Goal: Task Accomplishment & Management: Manage account settings

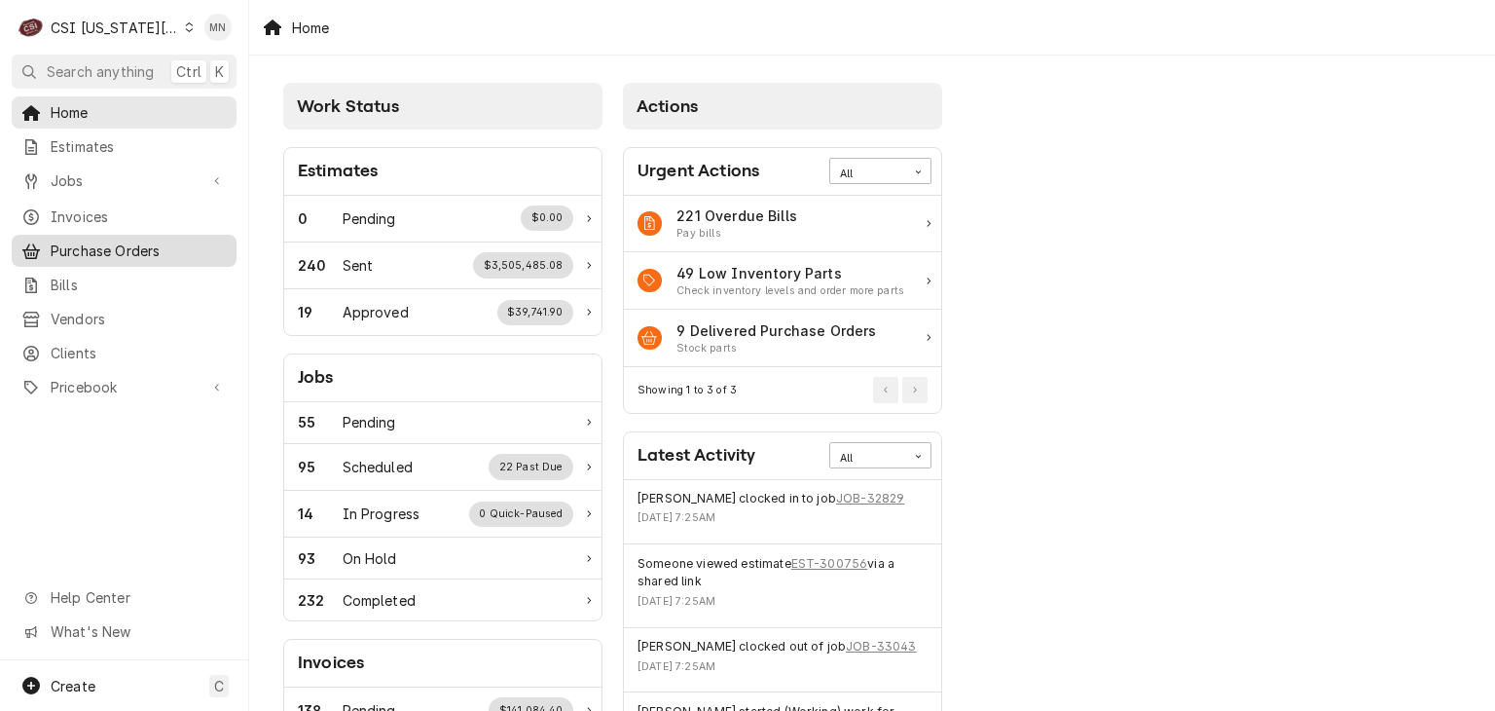
click at [97, 258] on link "Purchase Orders" at bounding box center [124, 251] width 225 height 32
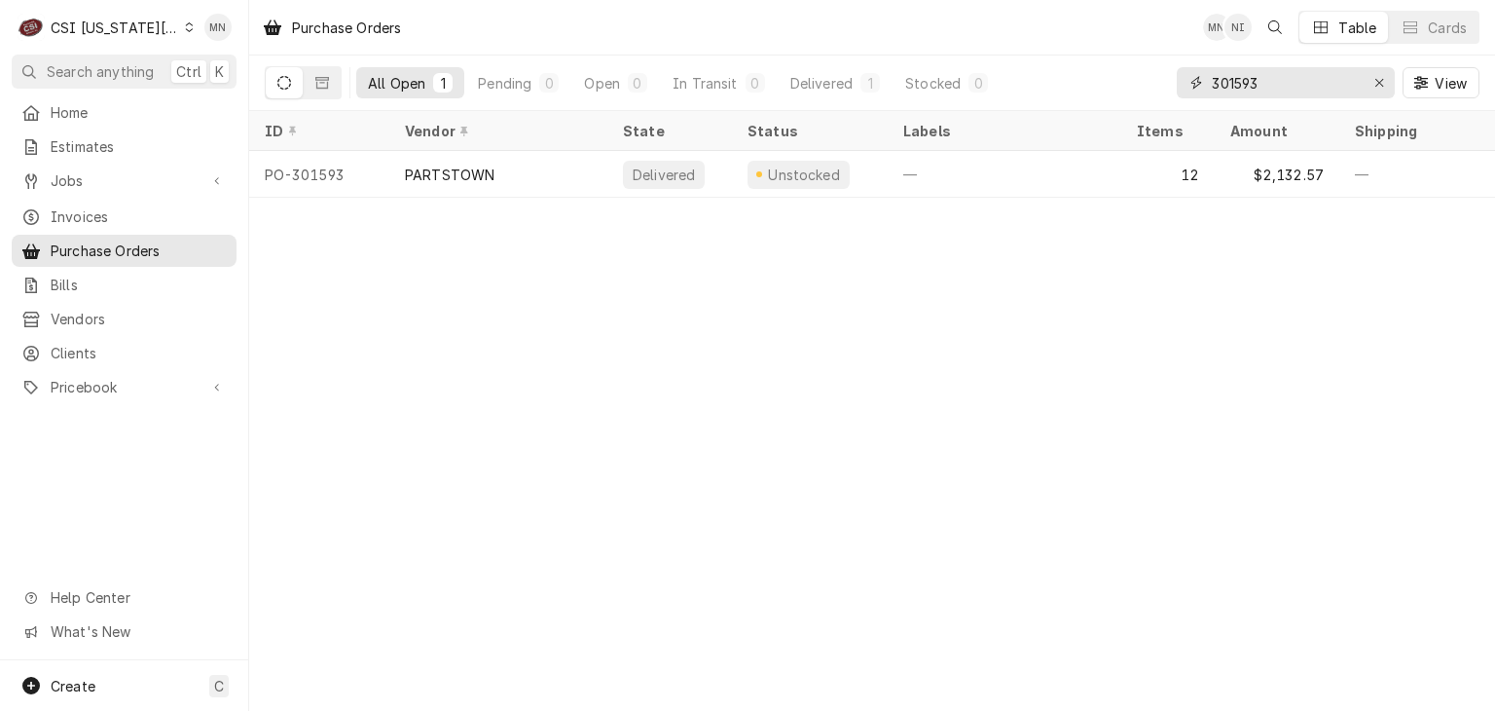
drag, startPoint x: 1265, startPoint y: 75, endPoint x: 1108, endPoint y: 75, distance: 157.7
click at [1109, 75] on div "All Open 1 Pending 0 Open 0 In Transit 0 Delivered 1 Stocked 0 301593 View" at bounding box center [872, 82] width 1215 height 55
type input "301649"
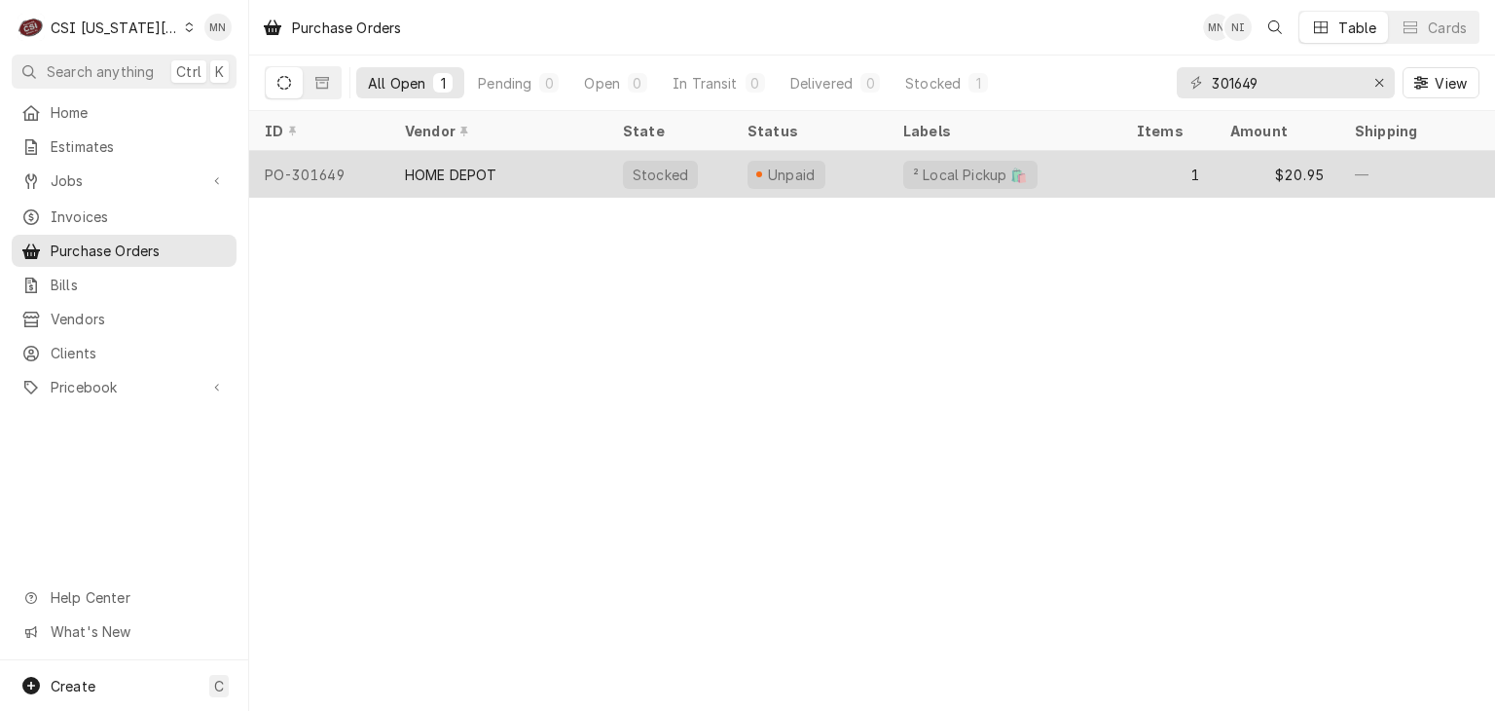
click at [453, 166] on div "HOME DEPOT" at bounding box center [451, 174] width 92 height 20
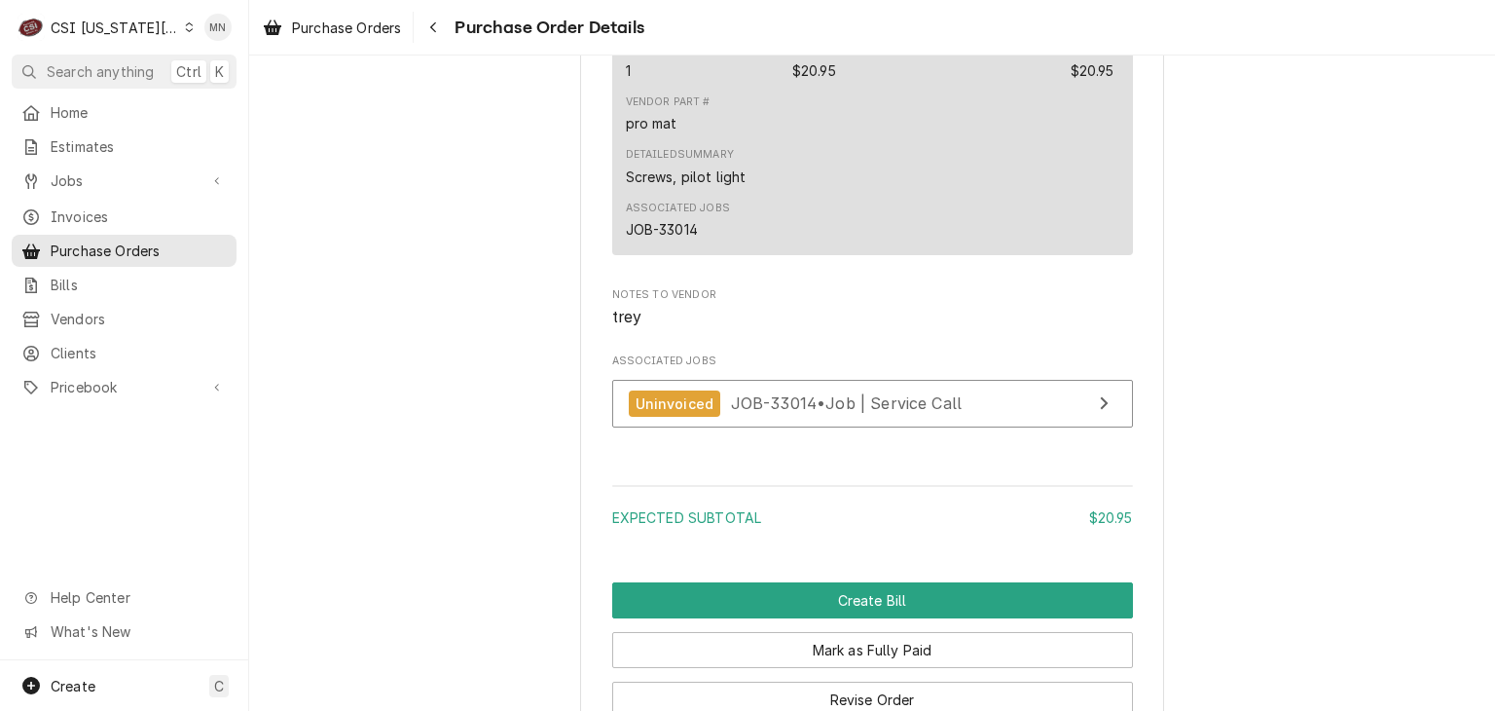
scroll to position [1826, 0]
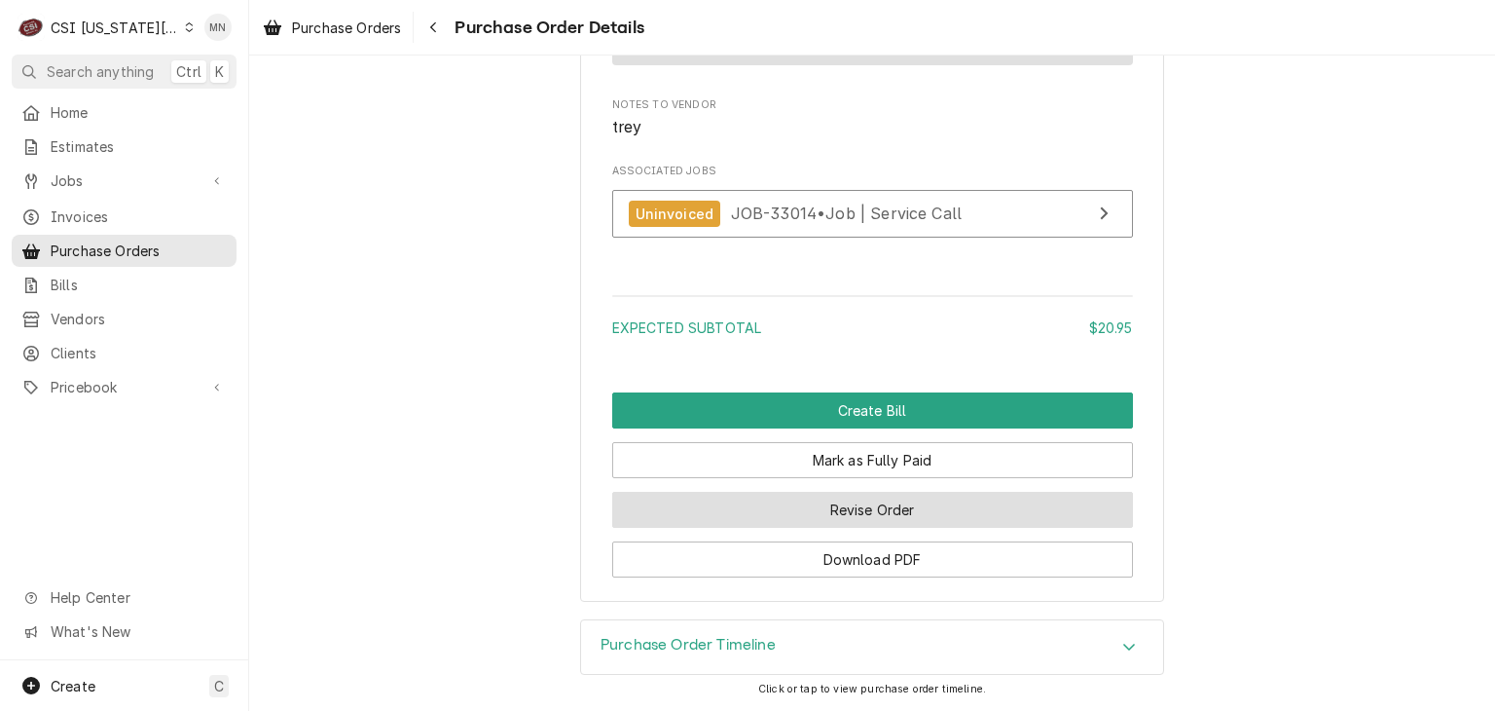
click at [851, 507] on button "Revise Order" at bounding box center [872, 510] width 521 height 36
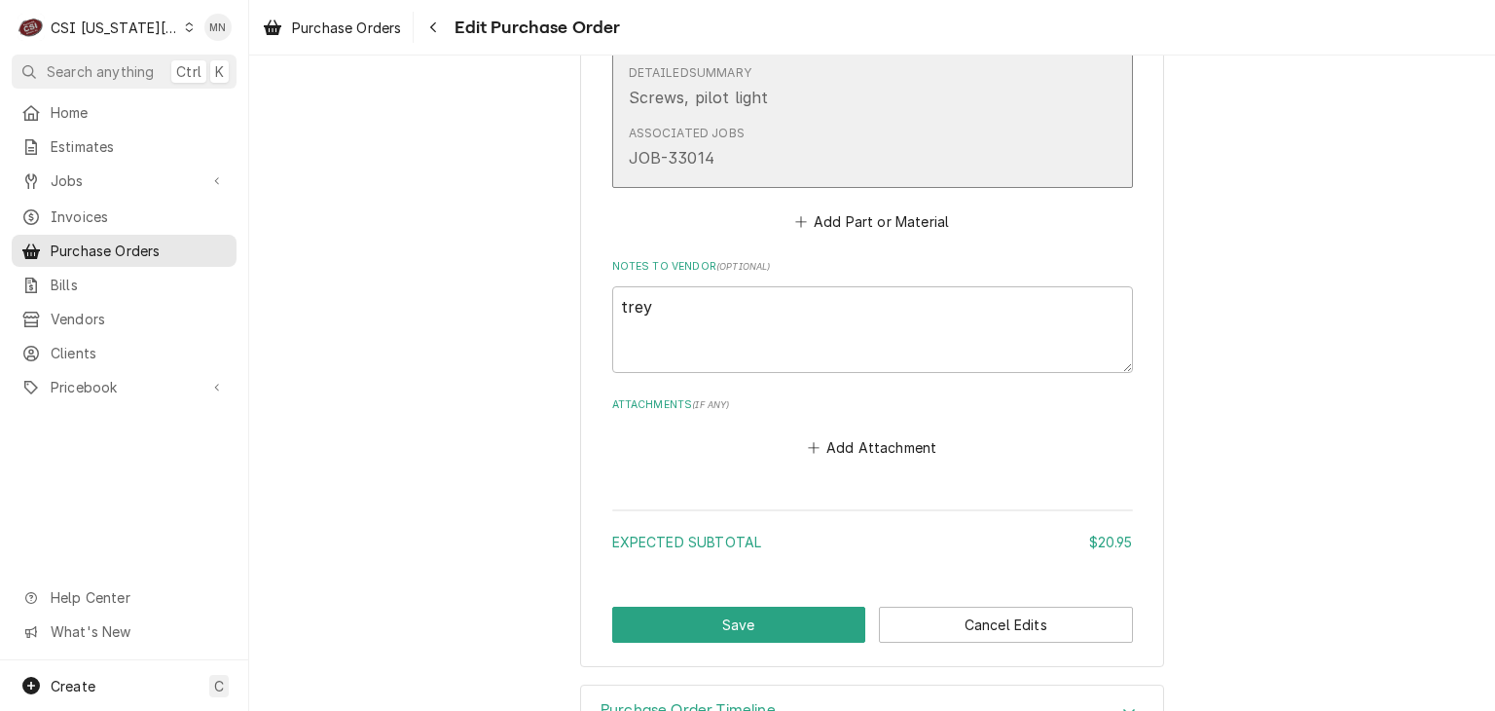
scroll to position [1290, 0]
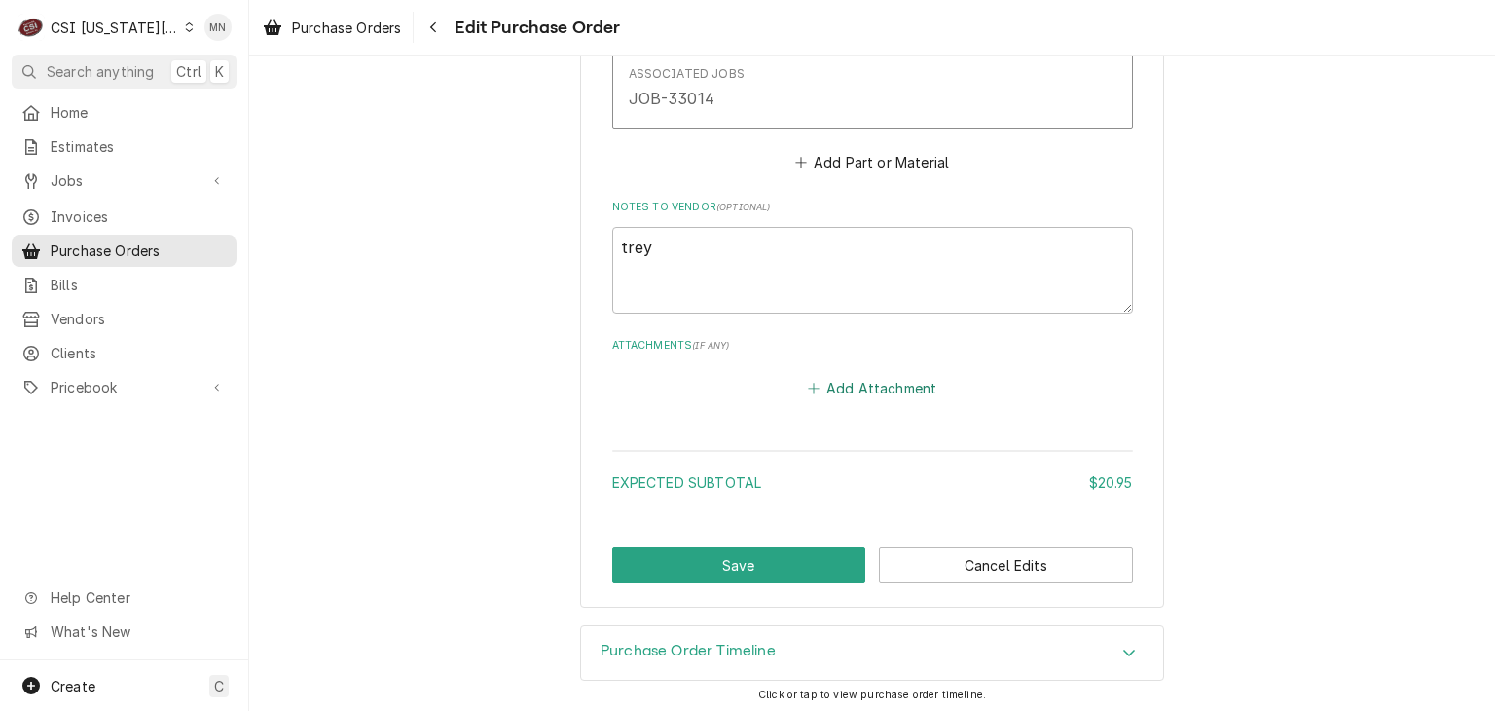
click at [839, 383] on button "Add Attachment" at bounding box center [872, 388] width 136 height 27
type textarea "x"
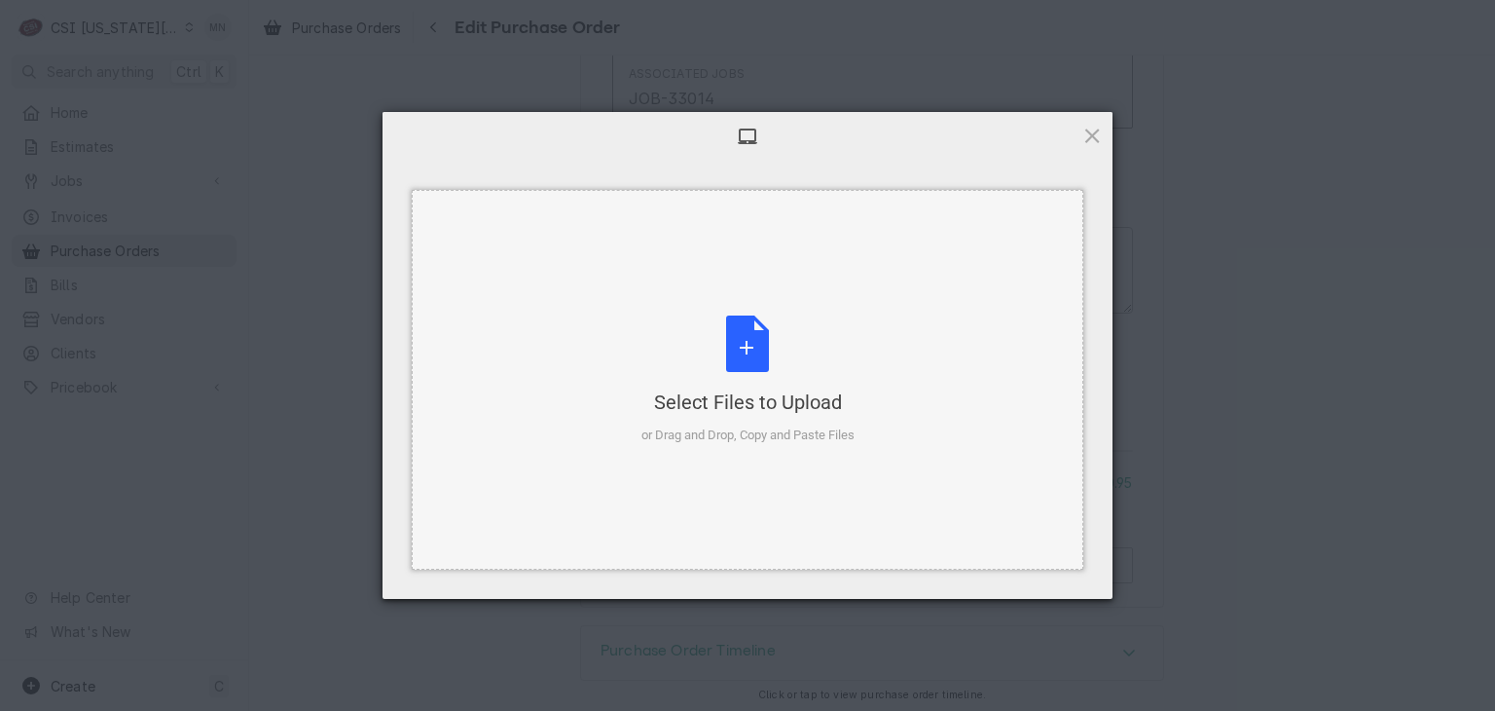
click at [771, 352] on div "Select Files to Upload or Drag and Drop, Copy and Paste Files" at bounding box center [747, 379] width 213 height 129
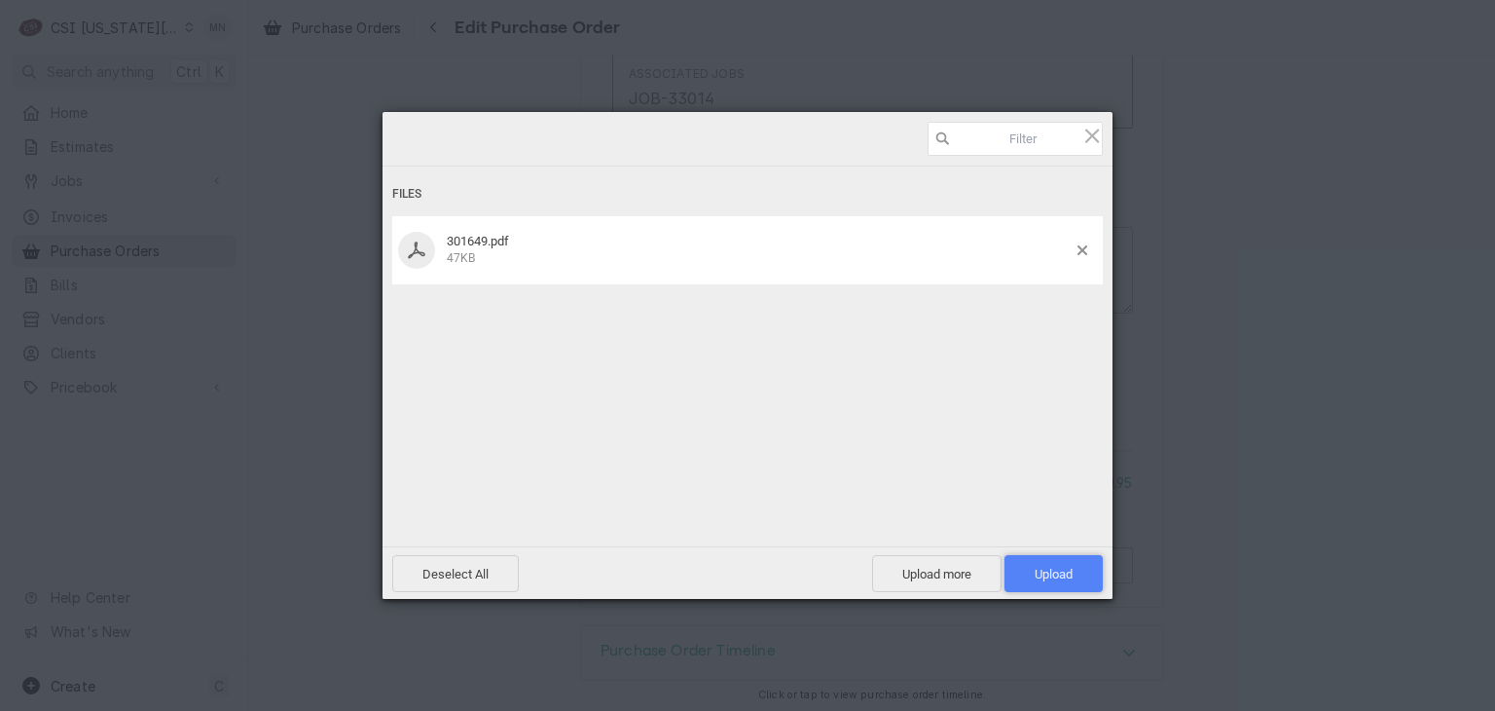
click at [1059, 577] on span "Upload 1" at bounding box center [1054, 573] width 38 height 15
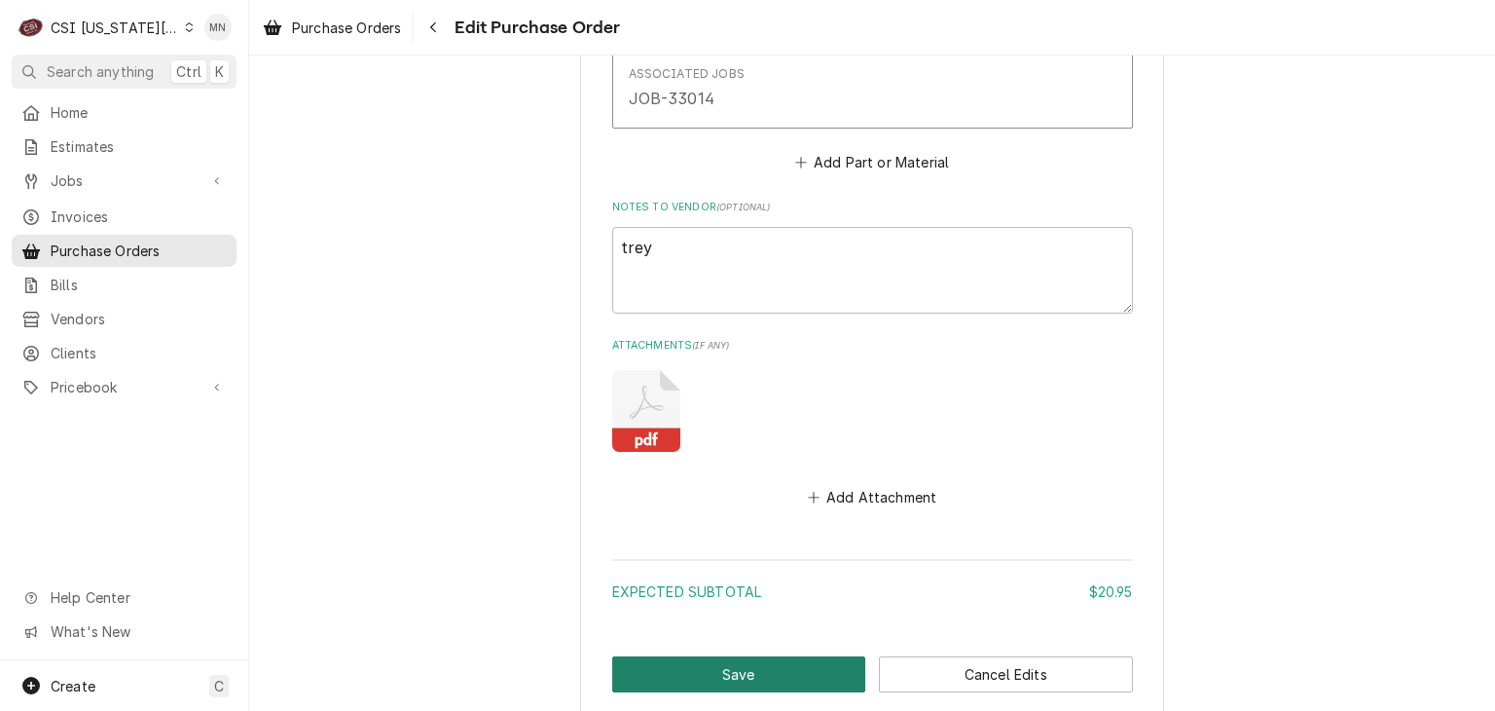
click at [794, 664] on button "Save" at bounding box center [739, 674] width 254 height 36
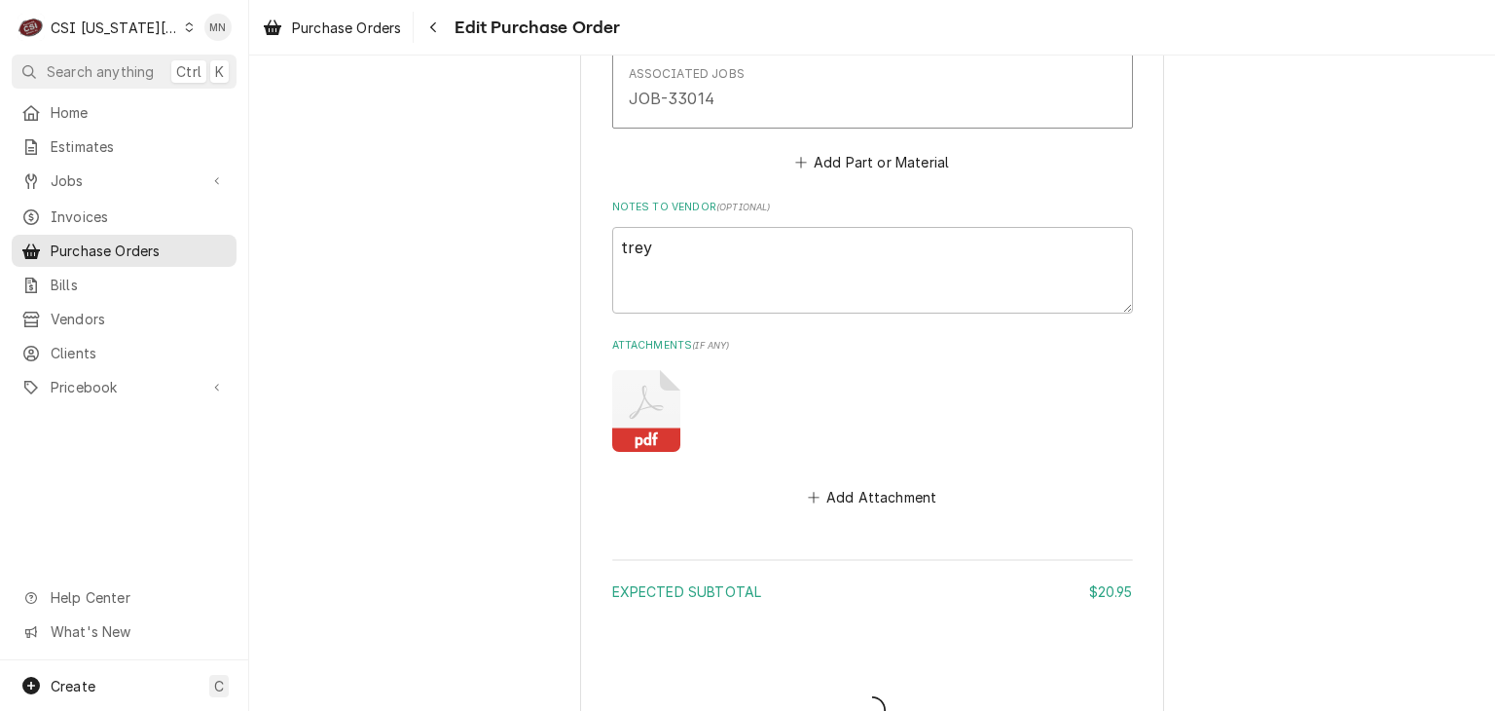
type textarea "x"
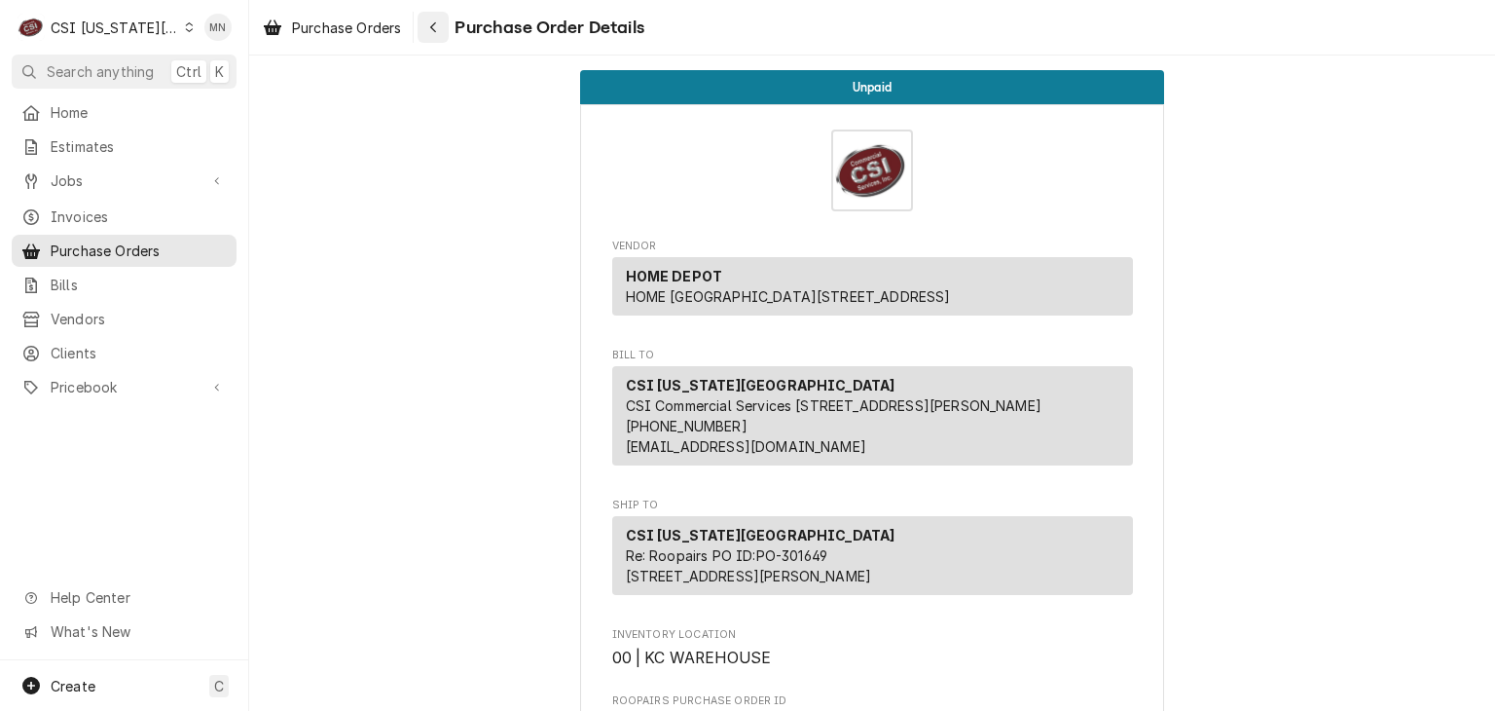
click at [430, 32] on div "Navigate back" at bounding box center [432, 27] width 19 height 19
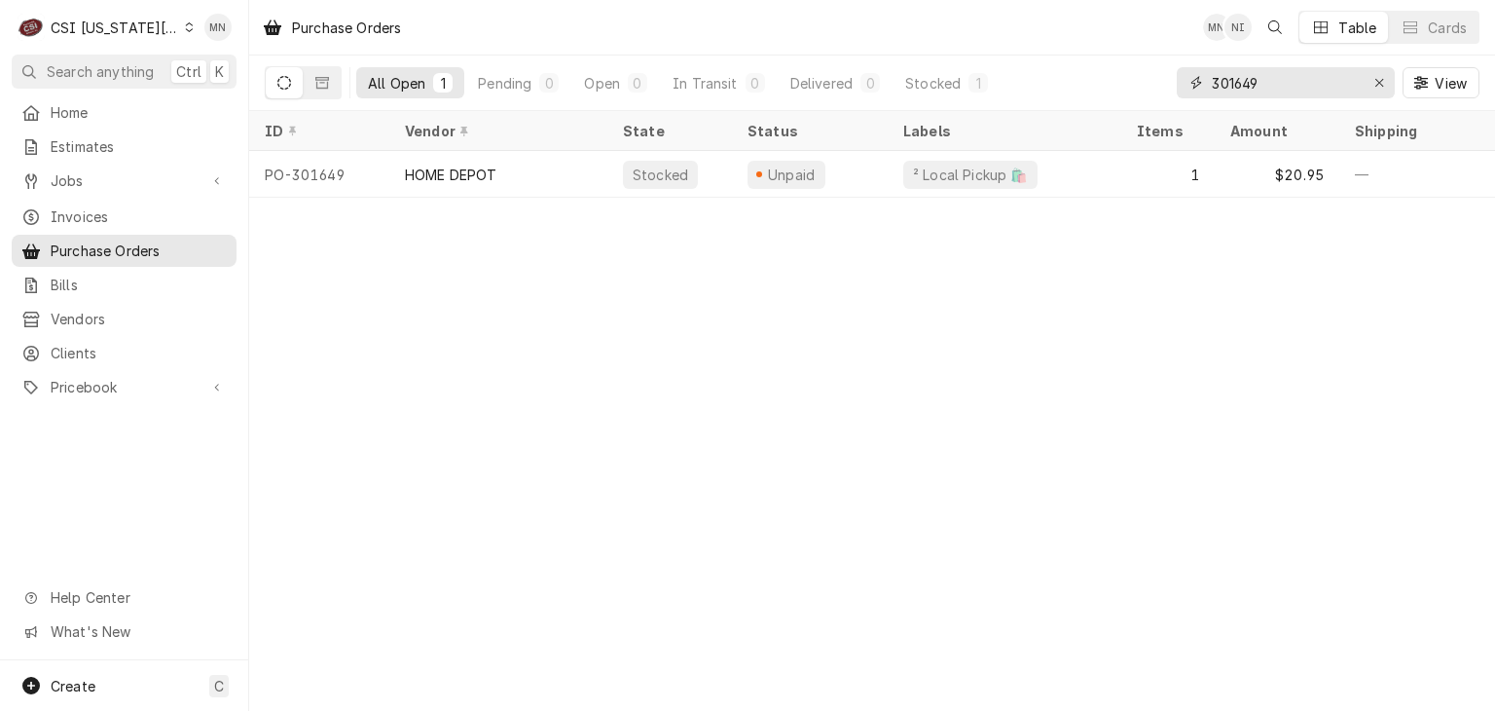
drag, startPoint x: 1293, startPoint y: 81, endPoint x: 1089, endPoint y: 83, distance: 203.4
click at [1114, 84] on div "All Open 1 Pending 0 Open 0 In Transit 0 Delivered 0 Stocked 1 301649 View" at bounding box center [872, 82] width 1215 height 55
type input "301651"
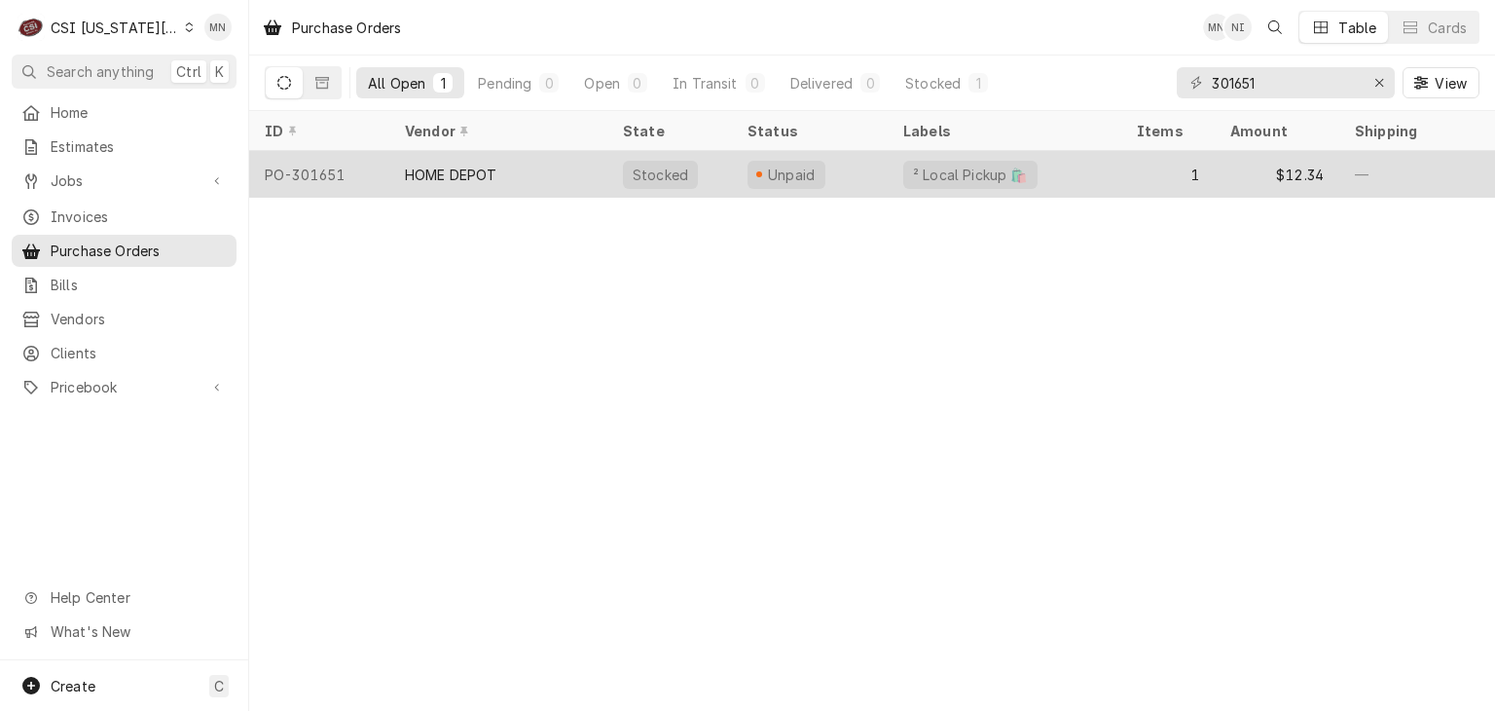
click at [490, 185] on div "HOME DEPOT" at bounding box center [498, 174] width 218 height 47
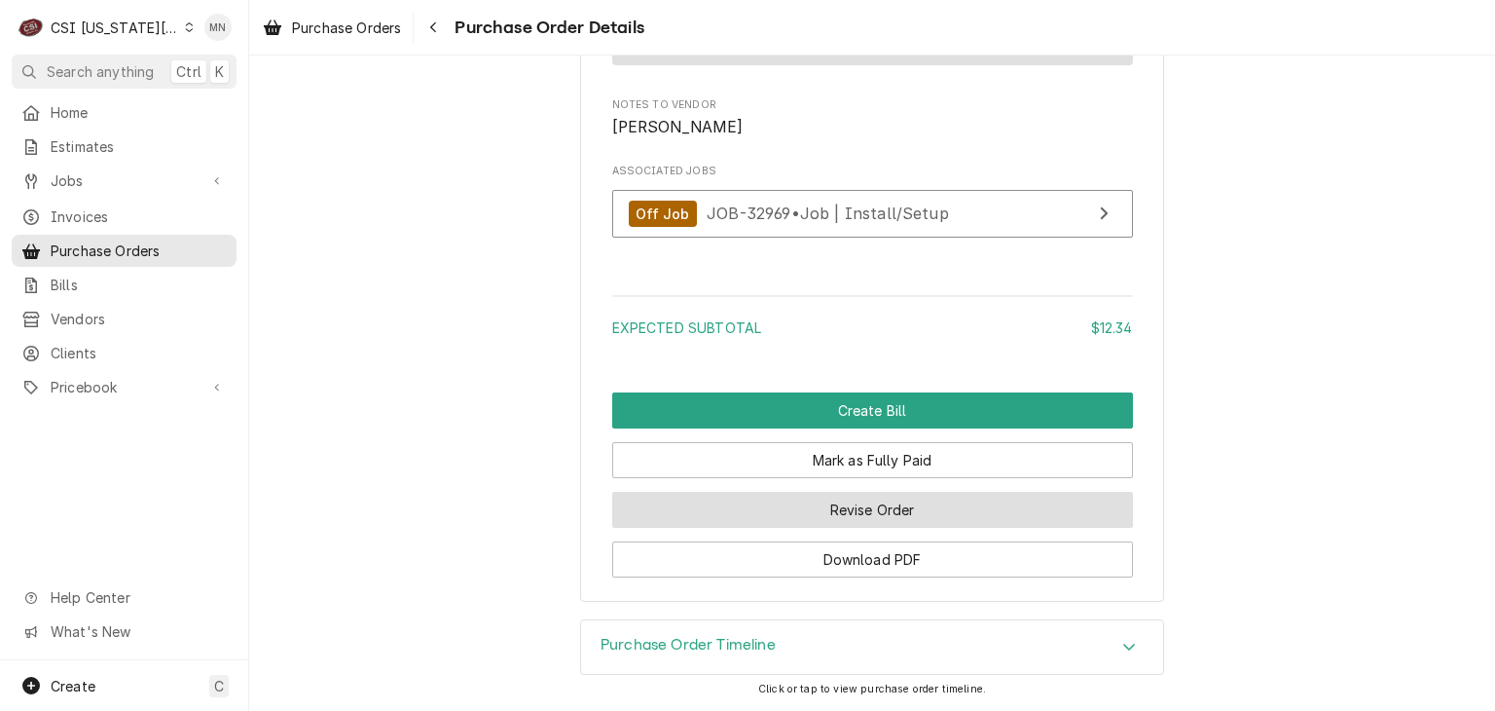
scroll to position [1826, 0]
click at [863, 514] on button "Revise Order" at bounding box center [872, 510] width 521 height 36
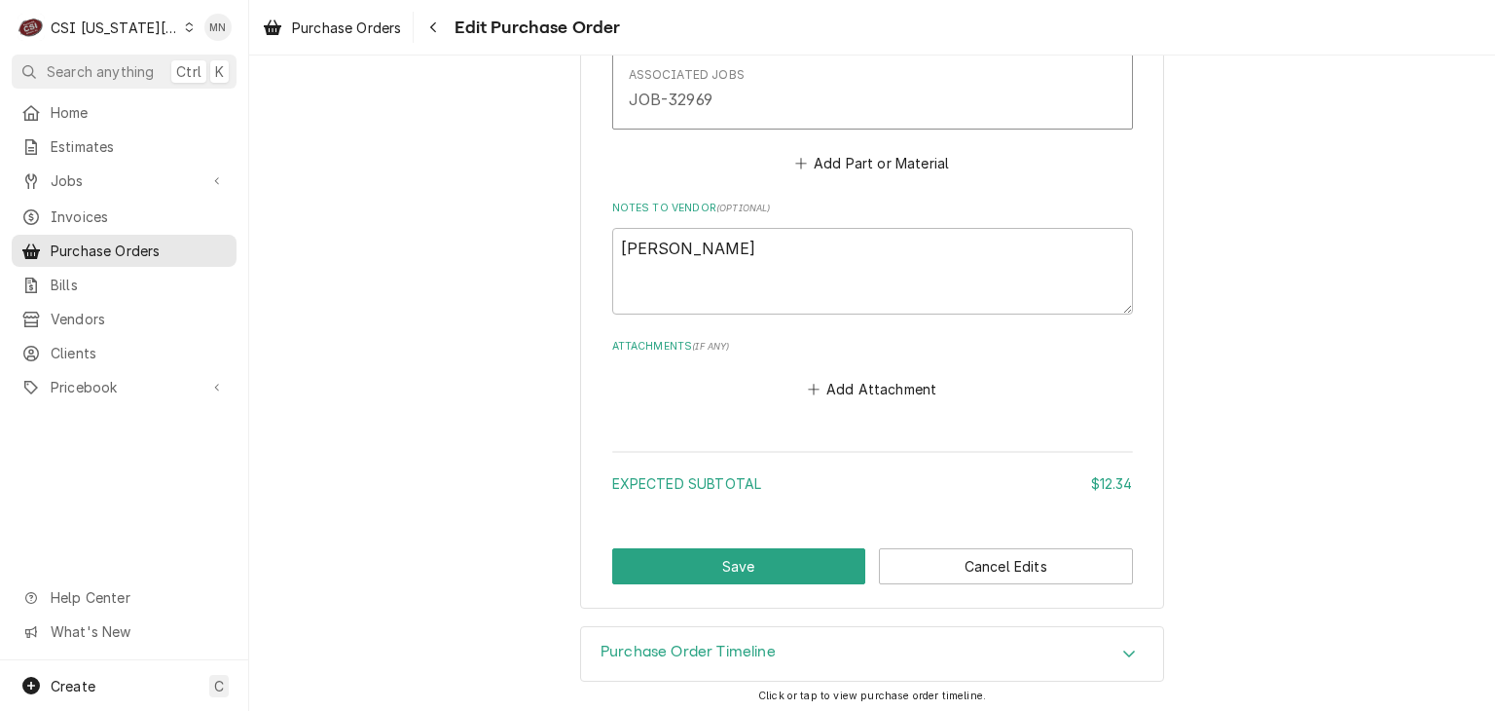
scroll to position [1290, 0]
click at [885, 381] on button "Add Attachment" at bounding box center [872, 388] width 136 height 27
type textarea "x"
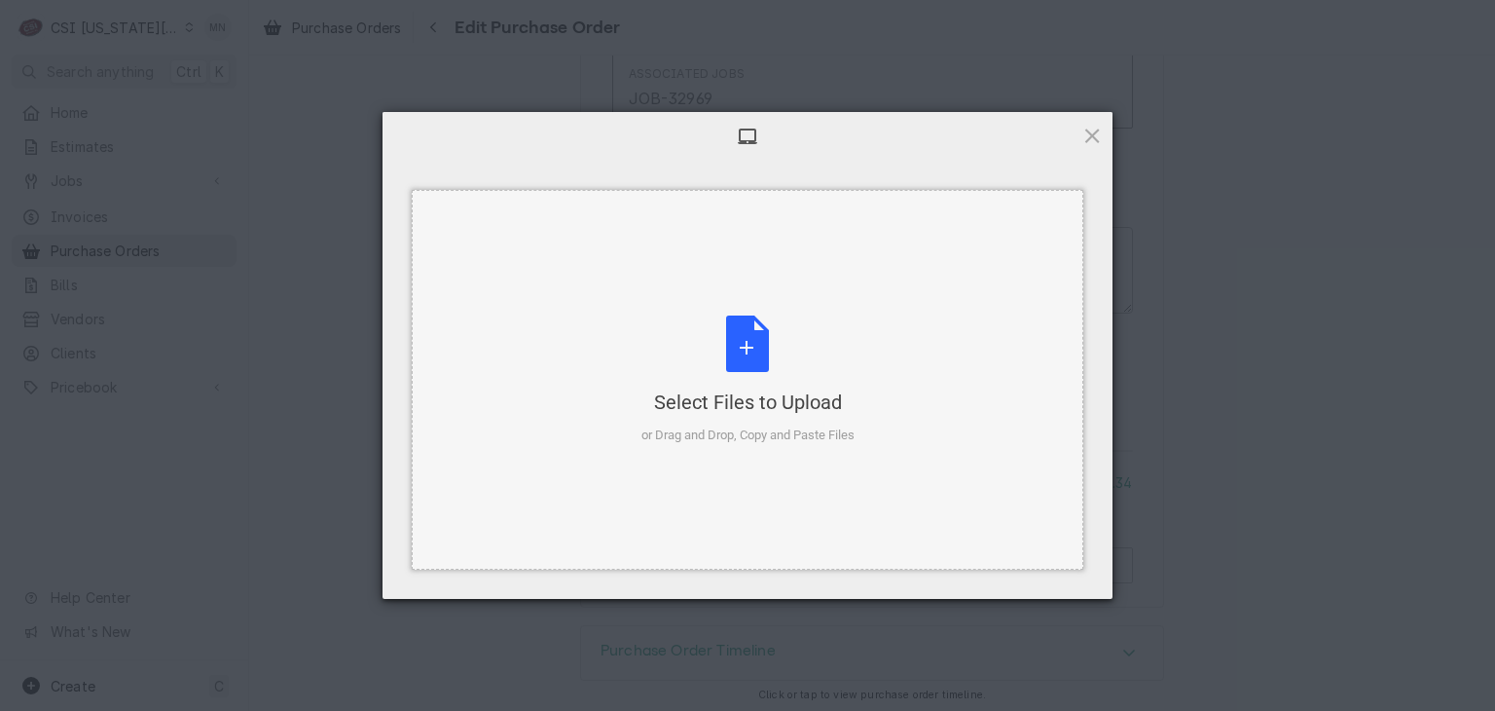
click at [768, 353] on div "Select Files to Upload or Drag and Drop, Copy and Paste Files" at bounding box center [747, 379] width 213 height 129
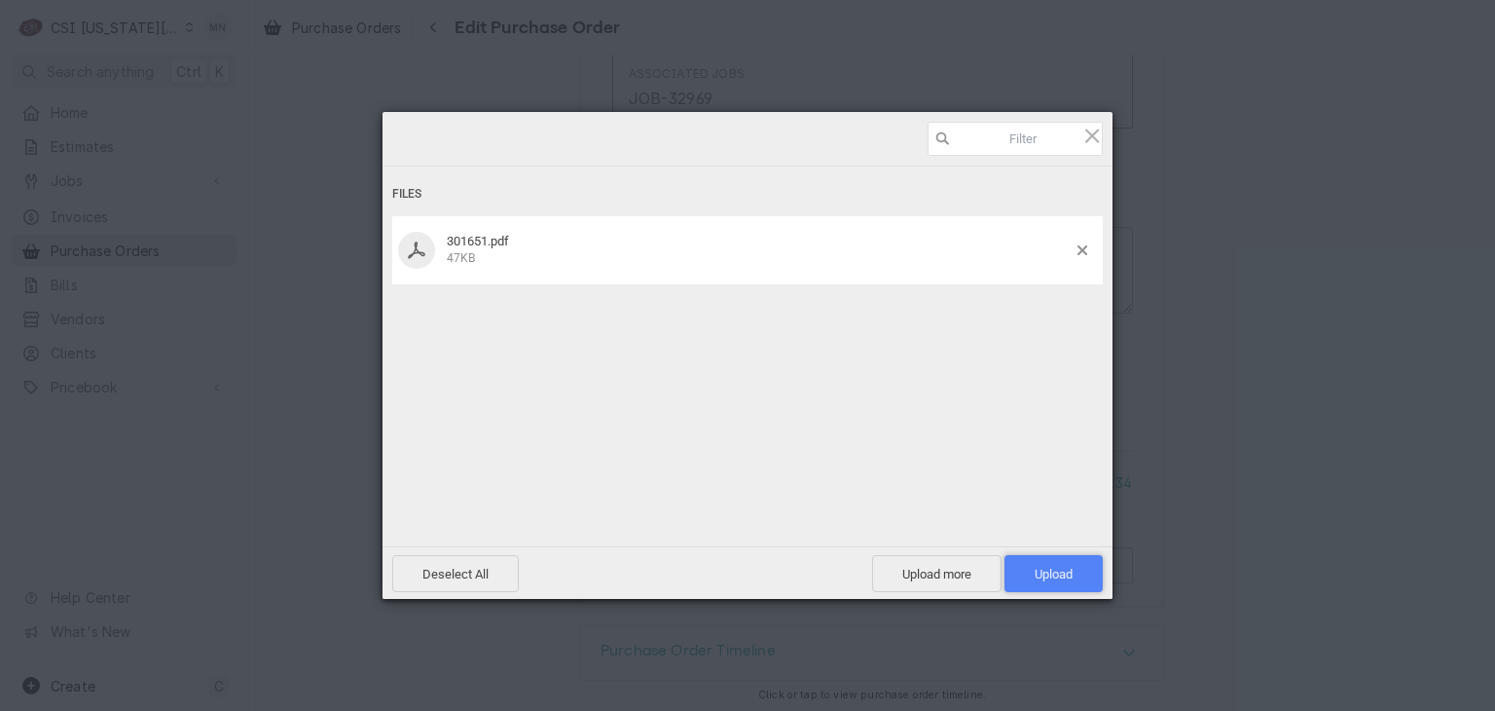
click at [1063, 576] on span "Upload 1" at bounding box center [1054, 573] width 38 height 15
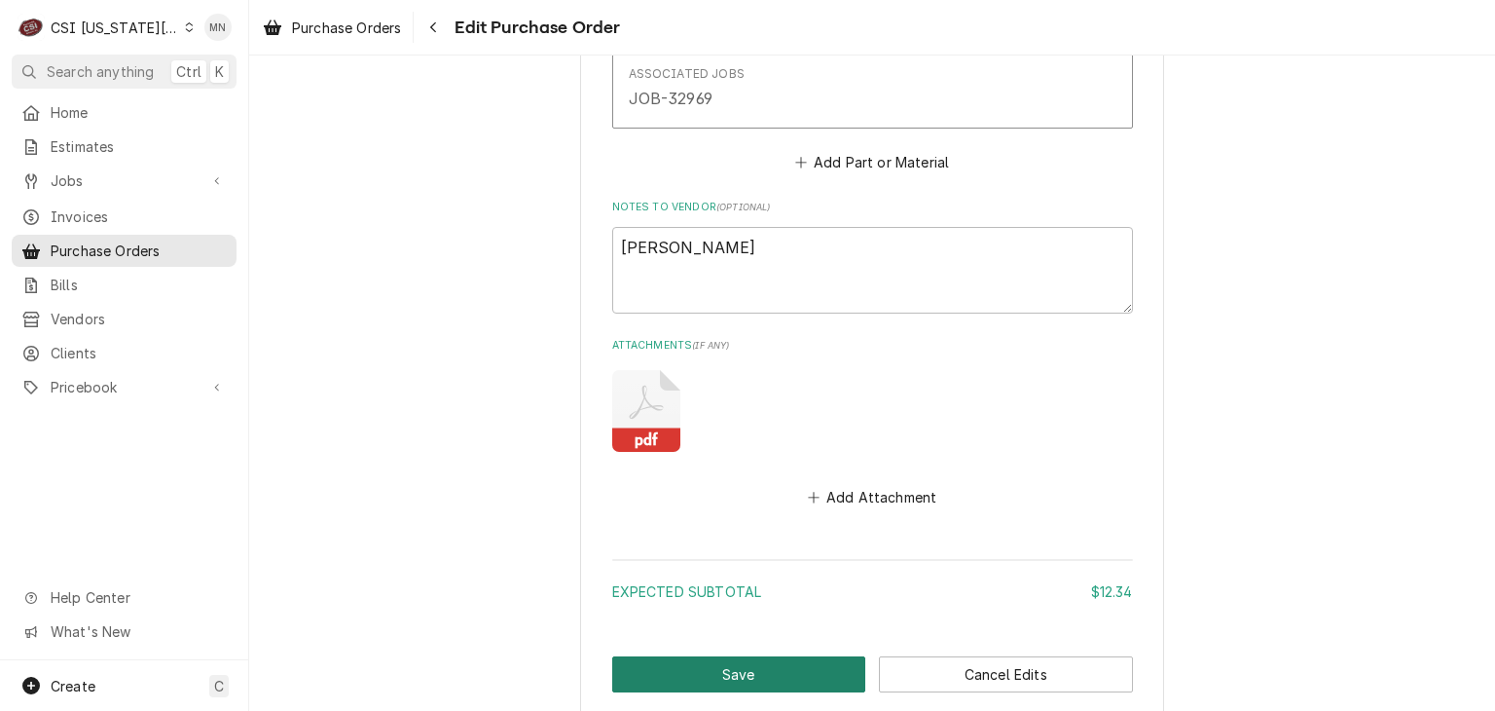
click at [732, 669] on button "Save" at bounding box center [739, 674] width 254 height 36
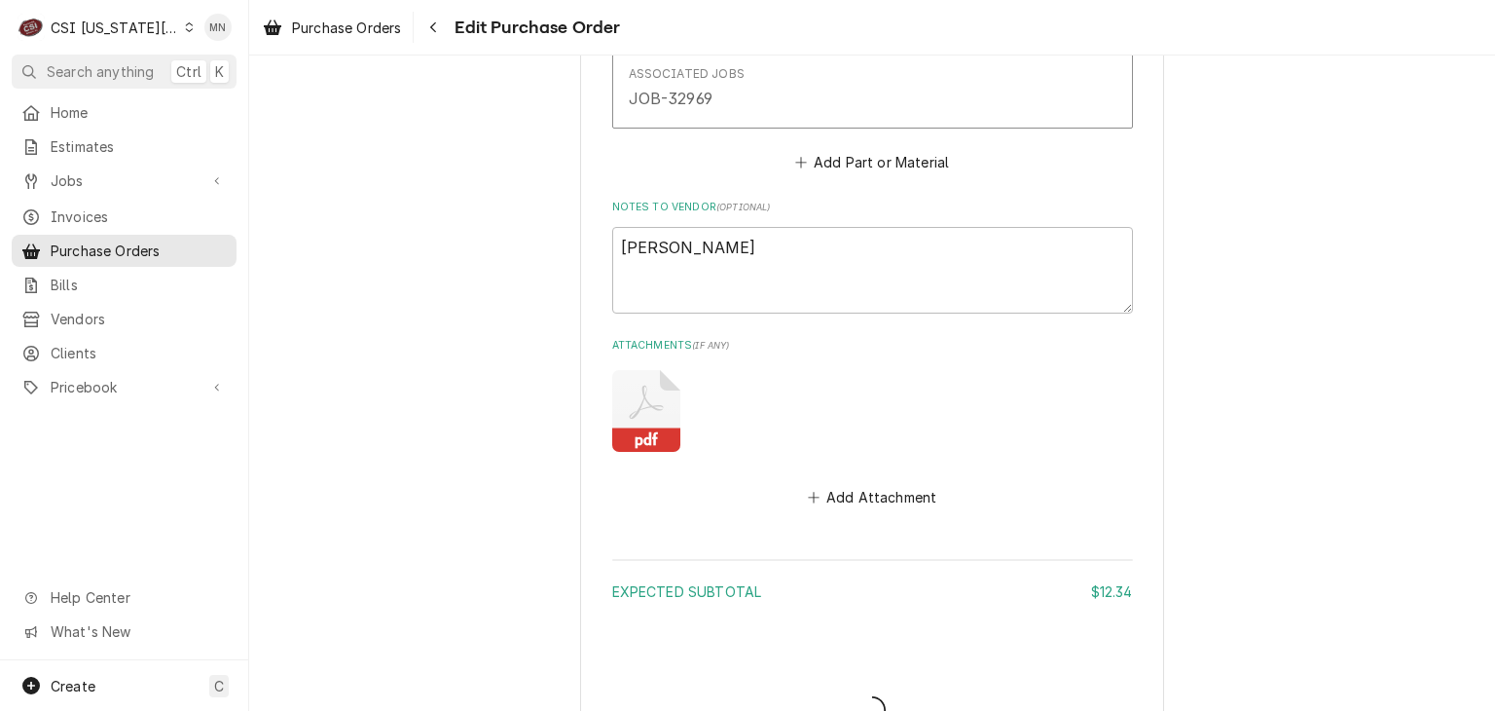
type textarea "x"
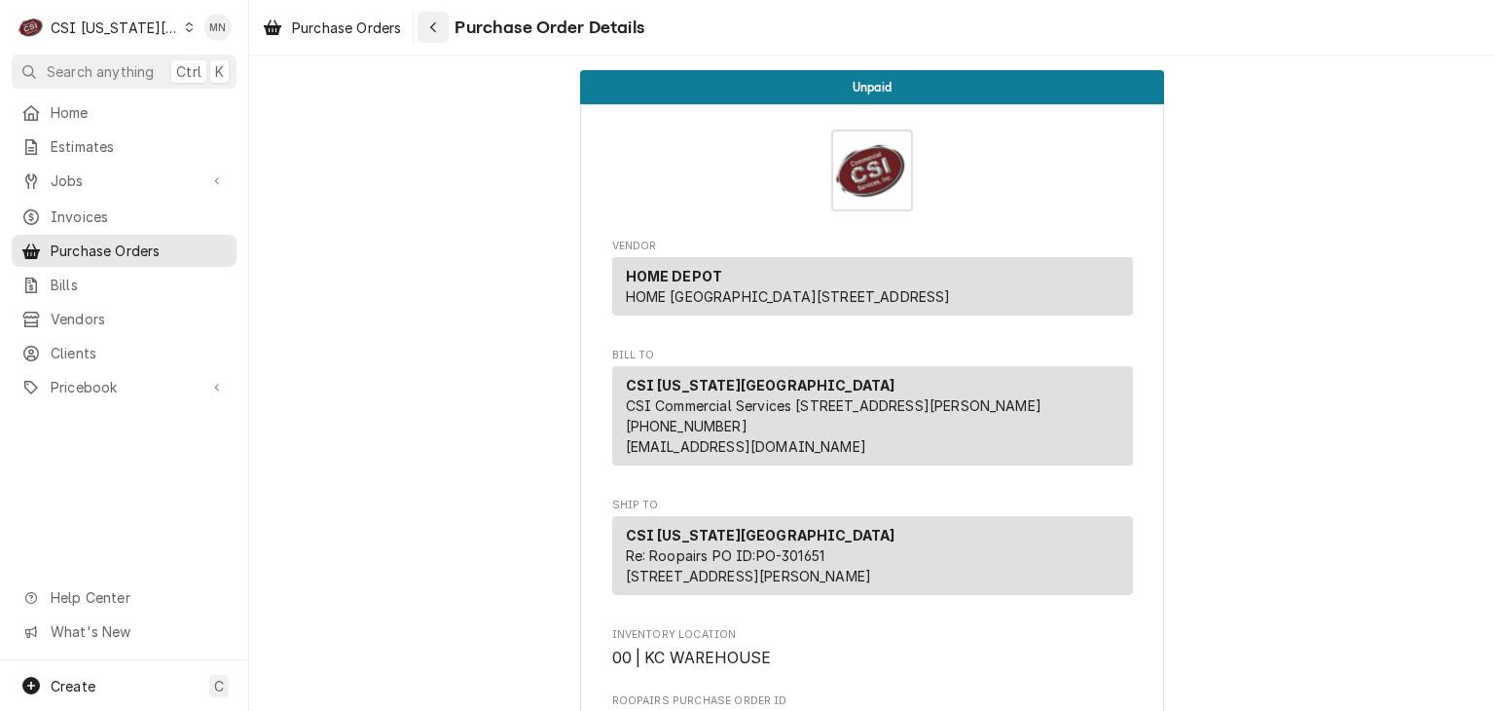
click at [440, 23] on div "Navigate back" at bounding box center [432, 27] width 19 height 19
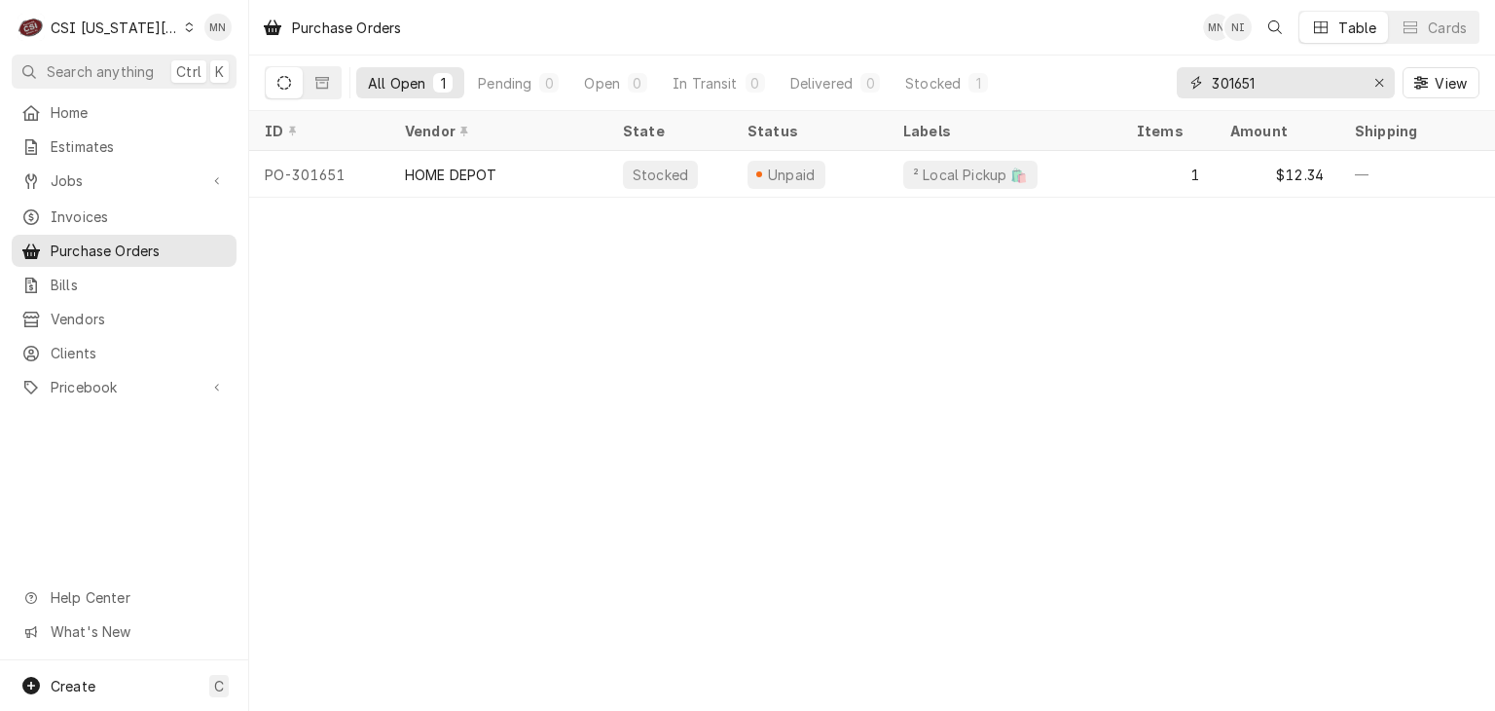
drag, startPoint x: 1307, startPoint y: 82, endPoint x: 1191, endPoint y: 82, distance: 115.8
click at [1205, 83] on div "301651" at bounding box center [1286, 82] width 218 height 31
type input "301604"
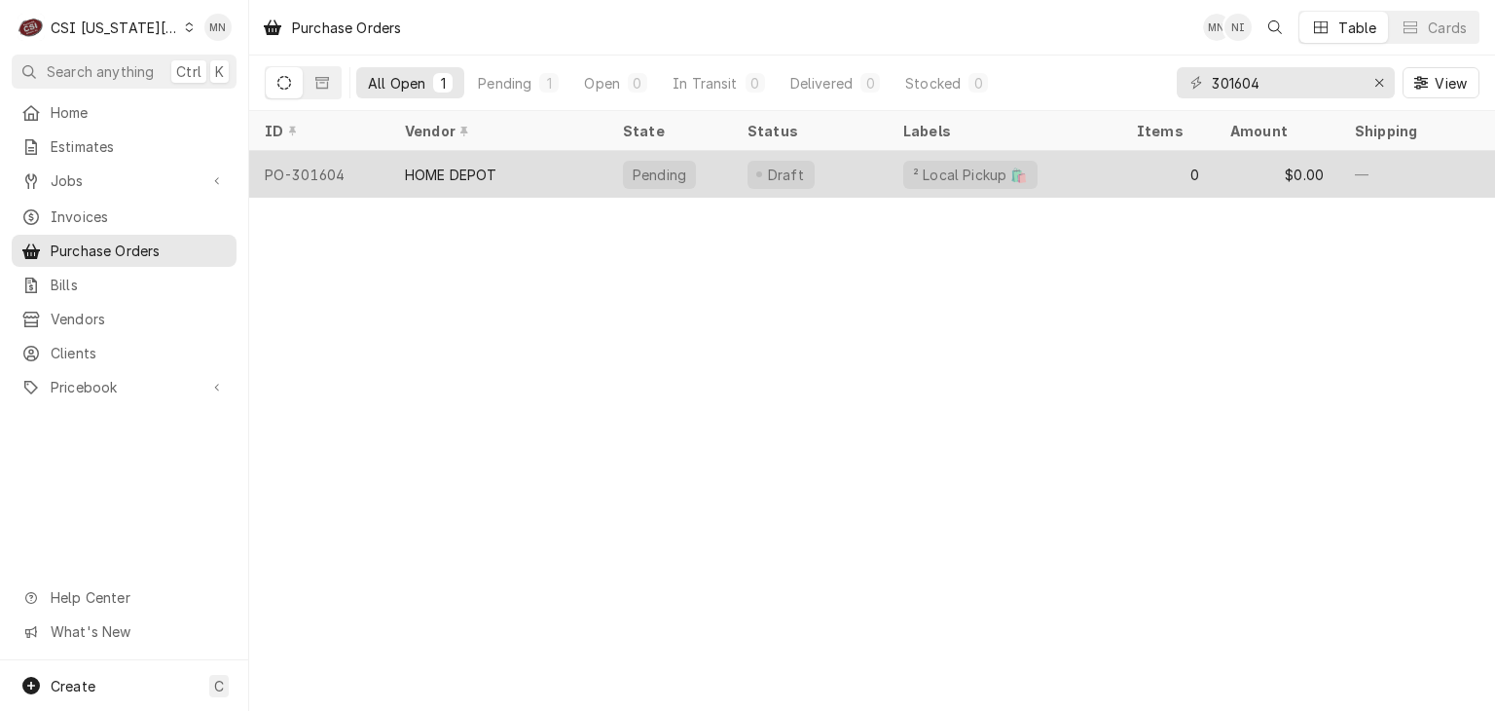
click at [560, 174] on div "HOME DEPOT" at bounding box center [498, 174] width 218 height 47
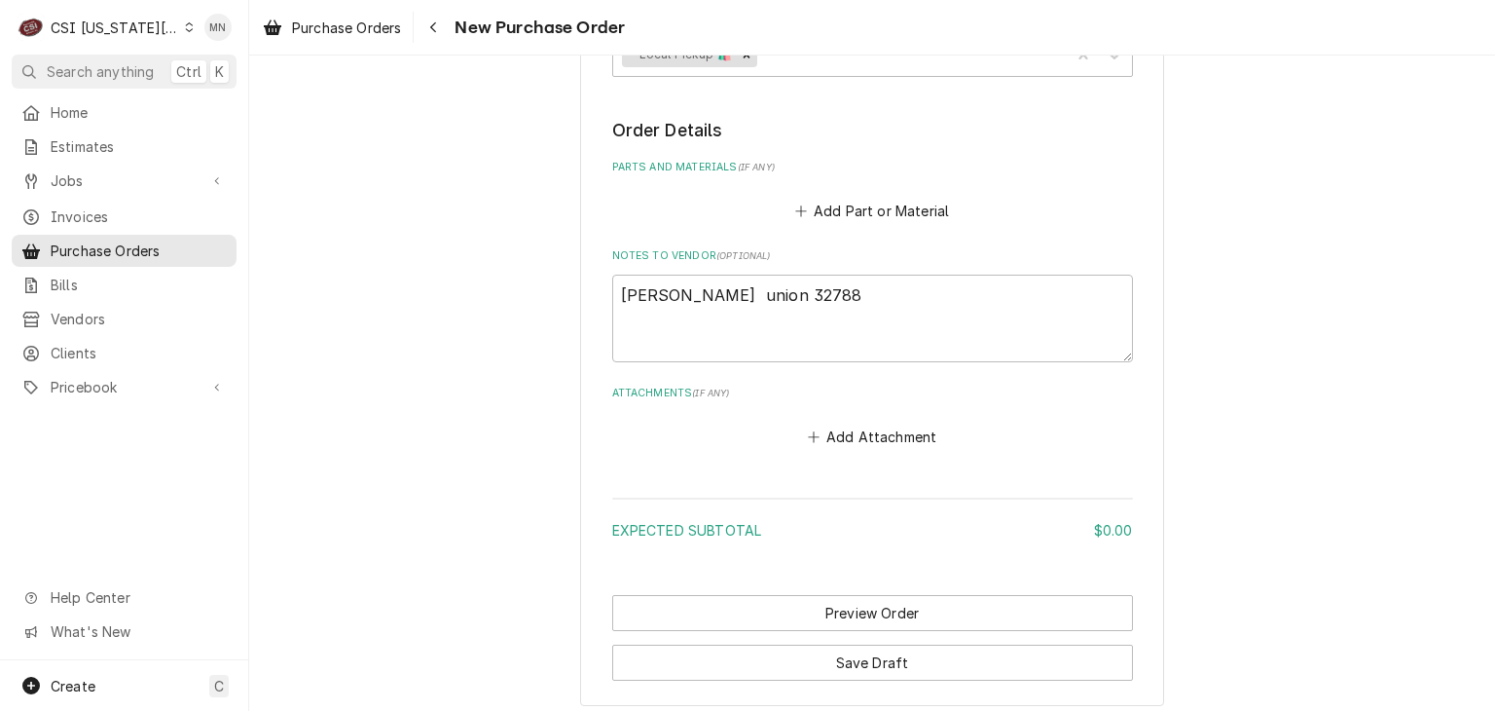
scroll to position [806, 0]
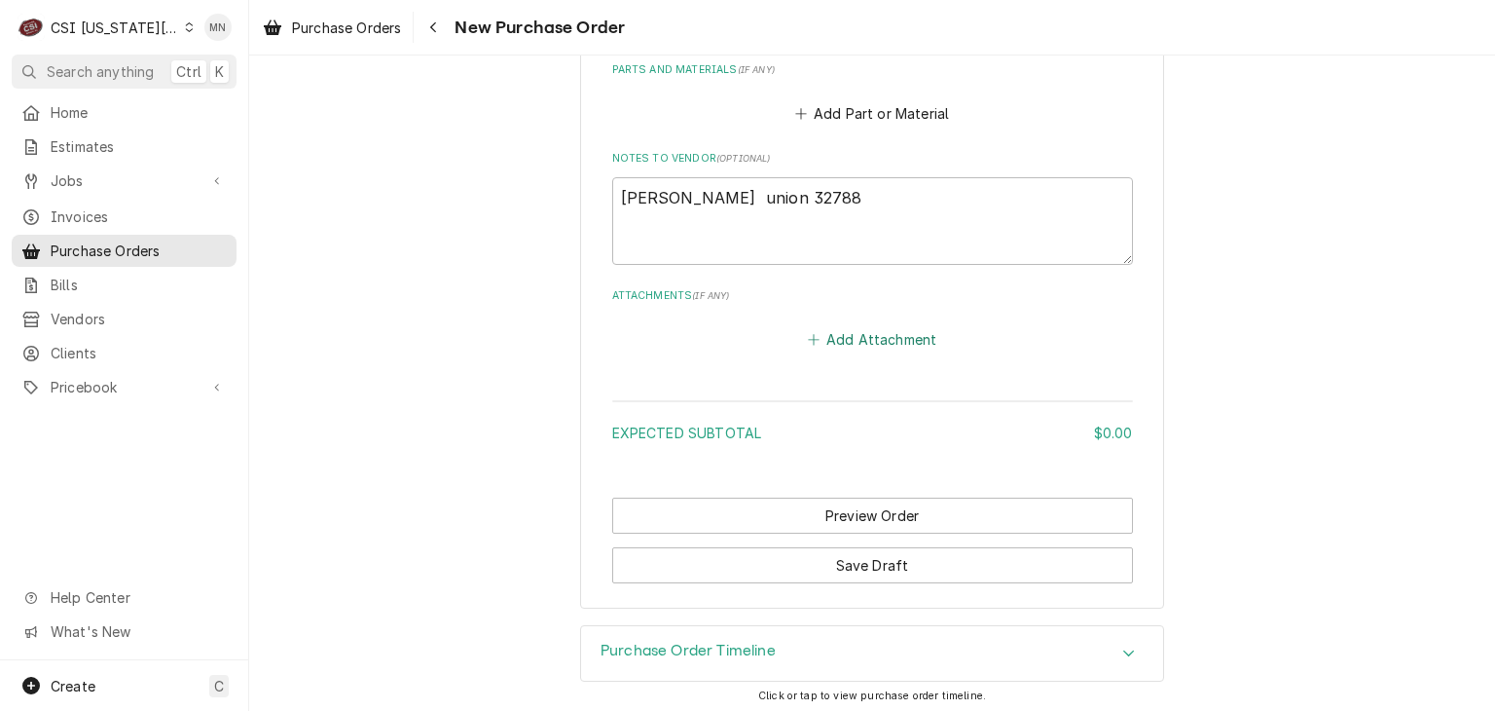
click at [849, 342] on button "Add Attachment" at bounding box center [872, 338] width 136 height 27
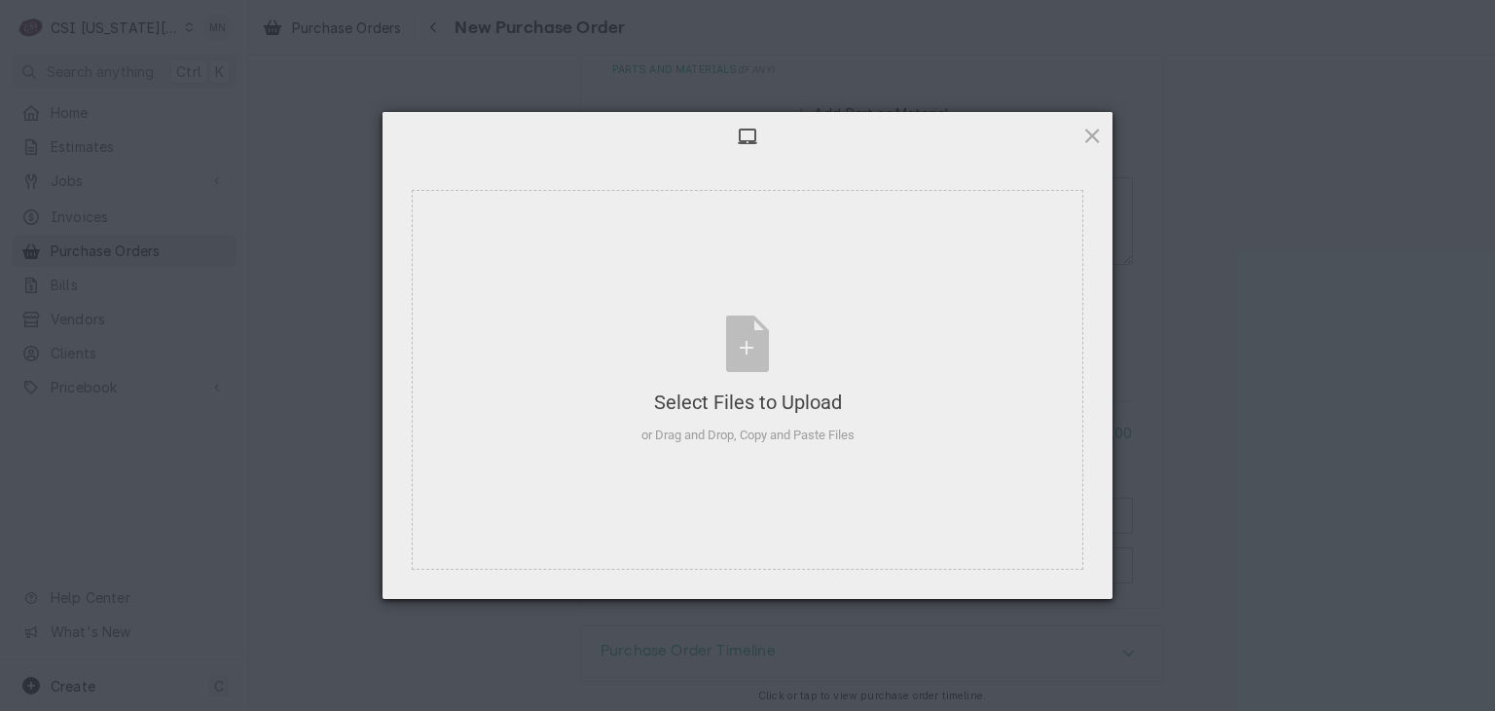
type textarea "x"
click at [775, 357] on div "Select Files to Upload or Drag and Drop, Copy and Paste Files" at bounding box center [747, 379] width 213 height 129
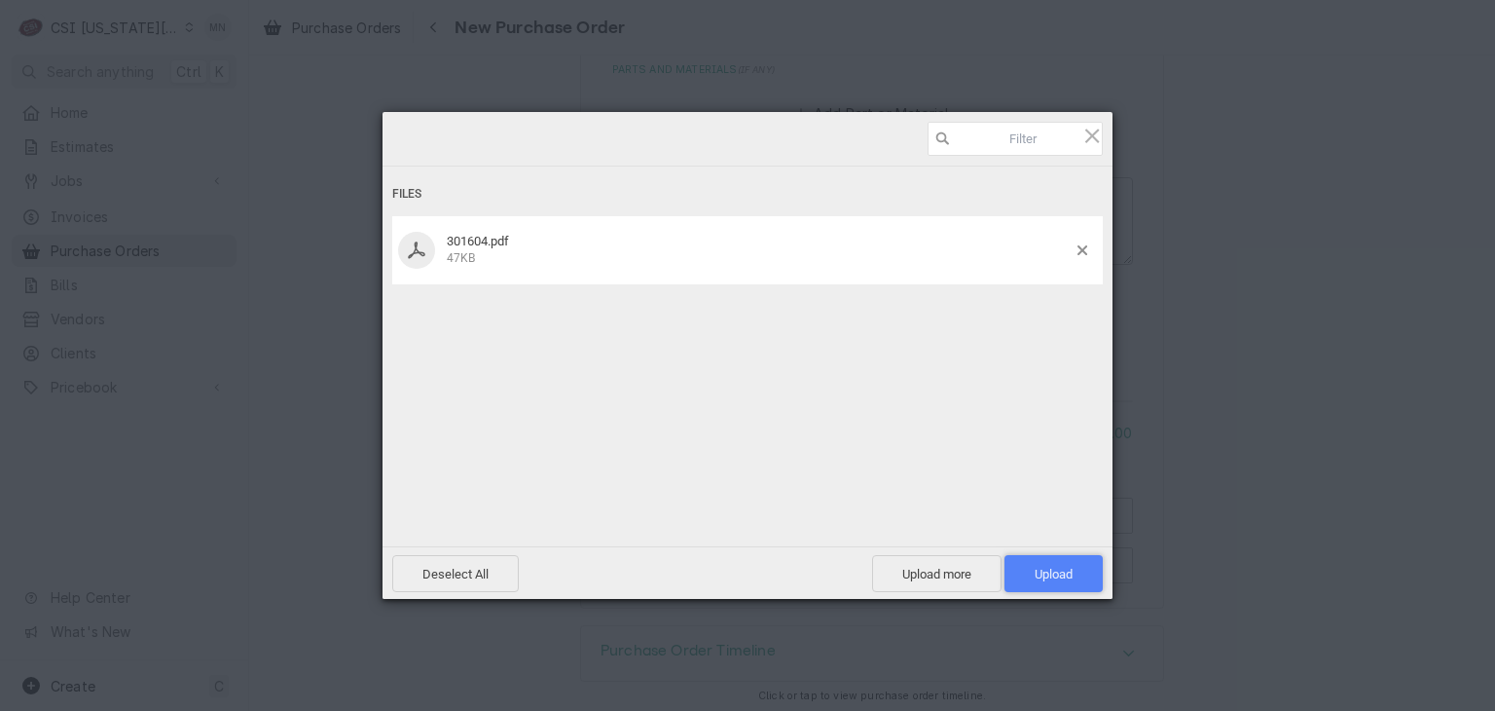
click at [1075, 577] on span "Upload 1" at bounding box center [1053, 573] width 98 height 37
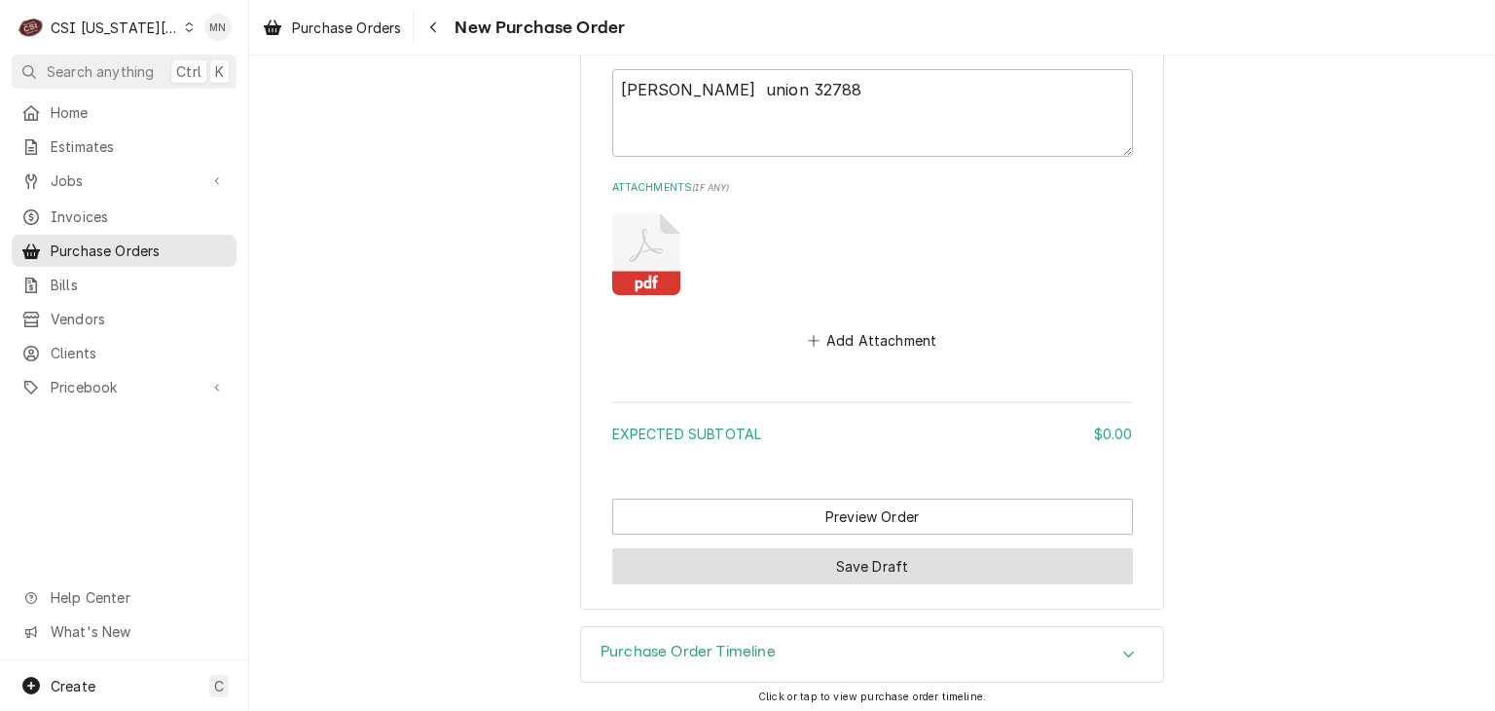
scroll to position [915, 0]
click at [717, 565] on button "Save Draft" at bounding box center [872, 565] width 521 height 36
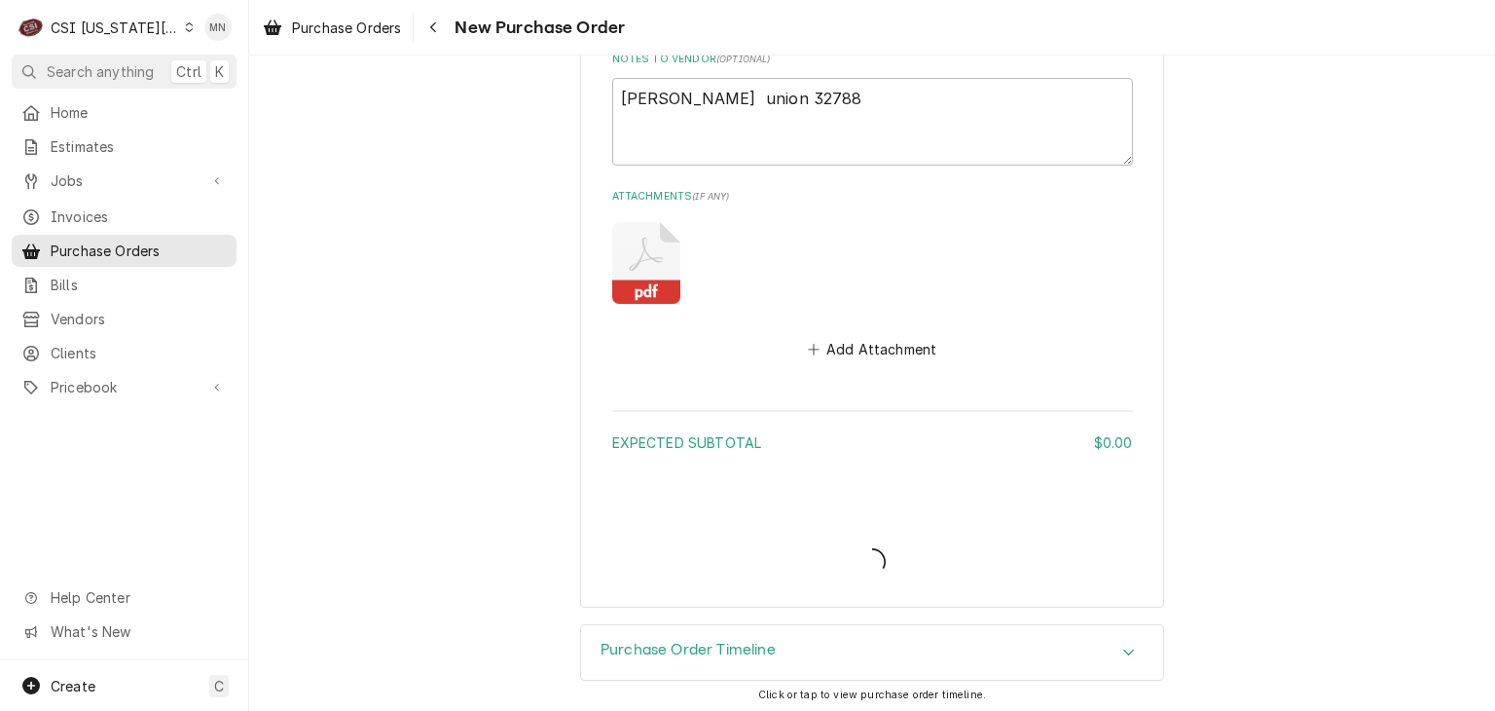
type textarea "x"
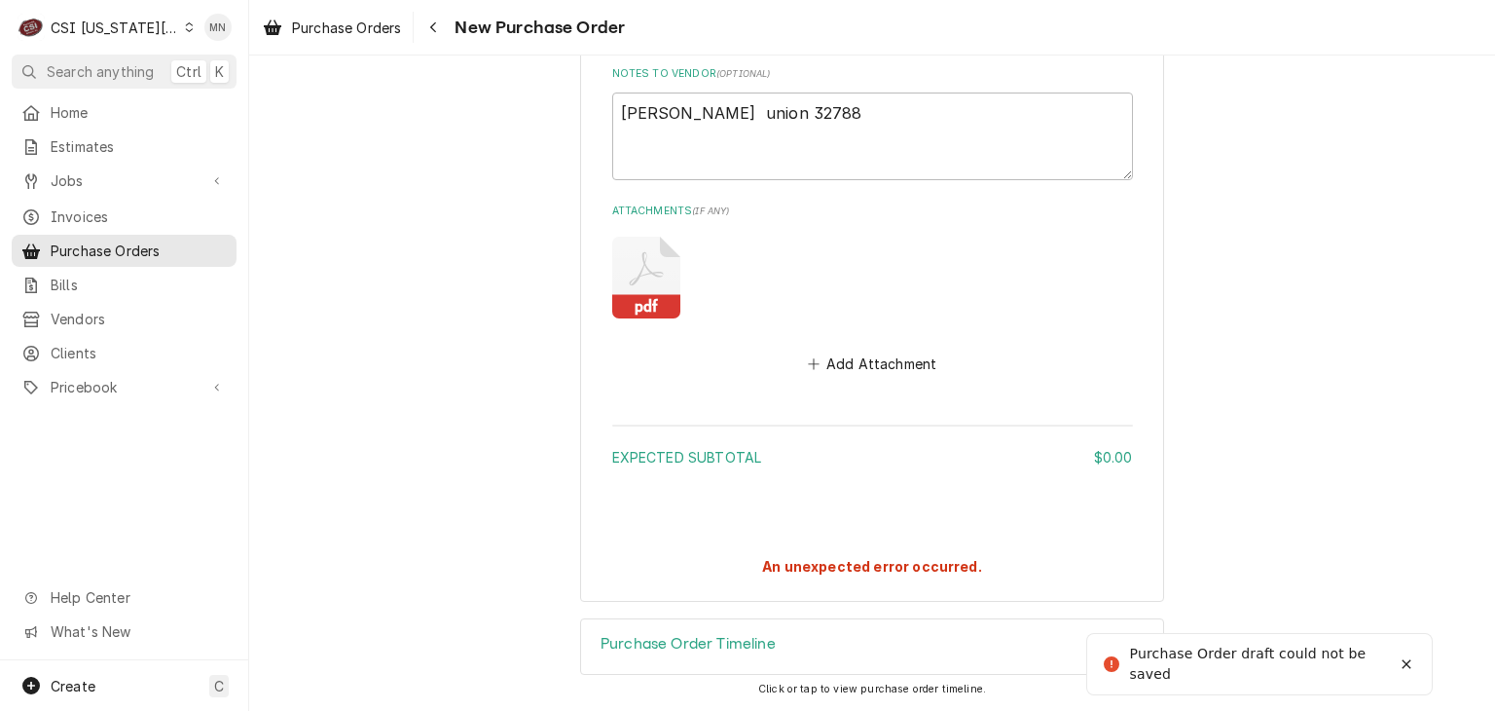
scroll to position [885, 0]
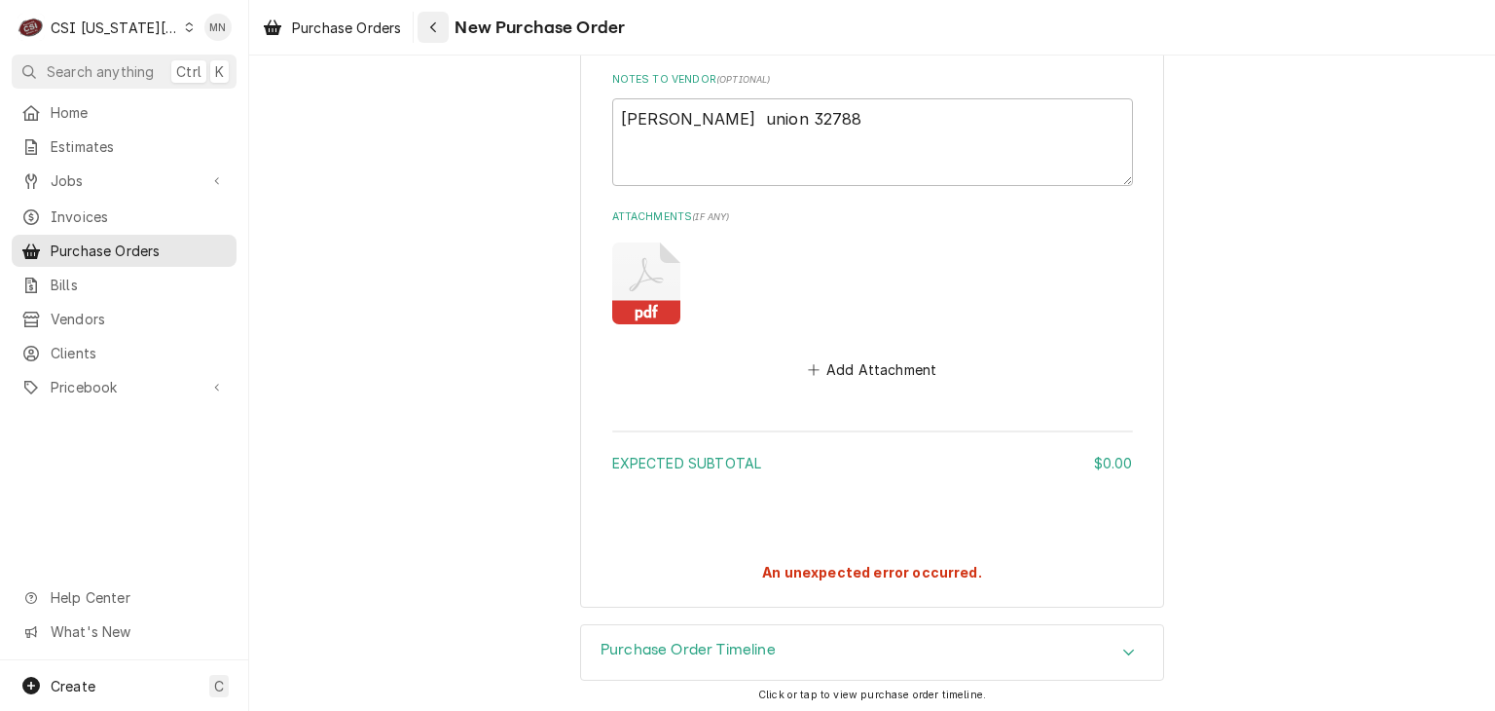
click at [441, 24] on div "Navigate back" at bounding box center [432, 27] width 19 height 19
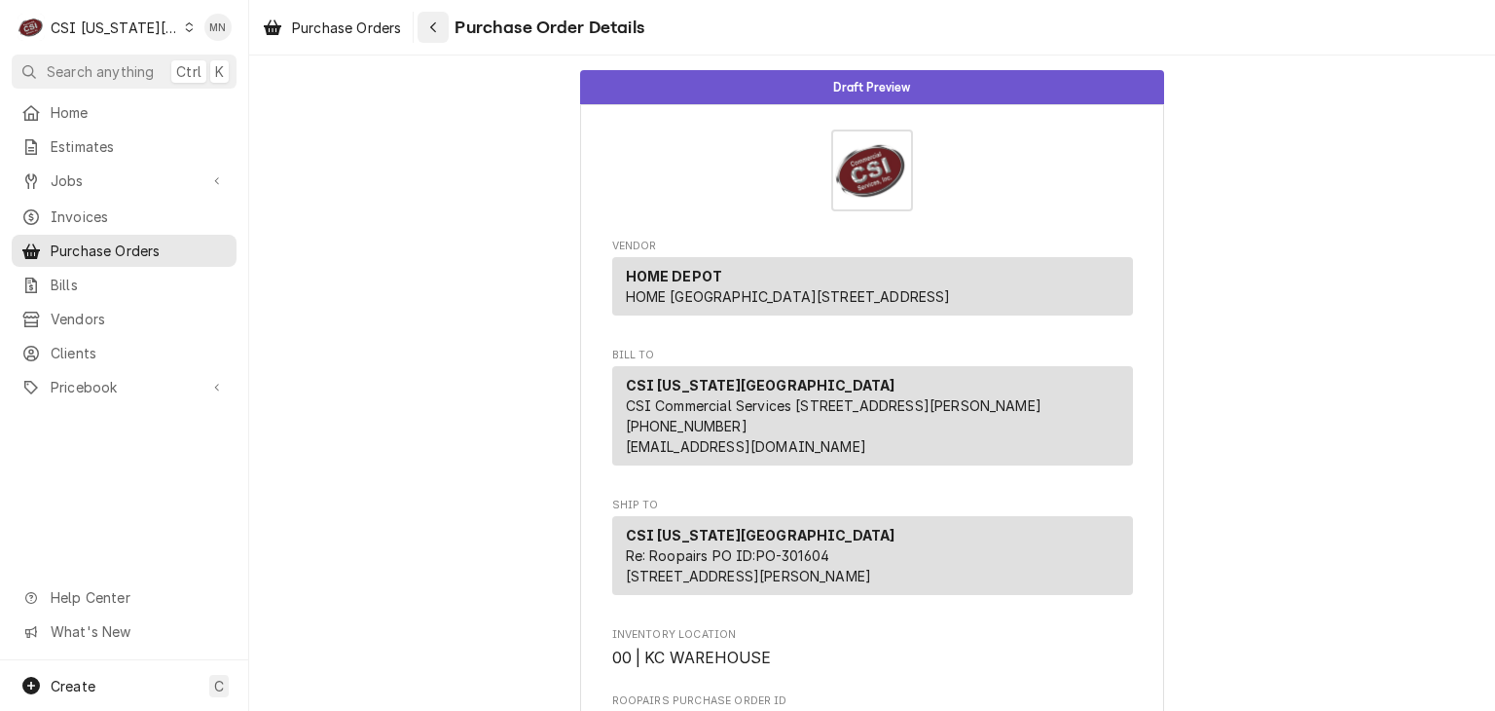
click at [432, 28] on icon "Navigate back" at bounding box center [433, 27] width 9 height 14
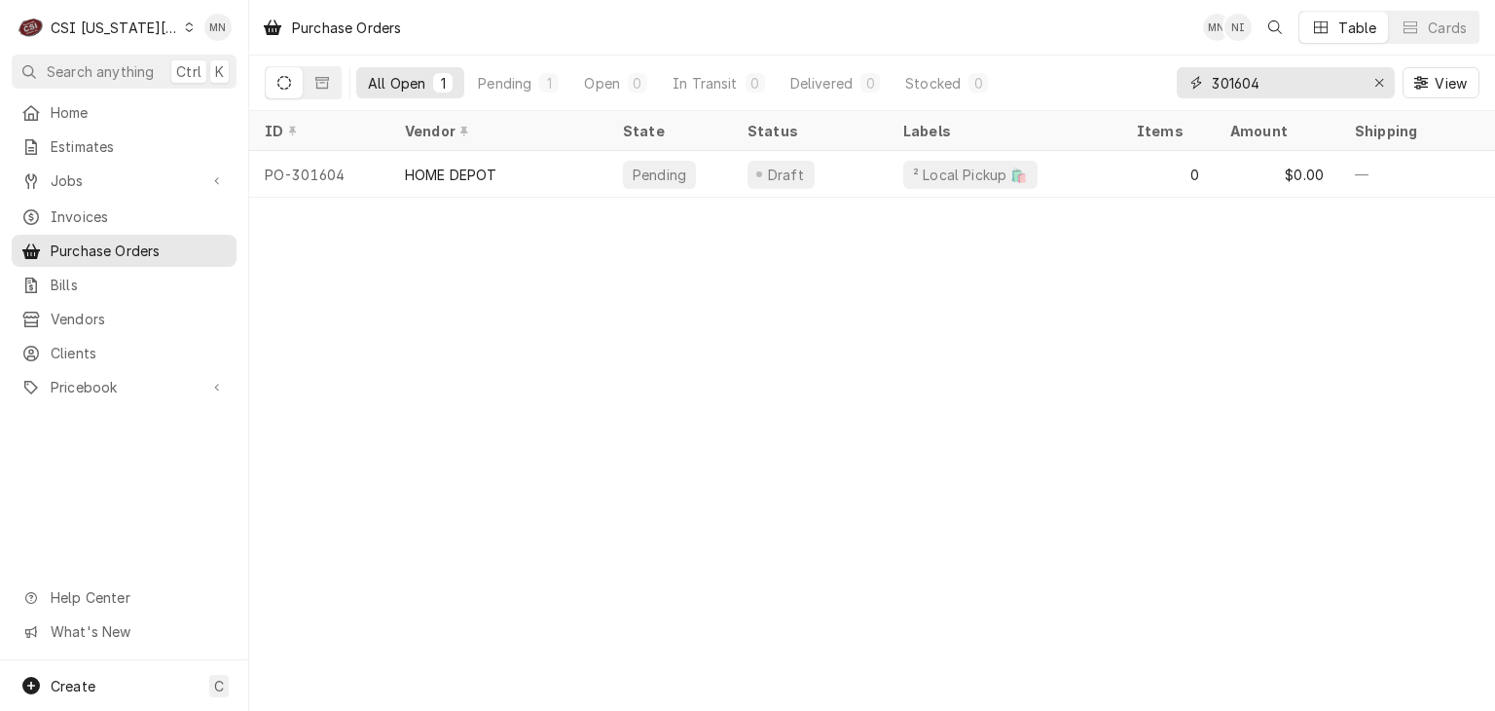
drag, startPoint x: 1289, startPoint y: 80, endPoint x: 1190, endPoint y: 73, distance: 98.5
click at [1191, 73] on div "301604" at bounding box center [1286, 82] width 218 height 31
type input "301653"
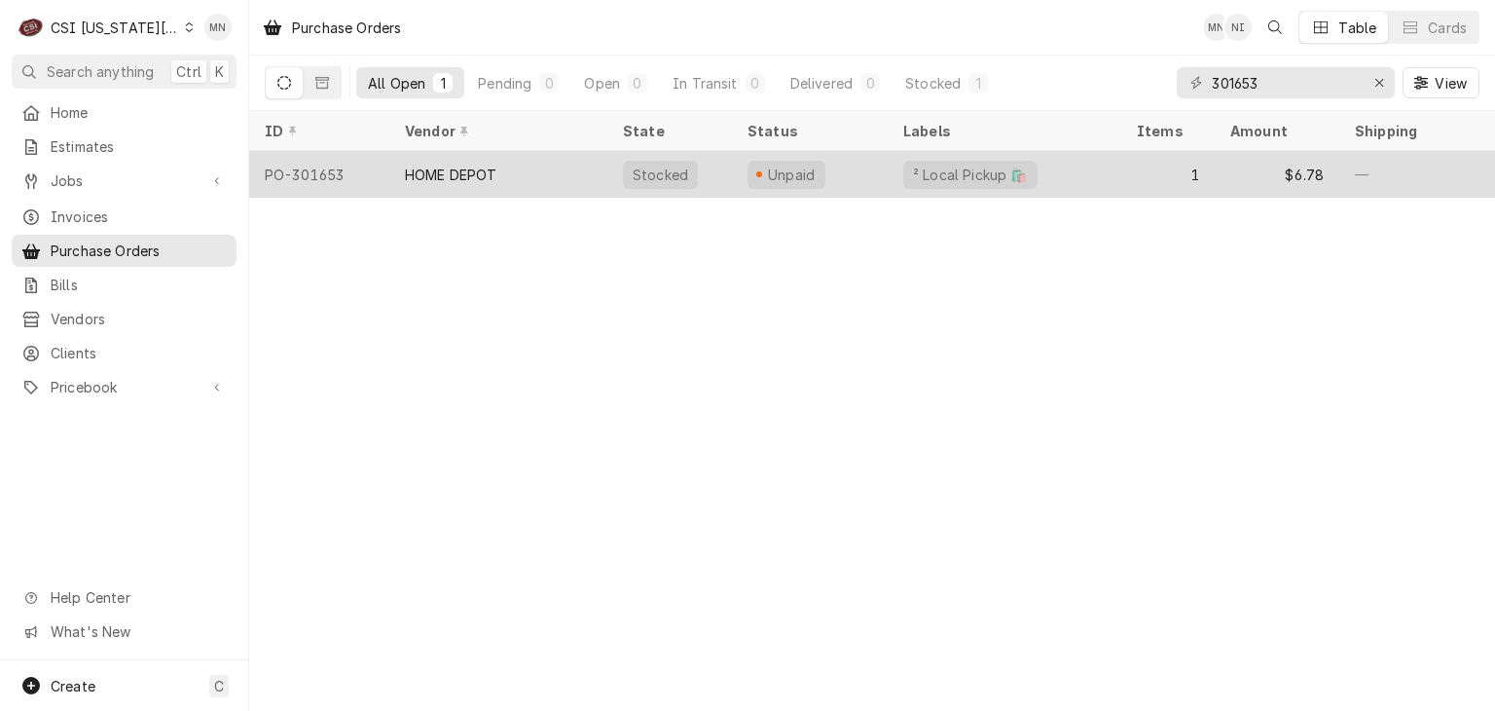
click at [563, 169] on div "HOME DEPOT" at bounding box center [498, 174] width 218 height 47
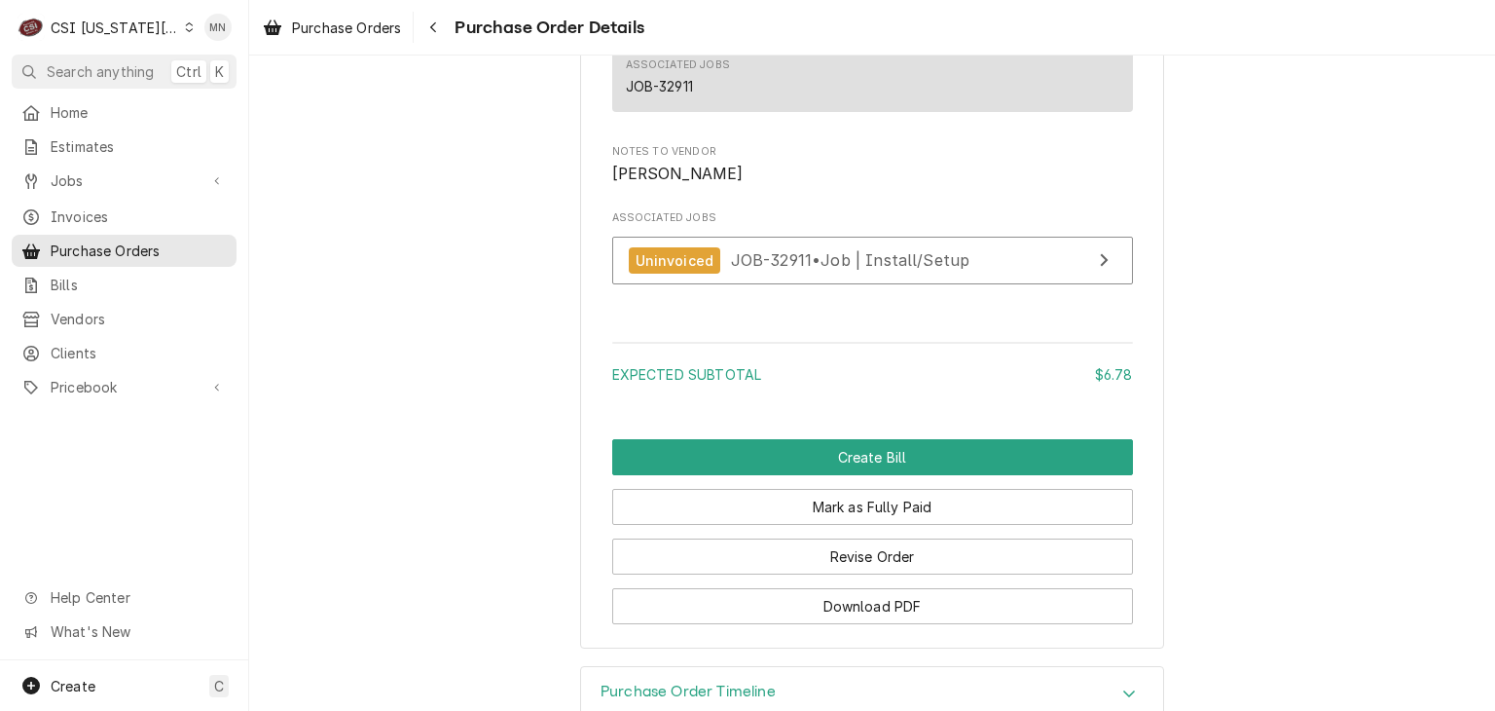
scroll to position [1826, 0]
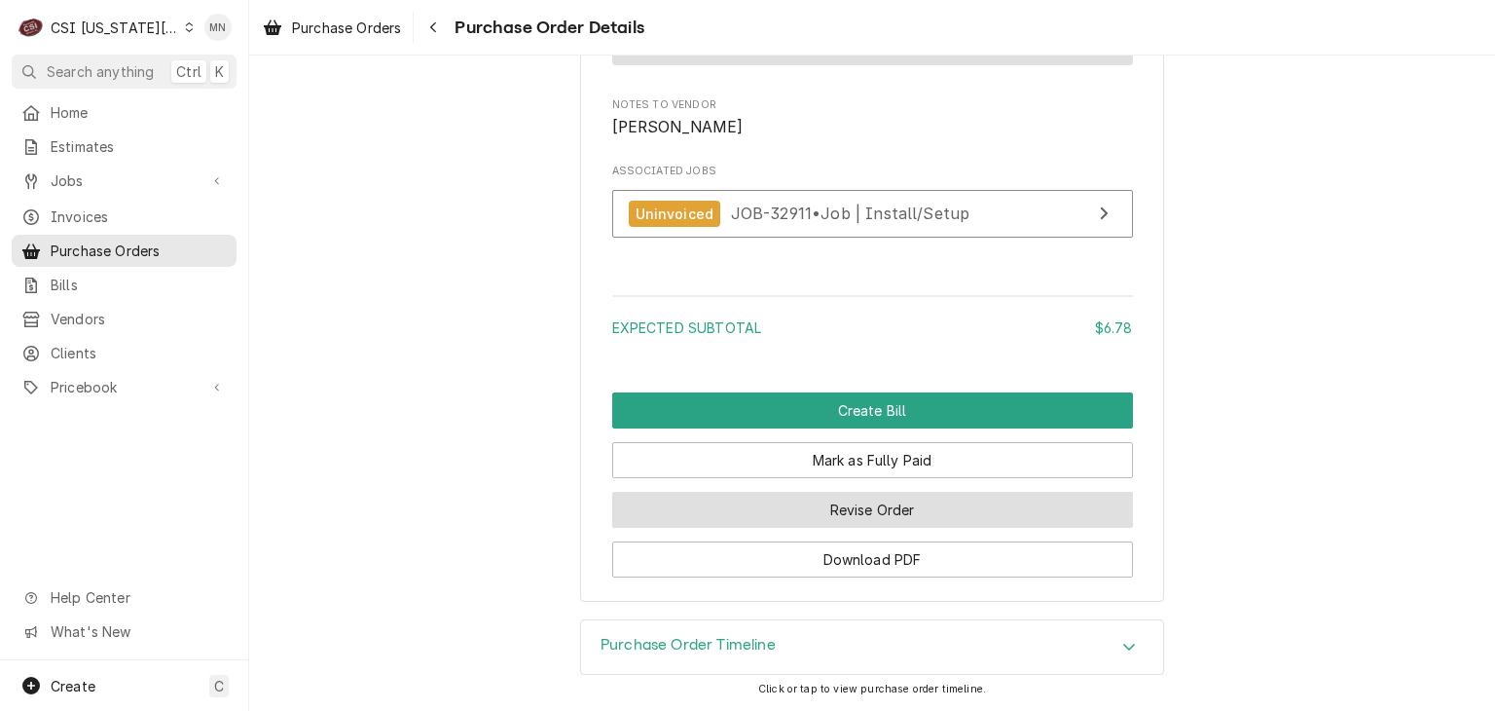
click at [884, 519] on button "Revise Order" at bounding box center [872, 510] width 521 height 36
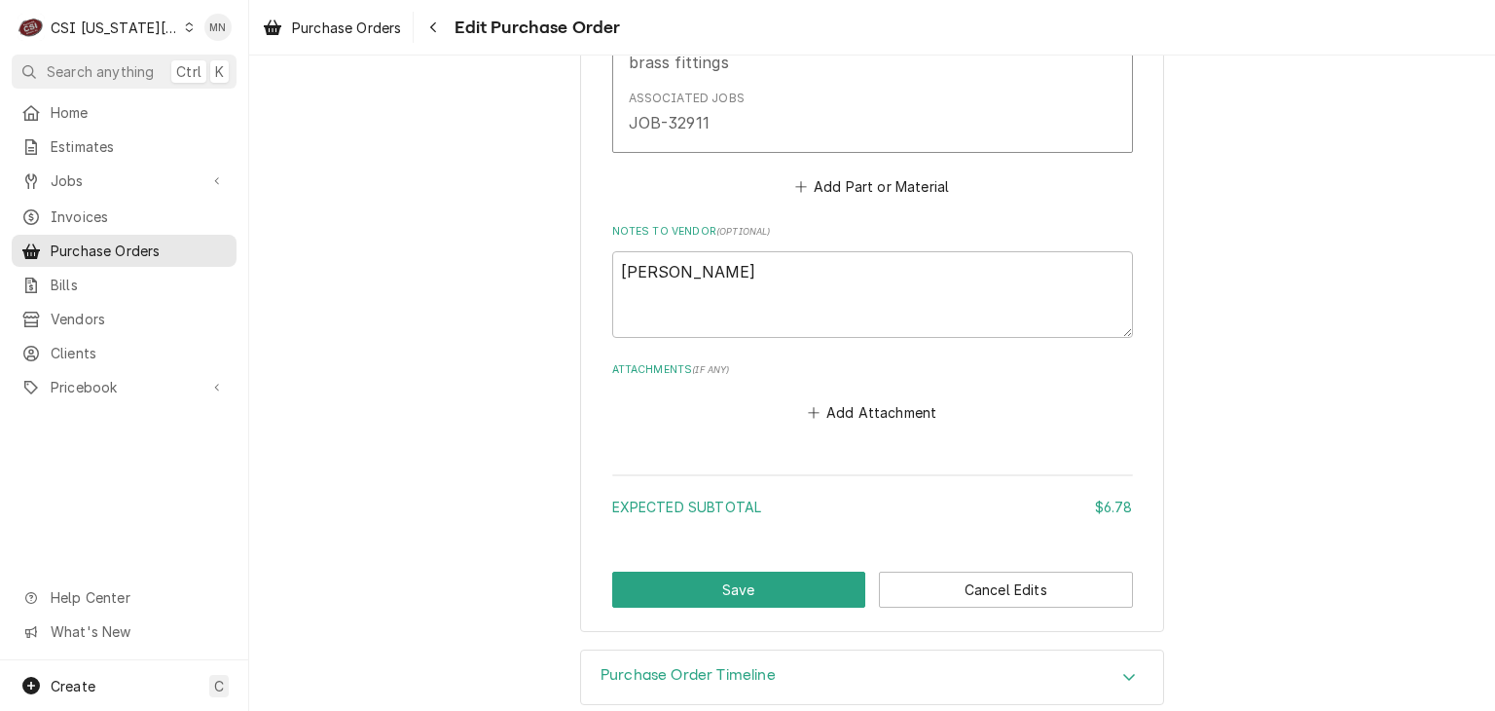
scroll to position [1290, 0]
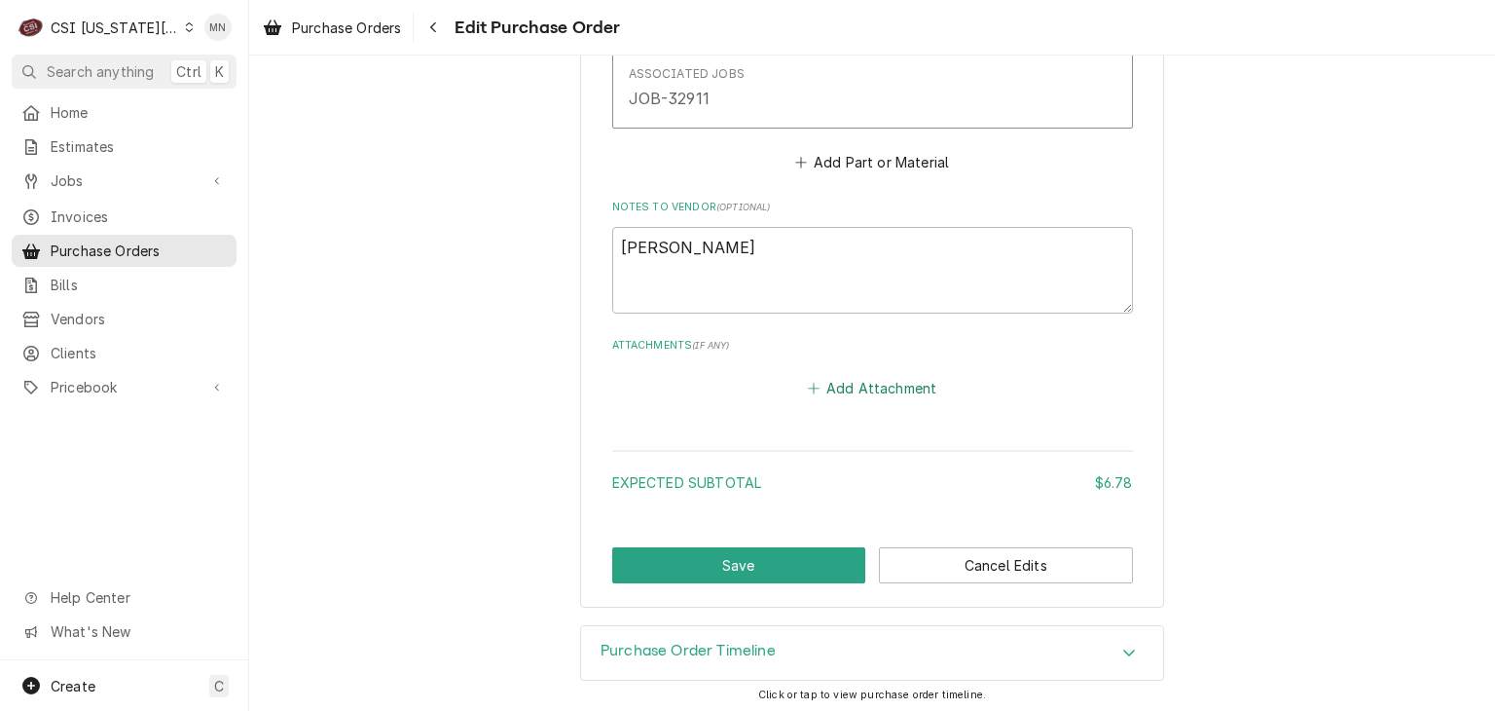
click at [867, 385] on button "Add Attachment" at bounding box center [872, 388] width 136 height 27
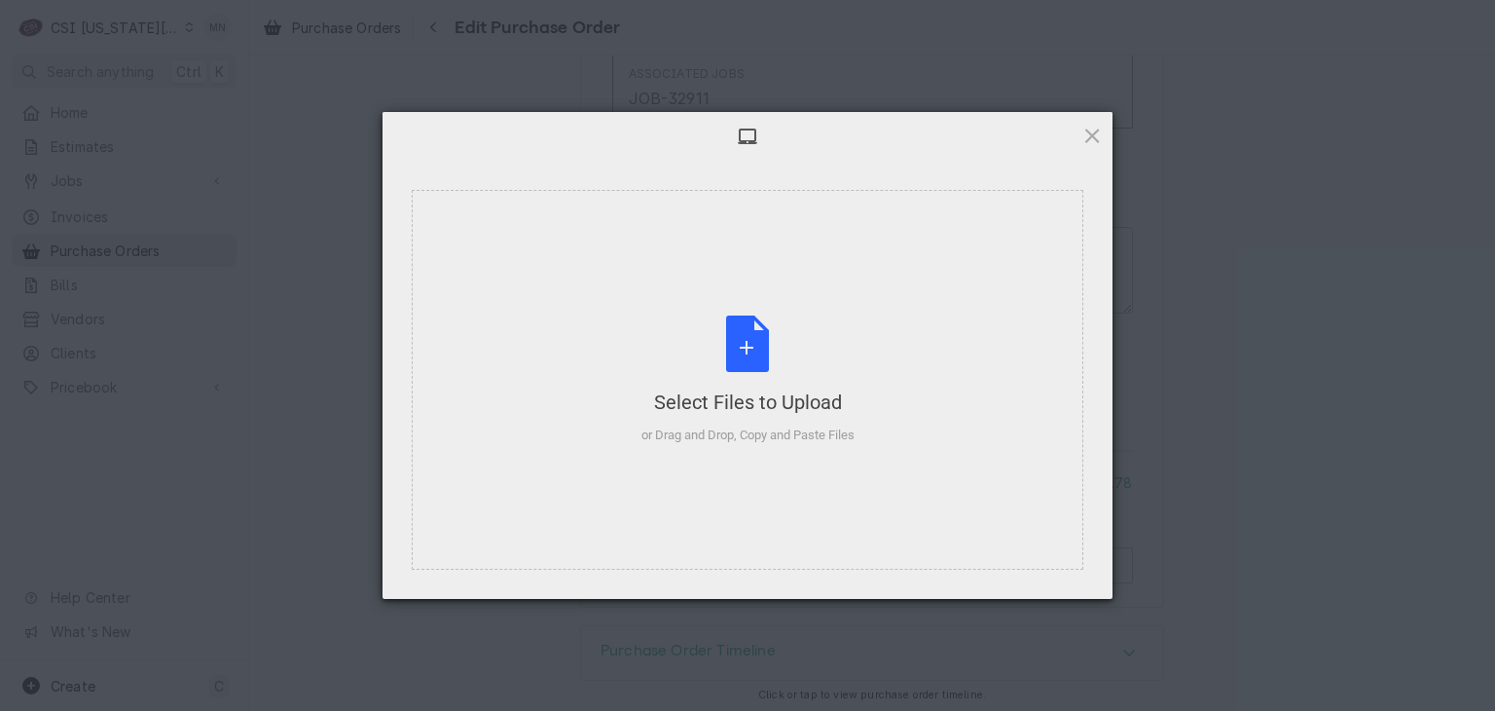
type textarea "x"
click at [736, 361] on div "Select Files to Upload or Drag and Drop, Copy and Paste Files" at bounding box center [747, 379] width 213 height 129
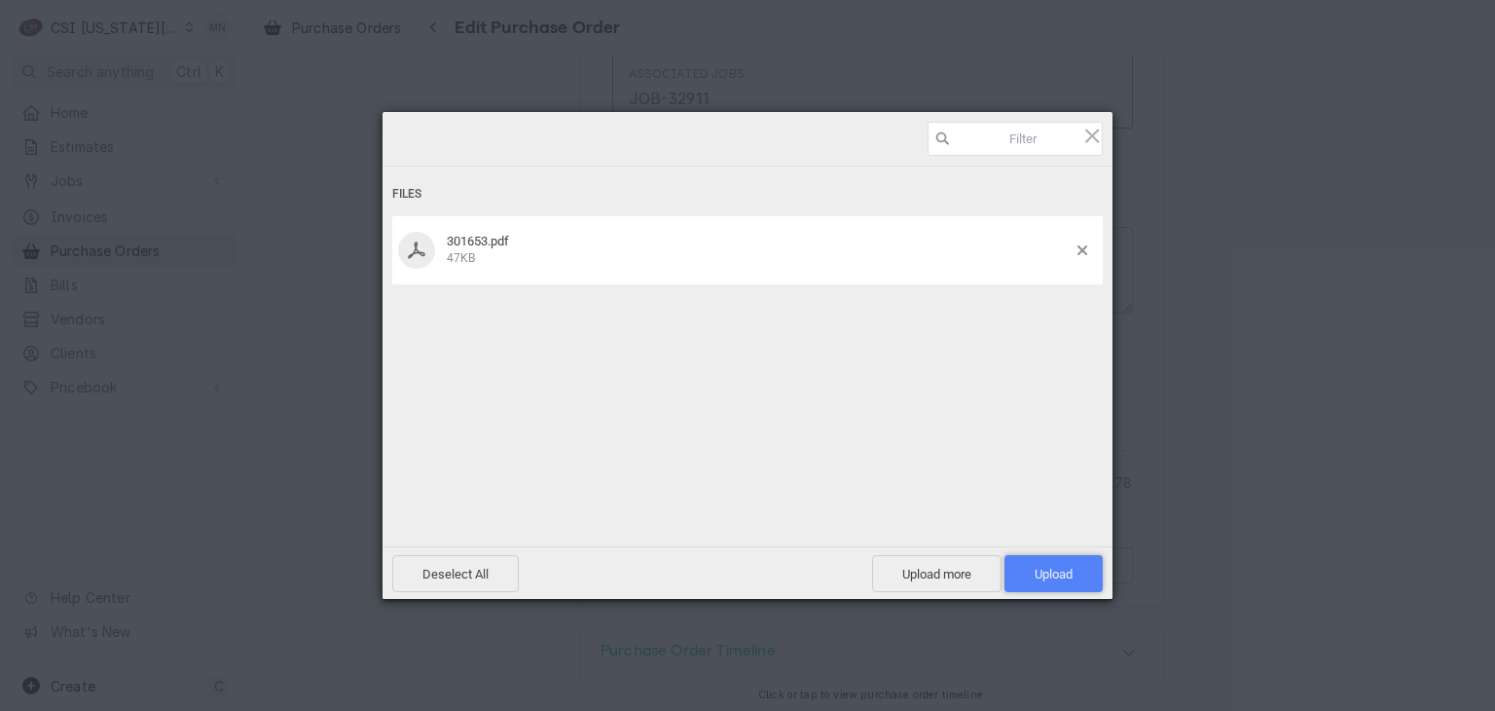
click at [1070, 566] on span "Upload 1" at bounding box center [1054, 573] width 38 height 15
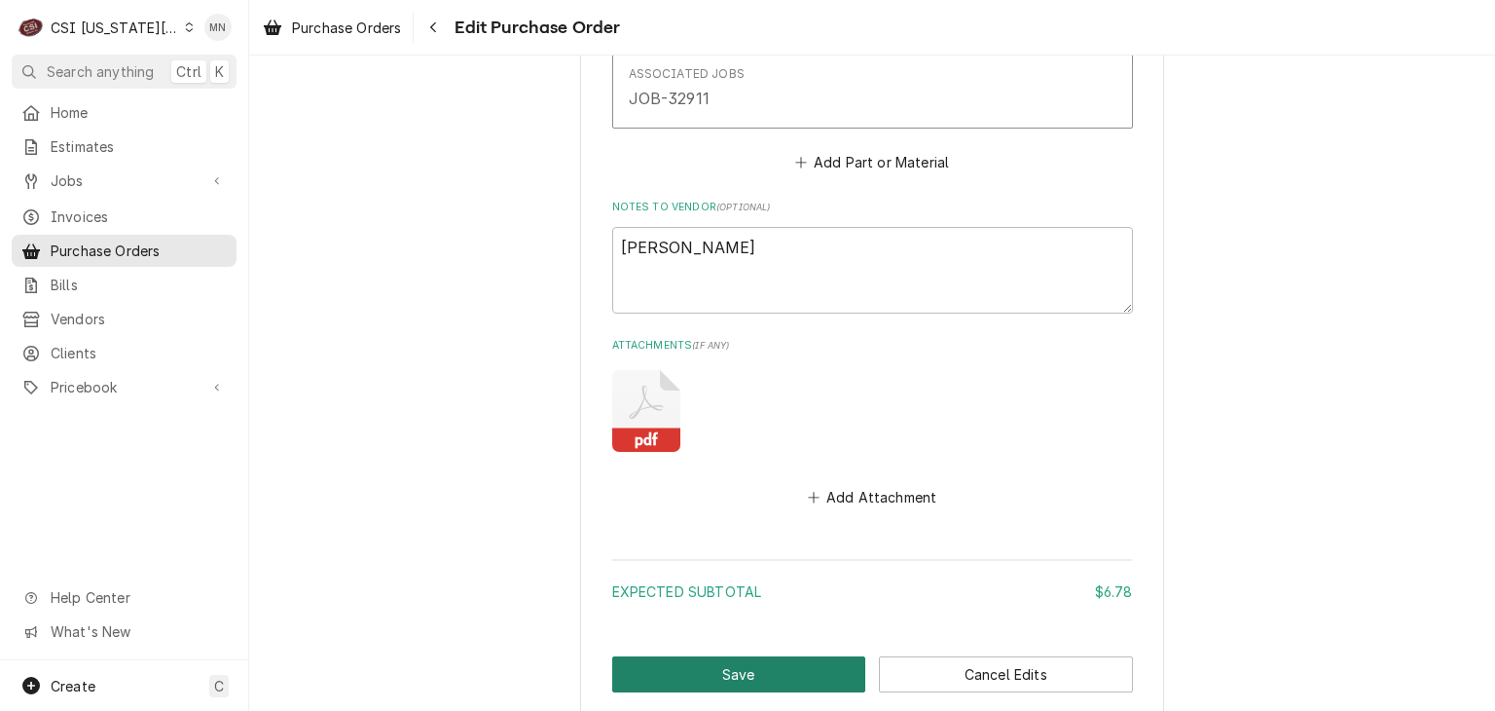
click at [716, 673] on button "Save" at bounding box center [739, 674] width 254 height 36
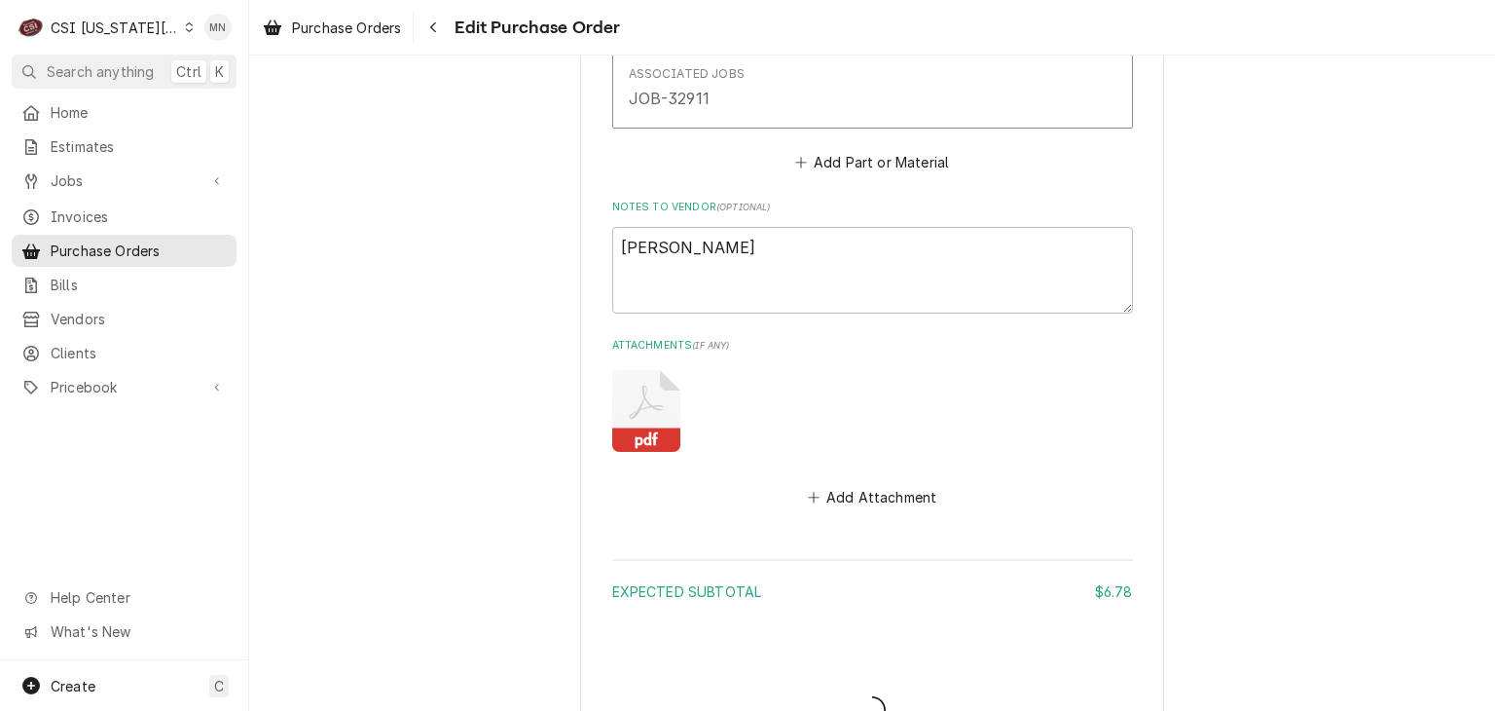
type textarea "x"
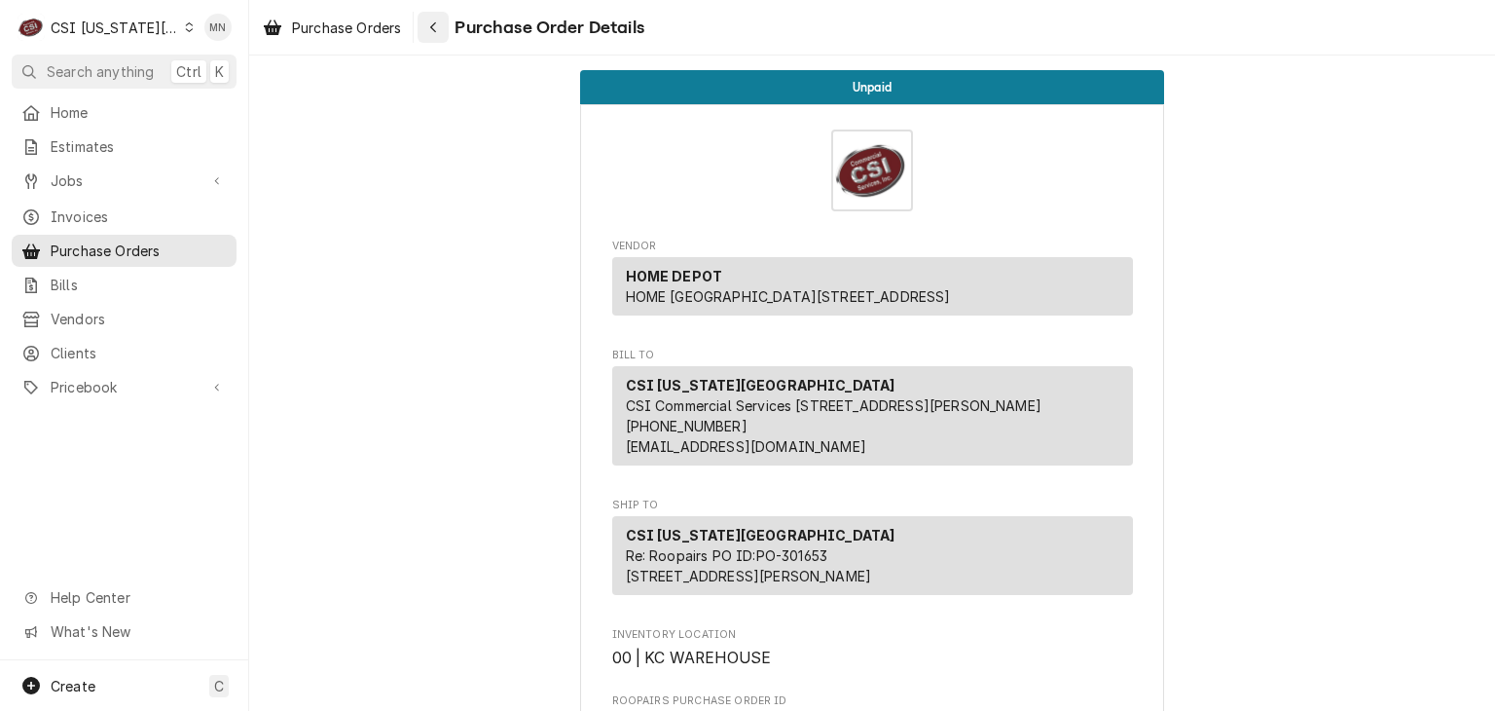
click at [438, 32] on icon "Navigate back" at bounding box center [433, 27] width 9 height 14
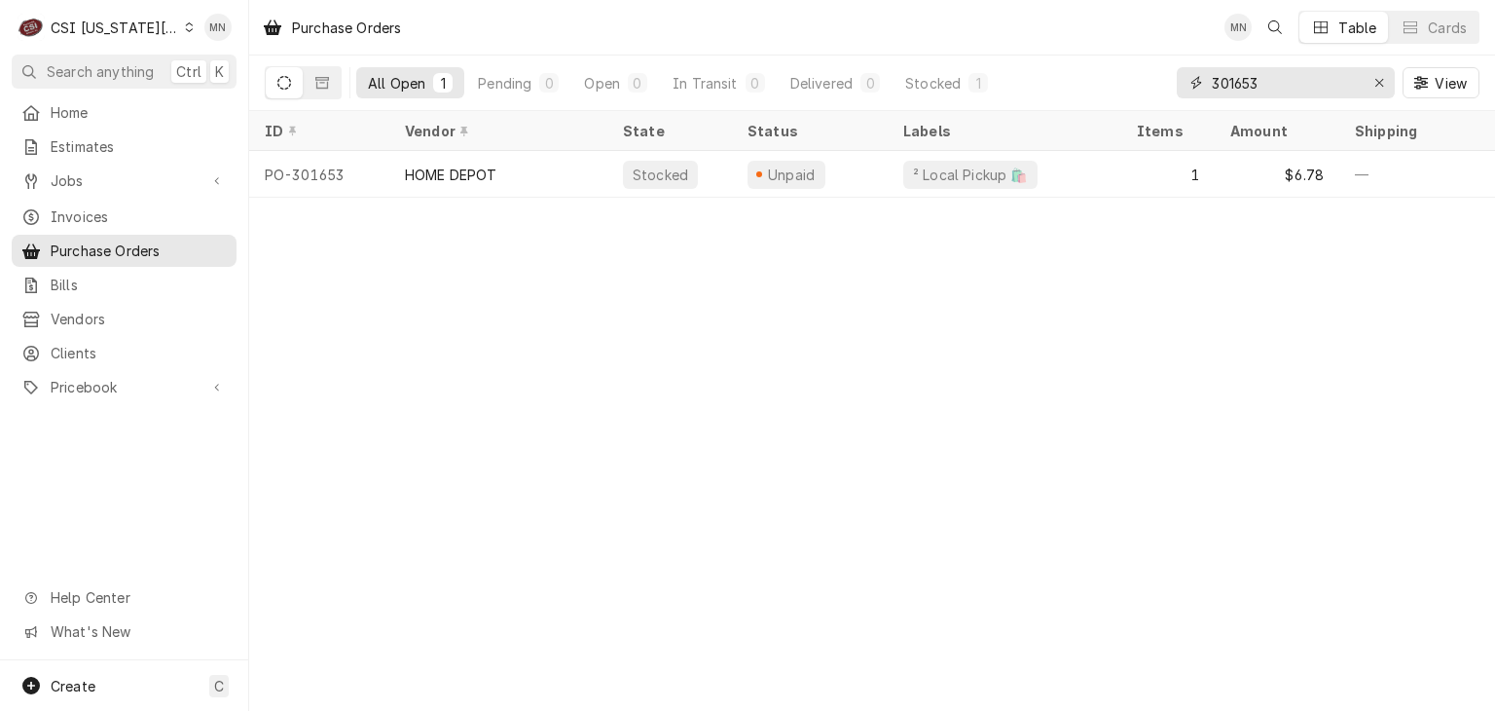
drag, startPoint x: 1312, startPoint y: 79, endPoint x: 1149, endPoint y: 84, distance: 163.6
click at [1149, 84] on div "All Open 1 Pending 0 Open 0 In Transit 0 Delivered 0 Stocked 1 301653 View" at bounding box center [872, 82] width 1215 height 55
type input "301655"
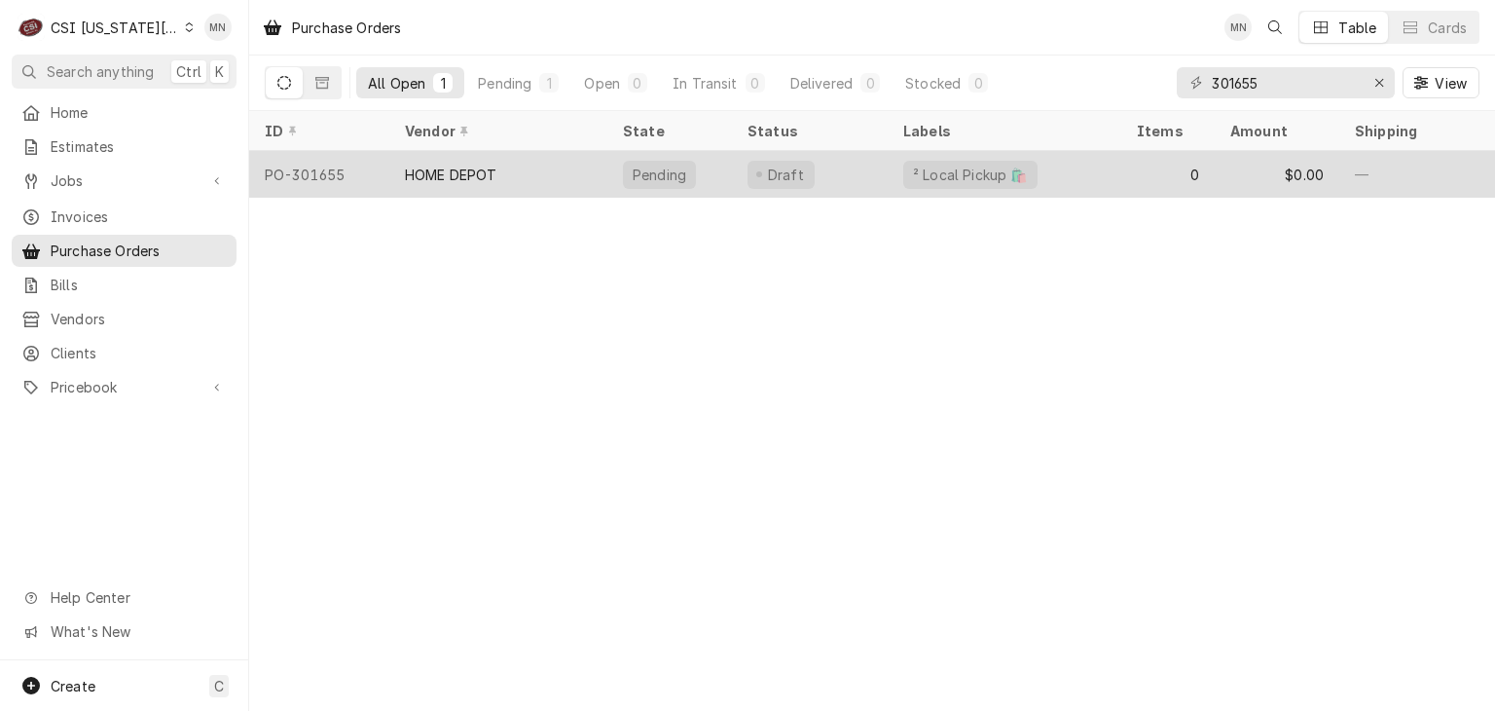
click at [588, 166] on div "HOME DEPOT" at bounding box center [498, 174] width 218 height 47
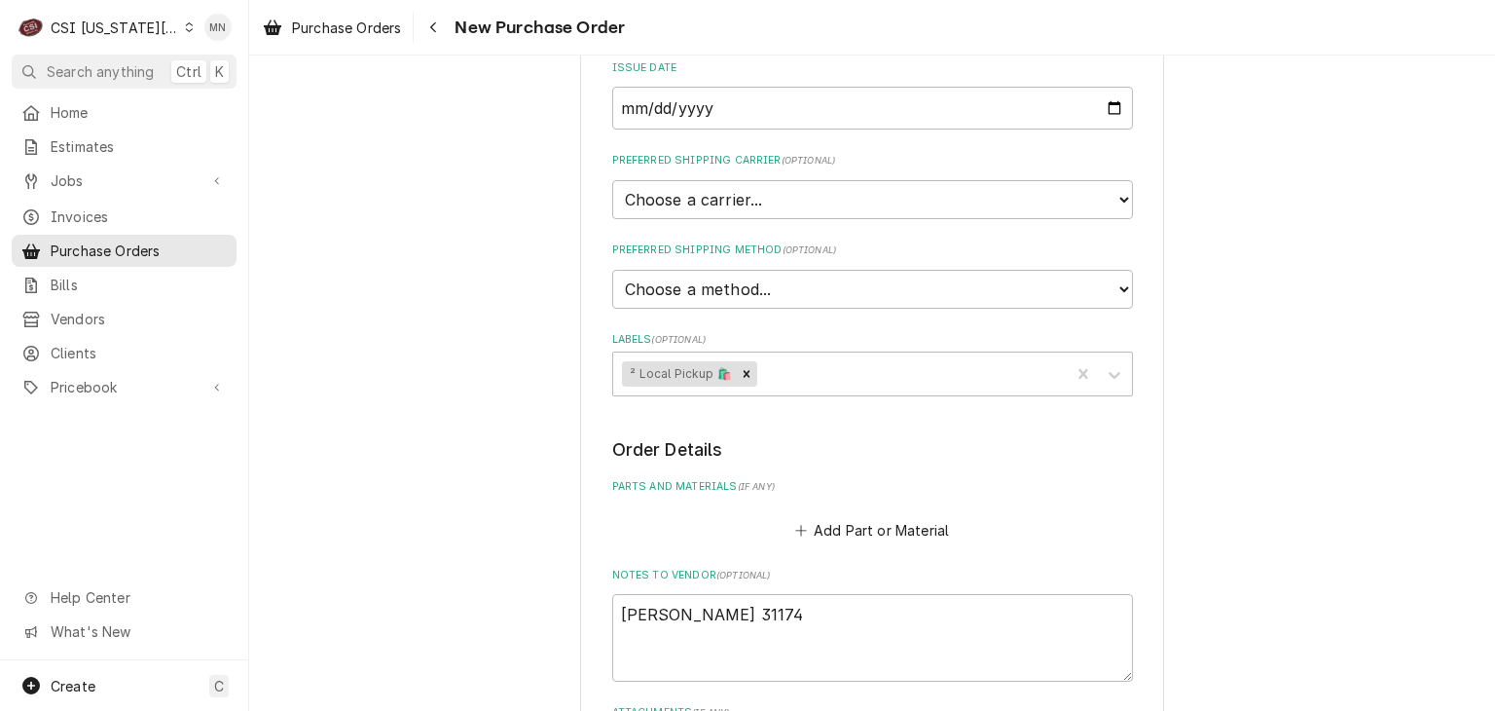
scroll to position [806, 0]
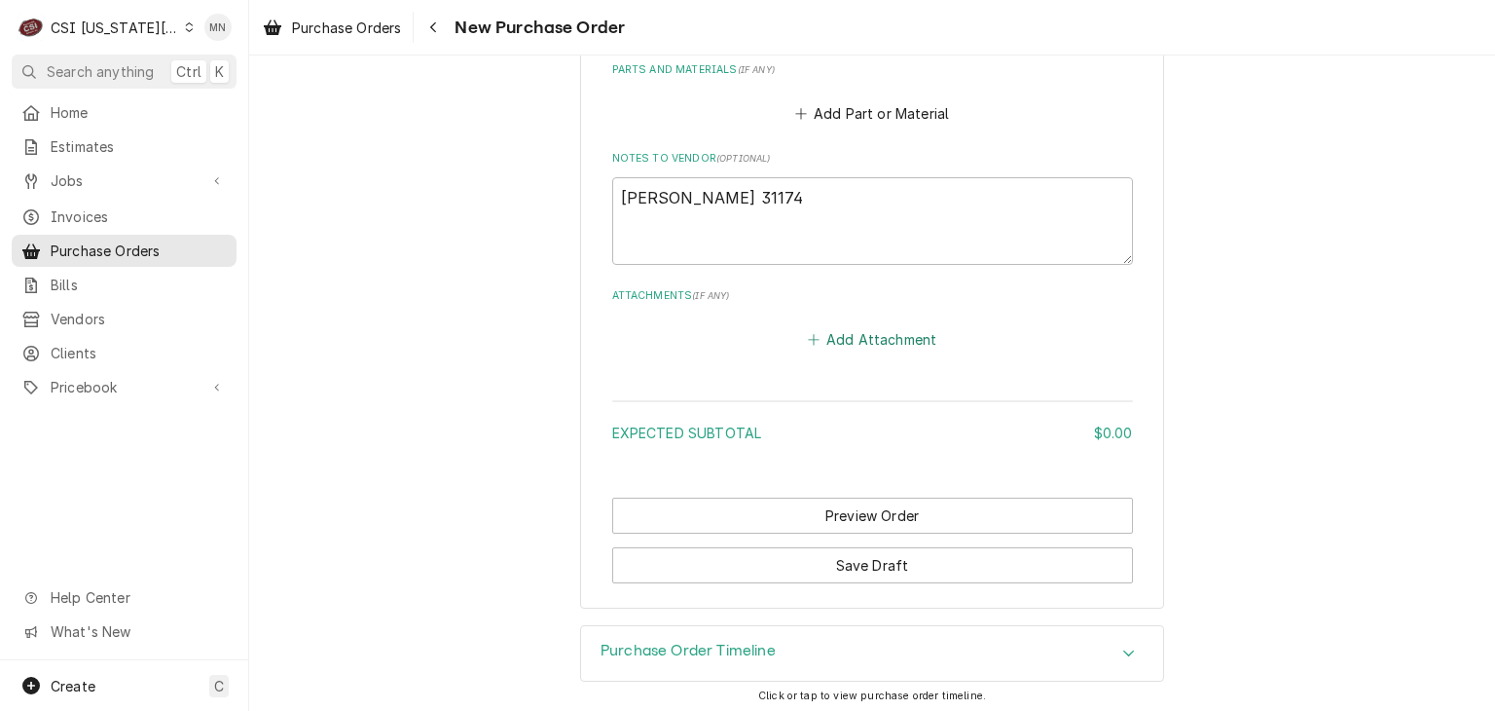
click at [858, 332] on button "Add Attachment" at bounding box center [872, 338] width 136 height 27
type textarea "x"
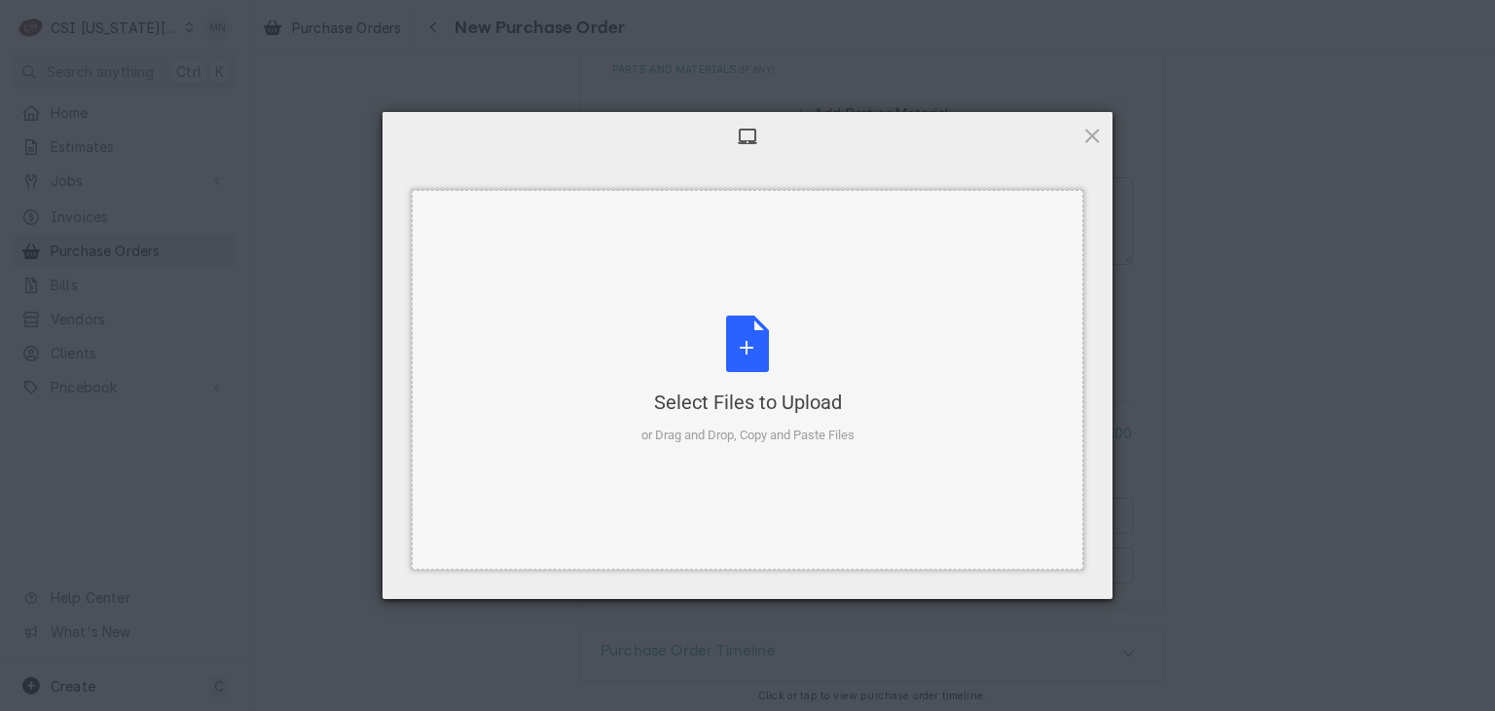
click at [746, 357] on div "Select Files to Upload or Drag and Drop, Copy and Paste Files" at bounding box center [747, 379] width 213 height 129
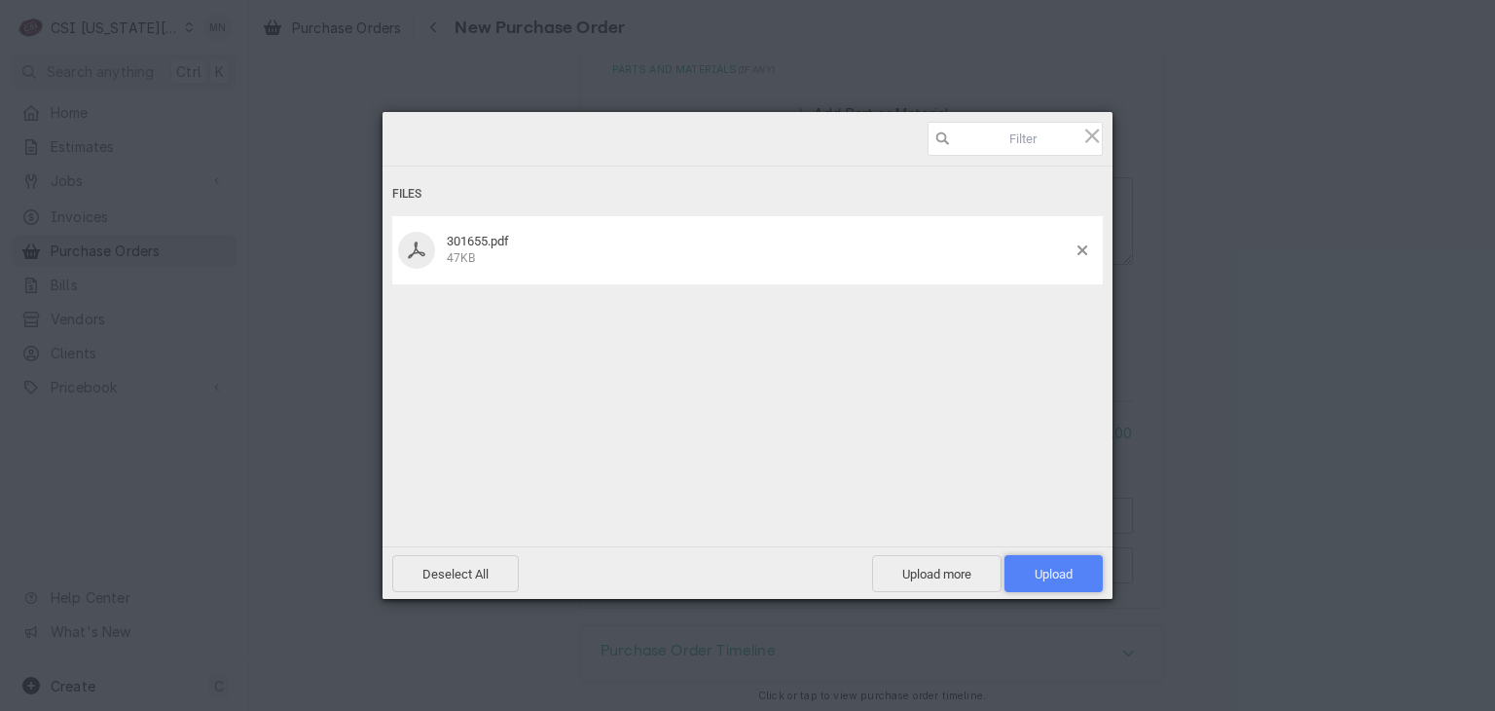
click at [1040, 577] on span "Upload 1" at bounding box center [1054, 573] width 38 height 15
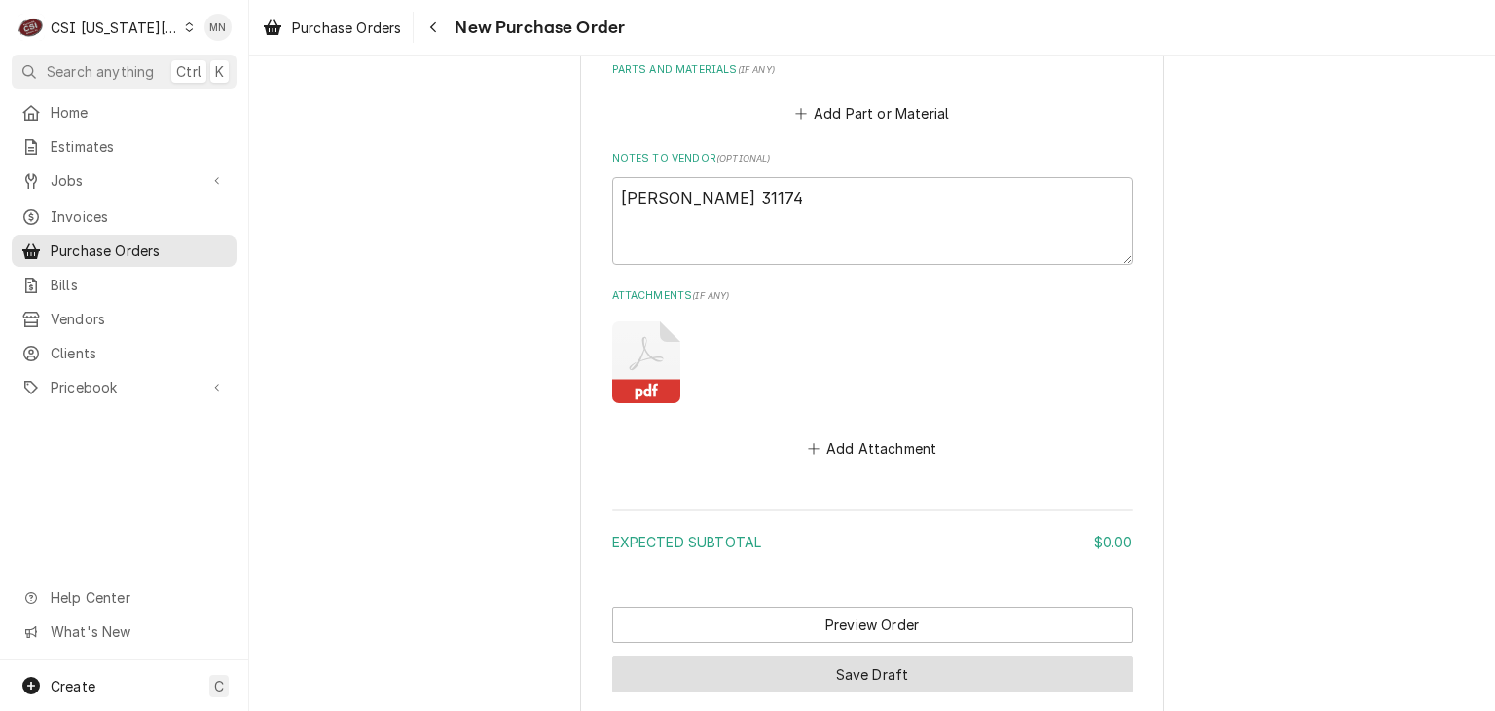
click at [839, 675] on button "Save Draft" at bounding box center [872, 674] width 521 height 36
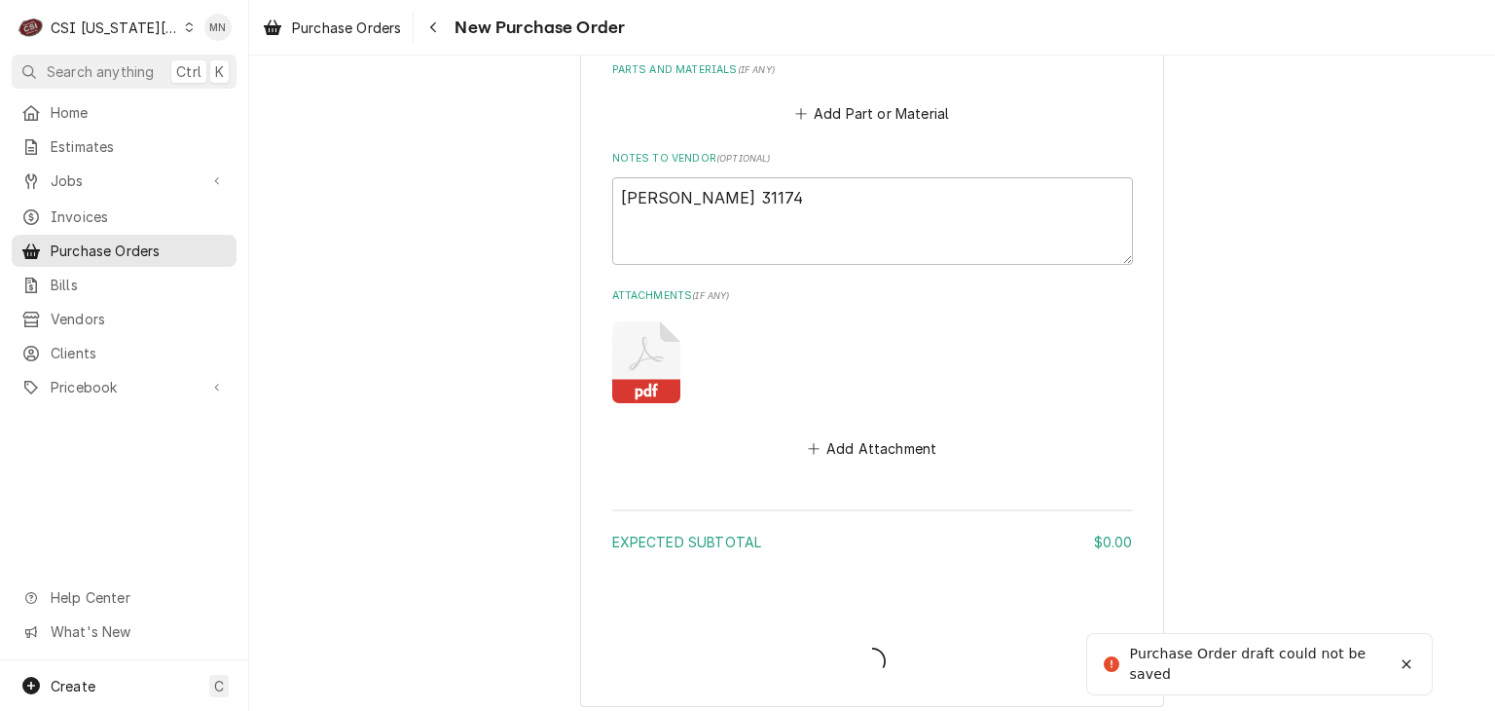
type textarea "x"
click at [428, 33] on div "Navigate back" at bounding box center [432, 27] width 19 height 19
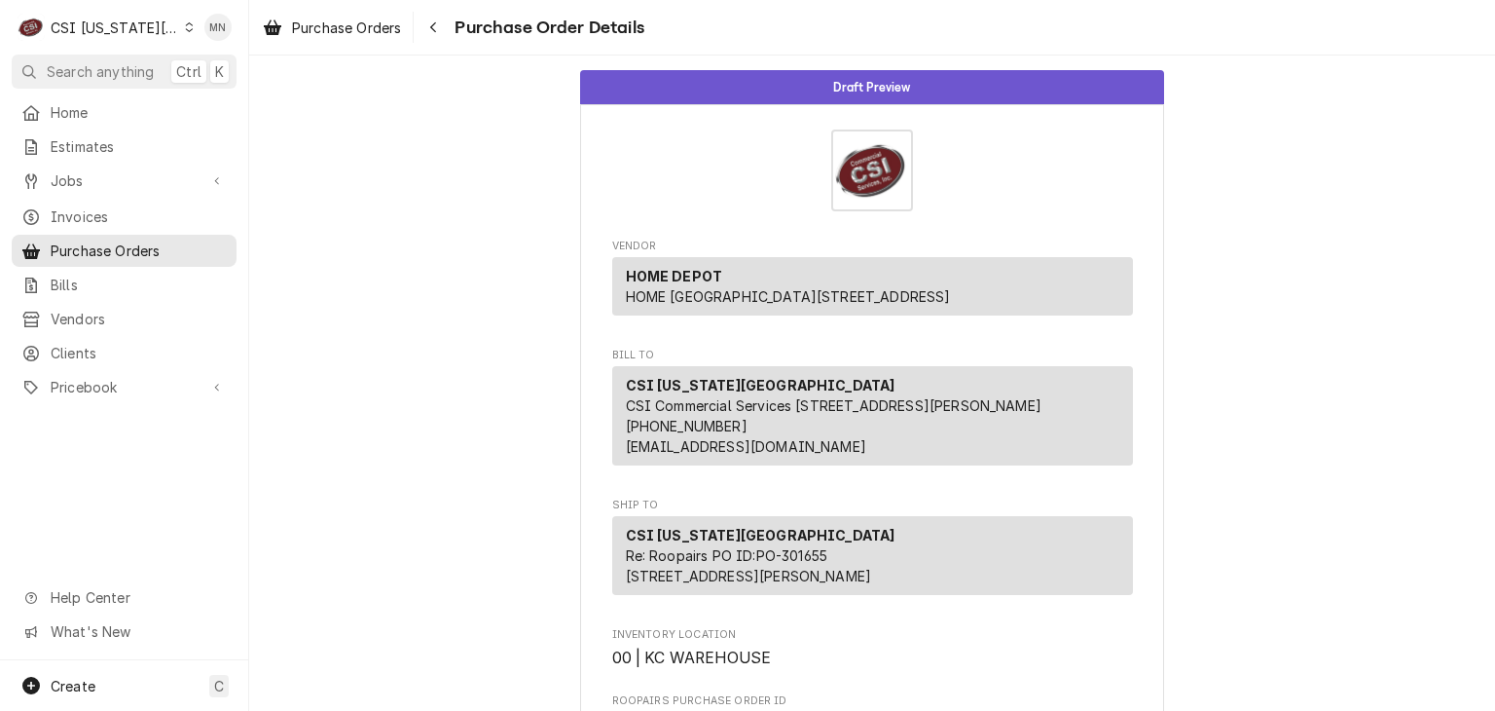
click at [129, 31] on div "CSI Kansas City" at bounding box center [115, 28] width 128 height 20
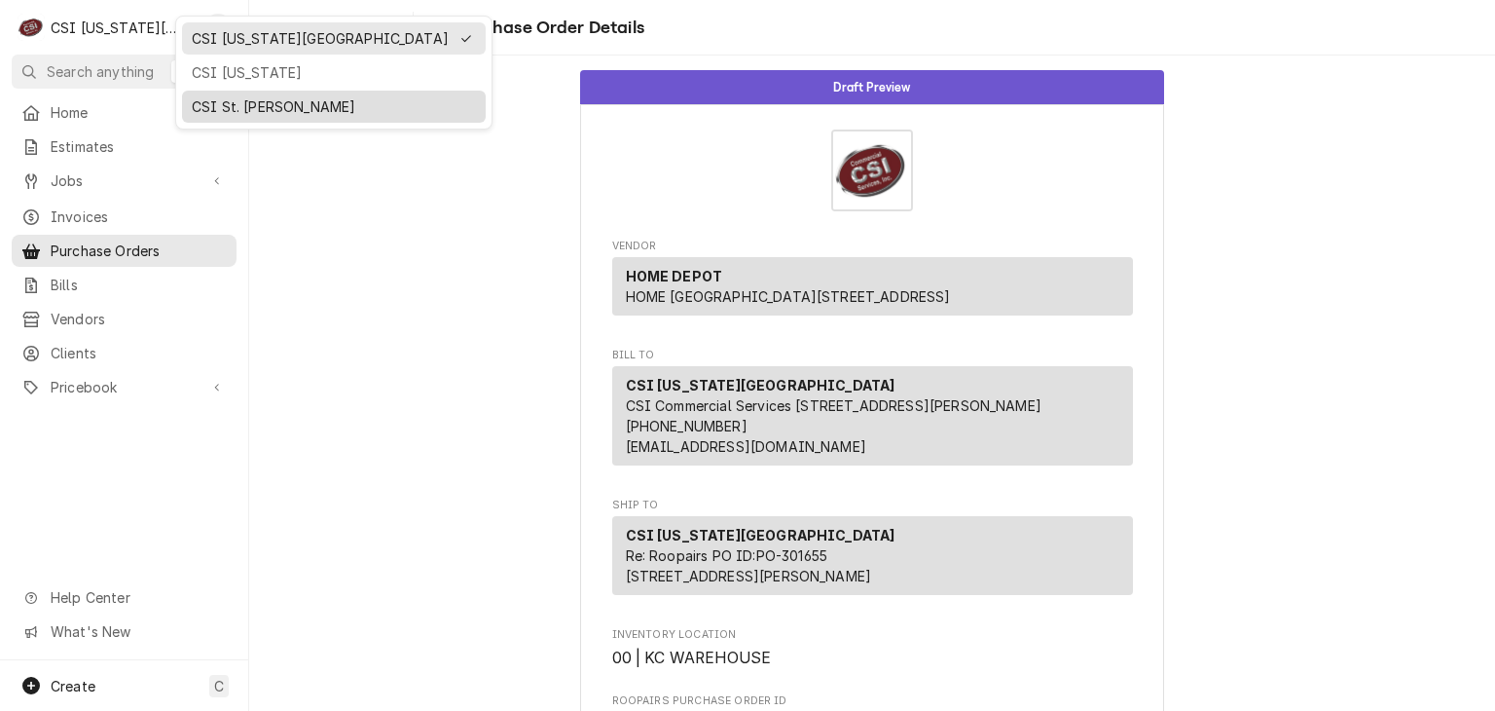
click at [192, 101] on div "CSI St. [PERSON_NAME]" at bounding box center [334, 106] width 284 height 20
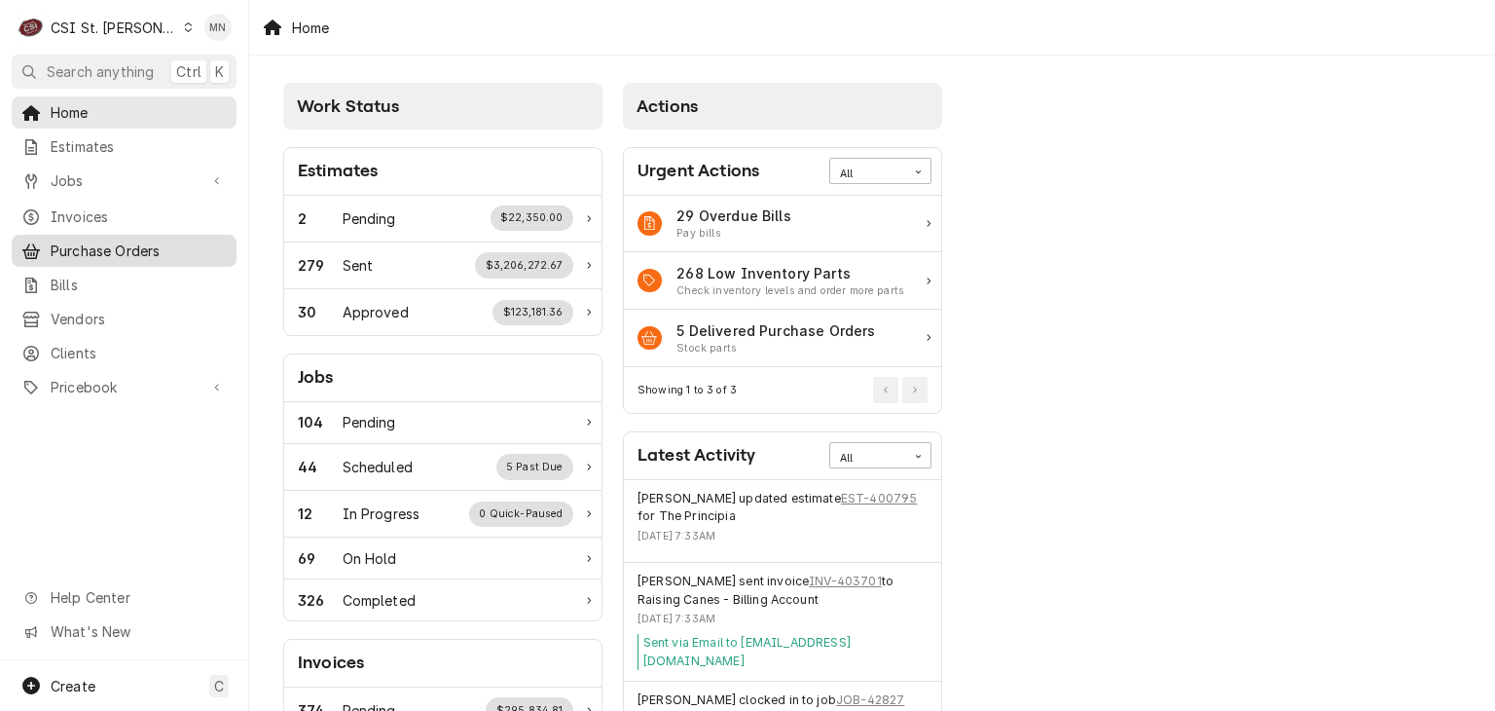
click at [104, 240] on span "Purchase Orders" at bounding box center [139, 250] width 176 height 20
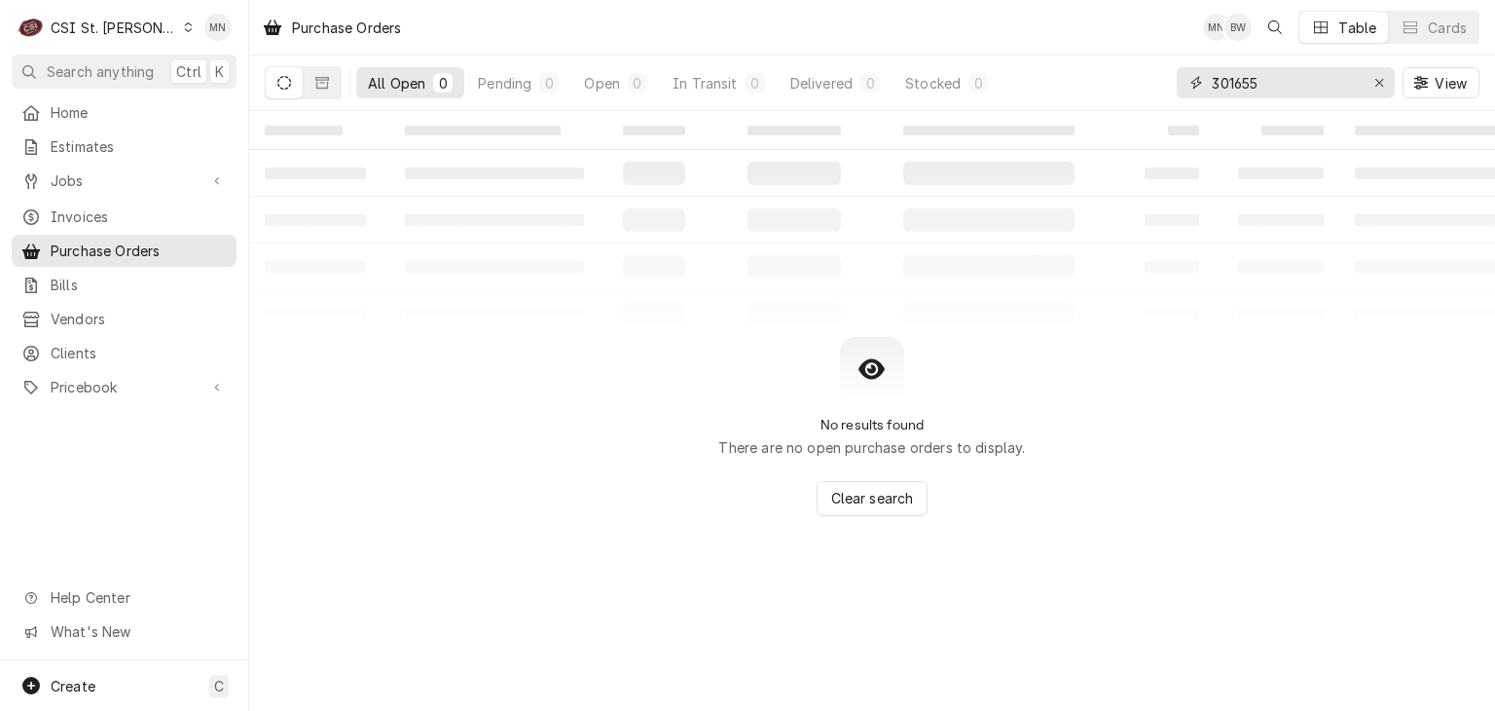
drag, startPoint x: 1287, startPoint y: 87, endPoint x: 1106, endPoint y: 80, distance: 181.2
click at [1110, 81] on div "All Open 0 Pending 0 Open 0 In Transit 0 Delivered 0 Stocked 0 301655 View" at bounding box center [872, 82] width 1215 height 55
type input "401352"
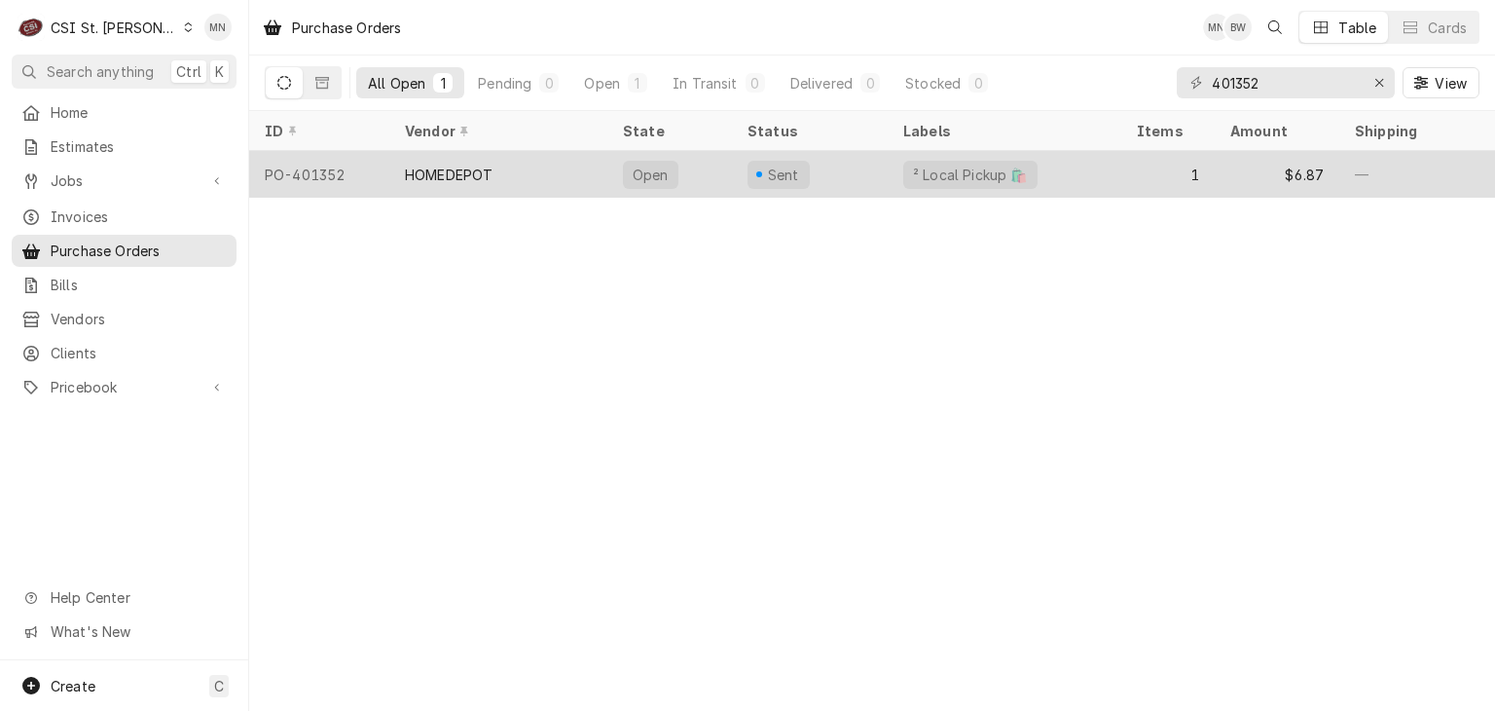
click at [420, 166] on div "HOMEDEPOT" at bounding box center [449, 174] width 88 height 20
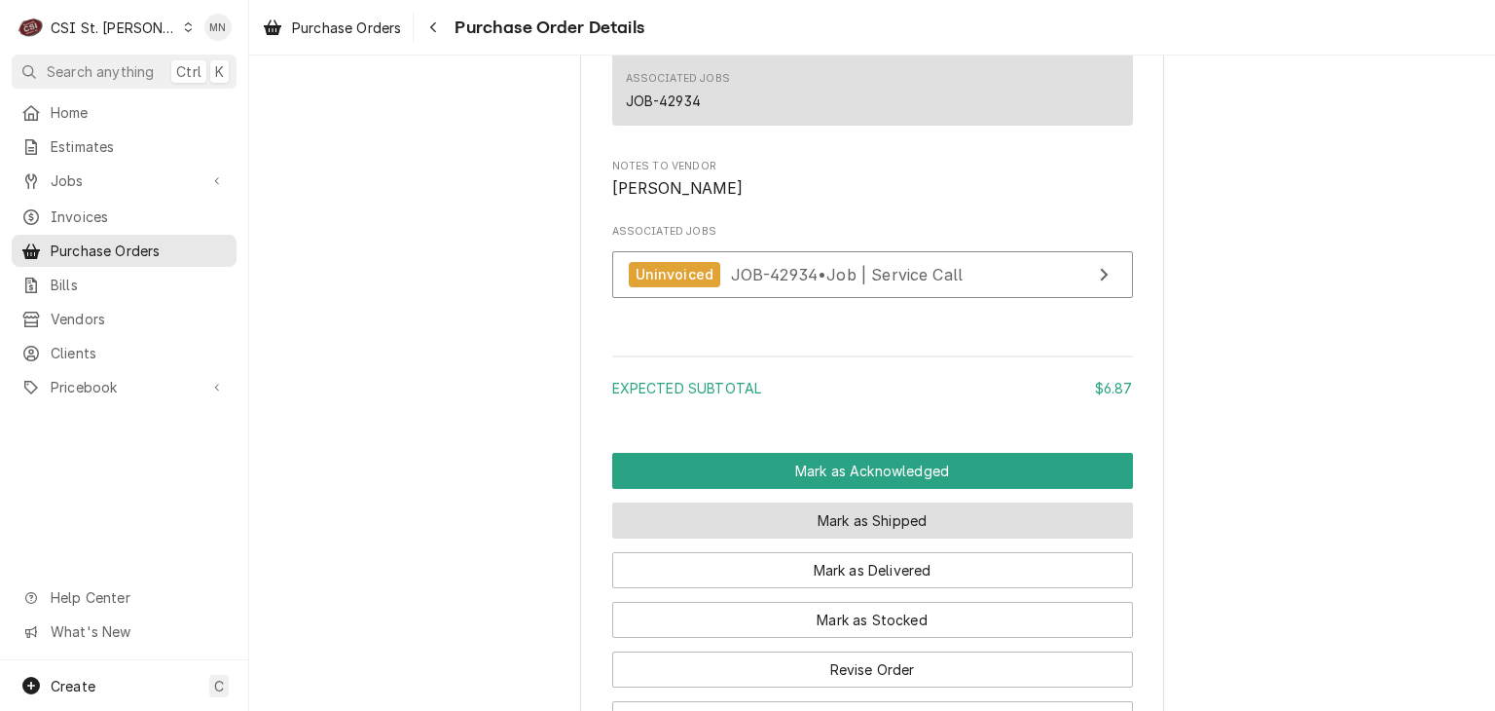
scroll to position [1728, 0]
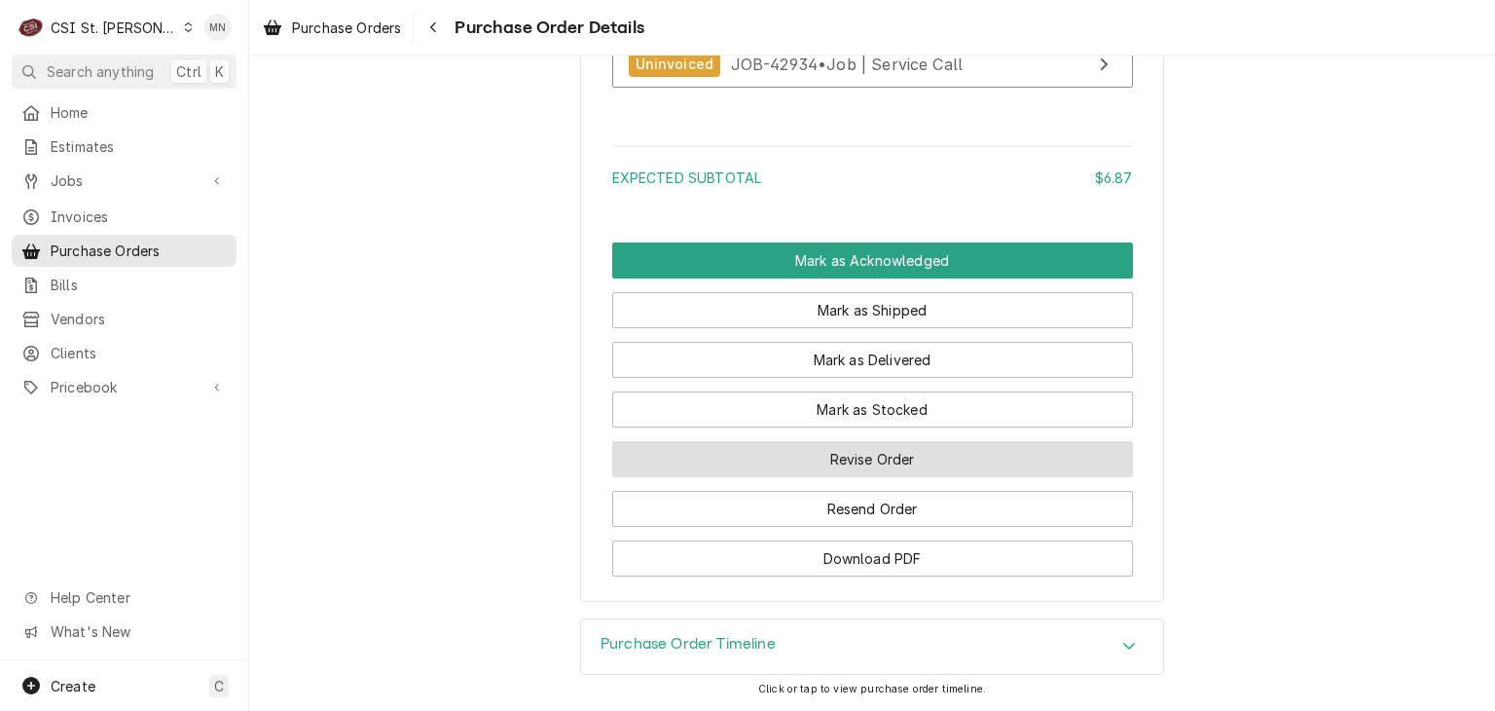
click at [887, 457] on button "Revise Order" at bounding box center [872, 459] width 521 height 36
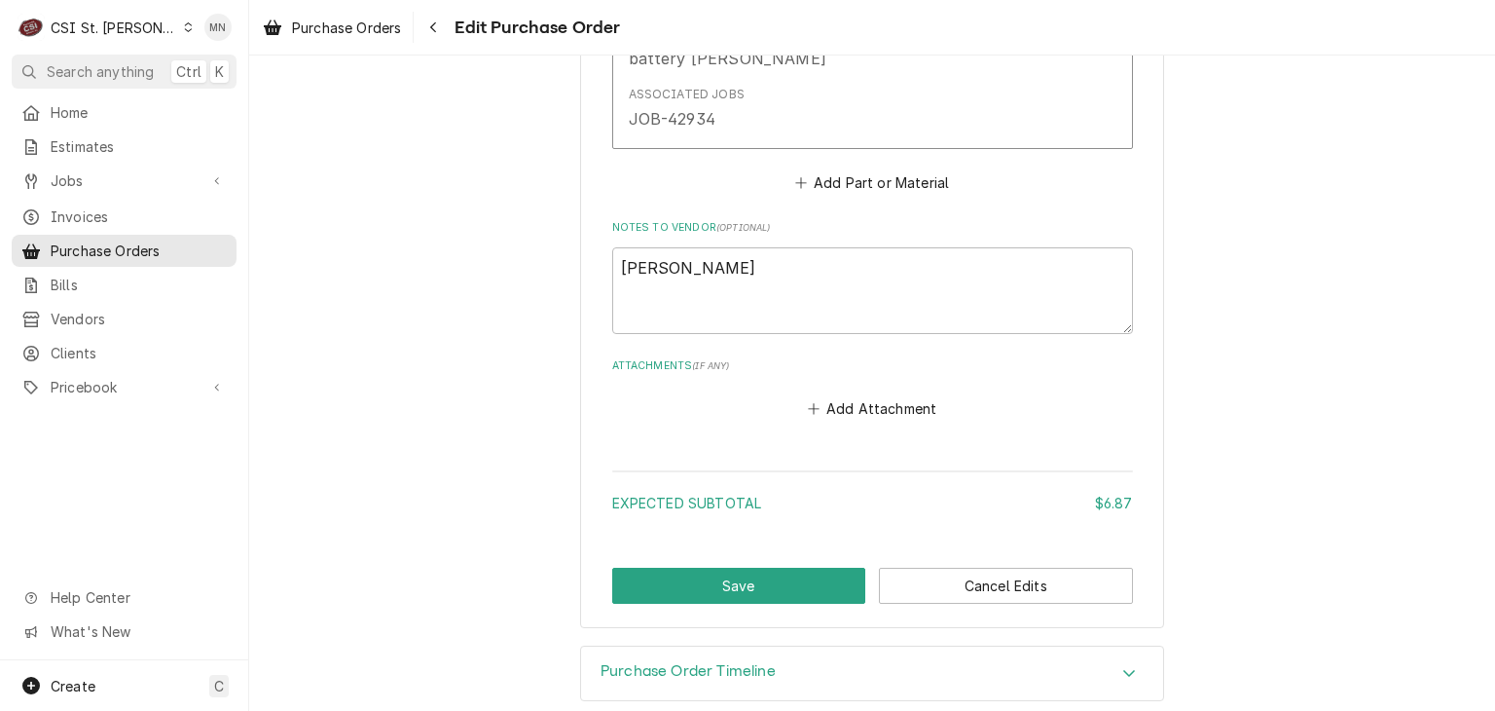
scroll to position [1212, 0]
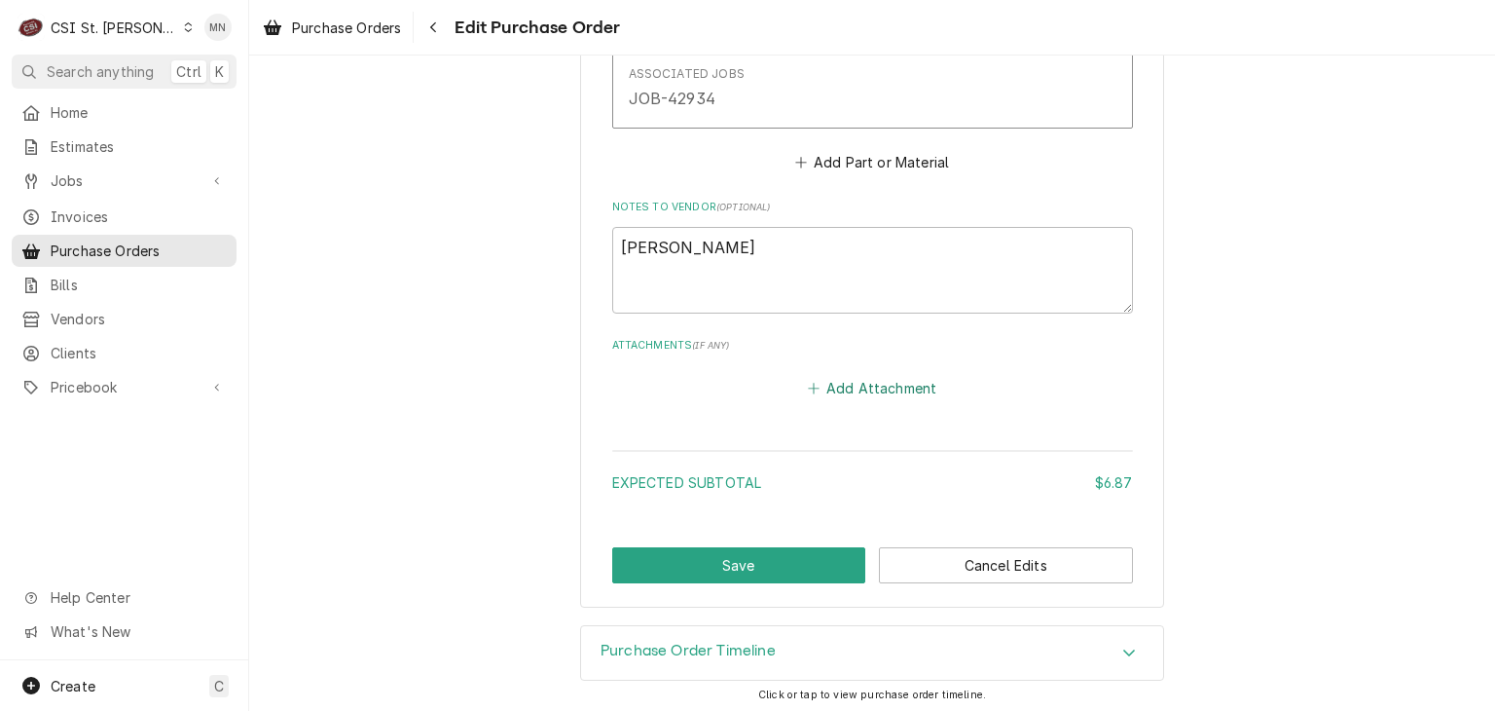
click at [872, 383] on button "Add Attachment" at bounding box center [872, 388] width 136 height 27
type textarea "x"
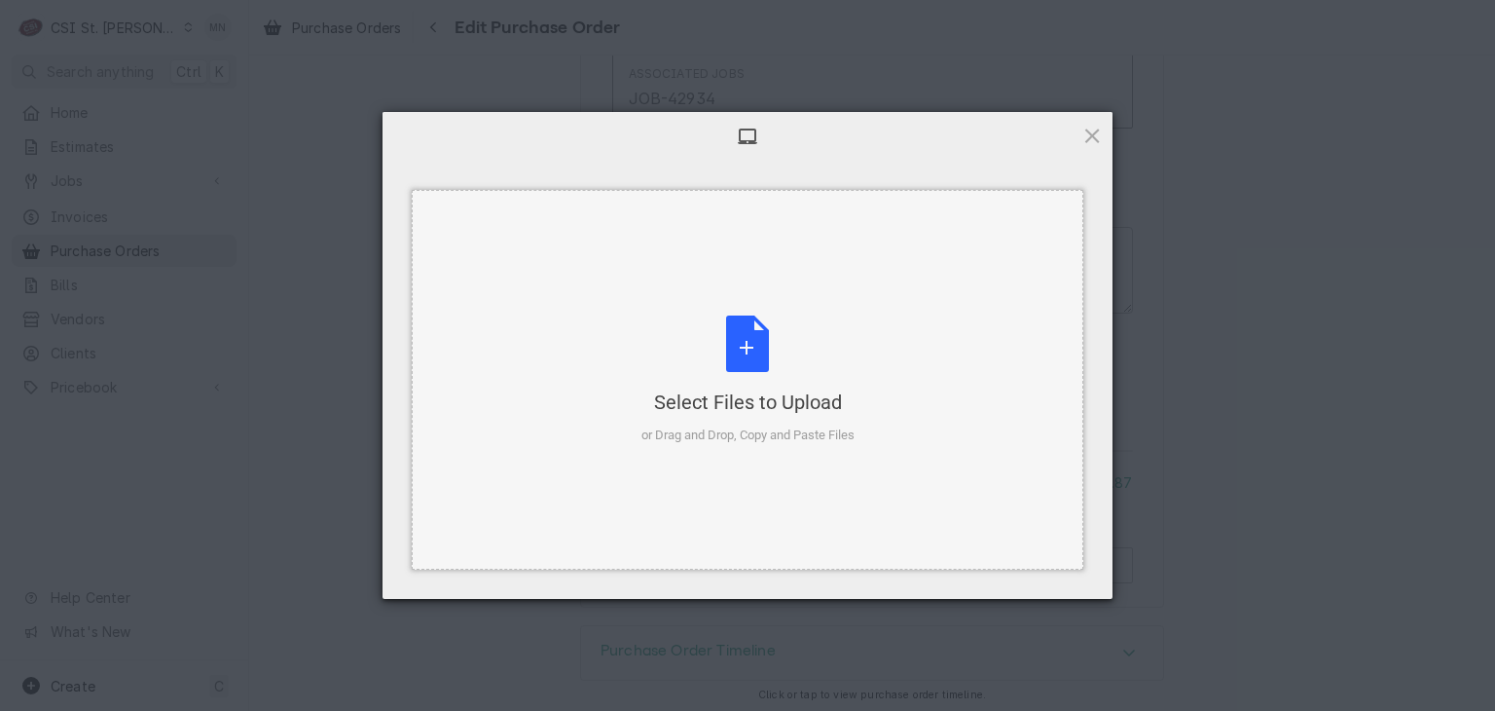
click at [758, 361] on div "Select Files to Upload or Drag and Drop, Copy and Paste Files" at bounding box center [747, 379] width 213 height 129
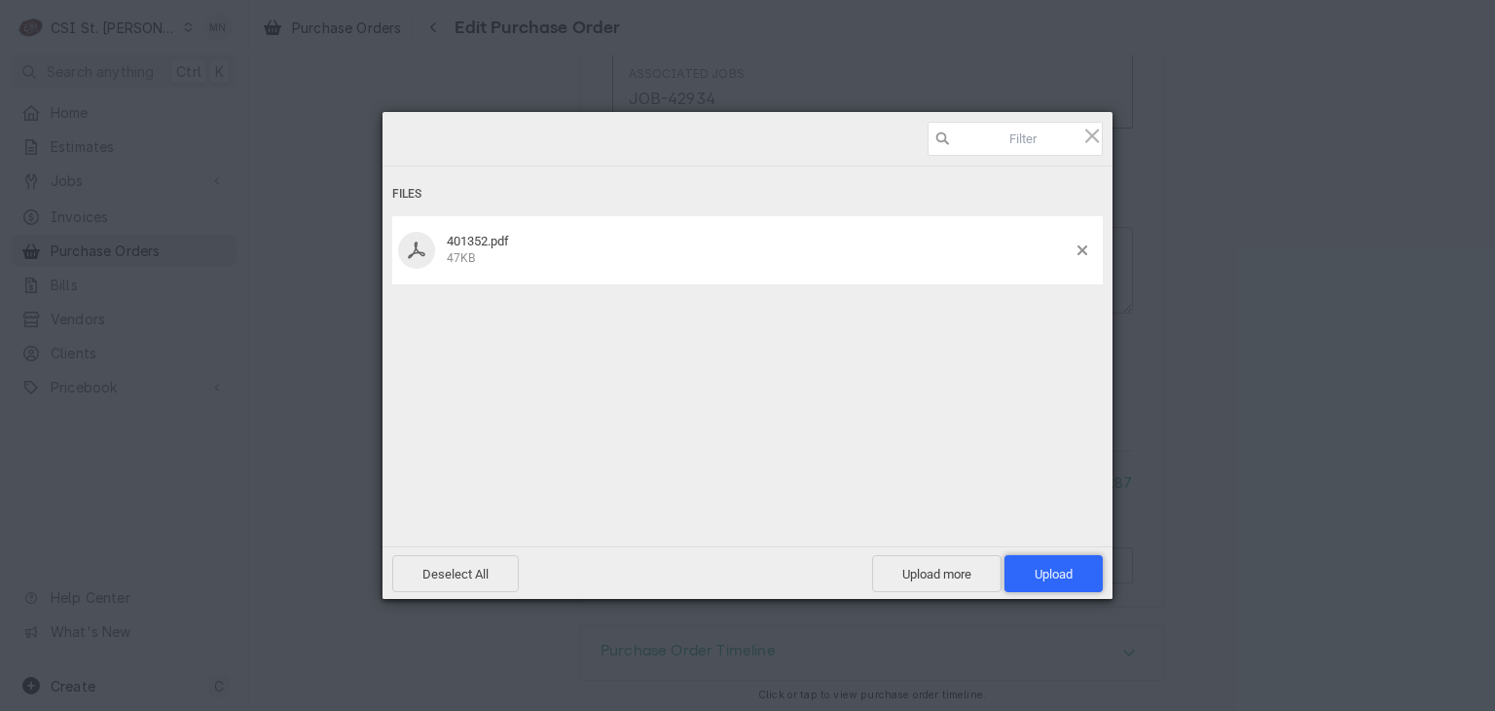
click at [1060, 568] on span "Upload 1" at bounding box center [1054, 573] width 38 height 15
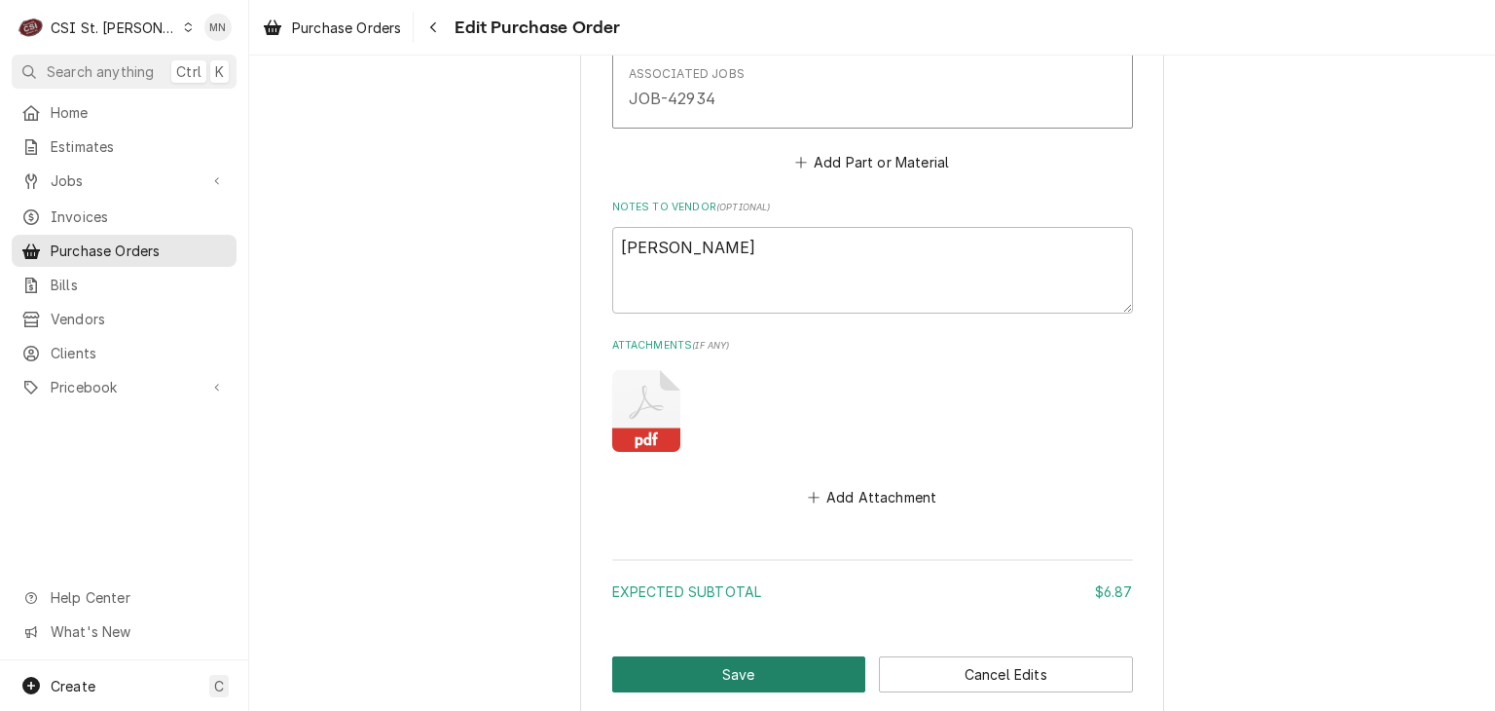
click at [705, 671] on button "Save" at bounding box center [739, 674] width 254 height 36
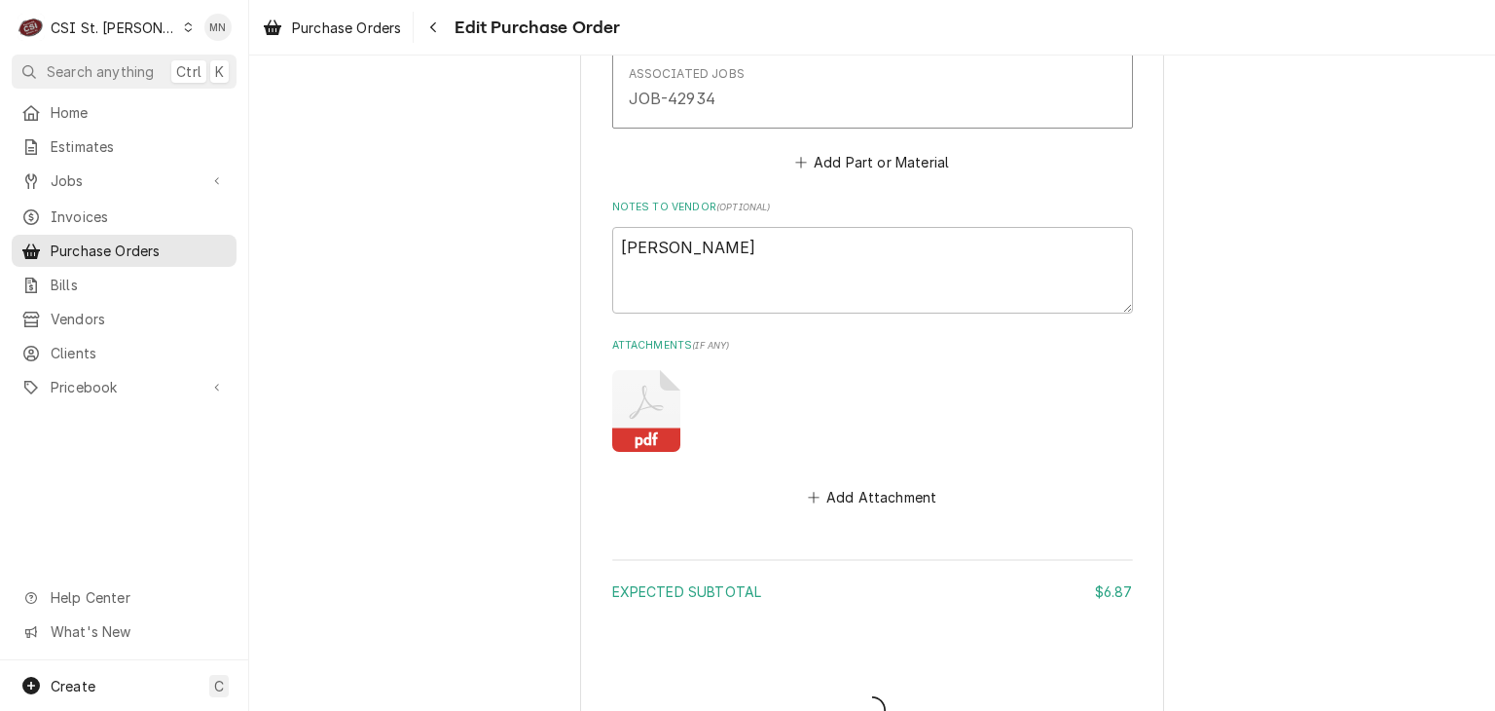
type textarea "x"
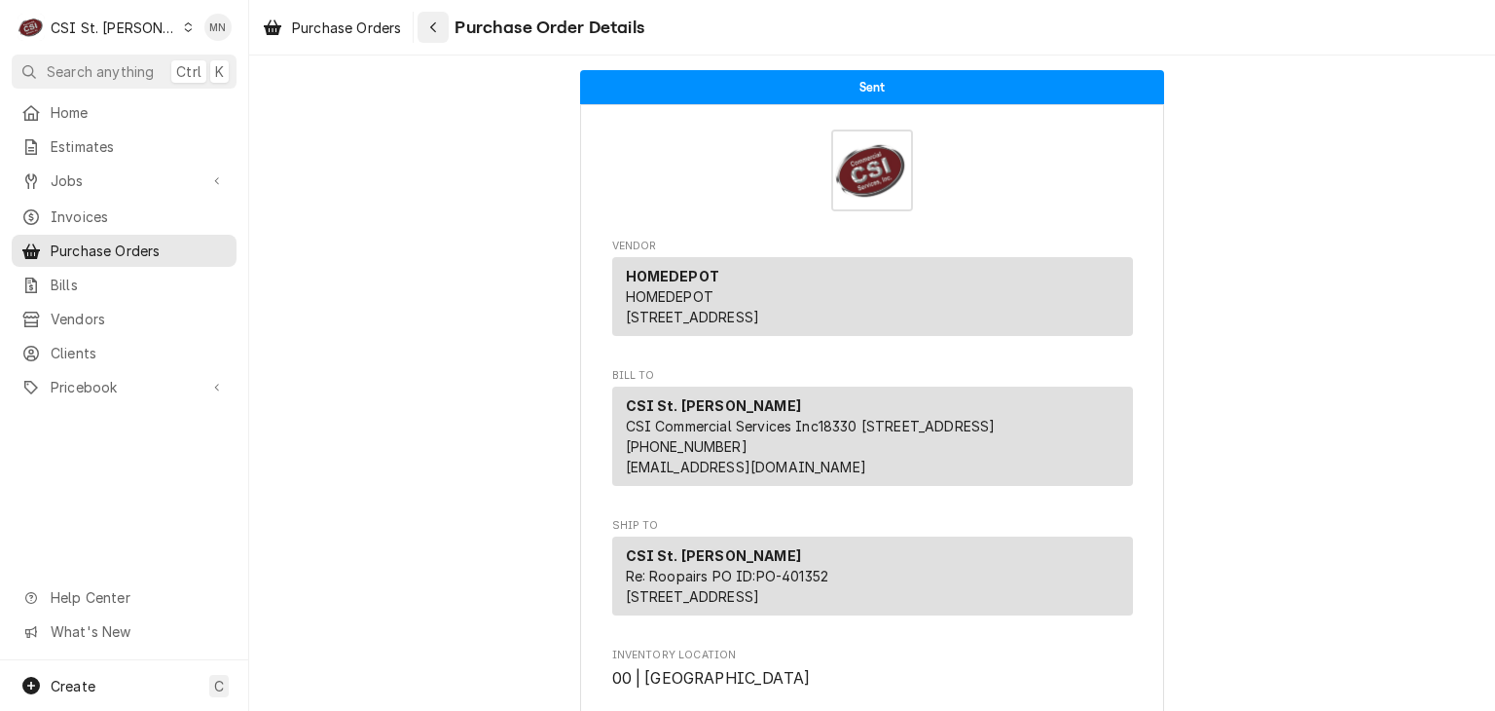
click at [435, 30] on icon "Navigate back" at bounding box center [433, 27] width 9 height 14
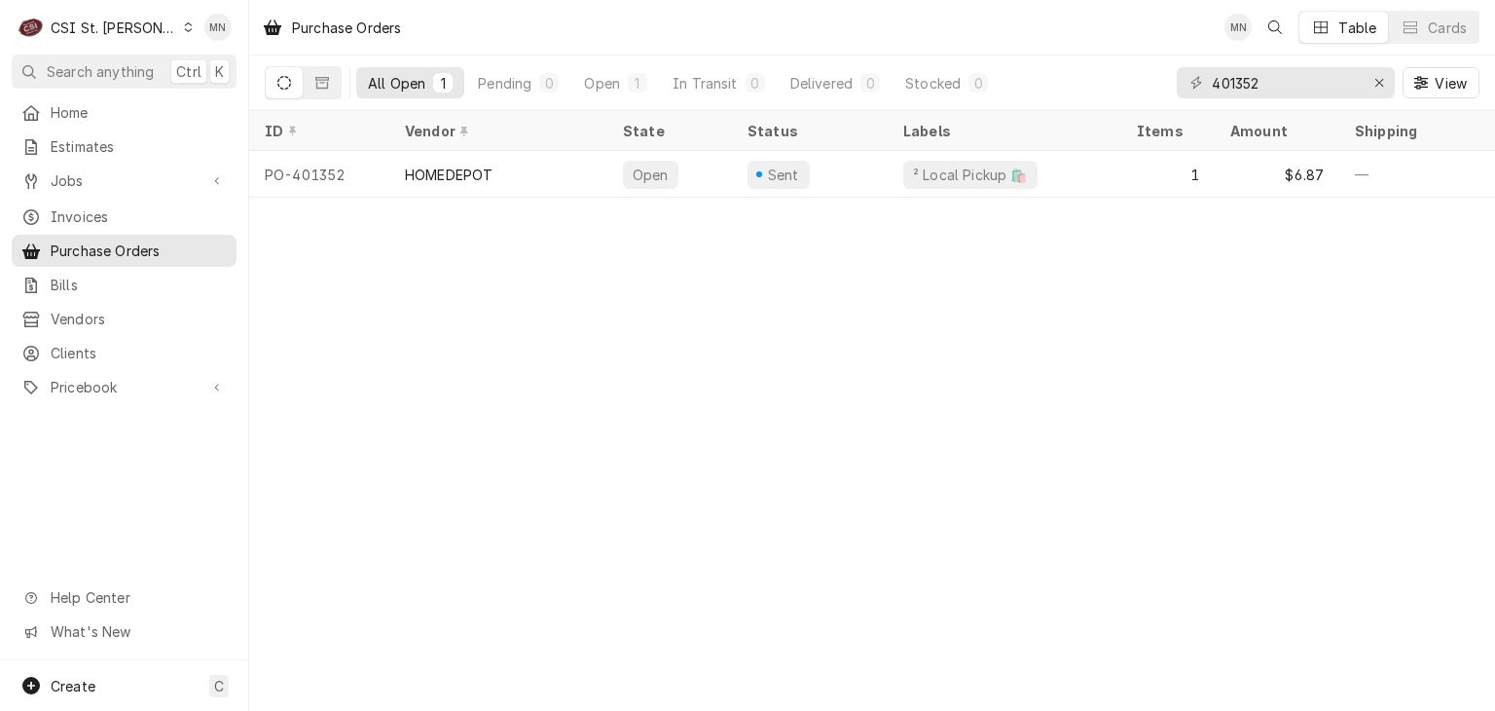
click at [109, 24] on div "CSI St. Louis" at bounding box center [114, 28] width 127 height 20
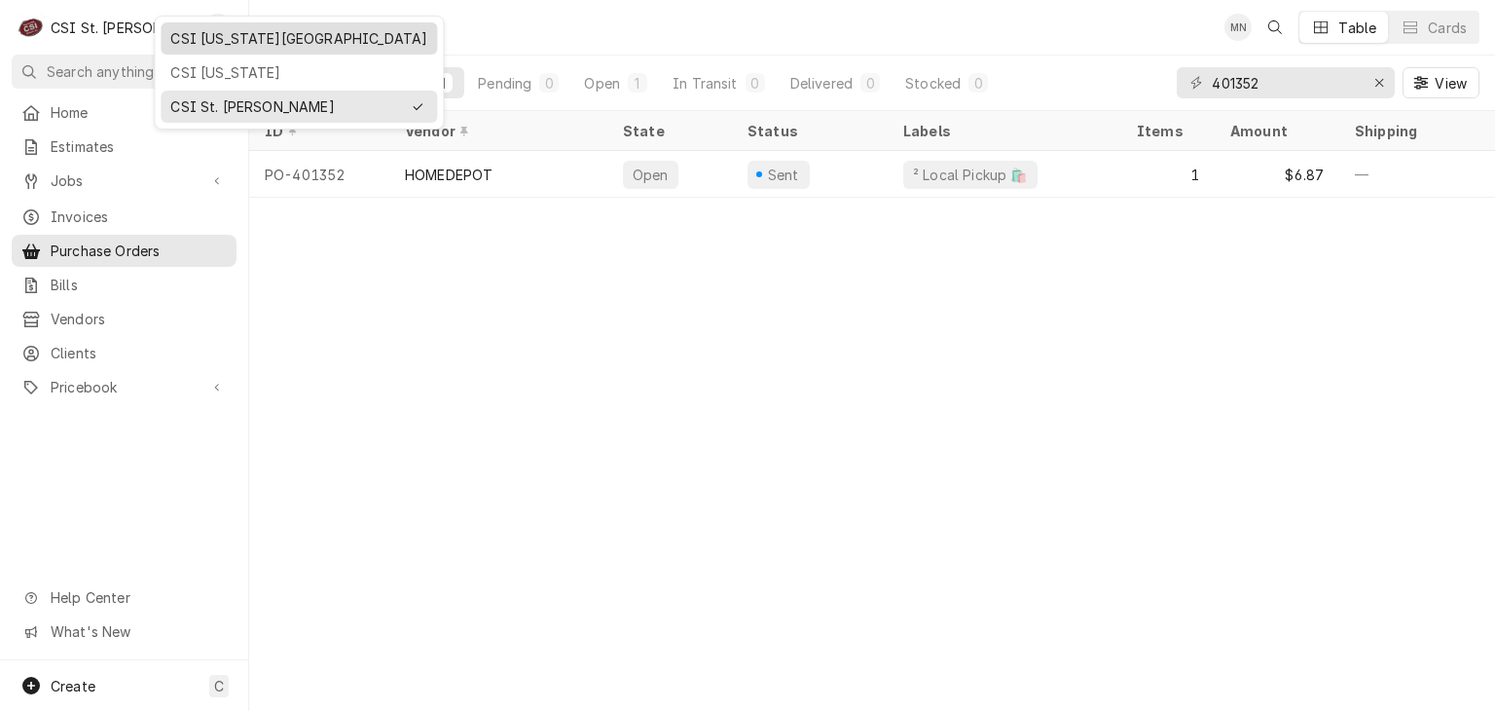
click at [191, 36] on div "CSI [US_STATE][GEOGRAPHIC_DATA]" at bounding box center [298, 38] width 257 height 20
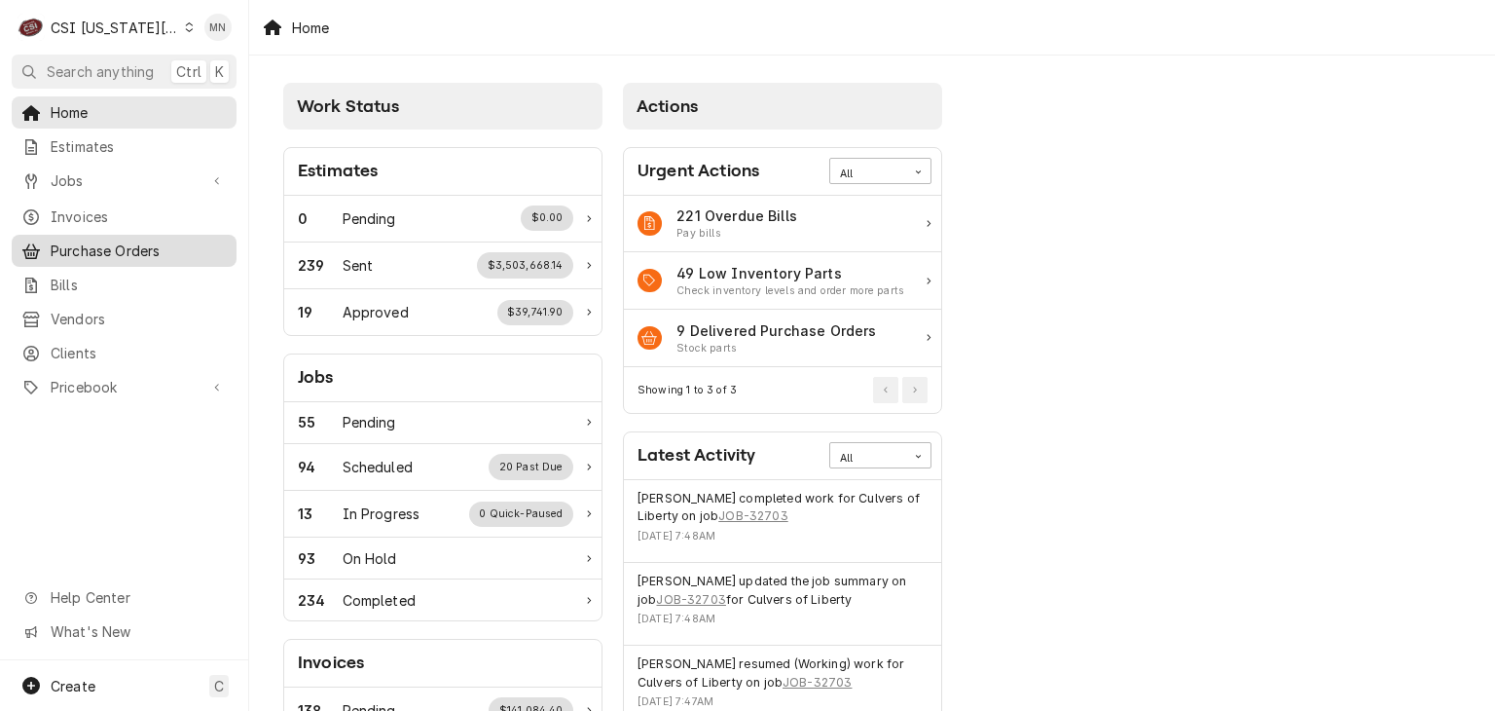
click at [116, 242] on span "Purchase Orders" at bounding box center [139, 250] width 176 height 20
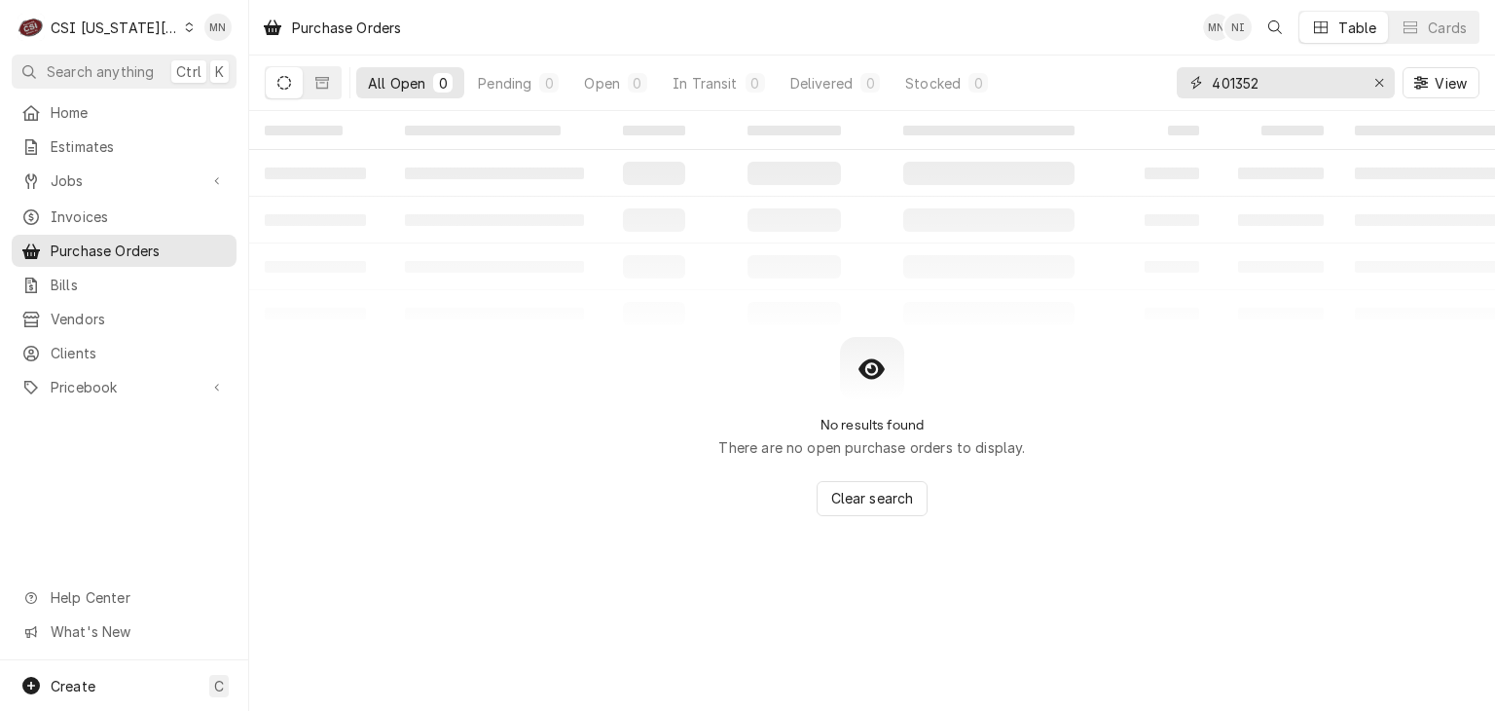
drag, startPoint x: 1284, startPoint y: 94, endPoint x: 1114, endPoint y: 91, distance: 170.4
click at [1187, 91] on div "401352" at bounding box center [1286, 82] width 218 height 31
type input "301658"
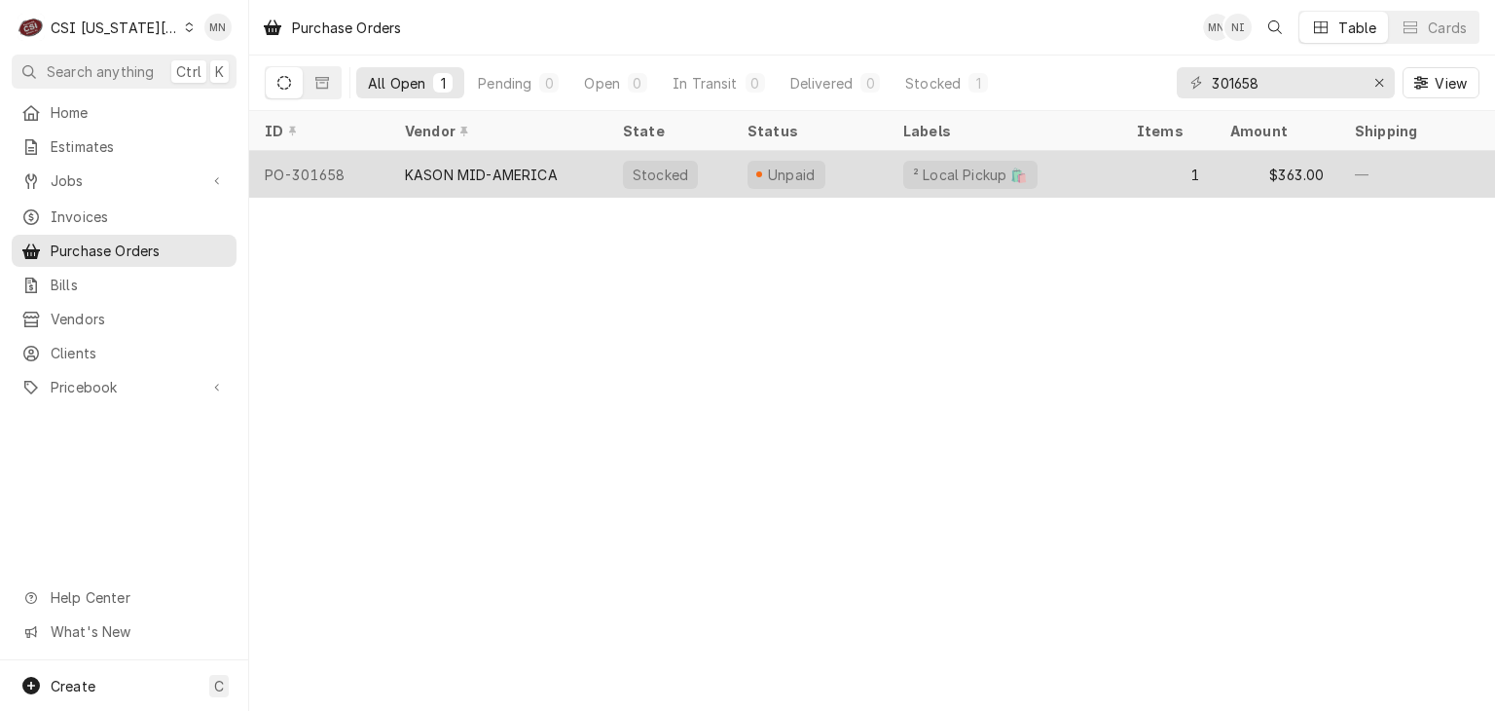
click at [570, 176] on div "KASON MID-AMERICA" at bounding box center [498, 174] width 218 height 47
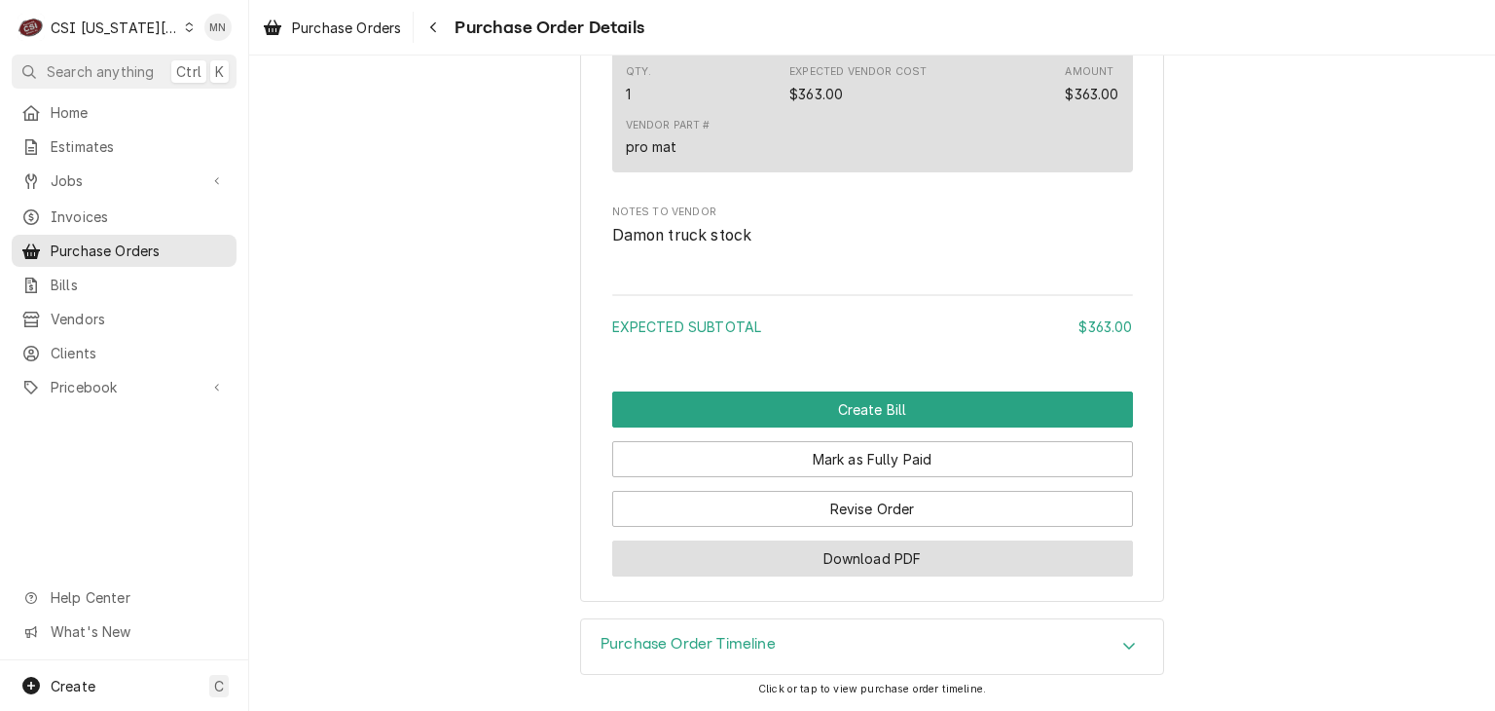
scroll to position [1613, 0]
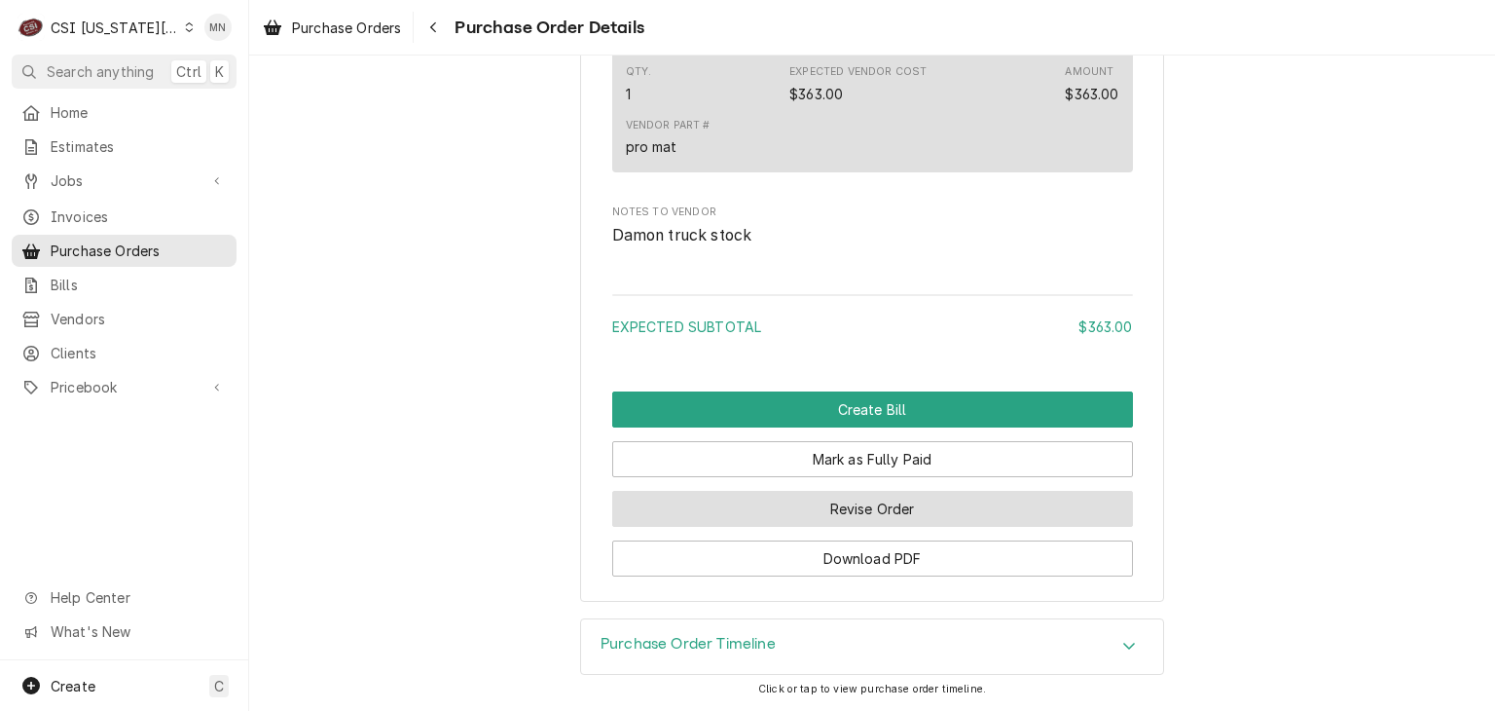
click at [910, 512] on button "Revise Order" at bounding box center [872, 509] width 521 height 36
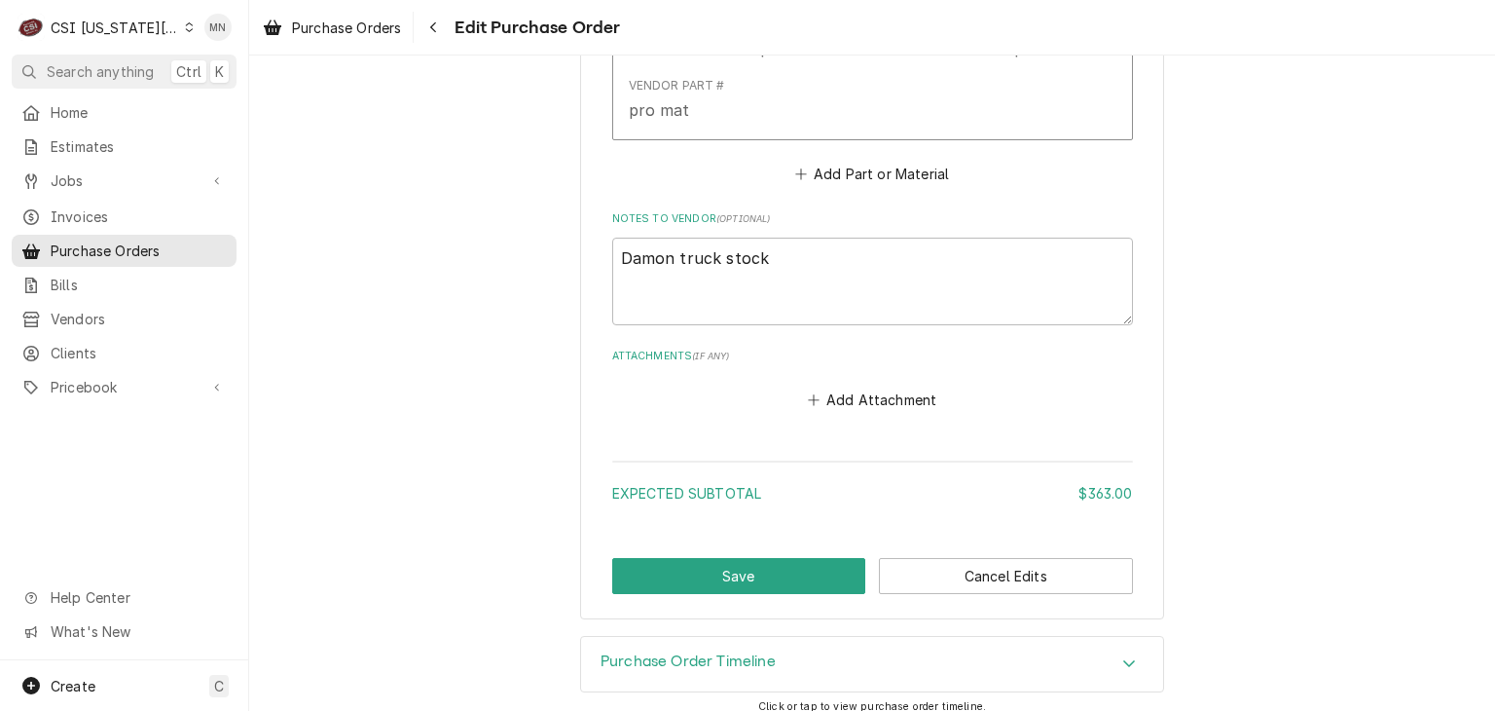
scroll to position [1102, 0]
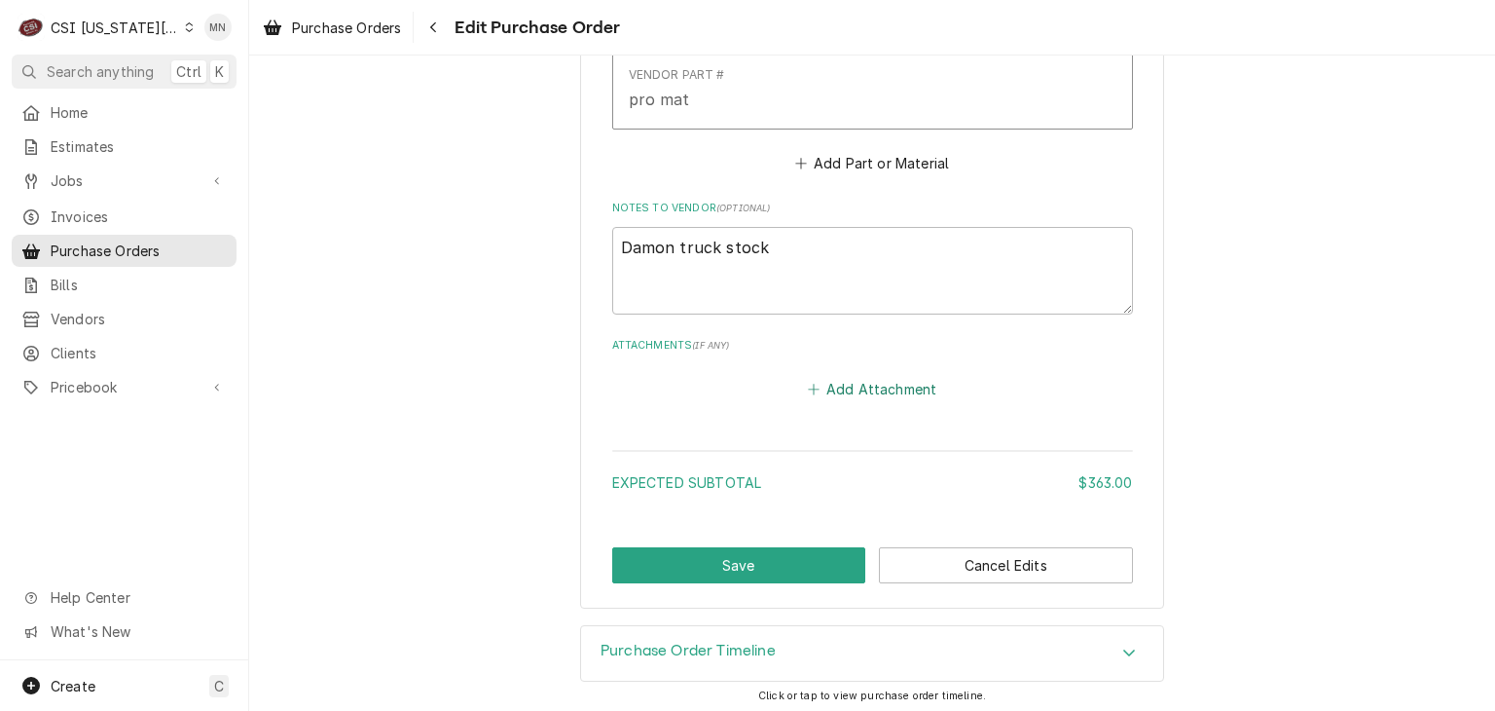
click at [832, 386] on button "Add Attachment" at bounding box center [872, 388] width 136 height 27
type textarea "x"
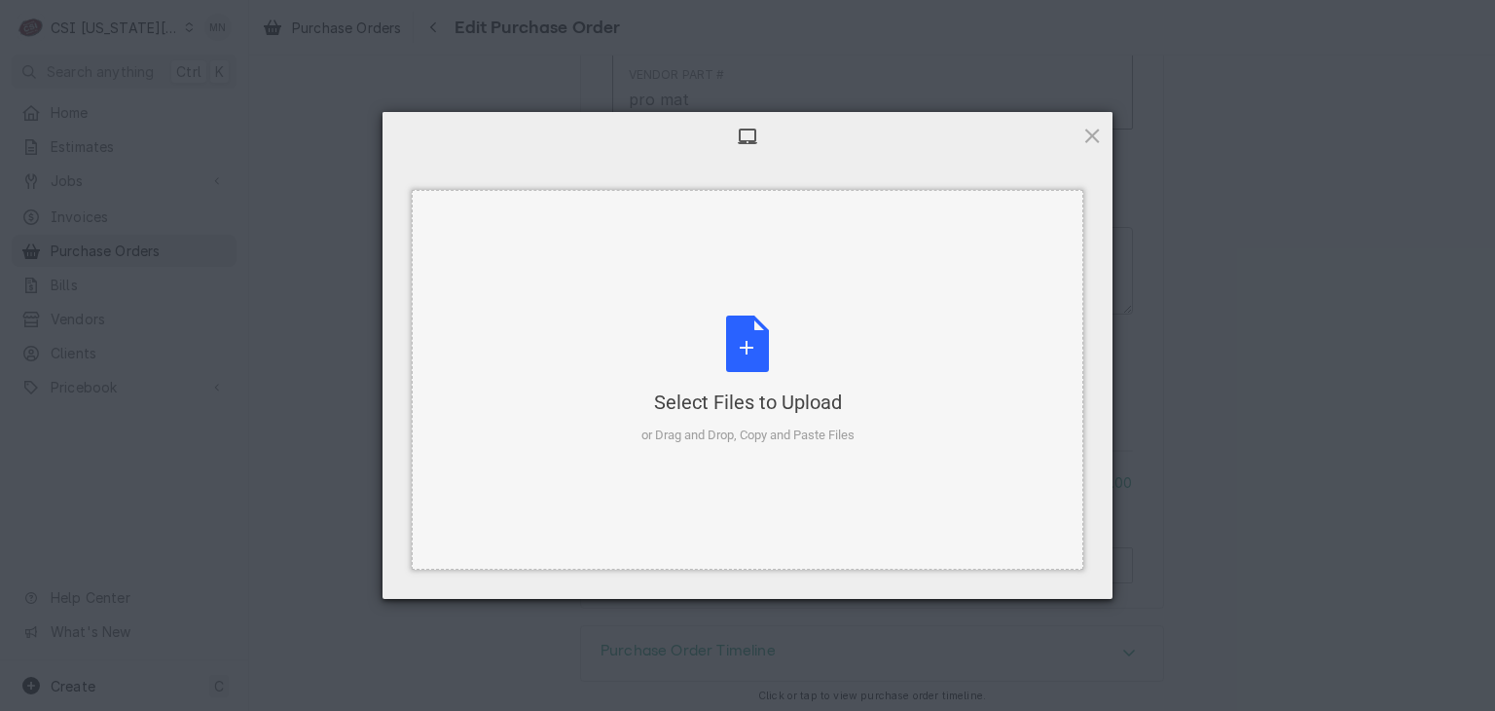
click at [776, 379] on div "Select Files to Upload or Drag and Drop, Copy and Paste Files" at bounding box center [747, 379] width 213 height 129
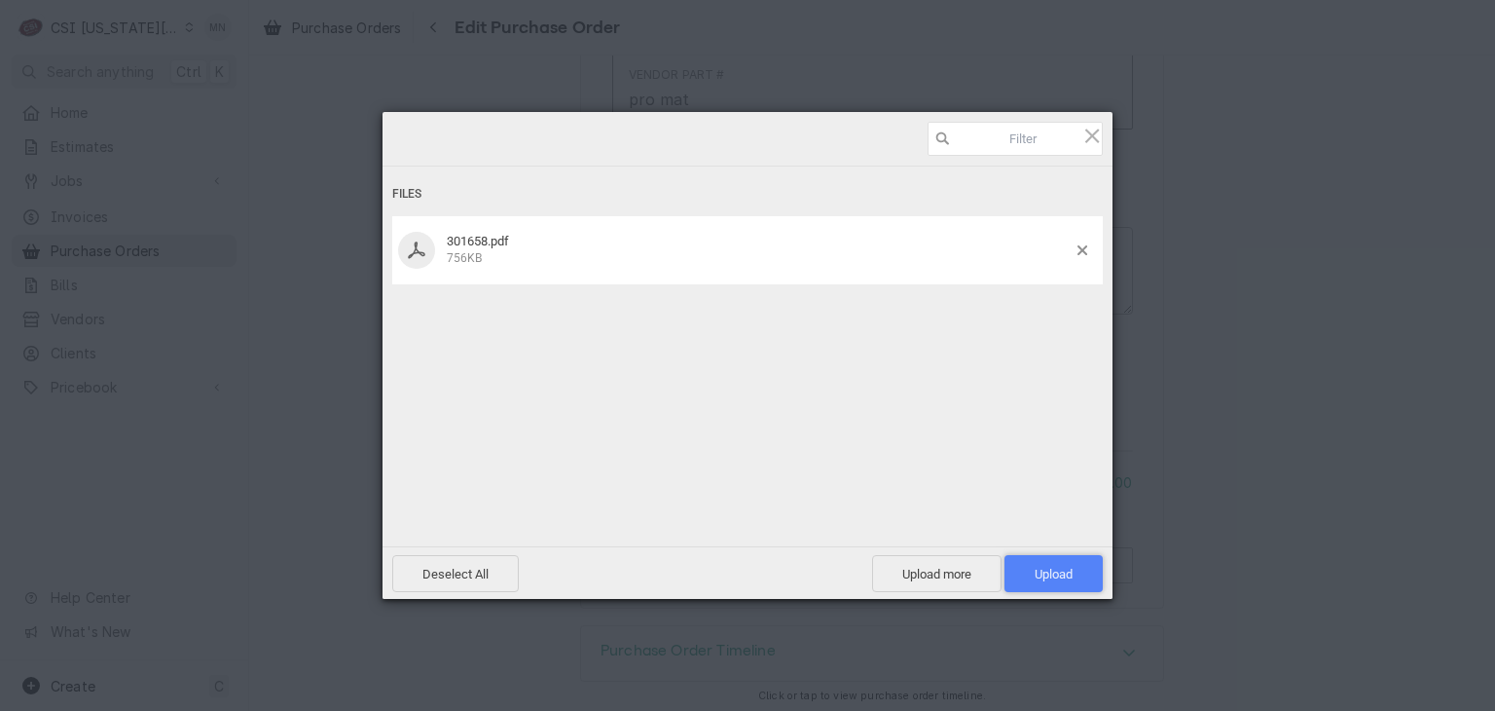
click at [1070, 576] on span "Upload 1" at bounding box center [1054, 573] width 38 height 15
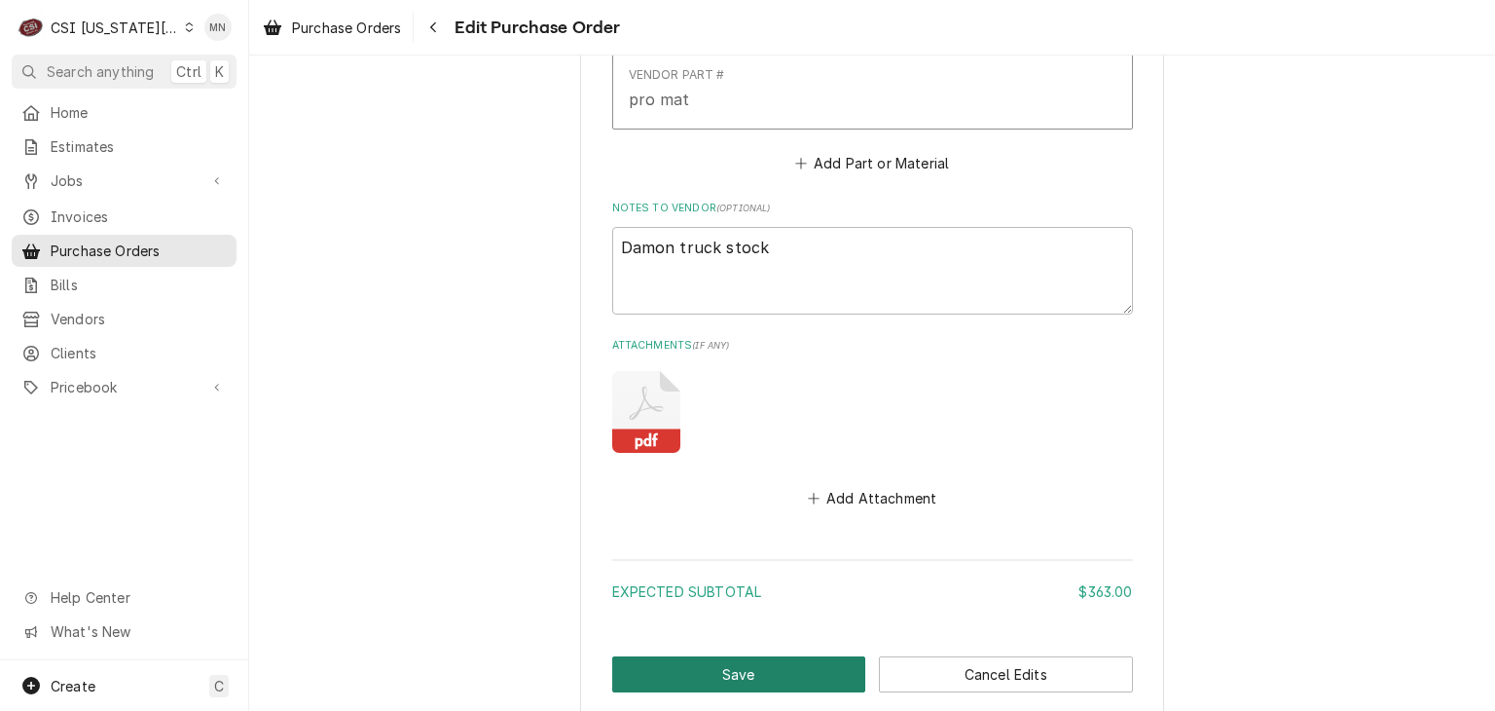
click at [808, 658] on button "Save" at bounding box center [739, 674] width 254 height 36
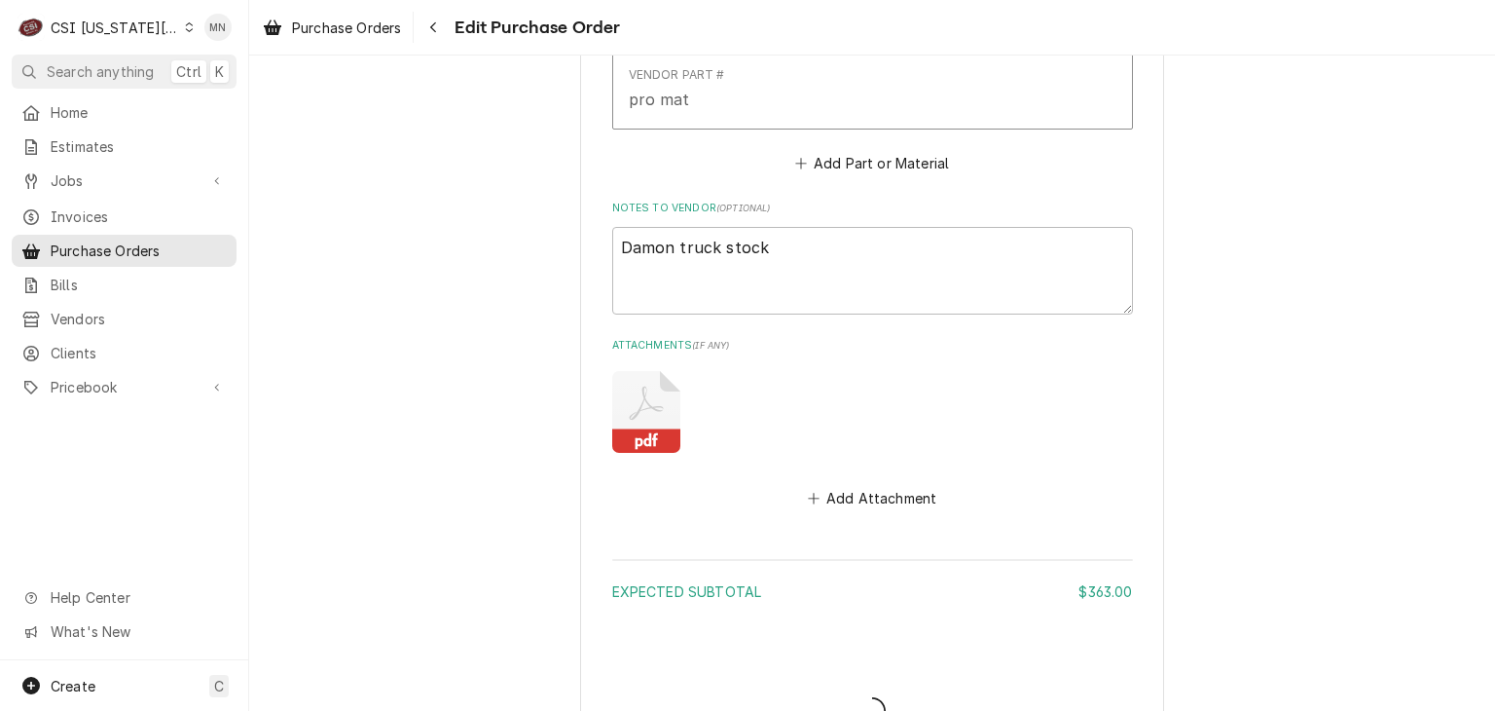
type textarea "x"
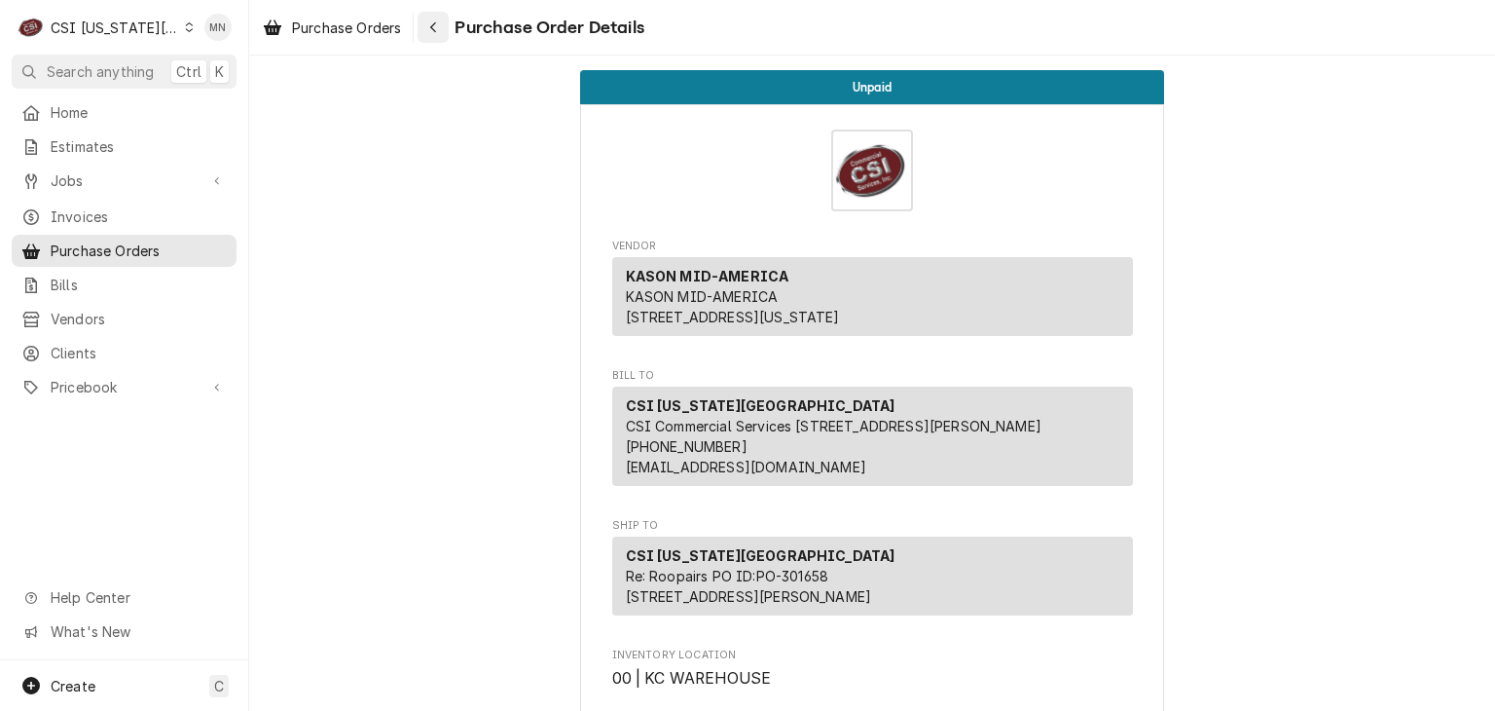
click at [440, 34] on div "Navigate back" at bounding box center [432, 27] width 19 height 19
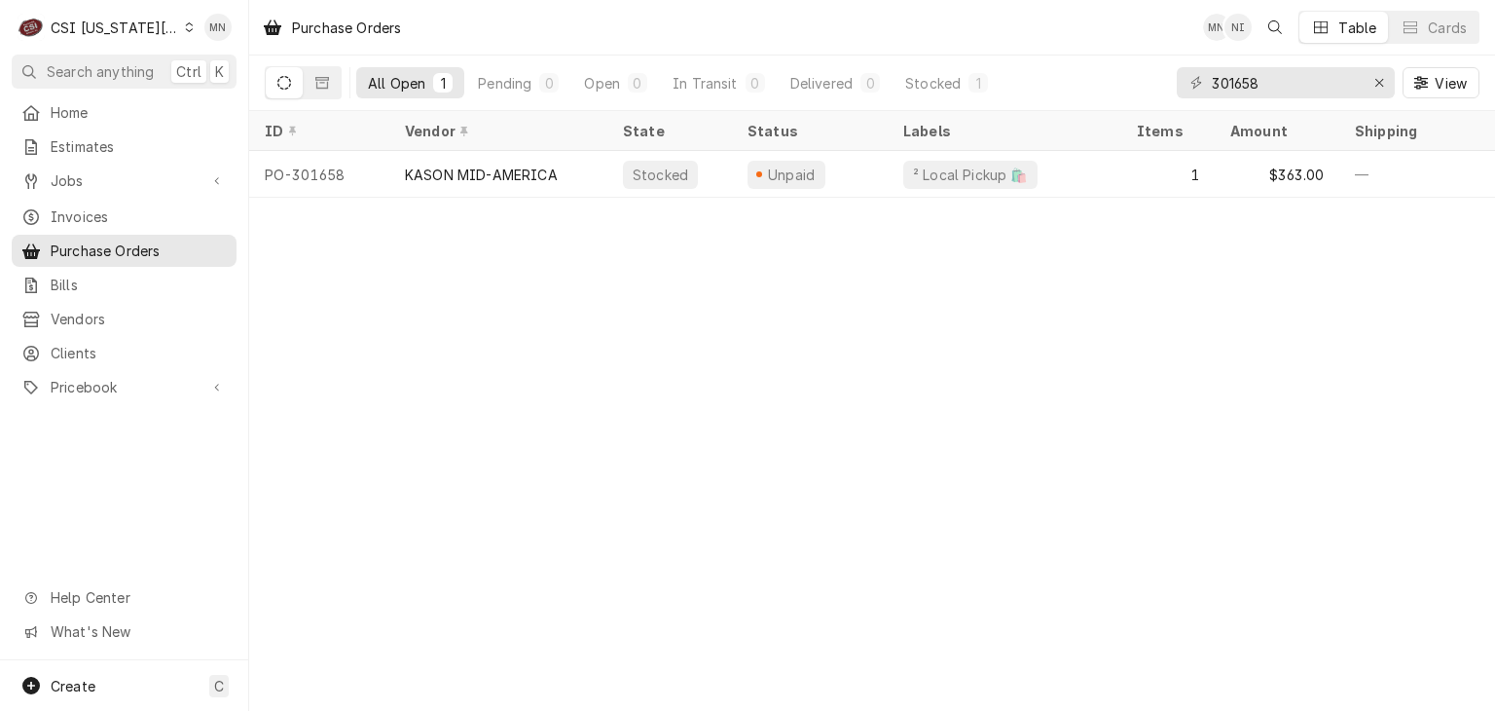
click at [136, 20] on div "CSI [US_STATE][GEOGRAPHIC_DATA]" at bounding box center [115, 28] width 128 height 20
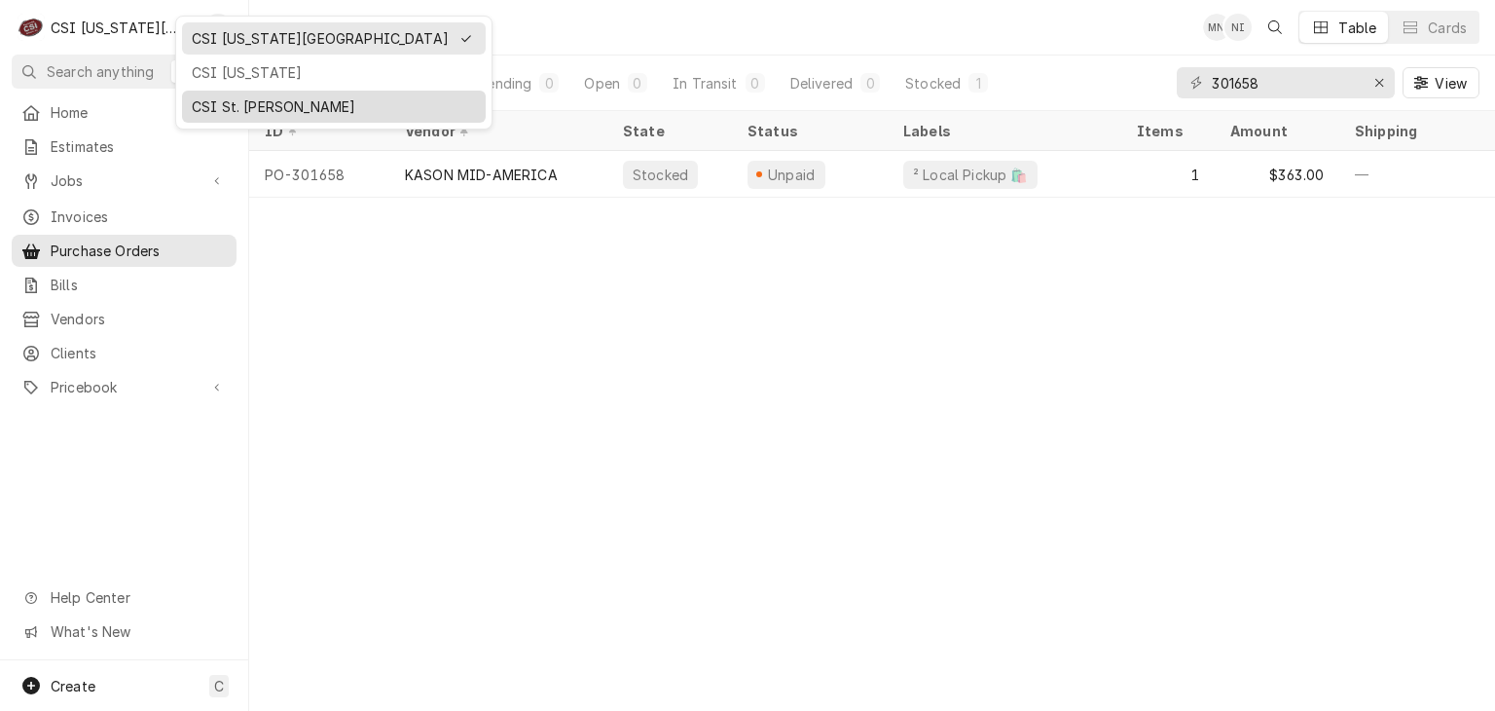
click at [201, 98] on div "CSI St. [PERSON_NAME]" at bounding box center [334, 106] width 284 height 20
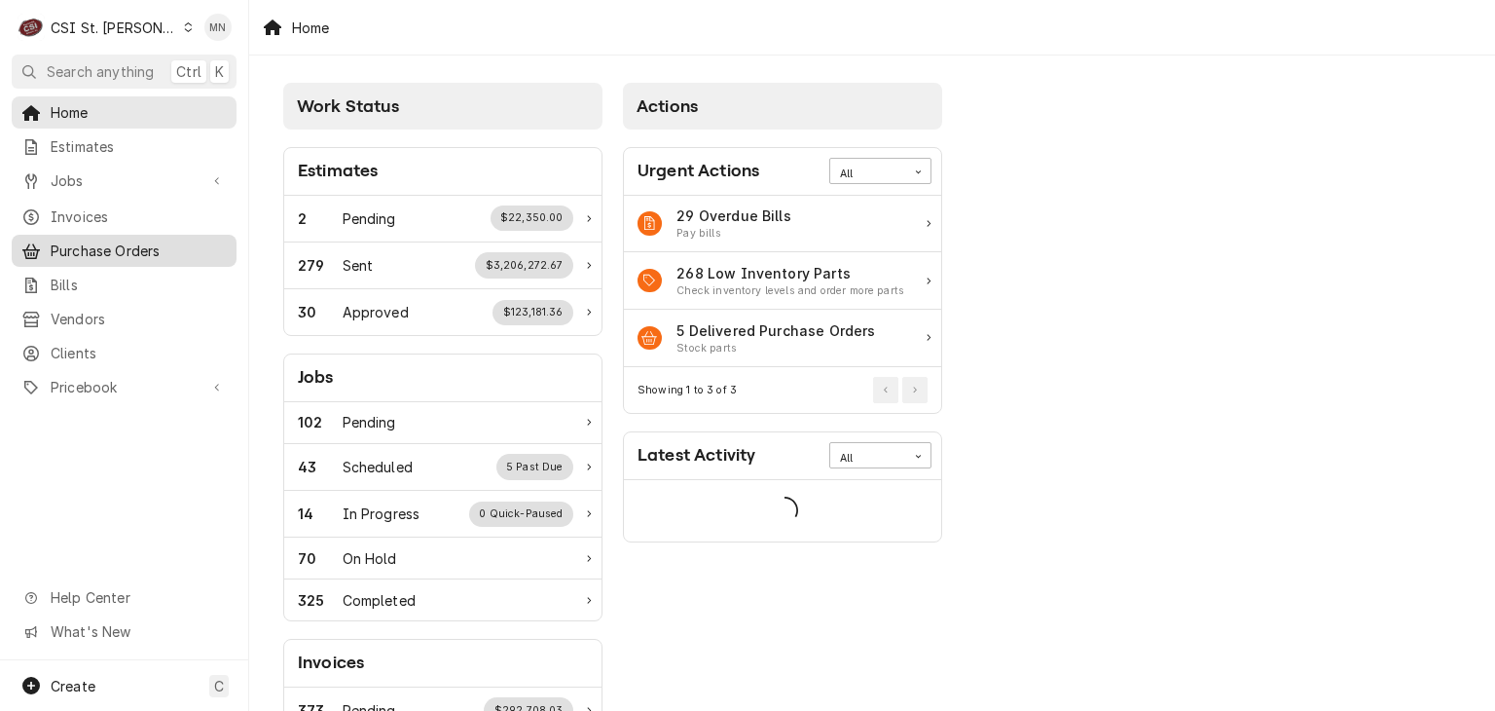
click at [82, 240] on span "Purchase Orders" at bounding box center [139, 250] width 176 height 20
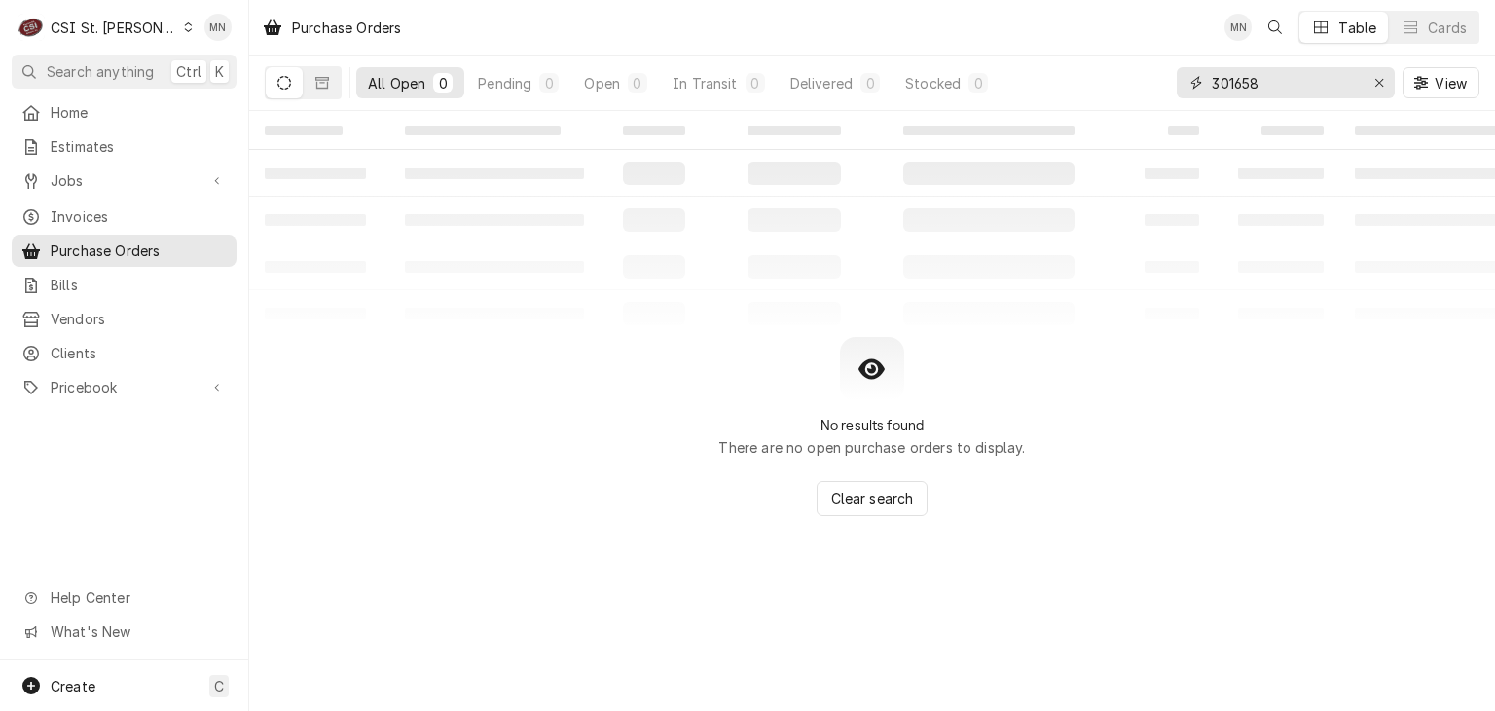
drag, startPoint x: 1276, startPoint y: 82, endPoint x: 1037, endPoint y: 83, distance: 239.4
click at [1045, 83] on div "All Open 0 Pending 0 Open 0 In Transit 0 Delivered 0 Stocked 0 301658 View" at bounding box center [872, 82] width 1215 height 55
type input "401350"
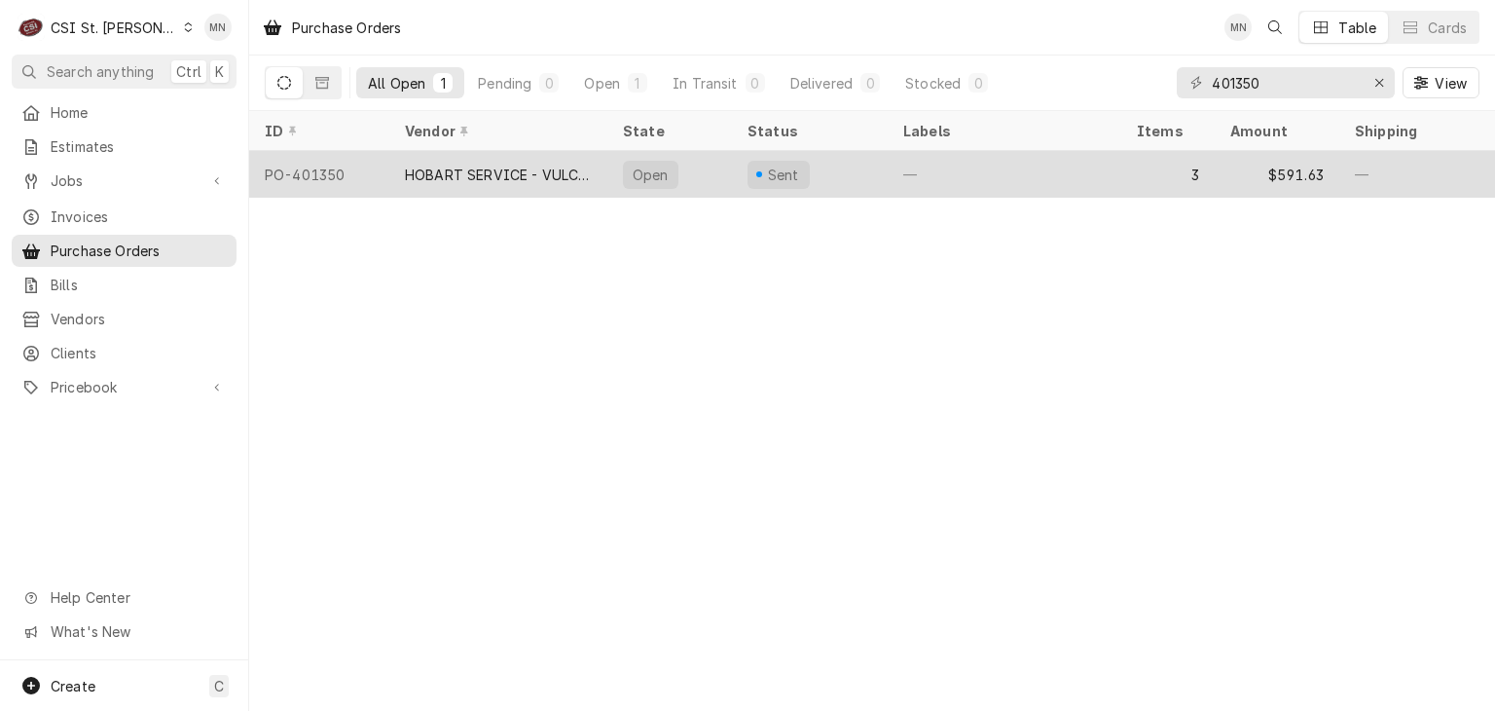
click at [515, 188] on div "HOBART SERVICE - VULCAN" at bounding box center [498, 174] width 218 height 47
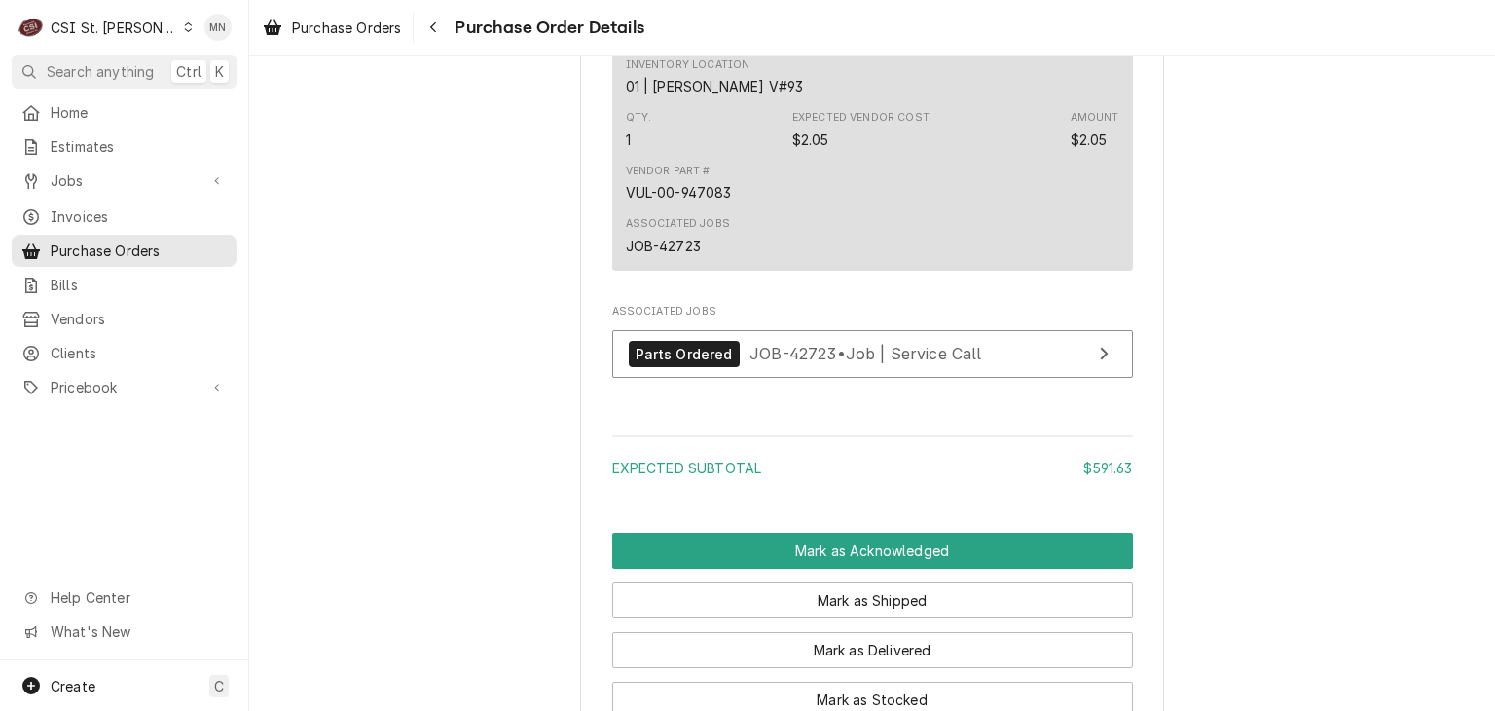
scroll to position [2336, 0]
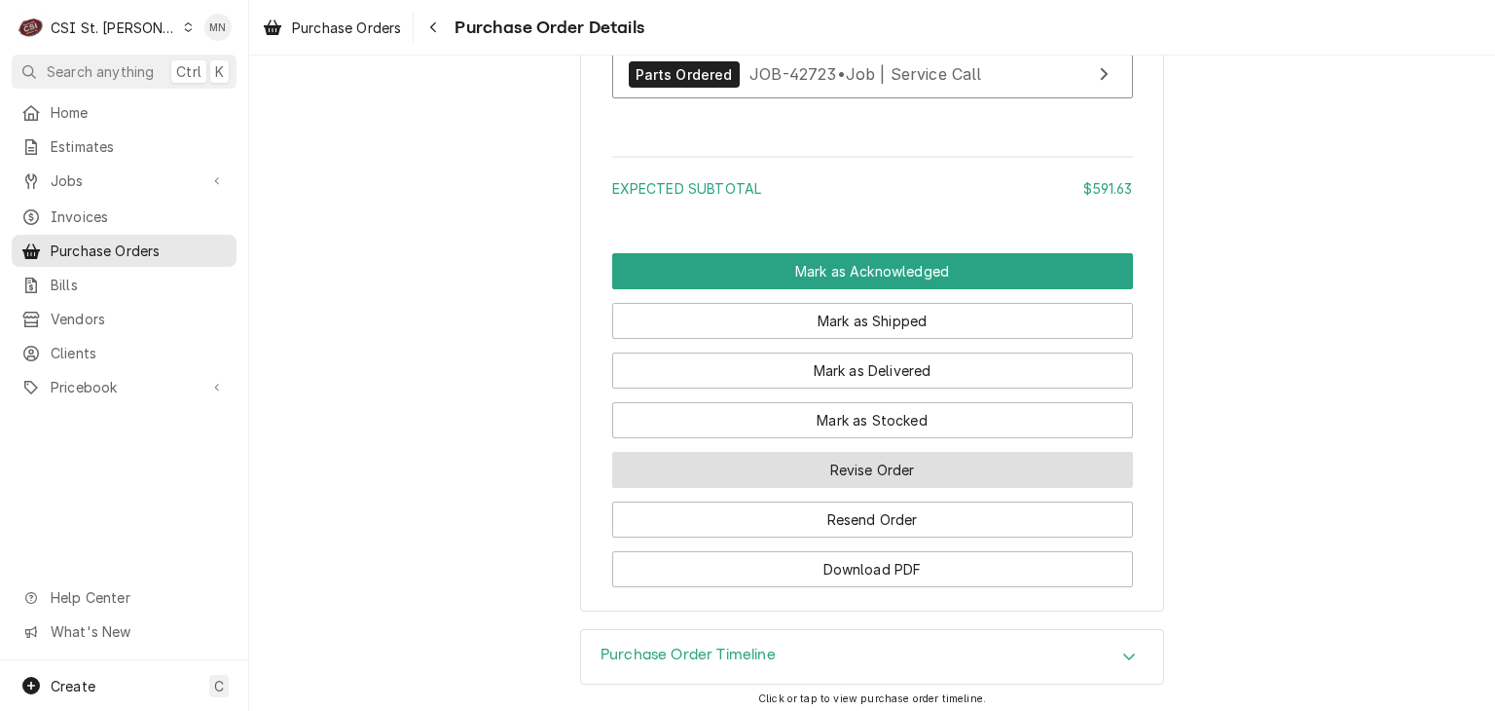
click at [890, 488] on button "Revise Order" at bounding box center [872, 470] width 521 height 36
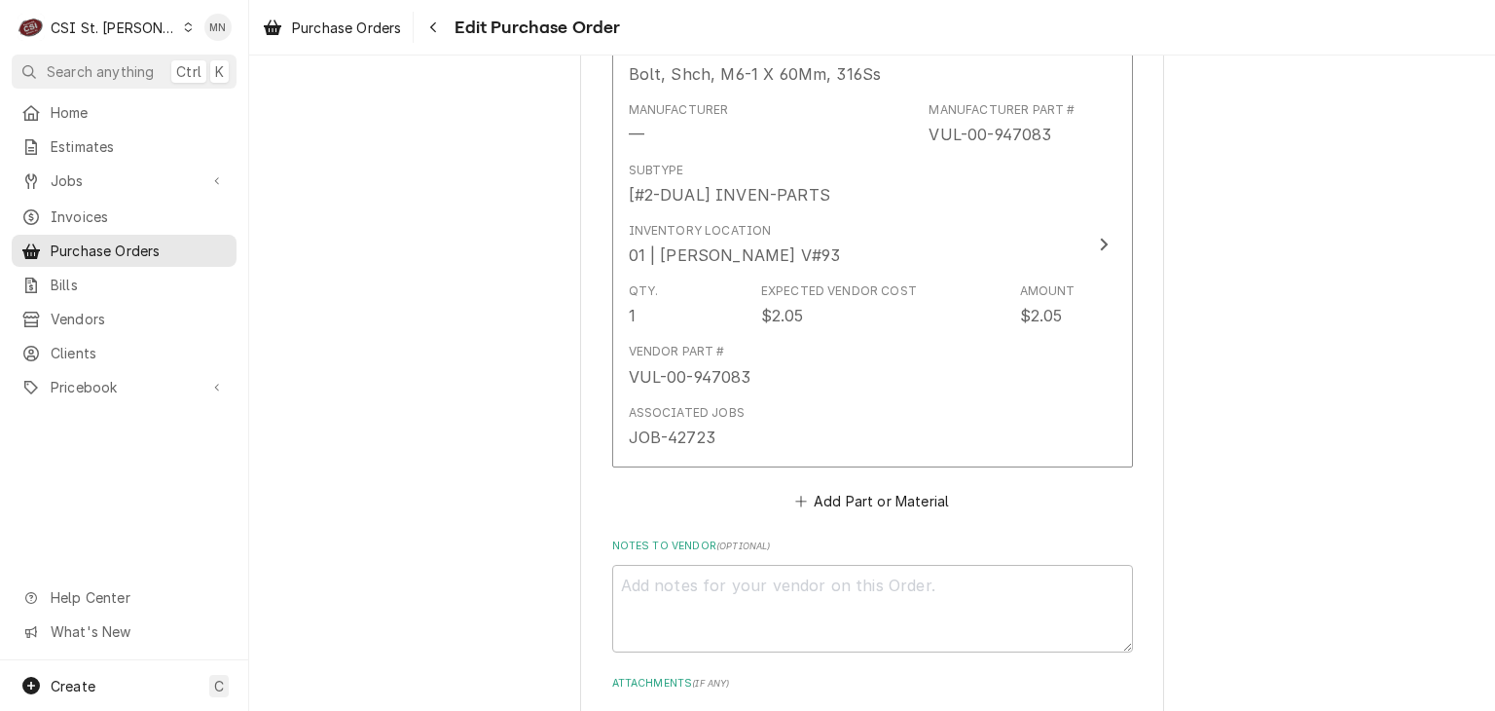
scroll to position [2284, 0]
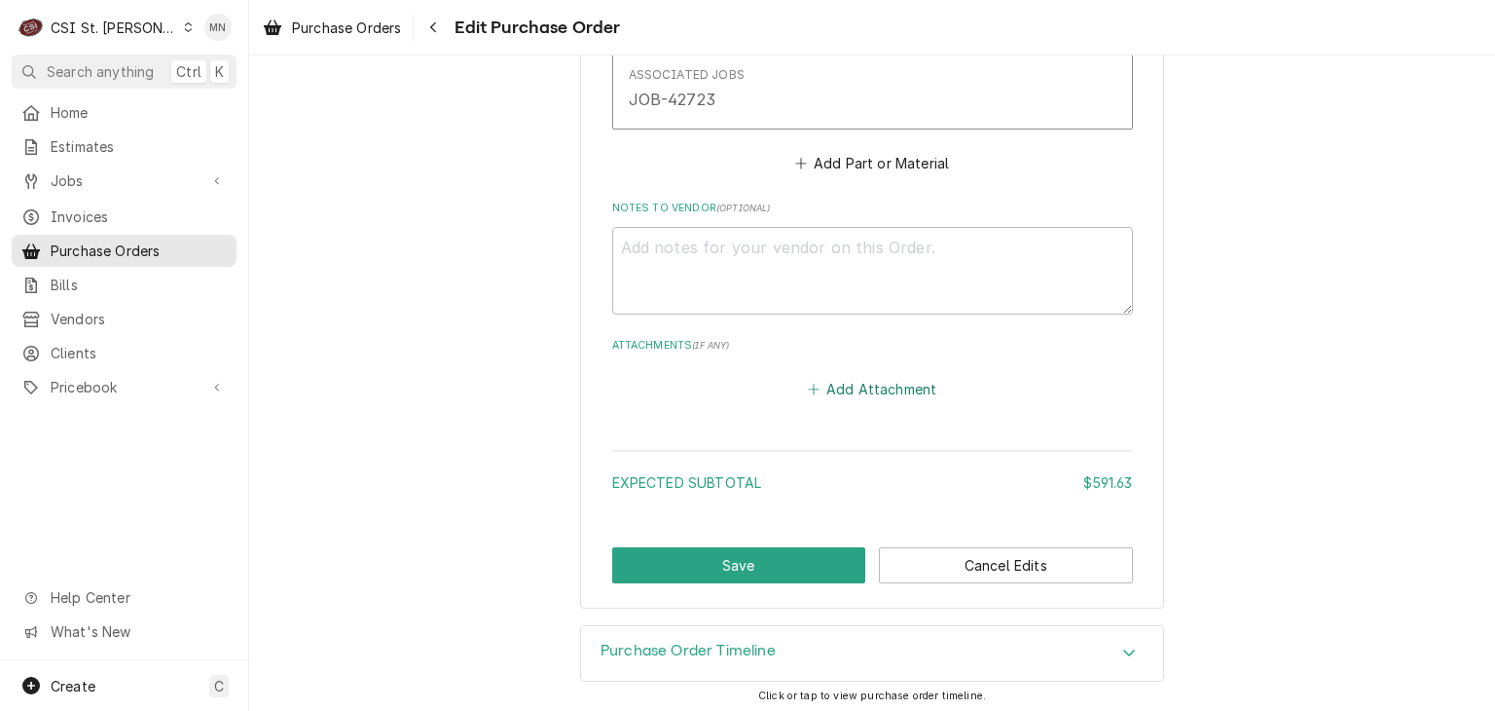
click at [867, 379] on button "Add Attachment" at bounding box center [872, 388] width 136 height 27
type textarea "x"
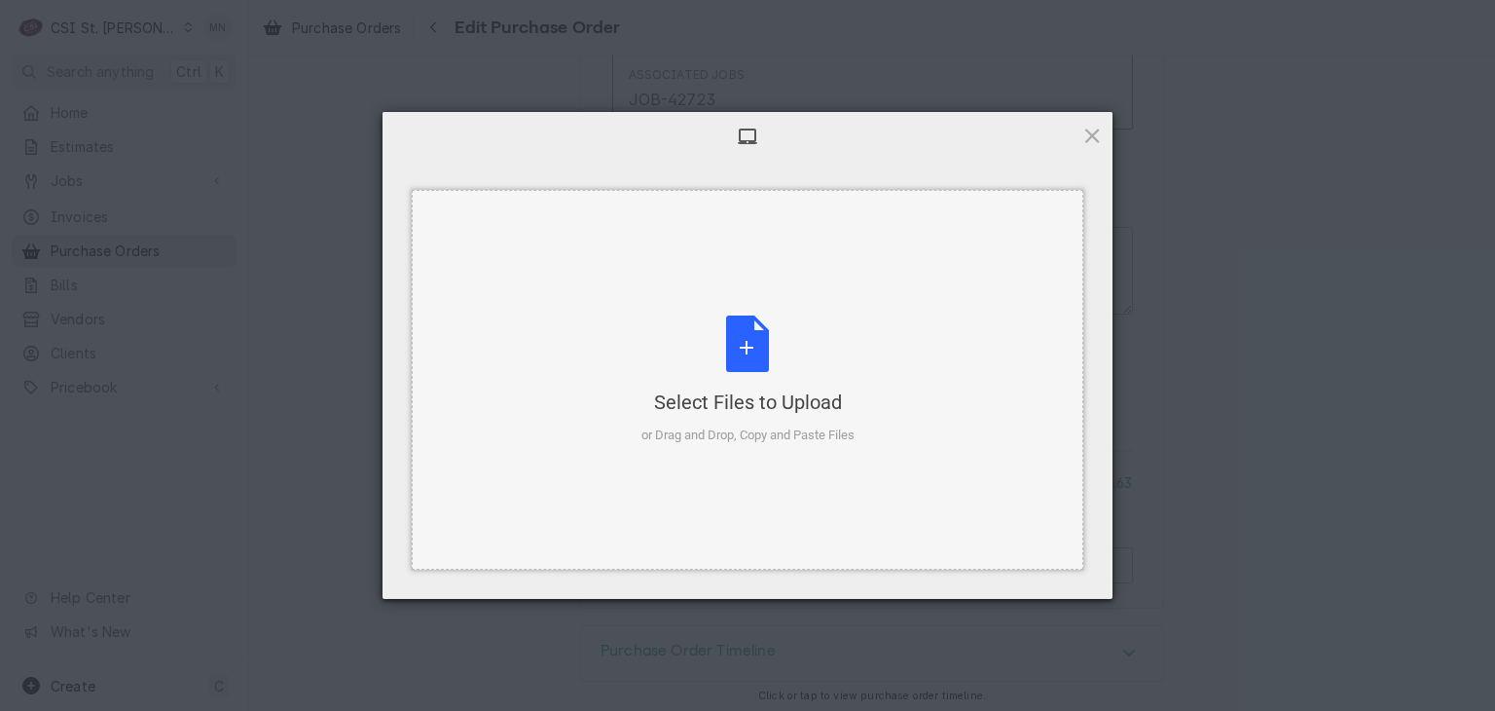
click at [744, 366] on div "Select Files to Upload or Drag and Drop, Copy and Paste Files" at bounding box center [747, 379] width 213 height 129
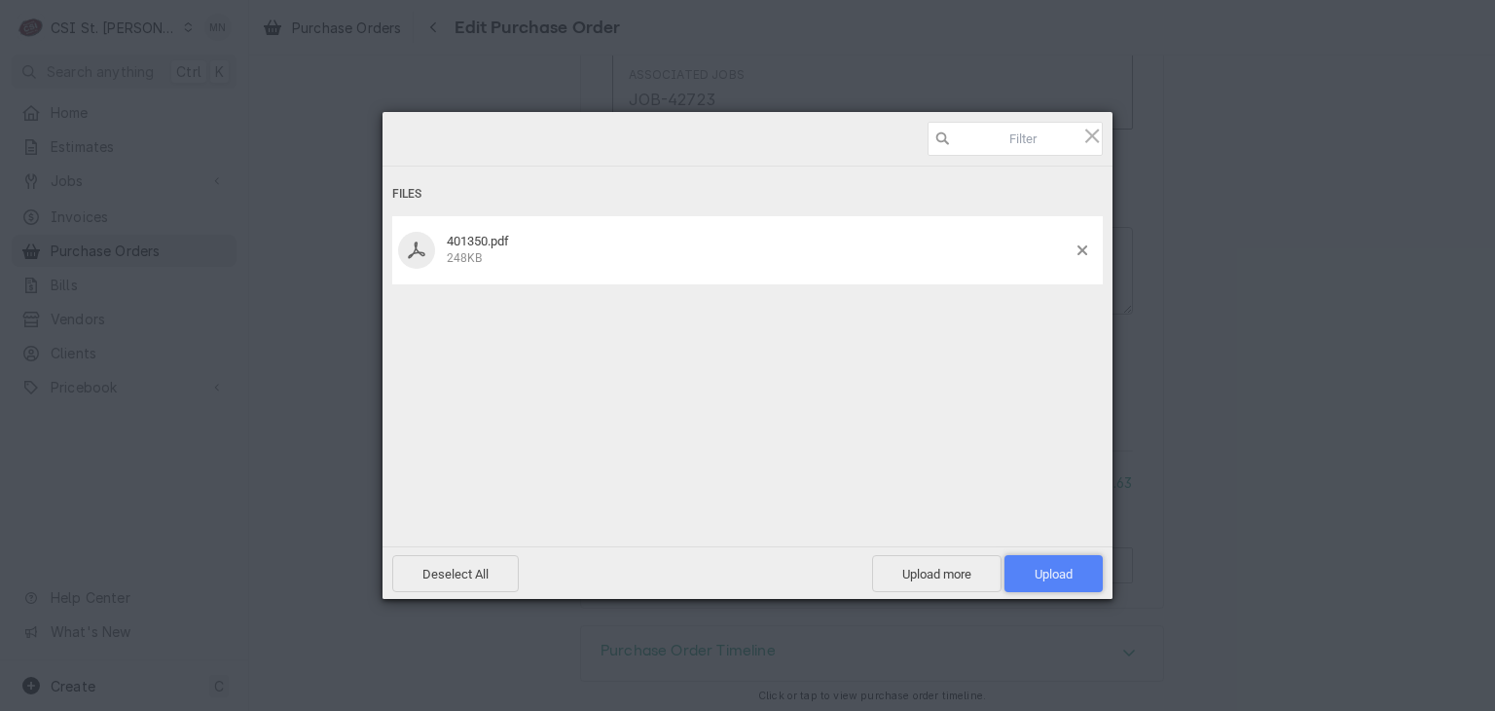
click at [1068, 578] on span "Upload 1" at bounding box center [1054, 573] width 38 height 15
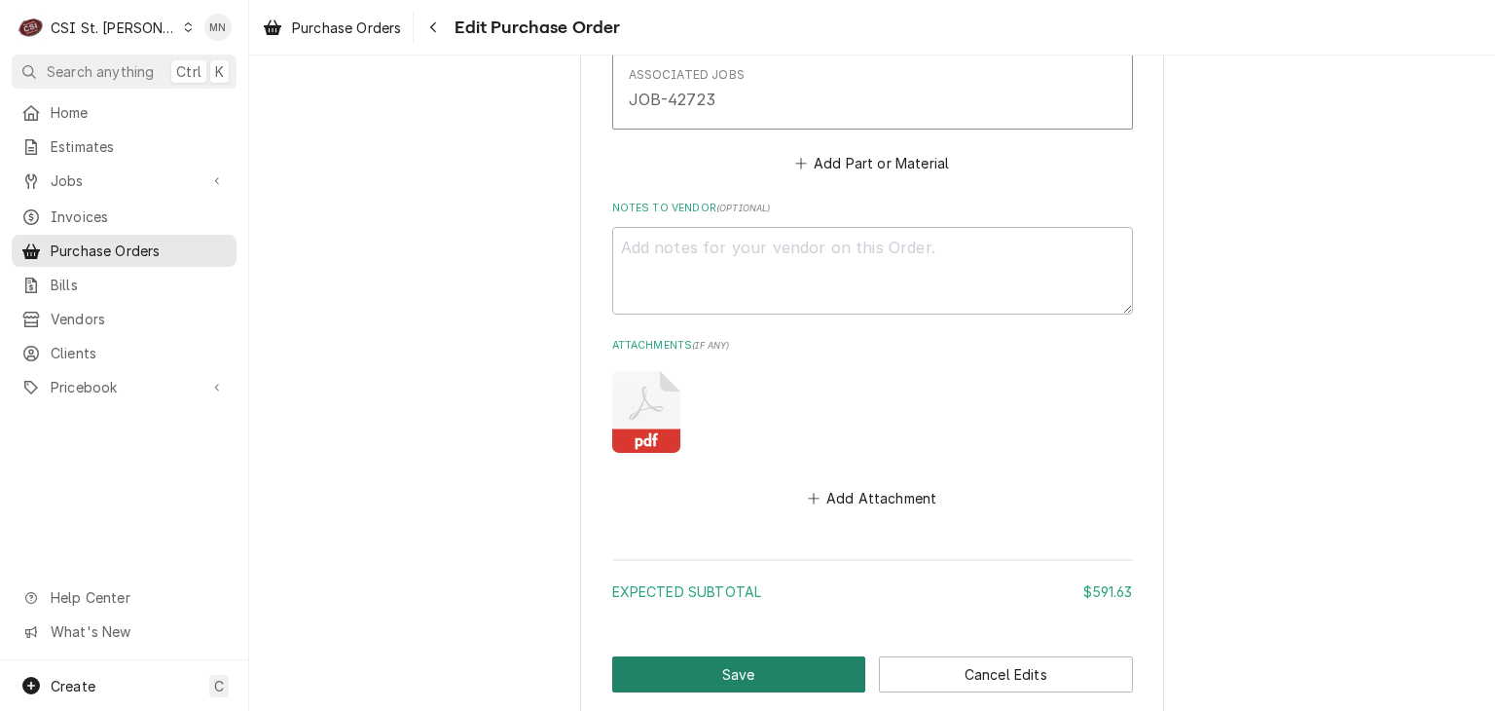
click at [746, 667] on button "Save" at bounding box center [739, 674] width 254 height 36
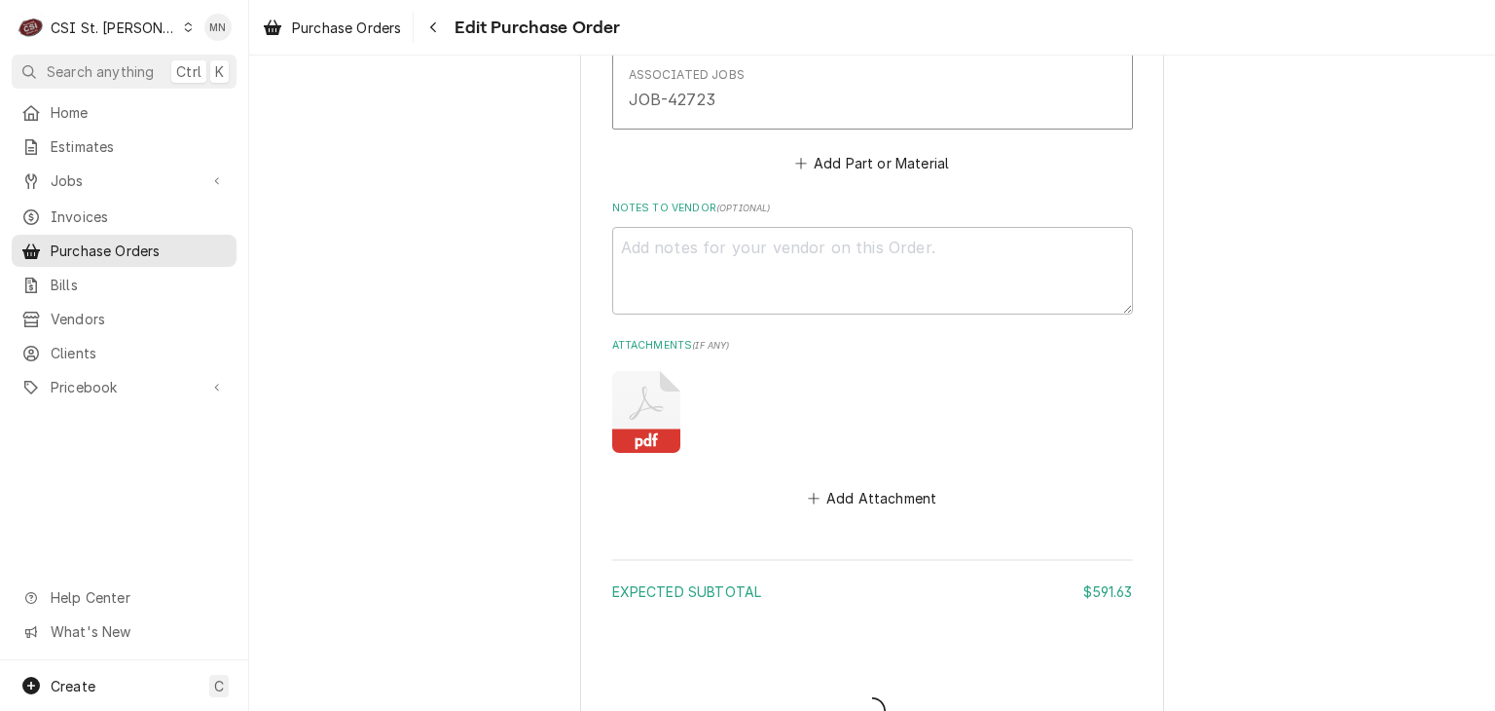
type textarea "x"
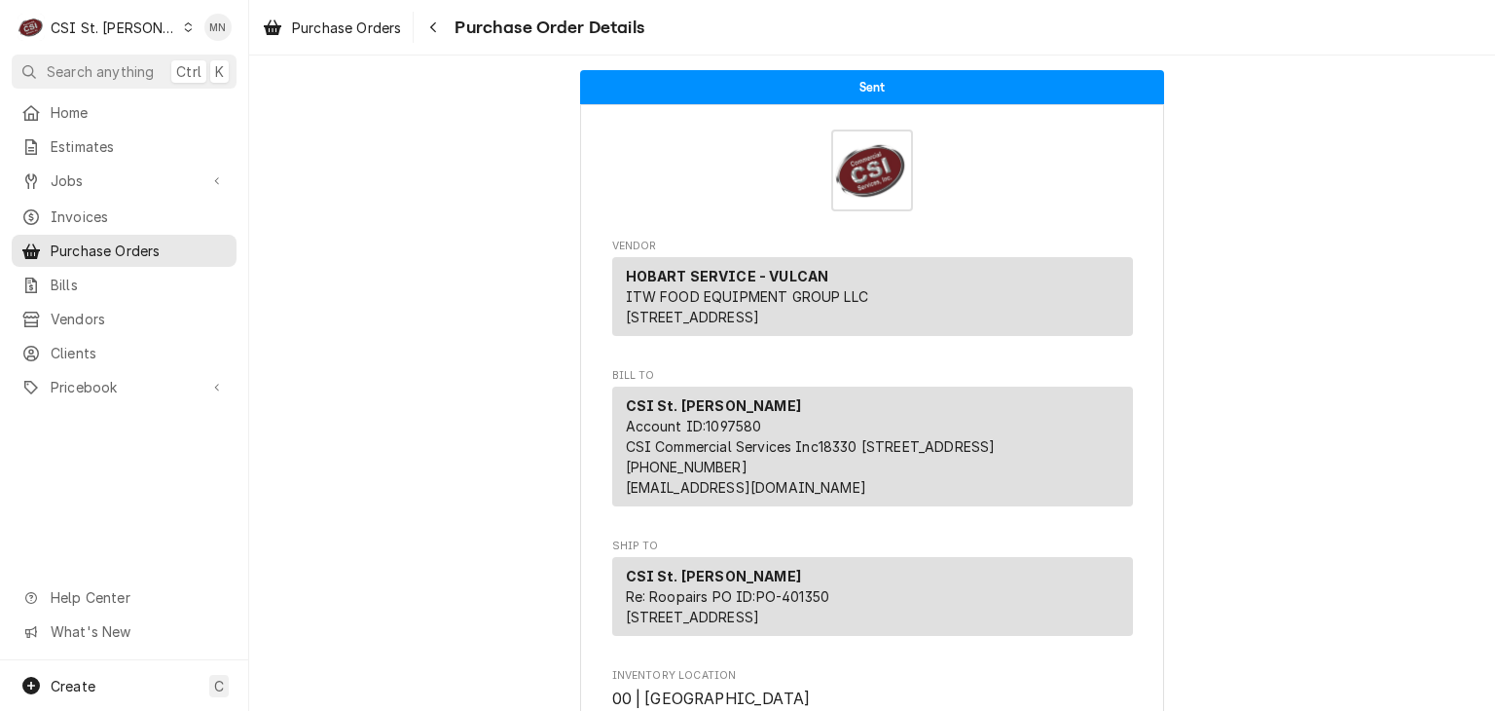
click at [71, 18] on div "CSI St. Louis" at bounding box center [114, 28] width 127 height 20
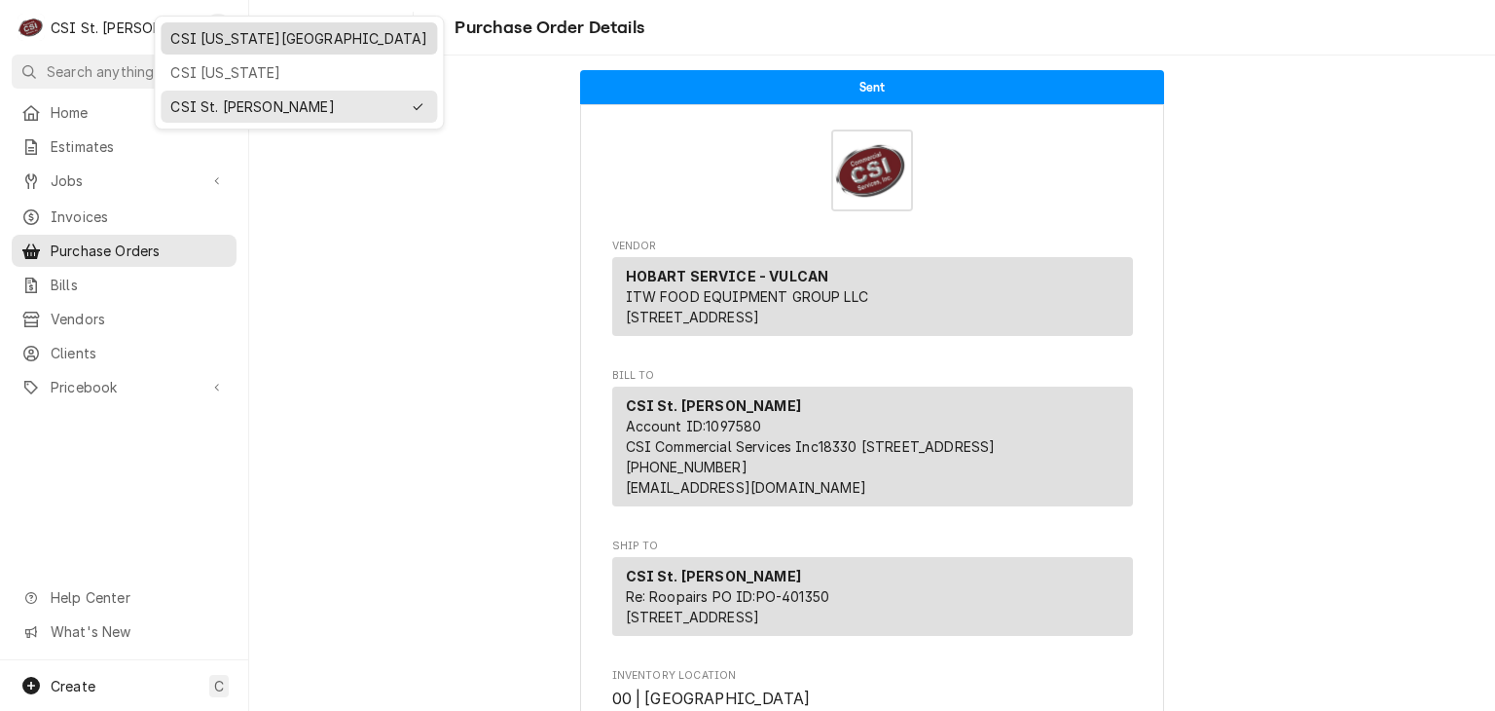
click at [207, 40] on div "CSI [US_STATE][GEOGRAPHIC_DATA]" at bounding box center [298, 38] width 257 height 20
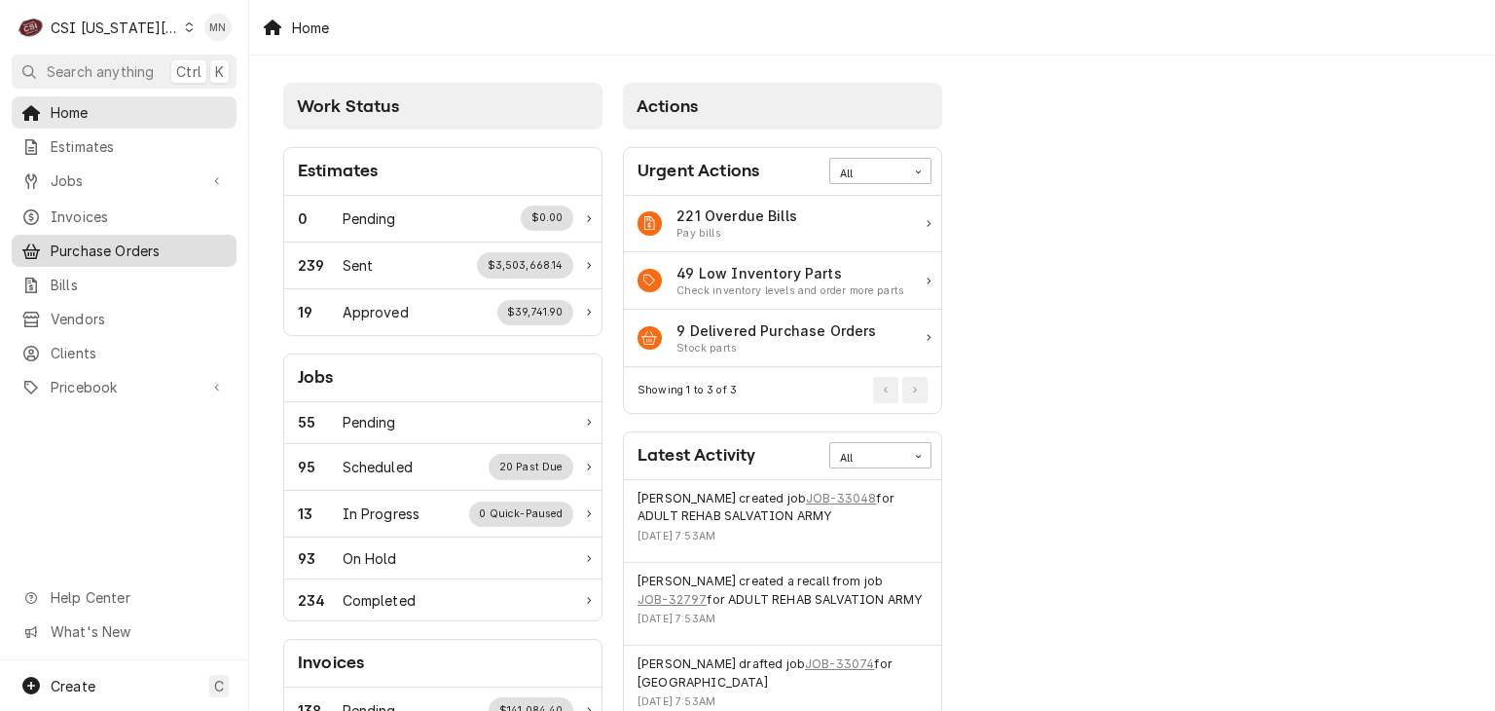
click at [94, 243] on span "Purchase Orders" at bounding box center [139, 250] width 176 height 20
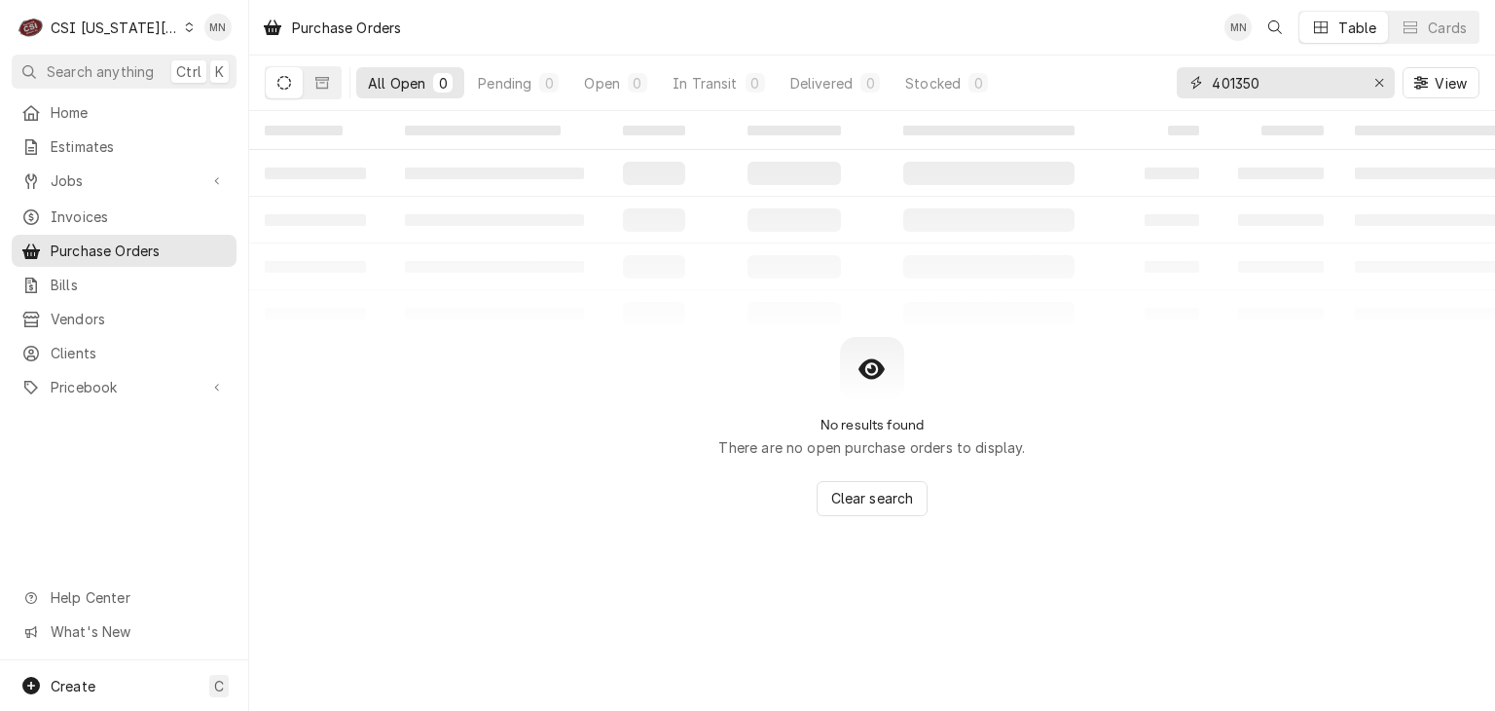
drag, startPoint x: 1284, startPoint y: 94, endPoint x: 1024, endPoint y: 93, distance: 259.9
click at [1042, 92] on div "All Open 0 Pending 0 Open 0 In Transit 0 Delivered 0 Stocked 0 401350 View" at bounding box center [872, 82] width 1215 height 55
type input "301652"
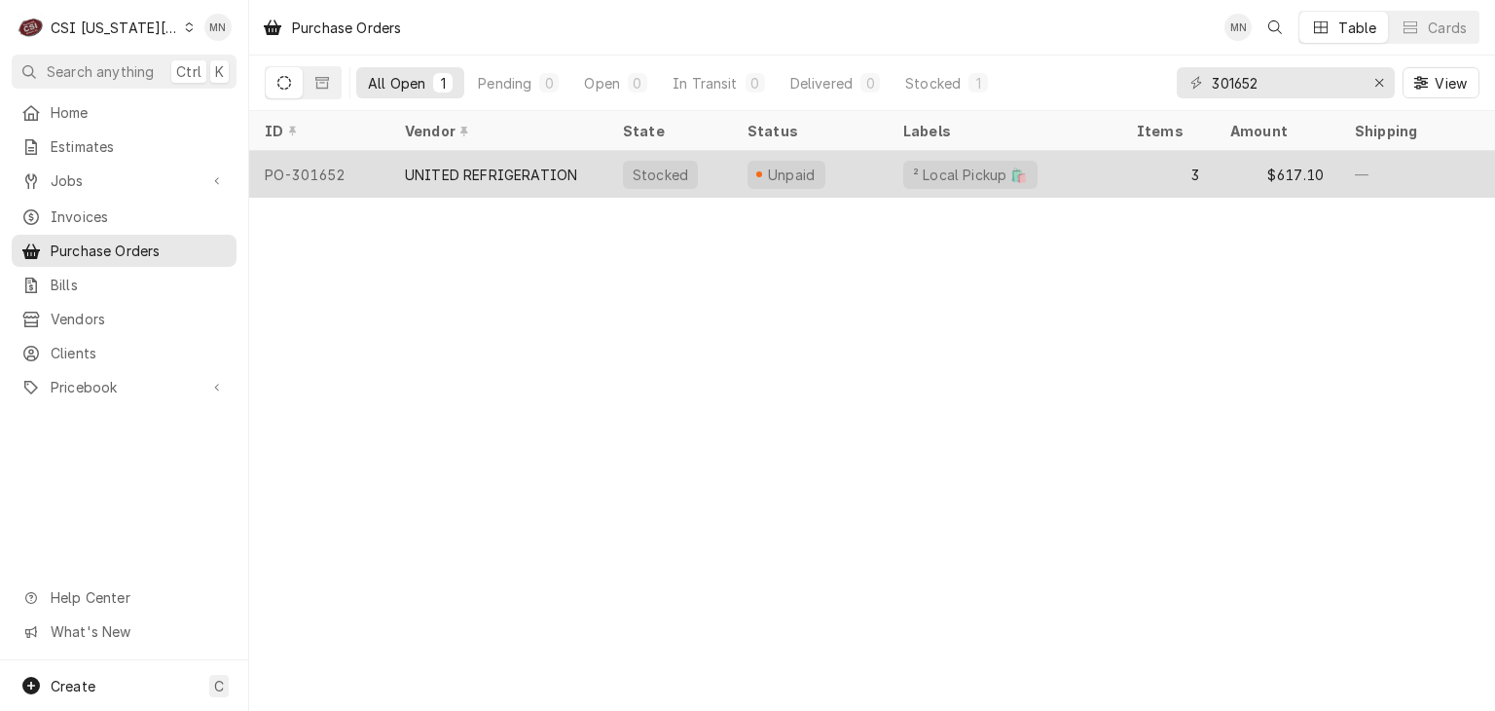
click at [533, 170] on div "UNITED REFRIGERATION" at bounding box center [491, 174] width 172 height 20
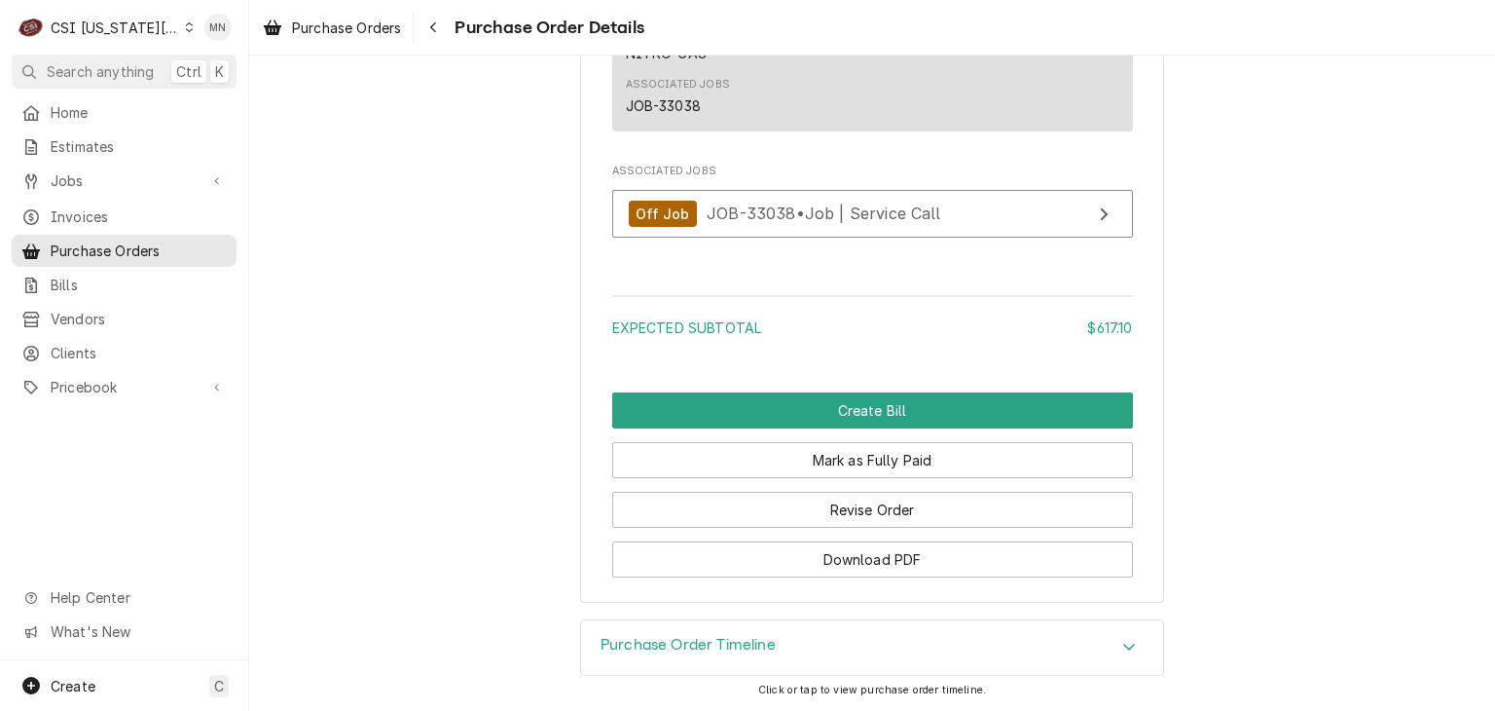
scroll to position [2520, 0]
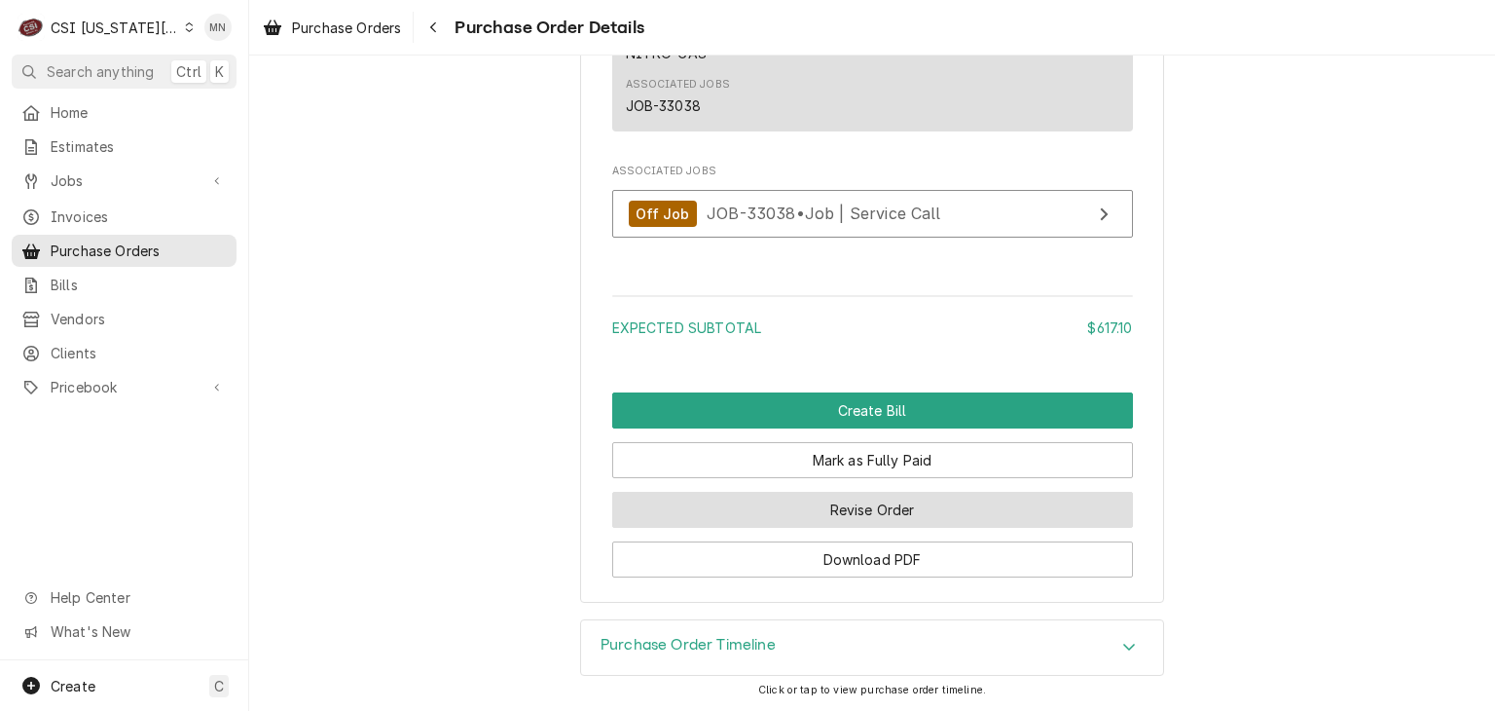
click at [835, 512] on button "Revise Order" at bounding box center [872, 510] width 521 height 36
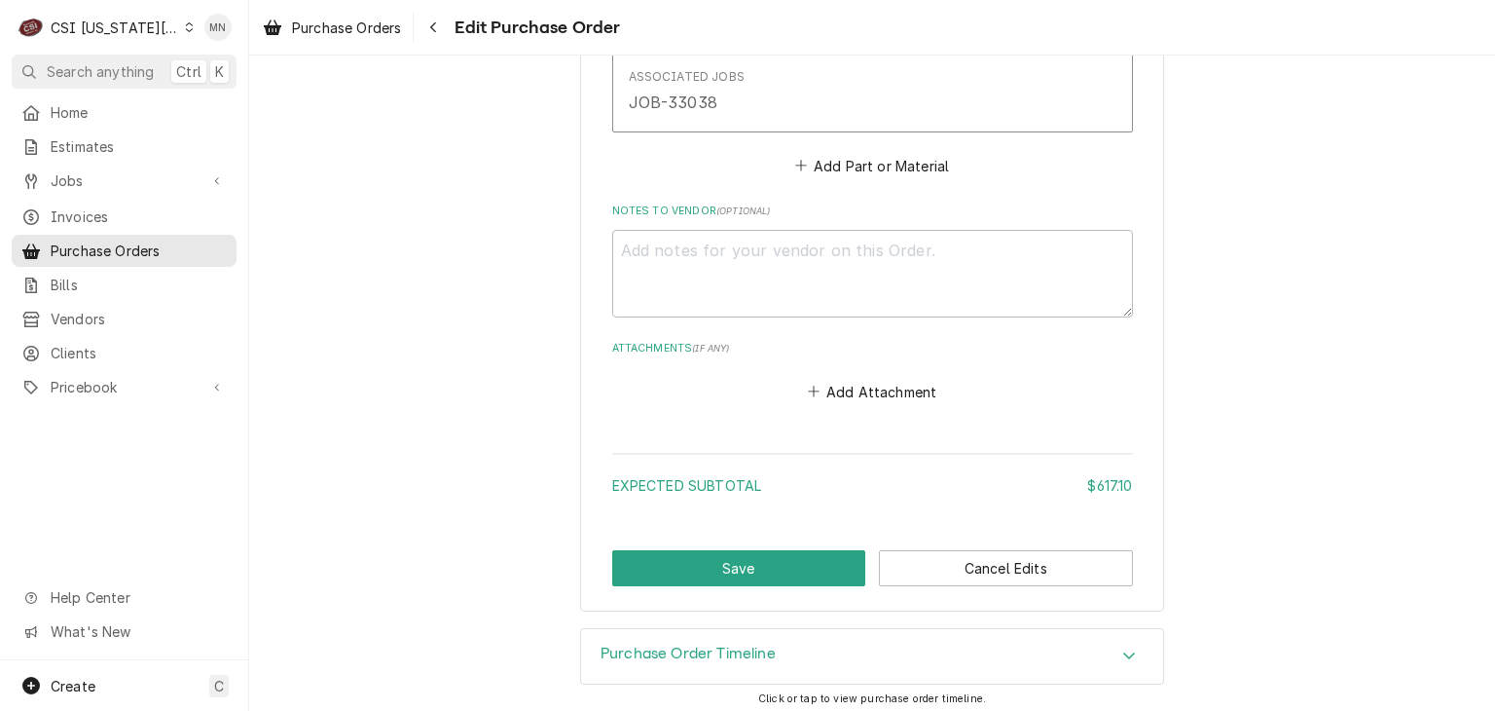
scroll to position [2071, 0]
click at [860, 382] on button "Add Attachment" at bounding box center [872, 389] width 136 height 27
type textarea "x"
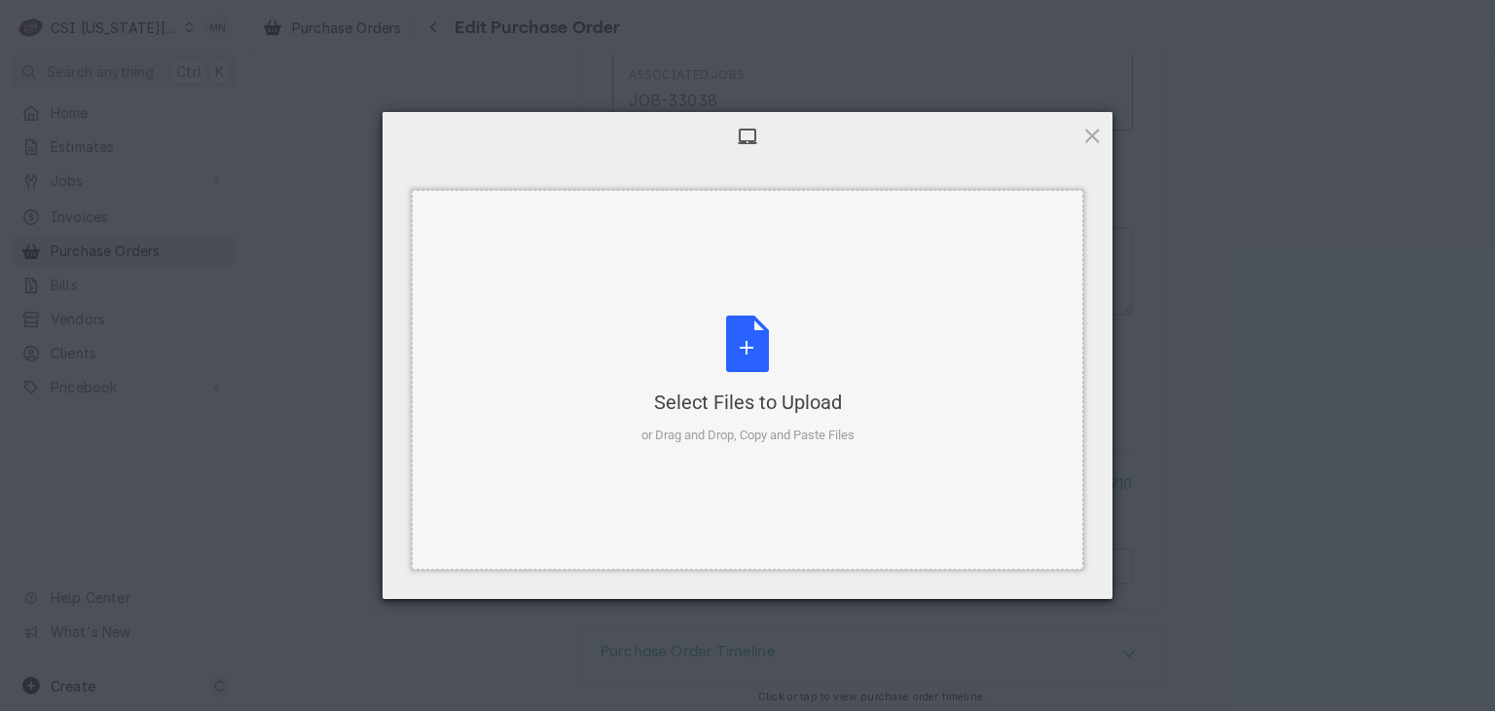
click at [759, 378] on div "Select Files to Upload or Drag and Drop, Copy and Paste Files" at bounding box center [747, 379] width 213 height 129
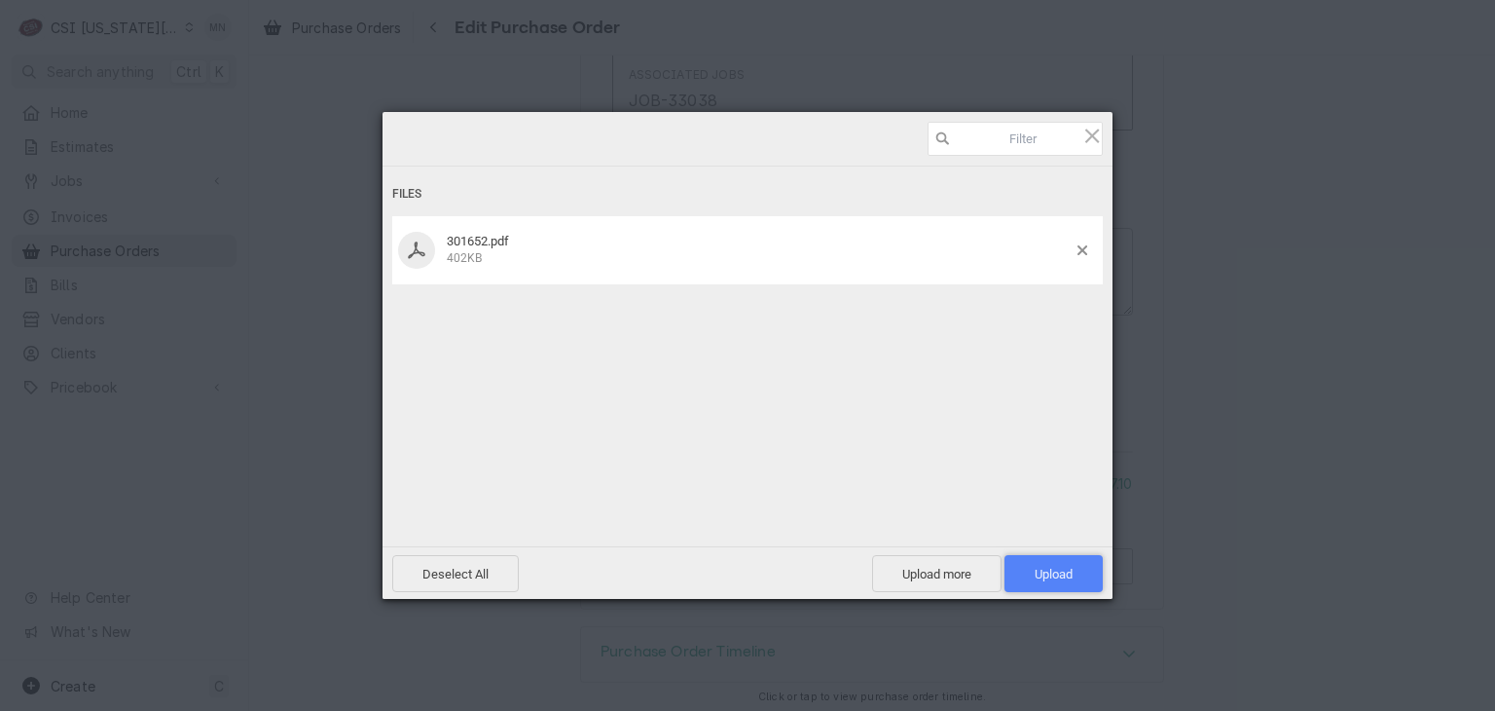
click at [1066, 557] on span "Upload 1" at bounding box center [1053, 573] width 98 height 37
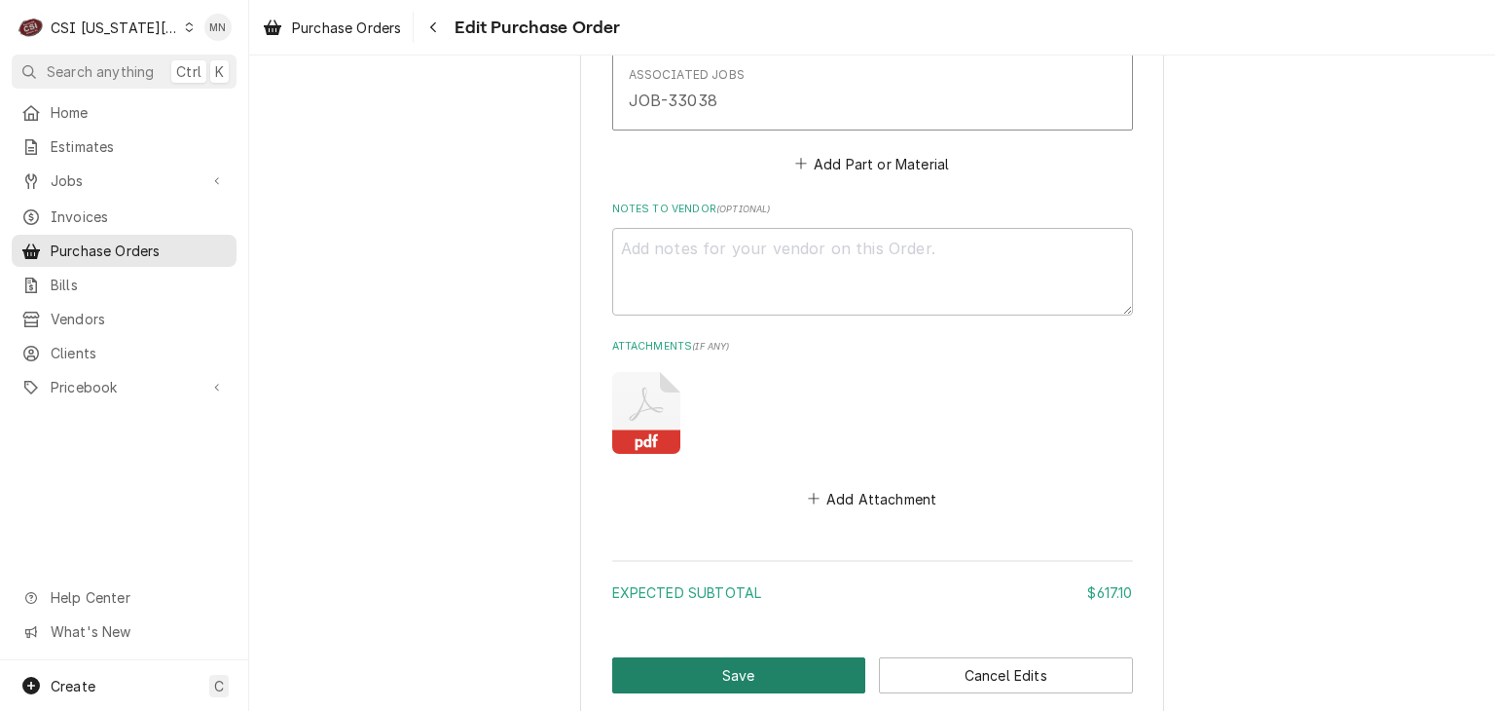
click at [724, 662] on button "Save" at bounding box center [739, 675] width 254 height 36
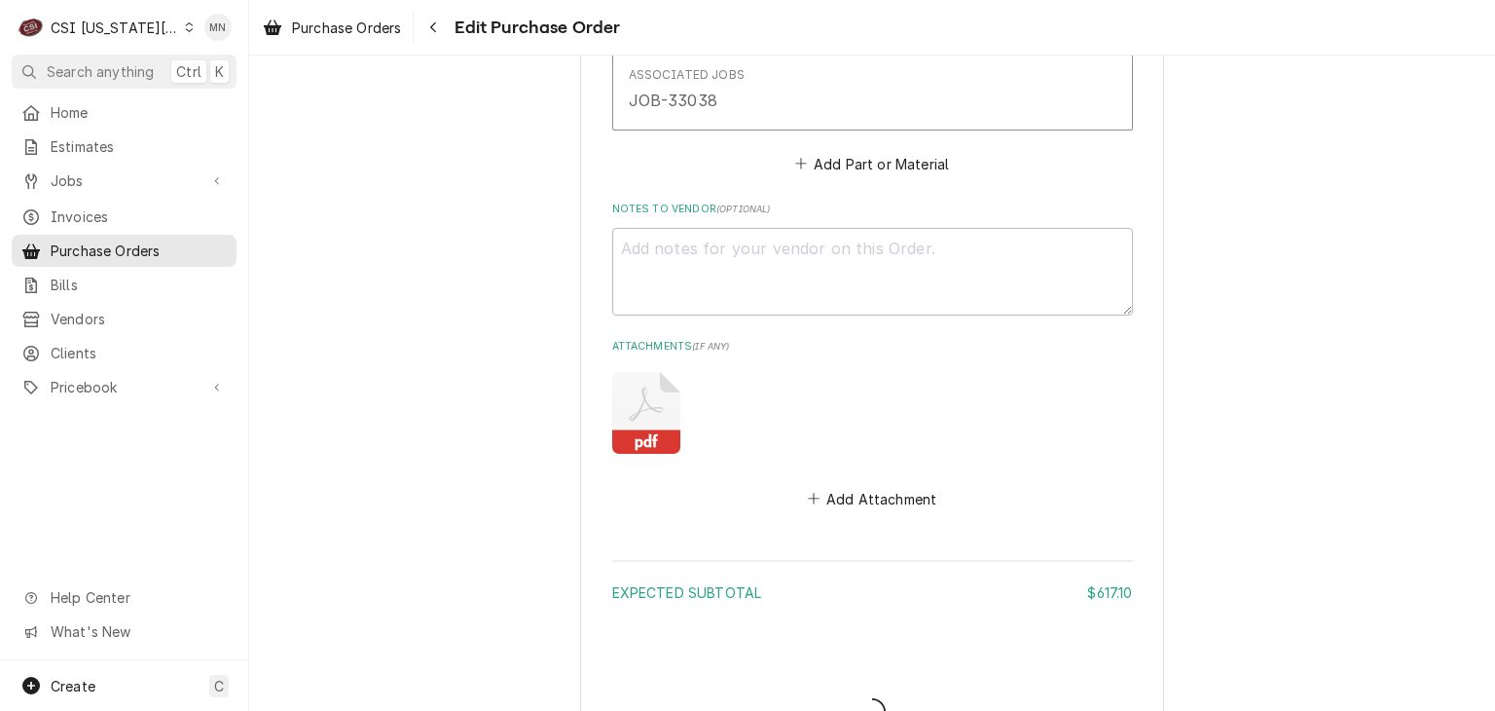
type textarea "x"
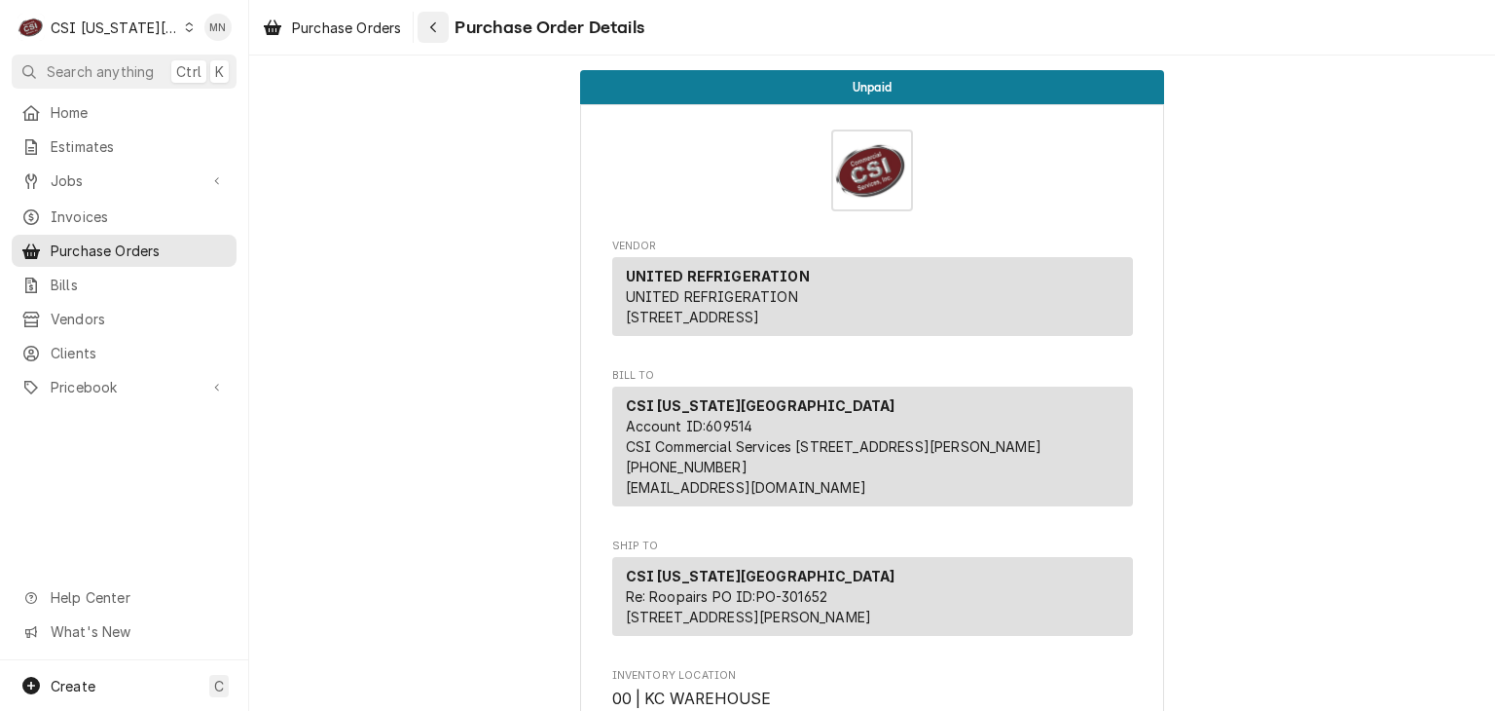
click at [424, 21] on button "Navigate back" at bounding box center [433, 27] width 31 height 31
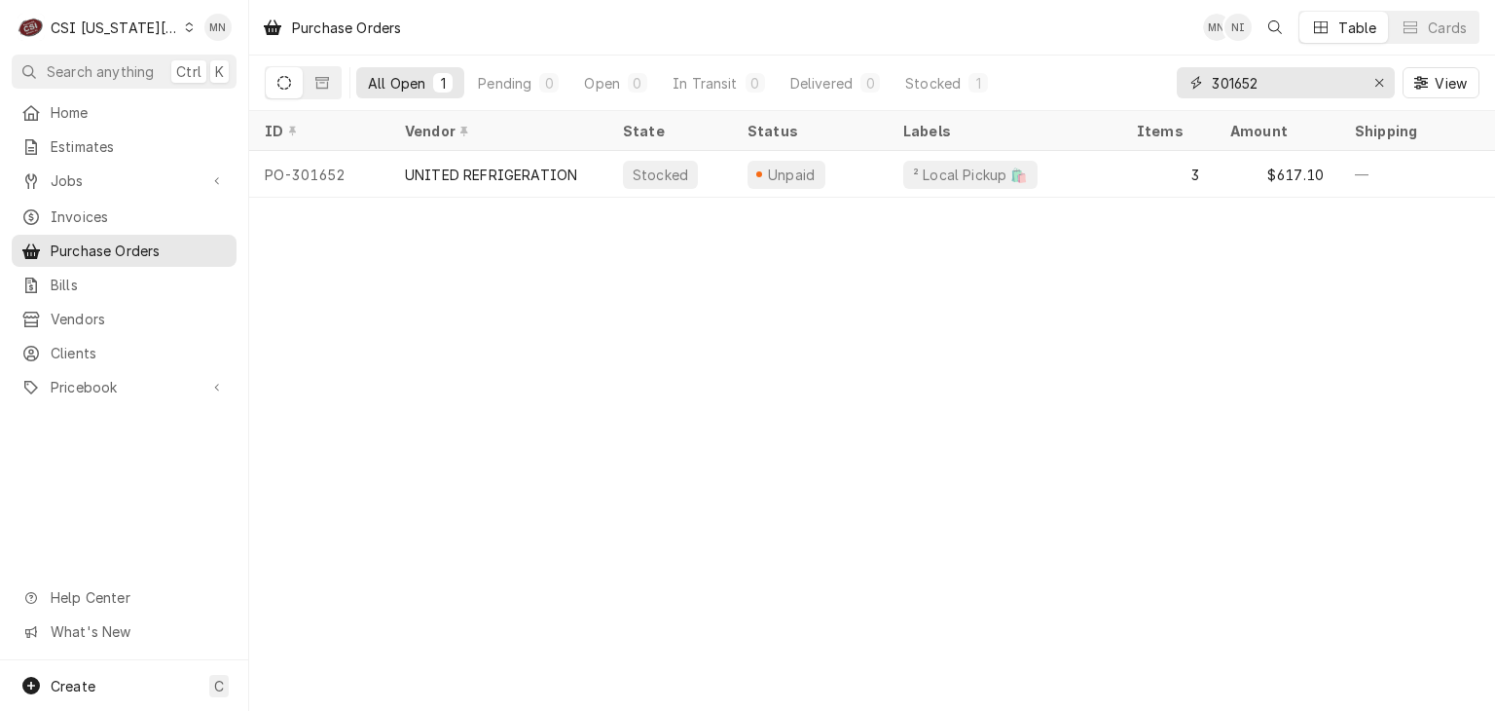
drag, startPoint x: 1274, startPoint y: 91, endPoint x: 1161, endPoint y: 89, distance: 112.9
click at [1162, 89] on div "All Open 1 Pending 0 Open 0 In Transit 0 Delivered 0 Stocked 1 301652 View" at bounding box center [872, 82] width 1215 height 55
type input "301664"
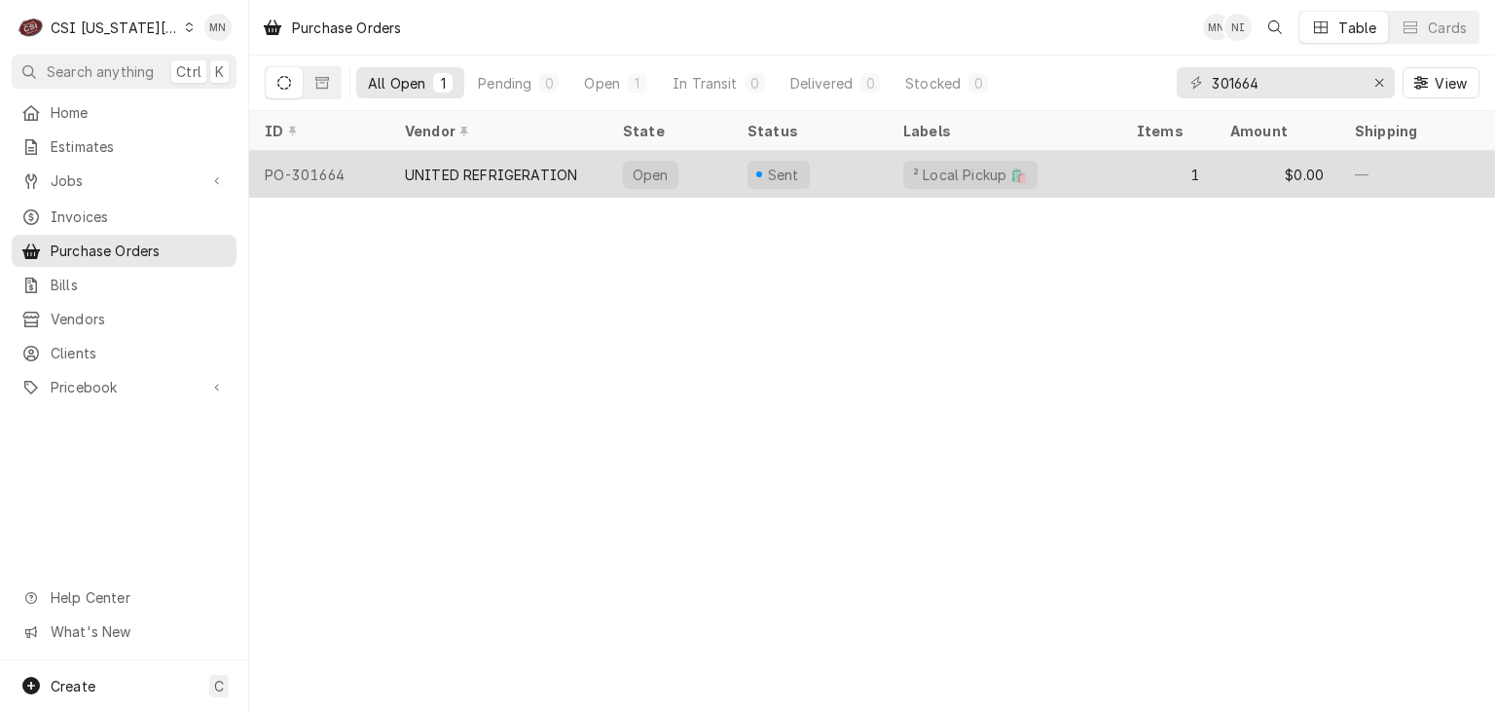
click at [494, 168] on div "UNITED REFRIGERATION" at bounding box center [491, 174] width 172 height 20
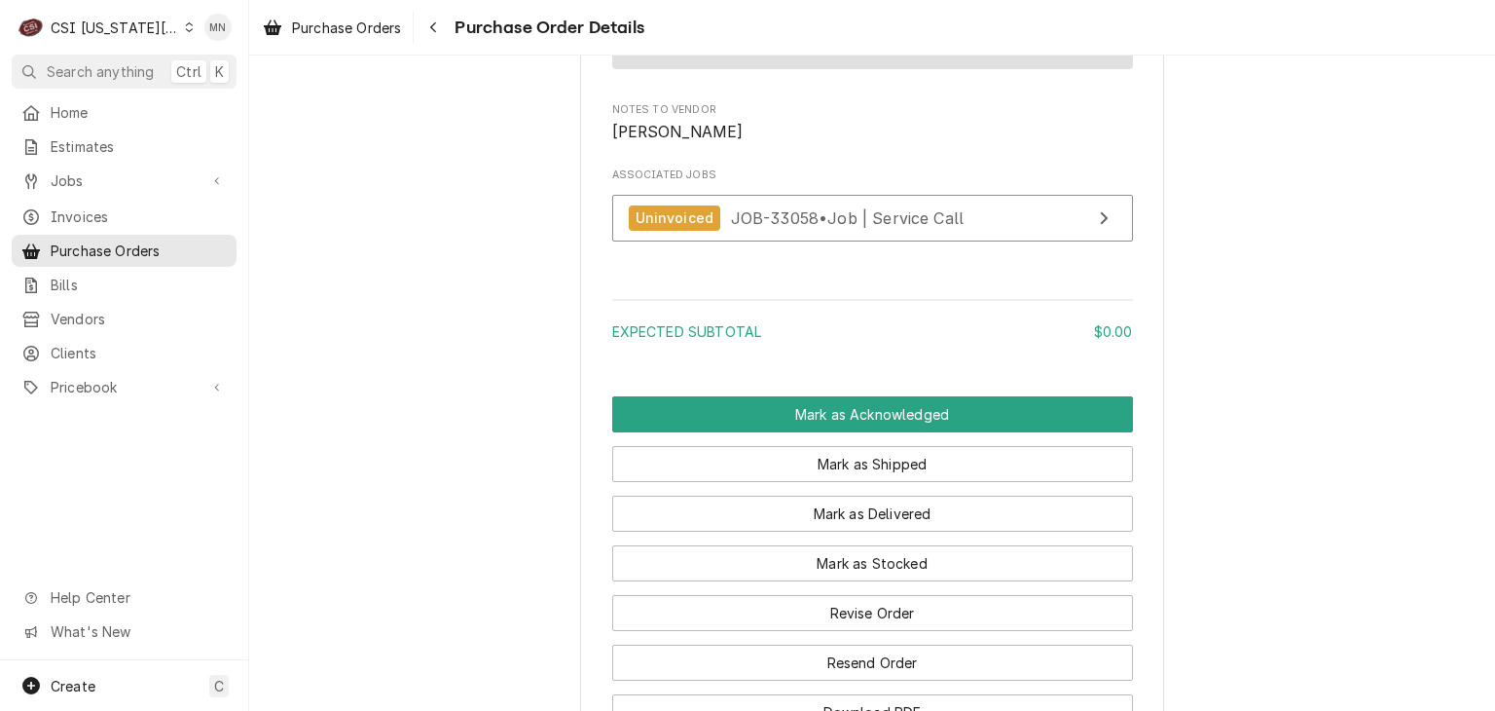
scroll to position [1768, 0]
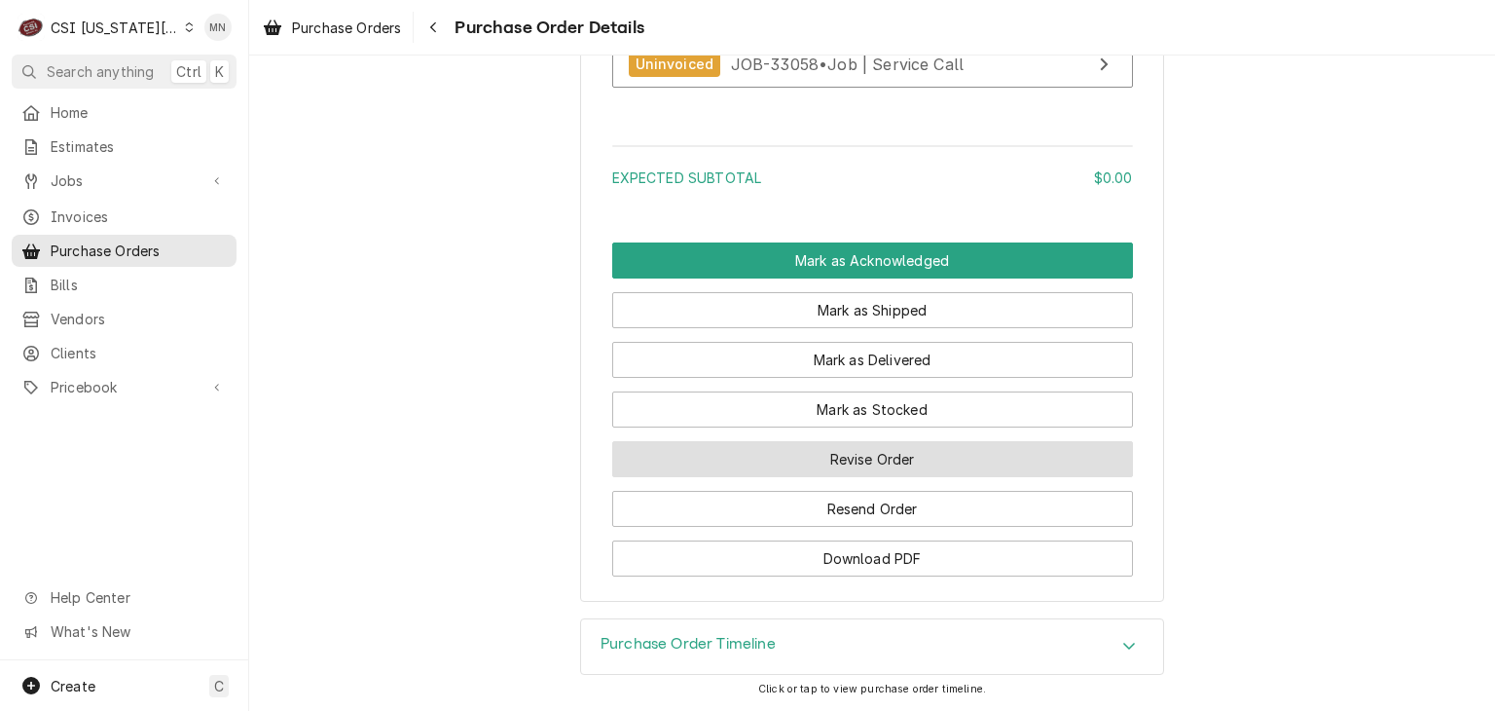
click at [903, 467] on button "Revise Order" at bounding box center [872, 459] width 521 height 36
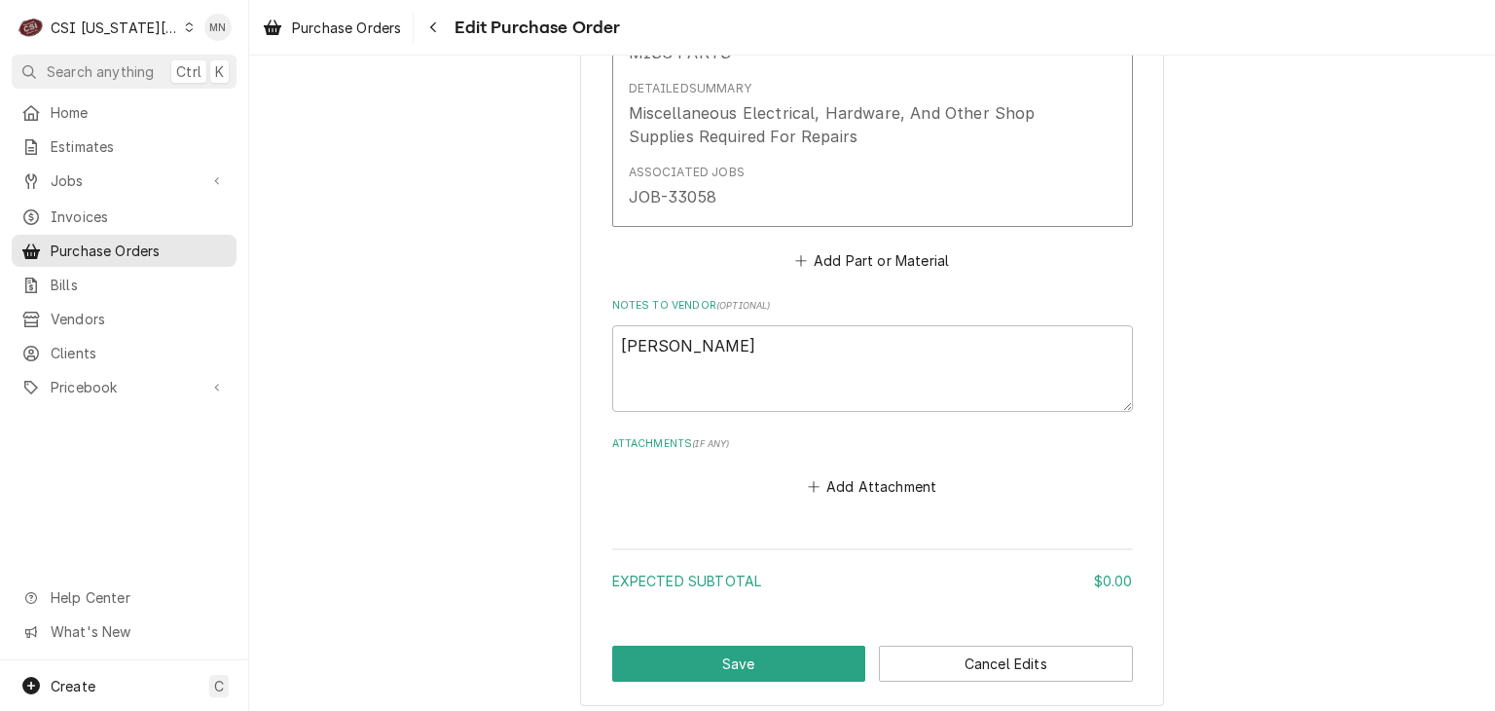
scroll to position [1169, 0]
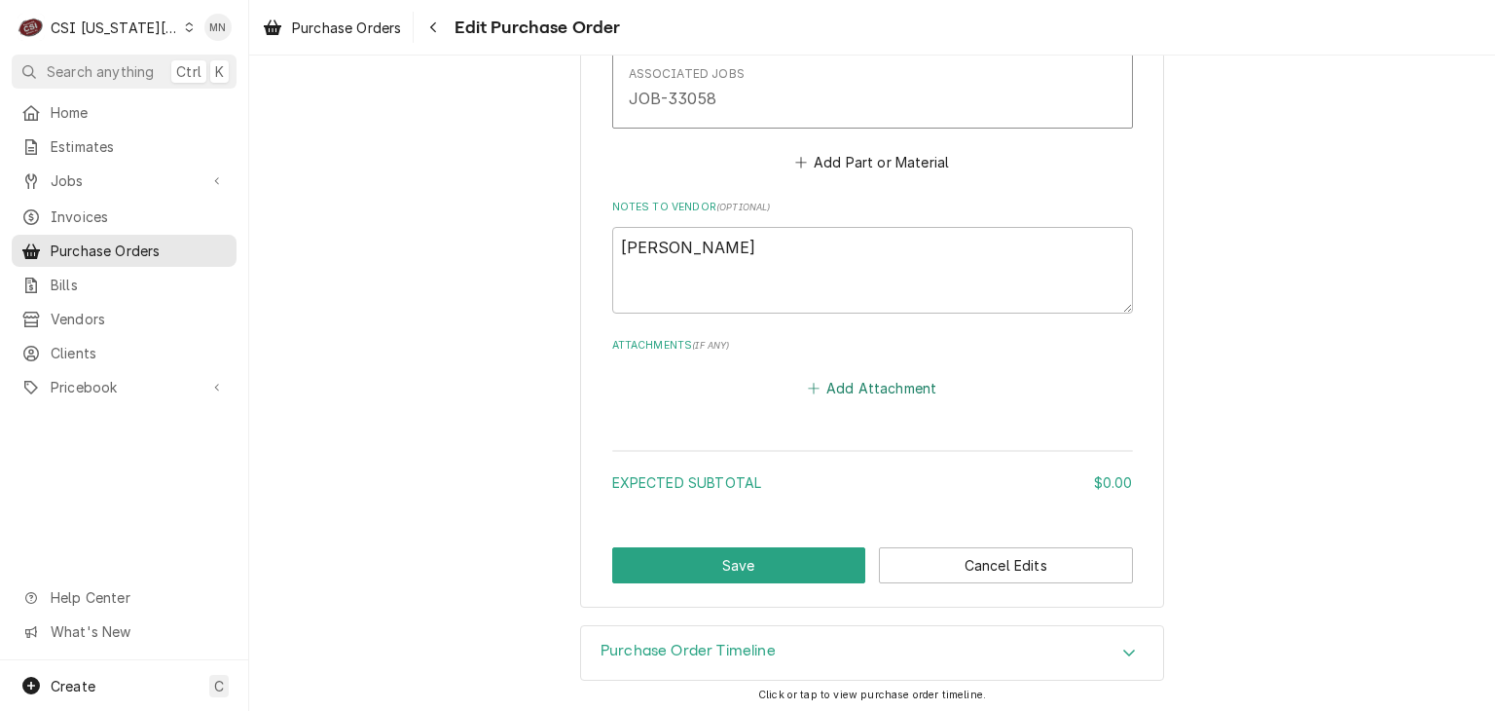
click at [858, 388] on button "Add Attachment" at bounding box center [872, 388] width 136 height 27
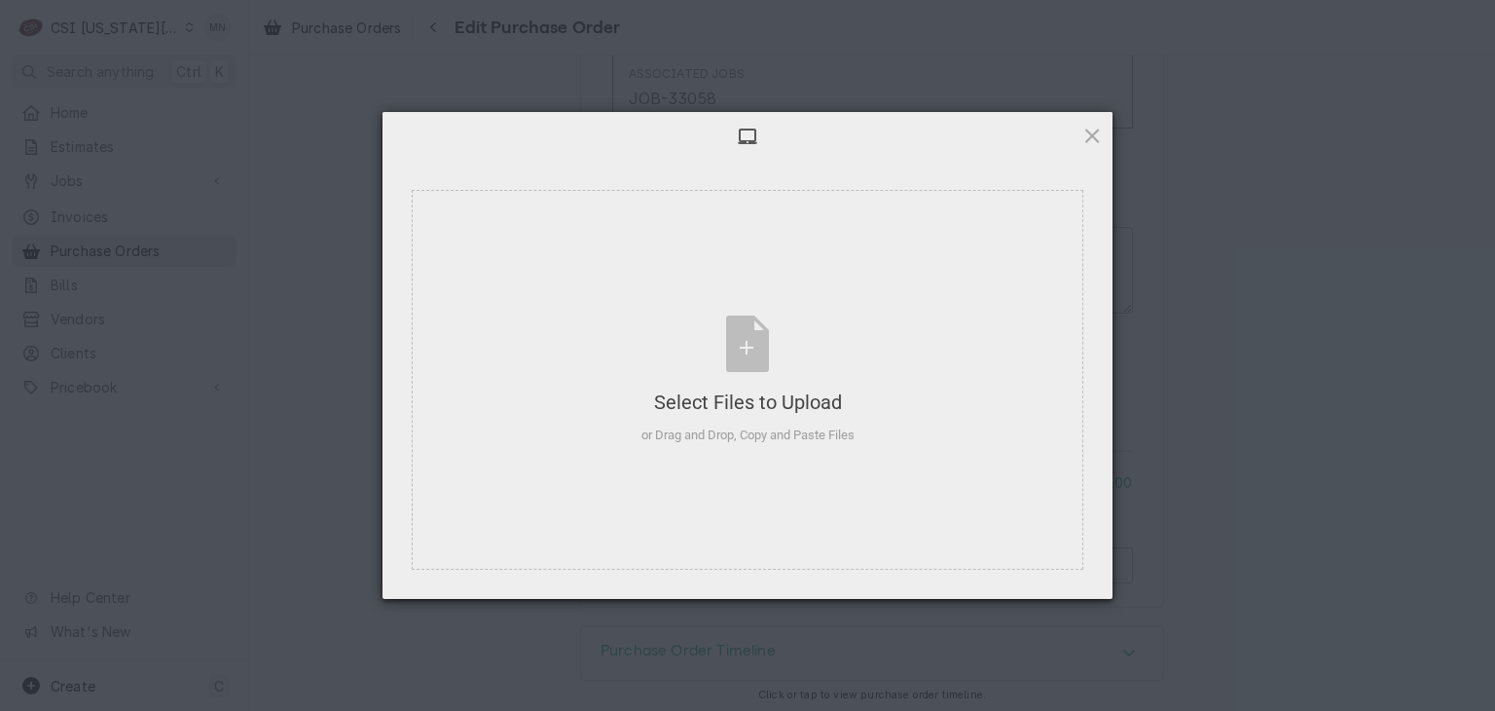
type textarea "x"
click at [765, 381] on div "Select Files to Upload or Drag and Drop, Copy and Paste Files" at bounding box center [747, 379] width 213 height 129
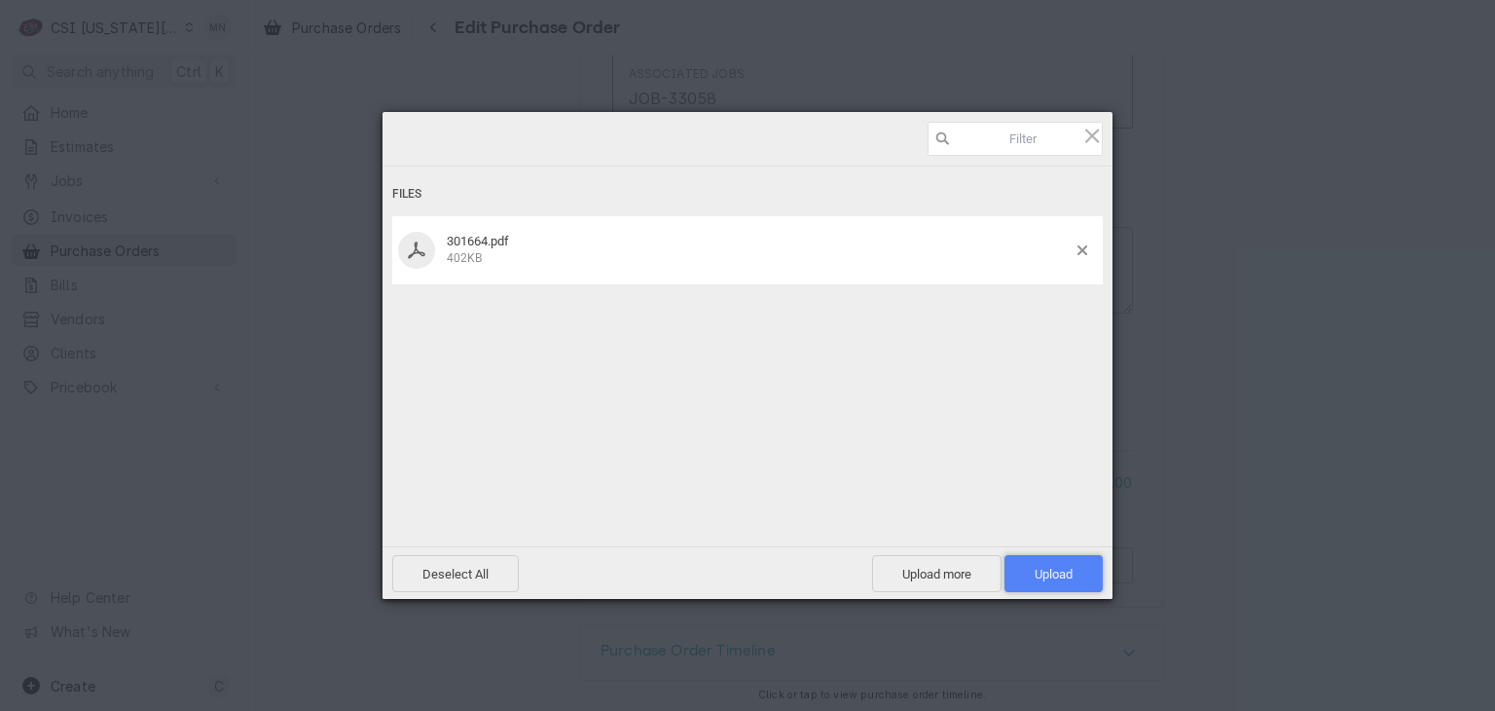
click at [1072, 571] on span "Upload 1" at bounding box center [1054, 573] width 38 height 15
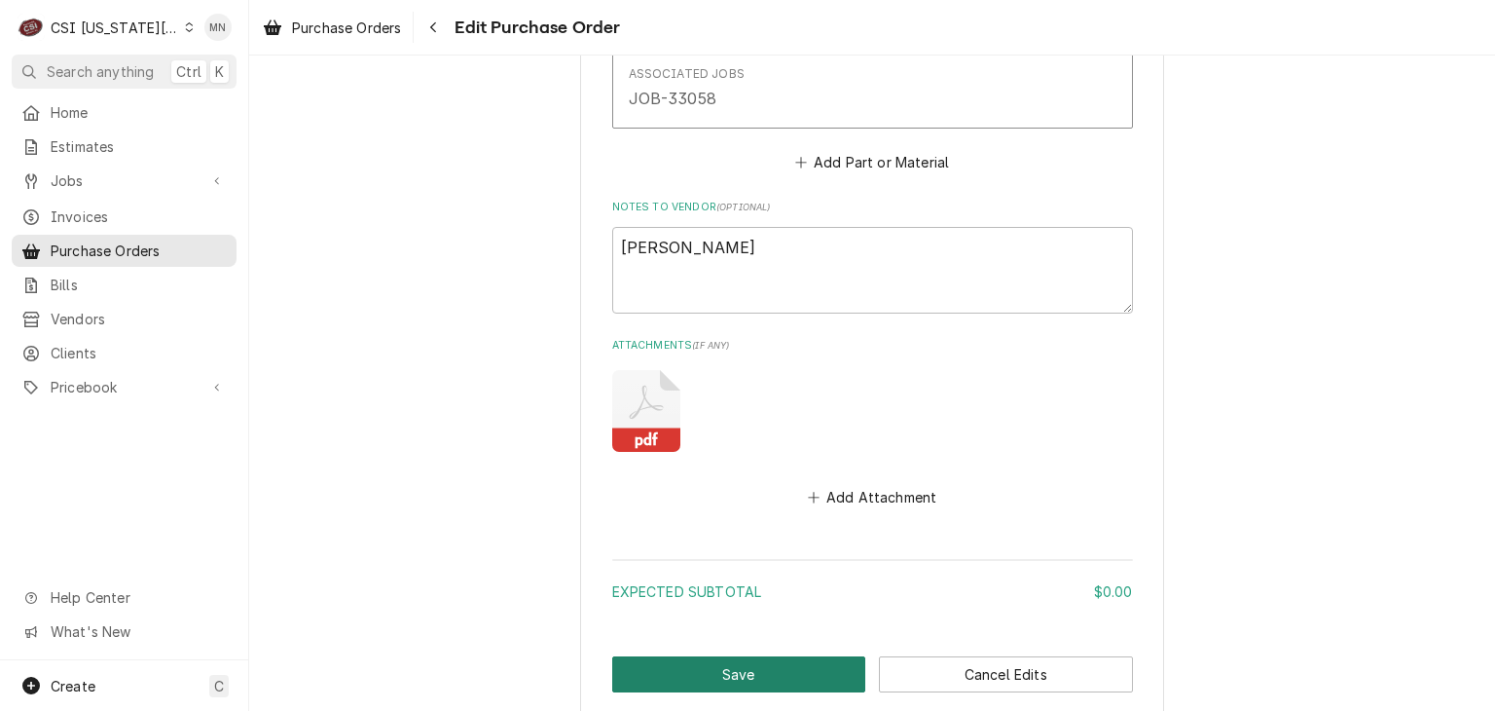
click at [733, 668] on button "Save" at bounding box center [739, 674] width 254 height 36
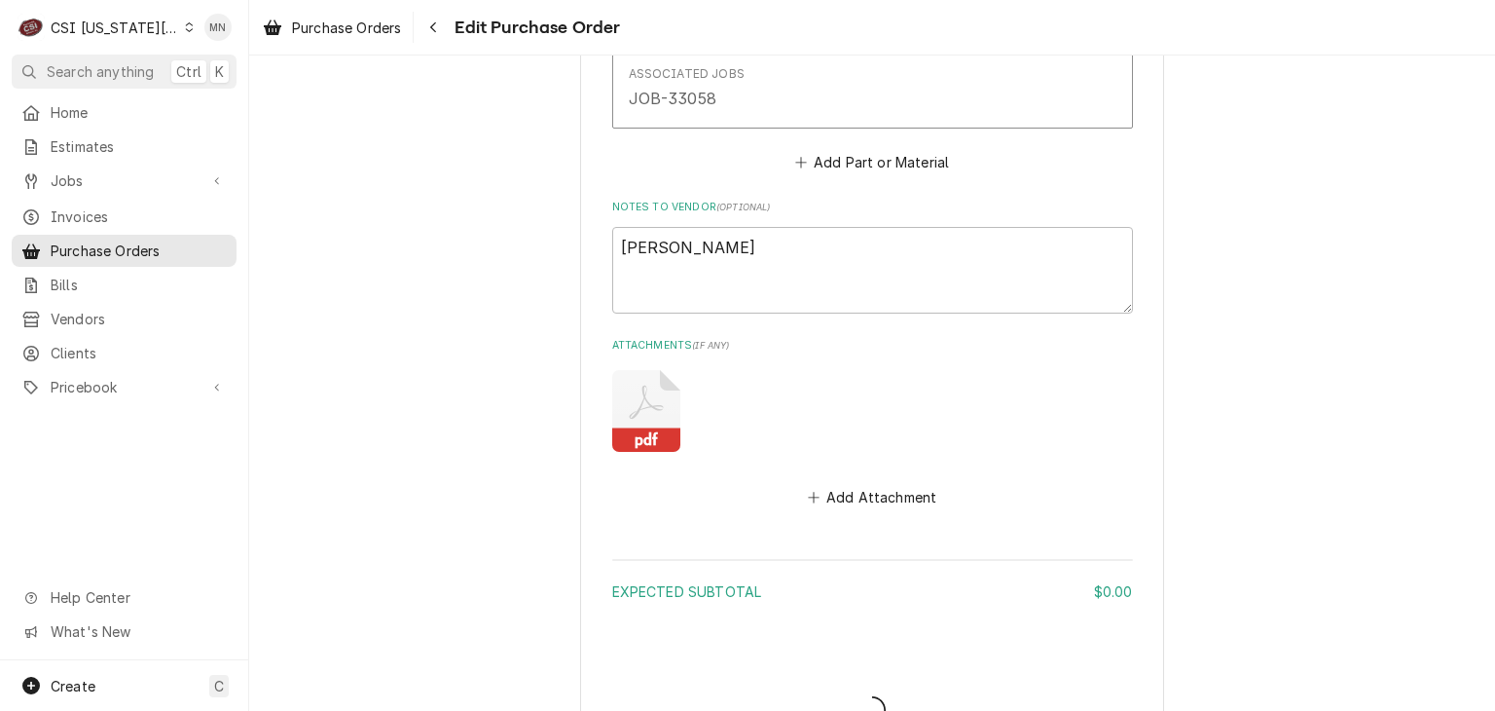
type textarea "x"
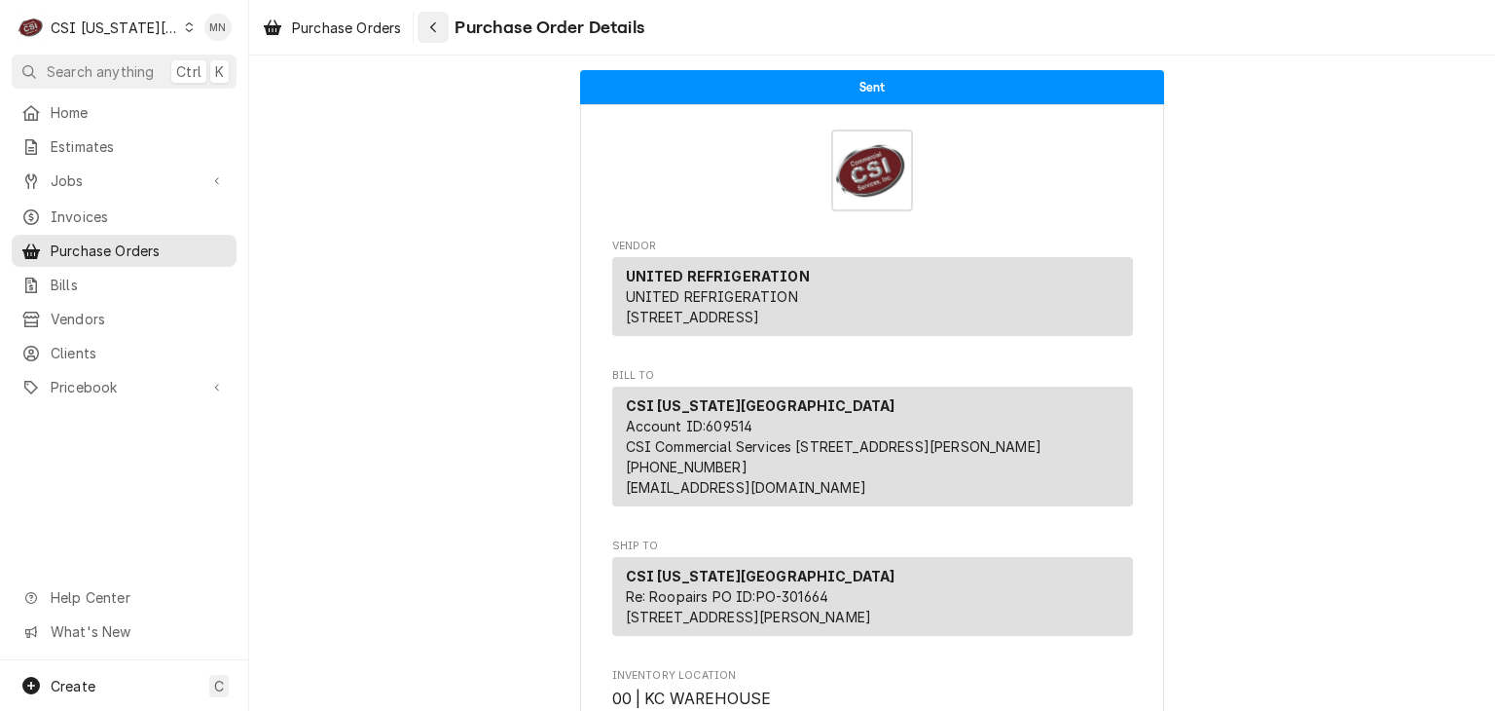
click at [429, 28] on div "Navigate back" at bounding box center [432, 27] width 19 height 19
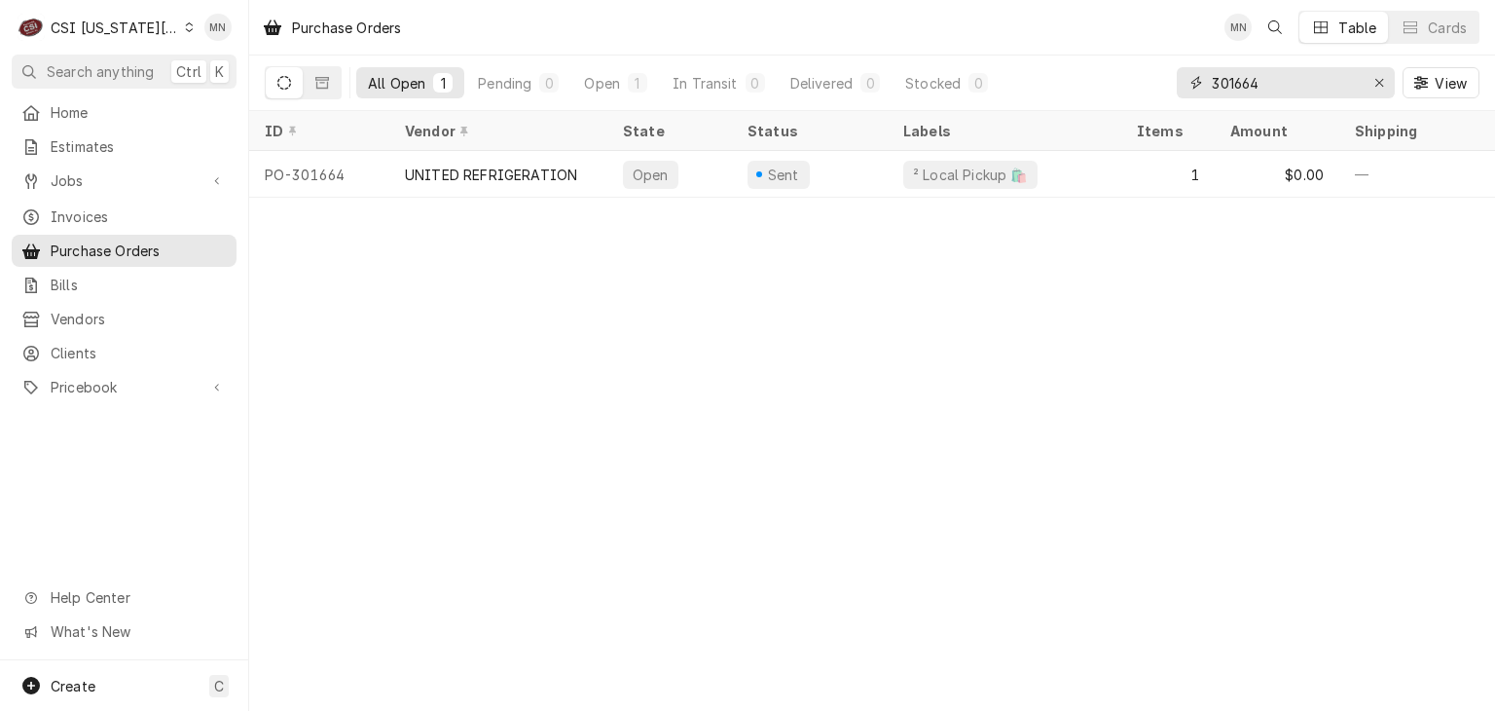
drag, startPoint x: 1289, startPoint y: 85, endPoint x: 1168, endPoint y: 85, distance: 120.7
click at [1183, 85] on div "301664" at bounding box center [1286, 82] width 218 height 31
type input "301629"
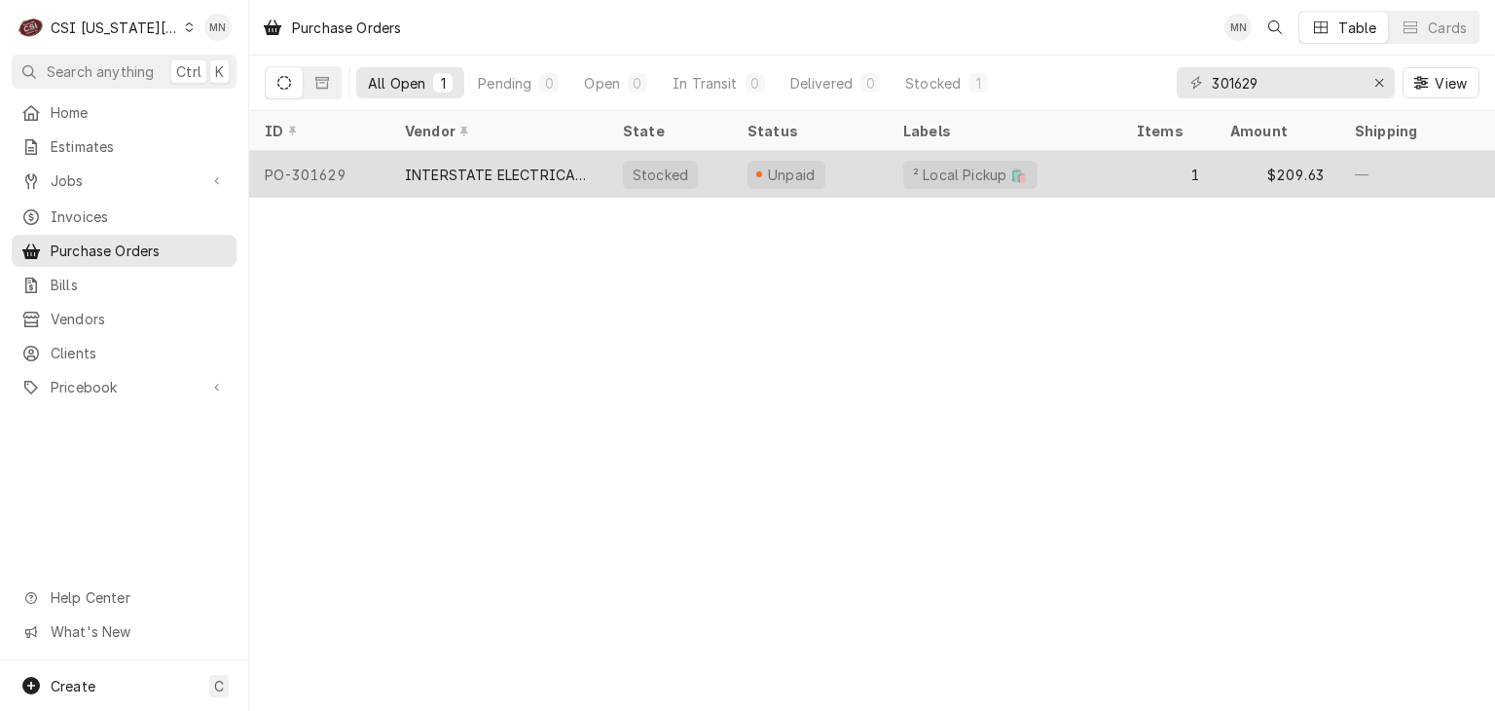
click at [468, 184] on div "INTERSTATE ELECTRICAL SUPPLY, INC." at bounding box center [498, 174] width 218 height 47
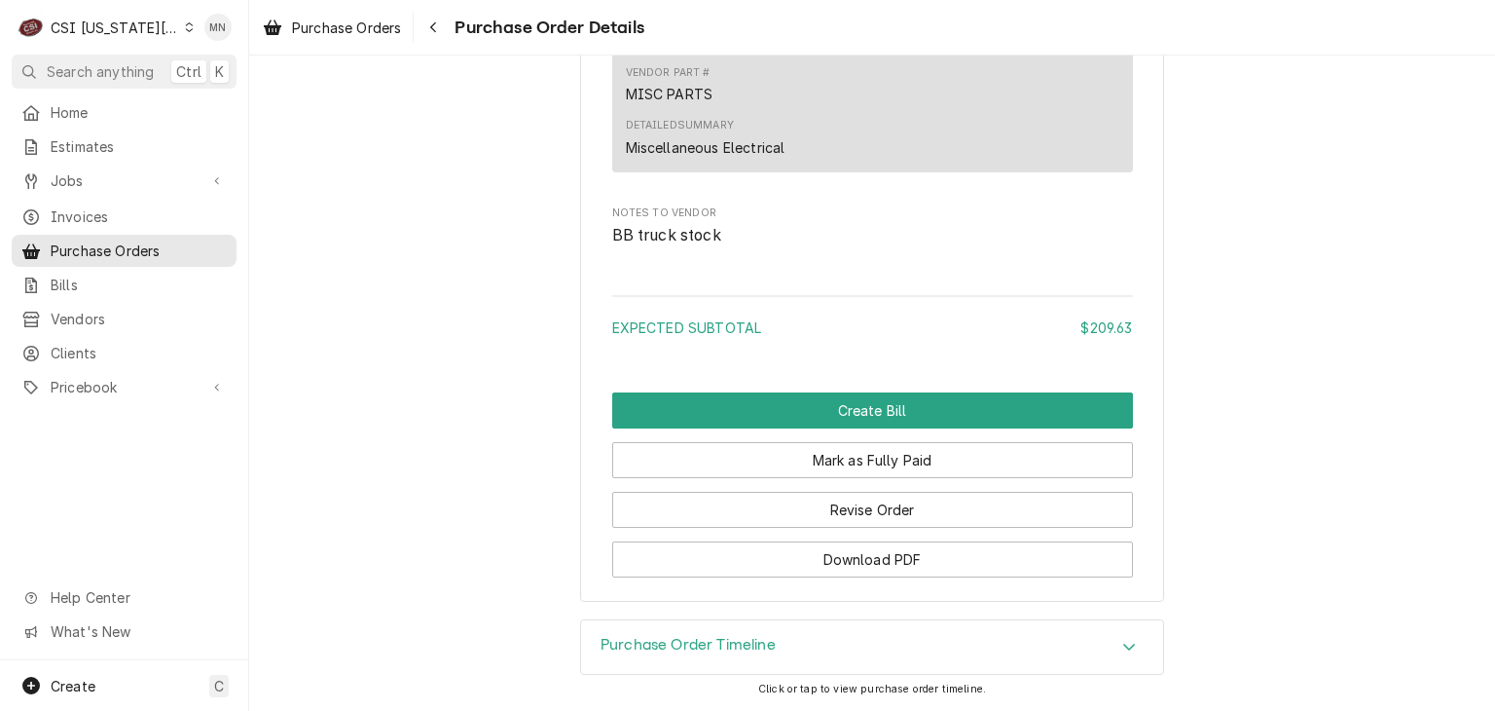
scroll to position [1666, 0]
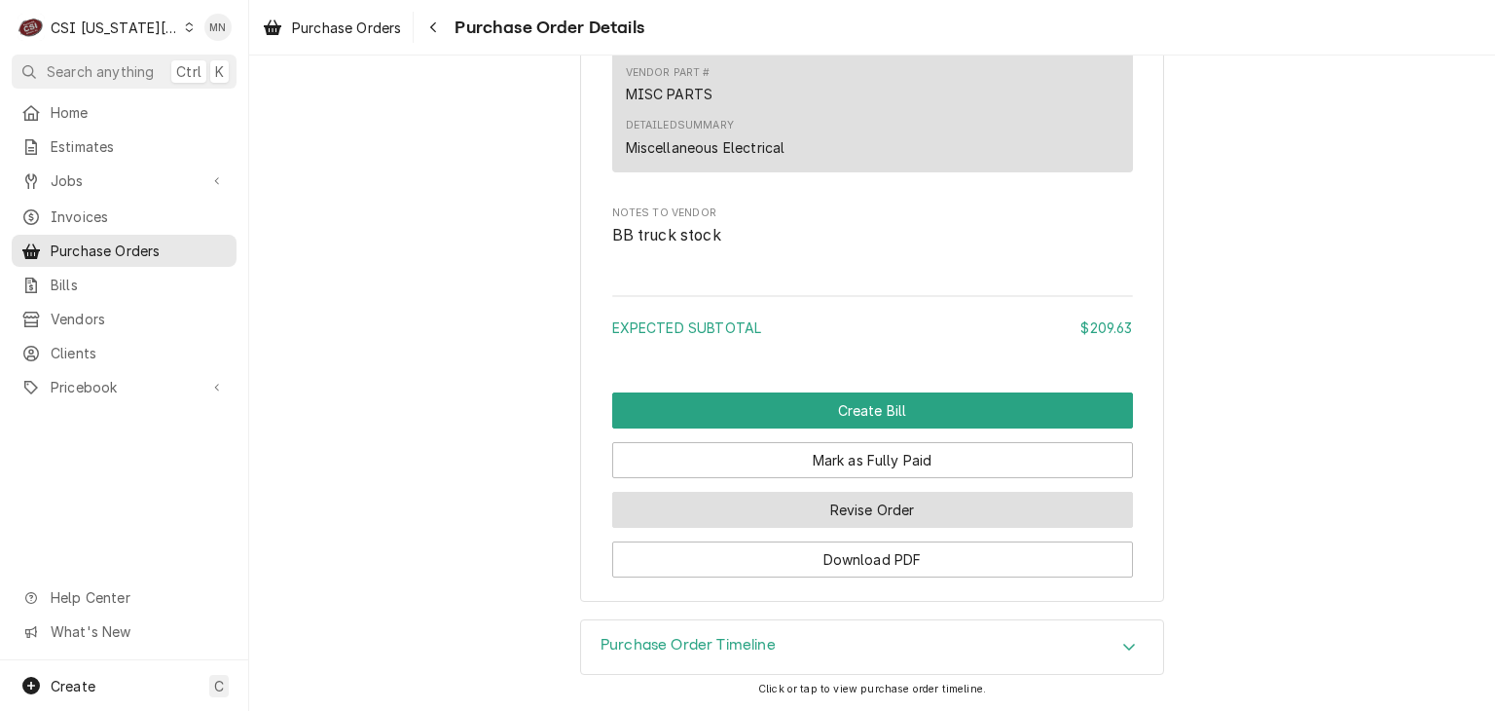
click at [807, 518] on button "Revise Order" at bounding box center [872, 510] width 521 height 36
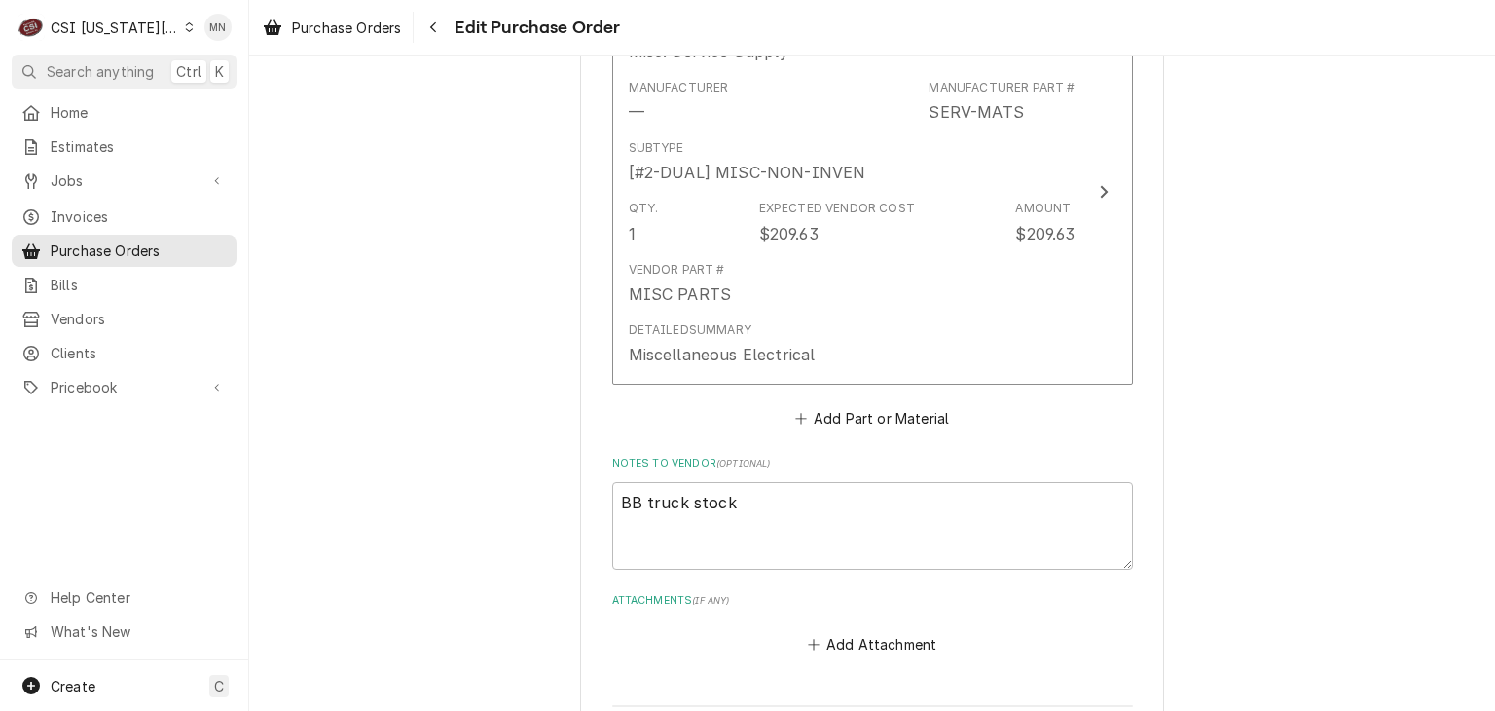
scroll to position [1229, 0]
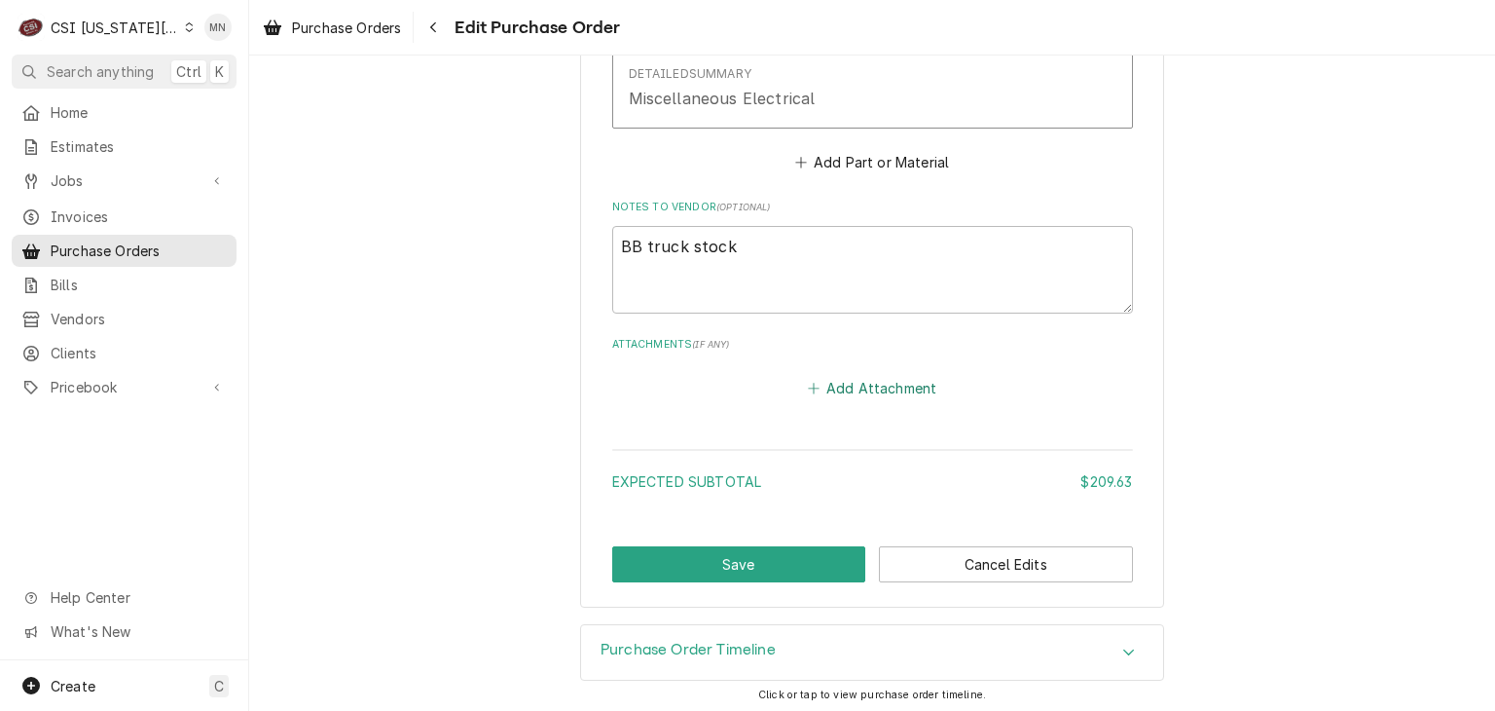
click at [843, 379] on button "Add Attachment" at bounding box center [872, 387] width 136 height 27
type textarea "x"
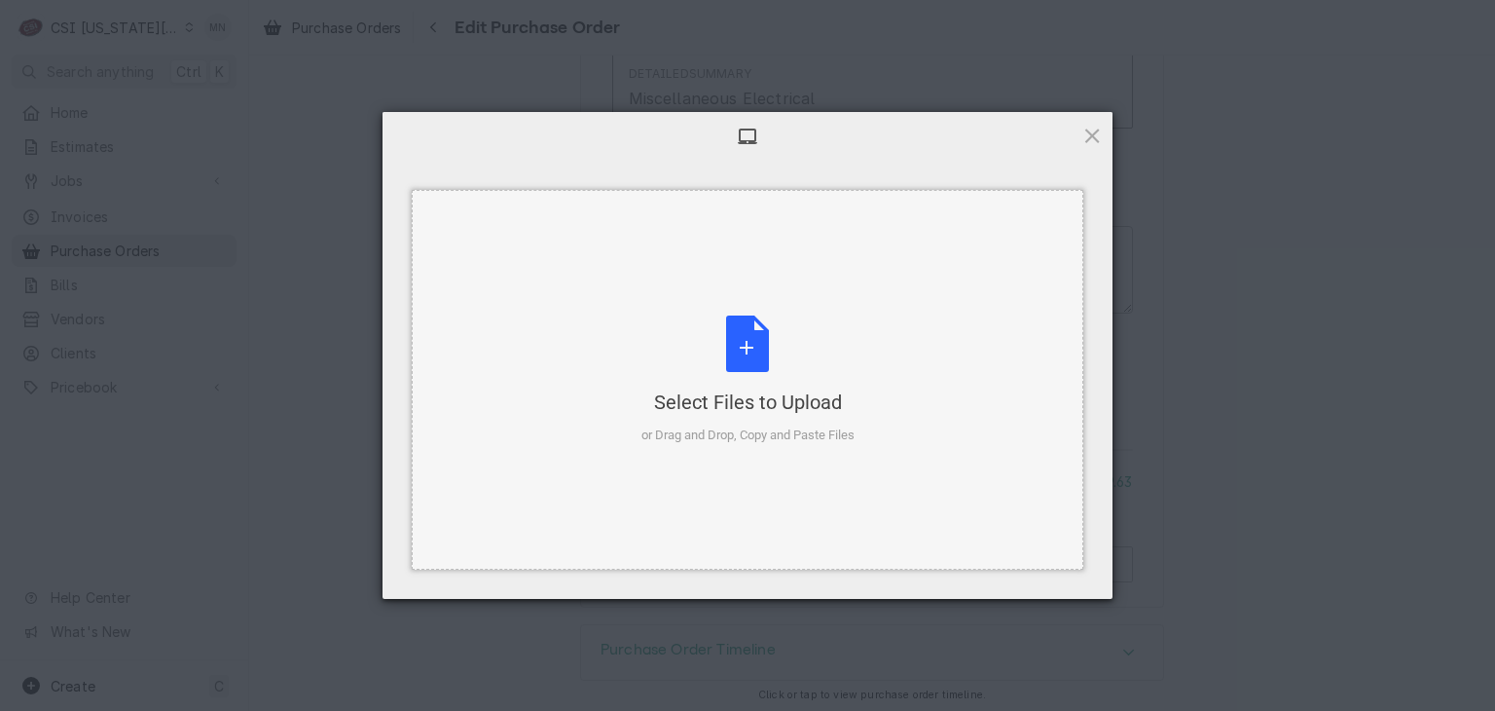
click at [711, 365] on div "Select Files to Upload or Drag and Drop, Copy and Paste Files" at bounding box center [747, 379] width 213 height 129
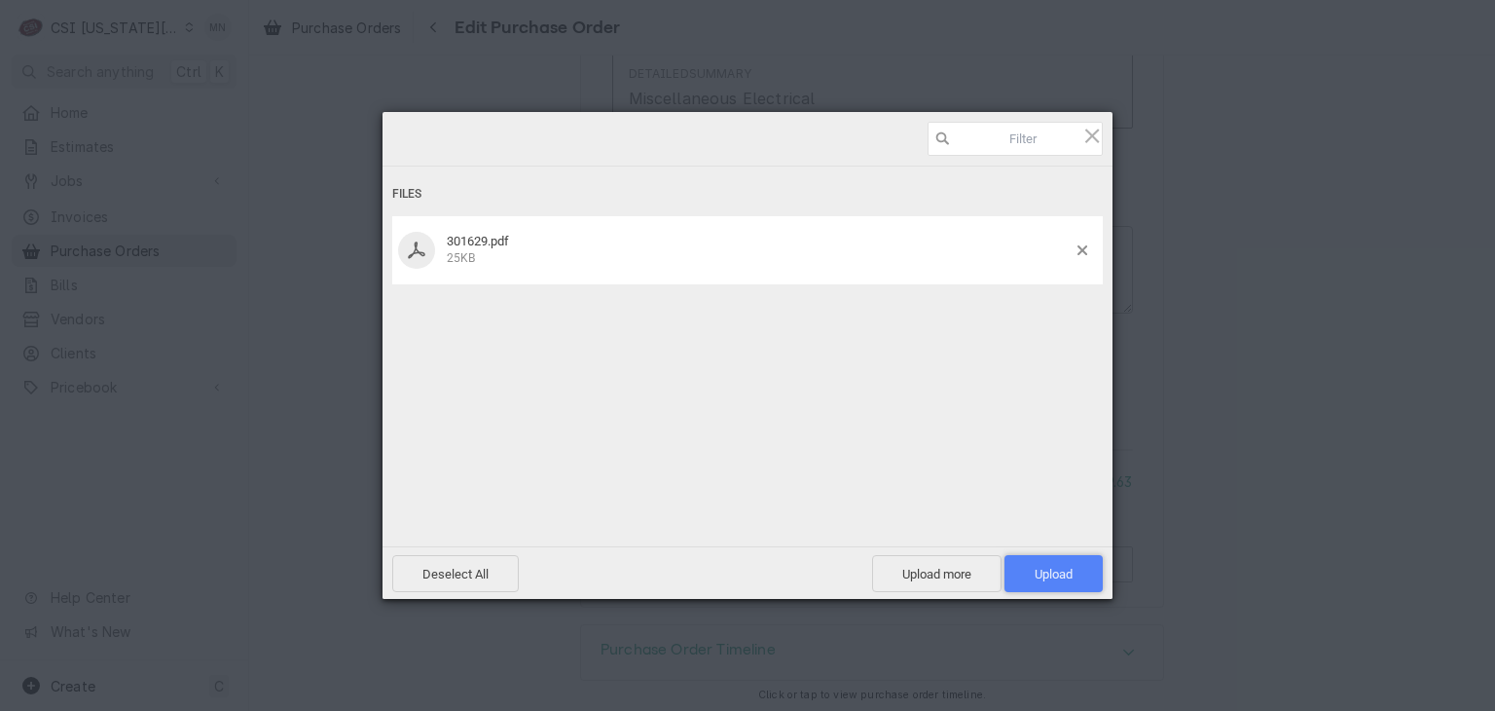
click at [1048, 575] on span "Upload 1" at bounding box center [1054, 573] width 38 height 15
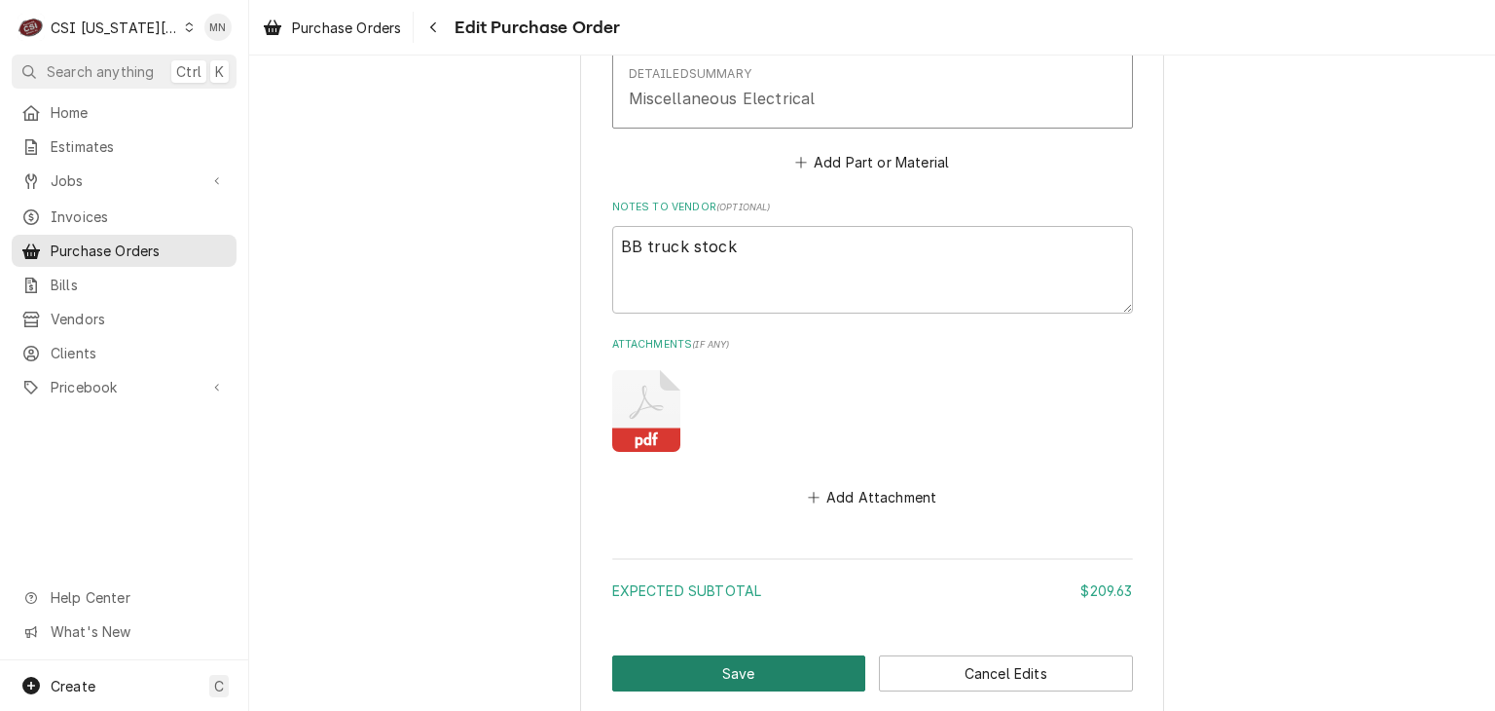
click at [714, 673] on button "Save" at bounding box center [739, 673] width 254 height 36
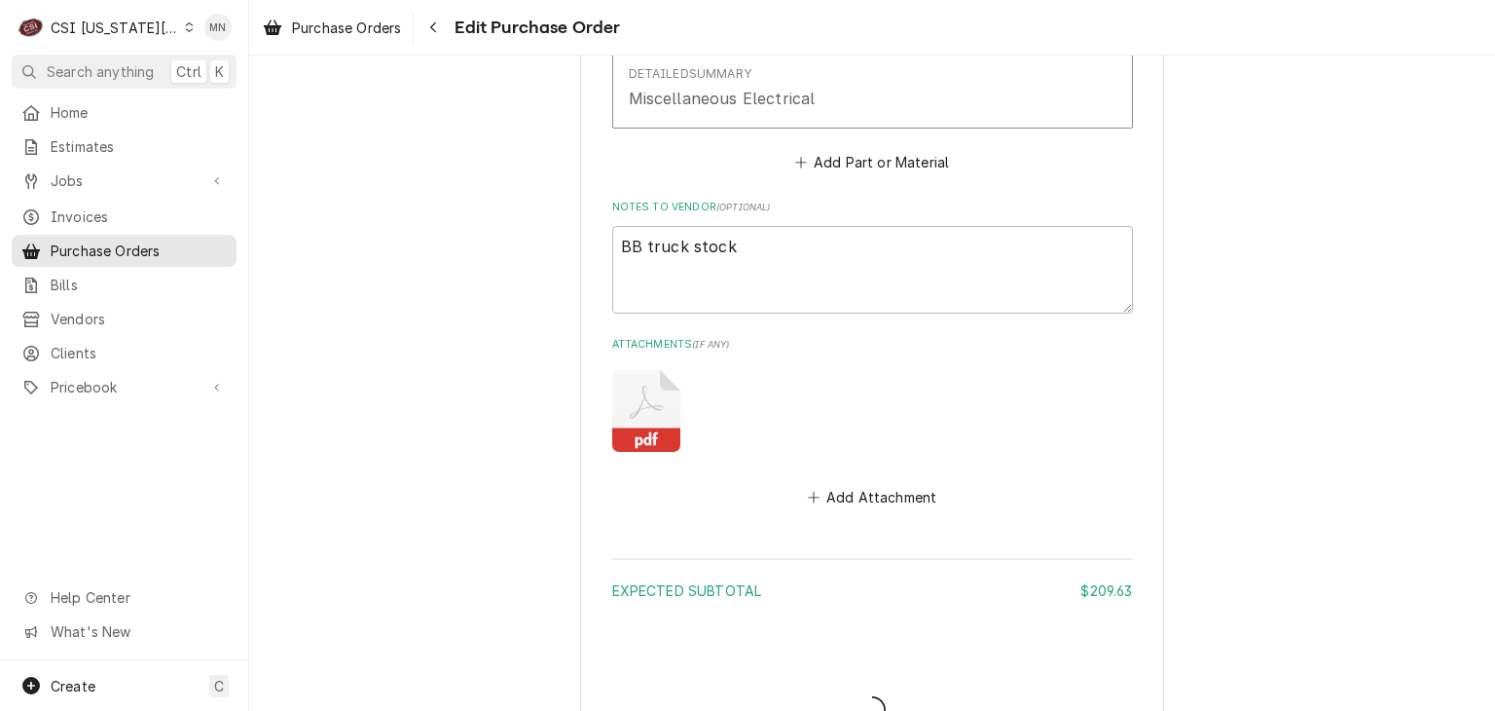
type textarea "x"
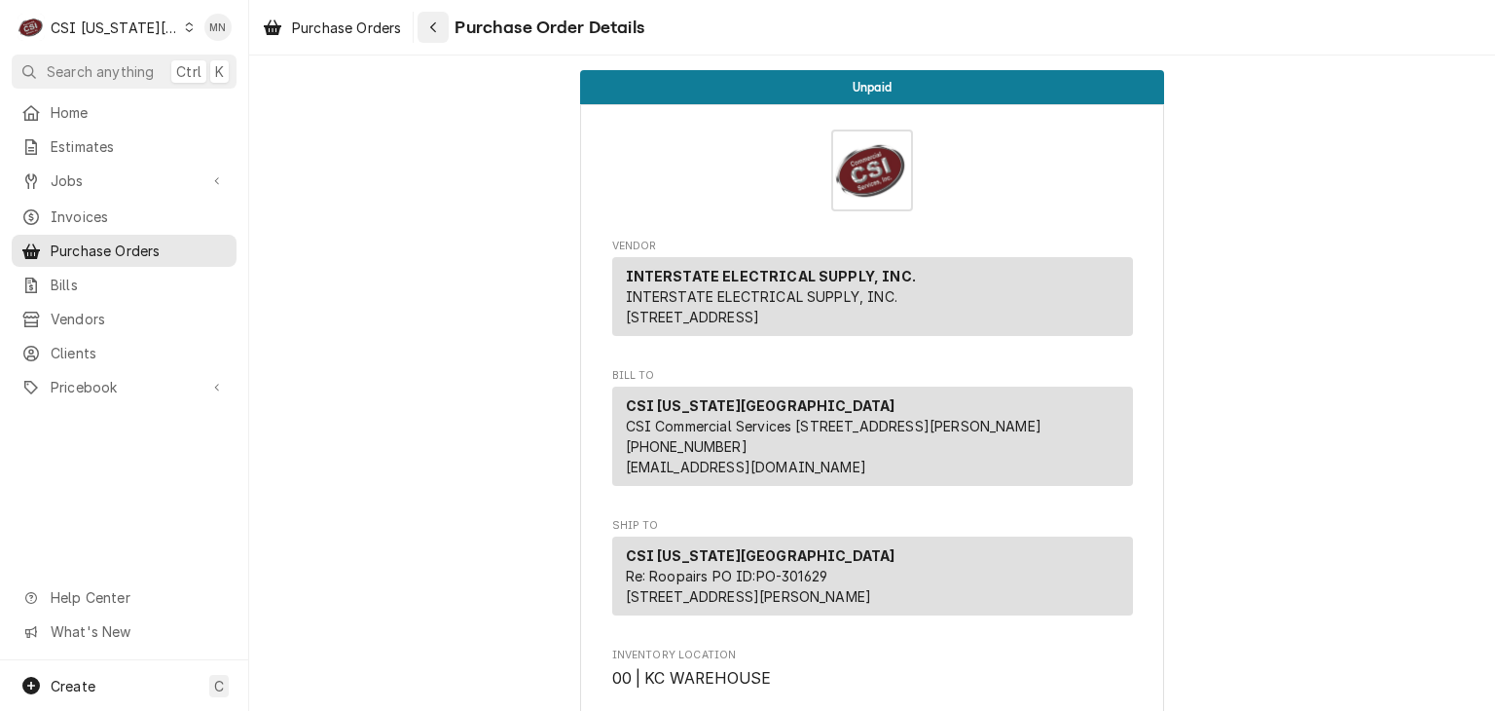
click at [436, 37] on button "Navigate back" at bounding box center [433, 27] width 31 height 31
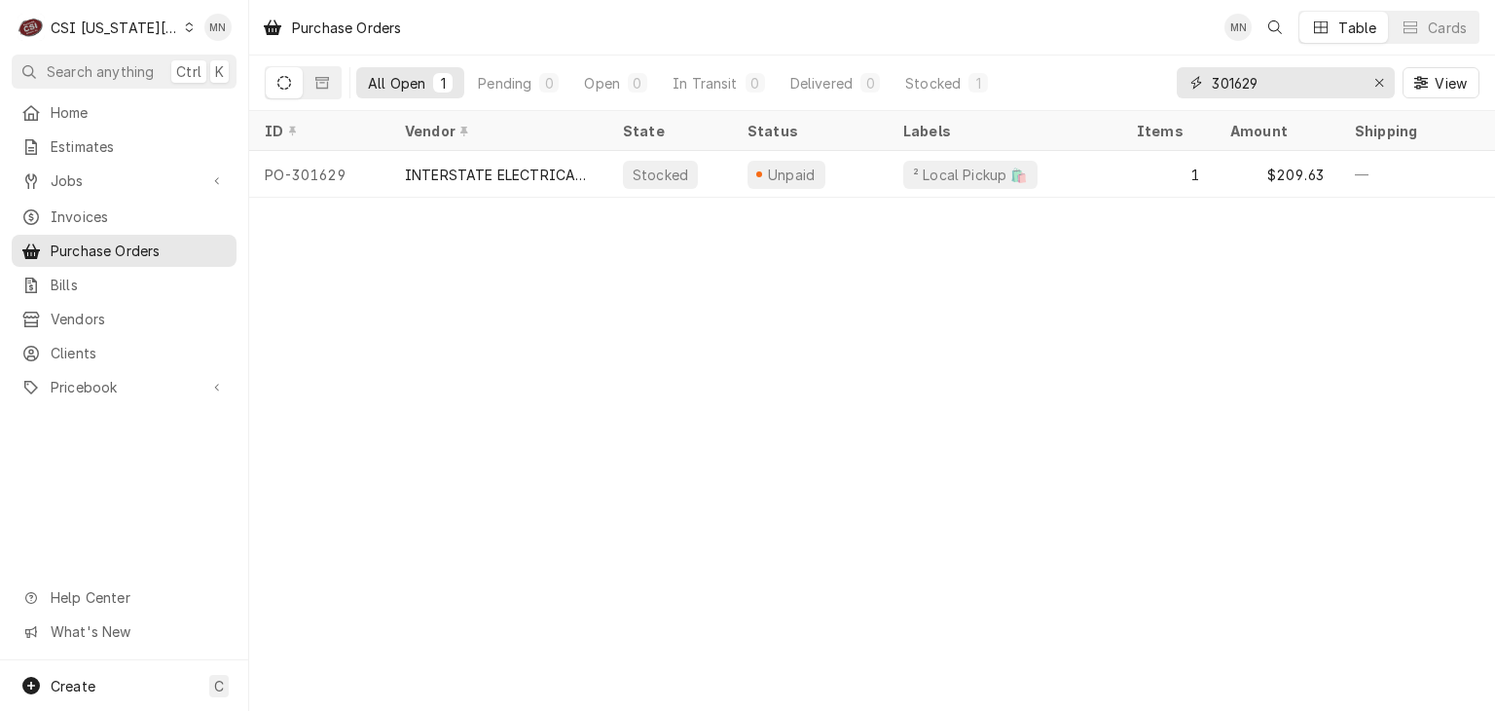
drag, startPoint x: 1319, startPoint y: 82, endPoint x: 1165, endPoint y: 75, distance: 153.9
click at [1168, 76] on div "All Open 1 Pending 0 Open 0 In Transit 0 Delivered 0 Stocked 1 301629 View" at bounding box center [872, 82] width 1215 height 55
type input "301636"
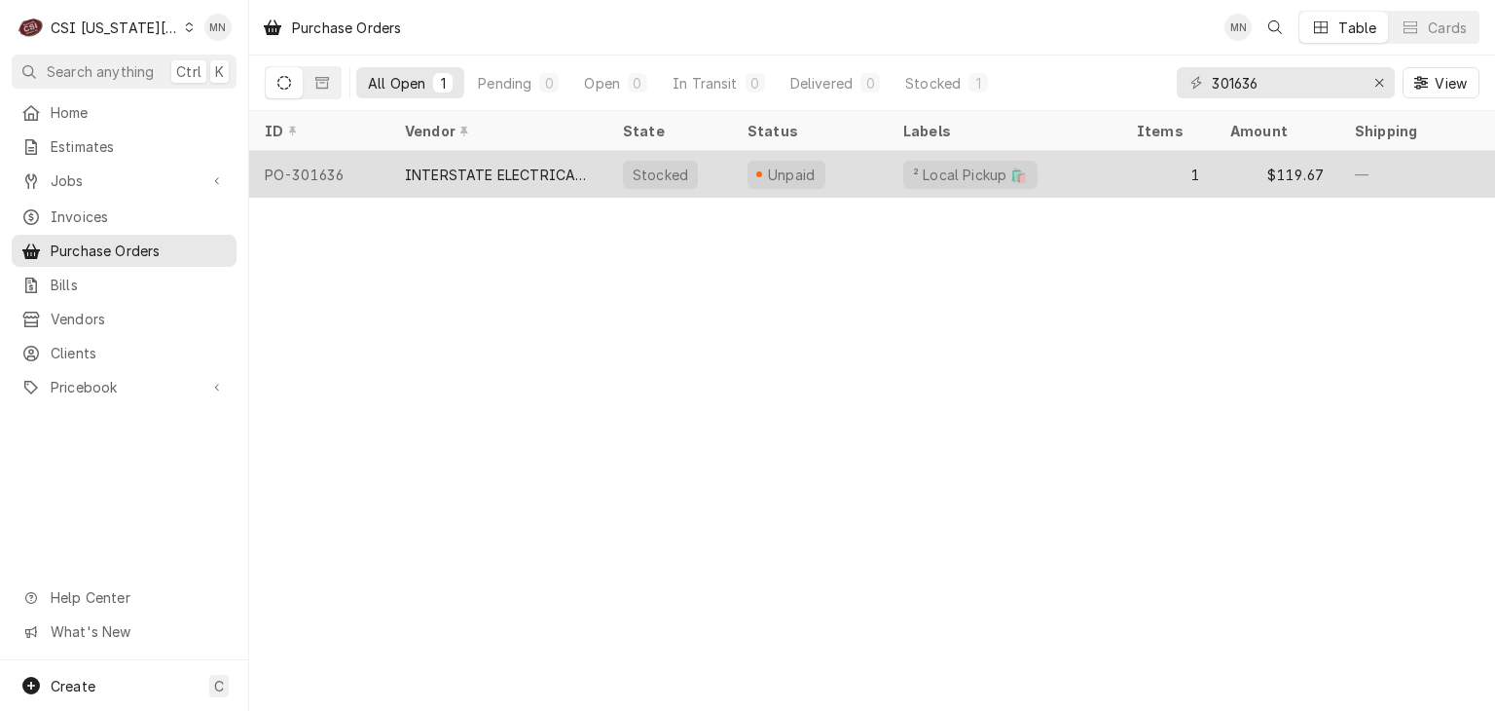
click at [537, 168] on div "INTERSTATE ELECTRICAL SUPPLY, INC." at bounding box center [498, 174] width 187 height 20
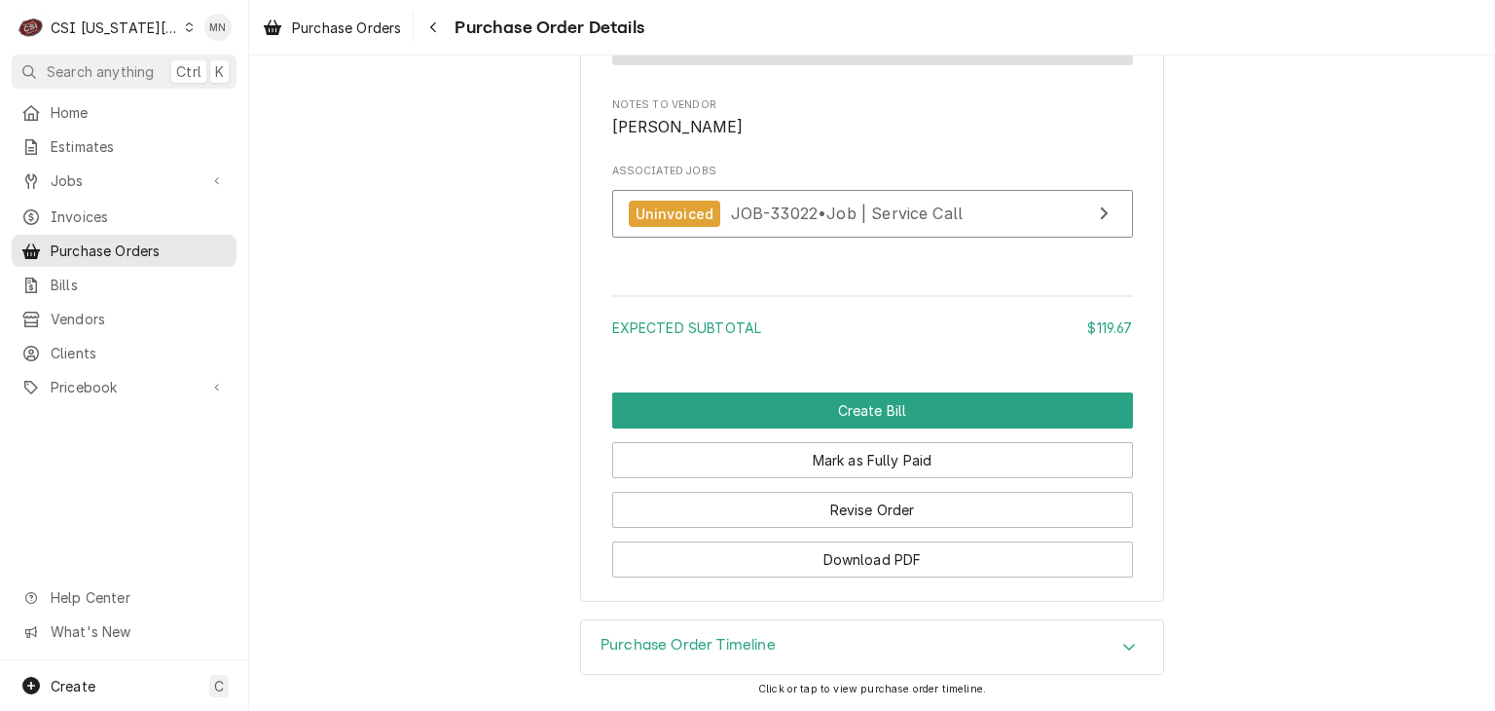
scroll to position [1826, 0]
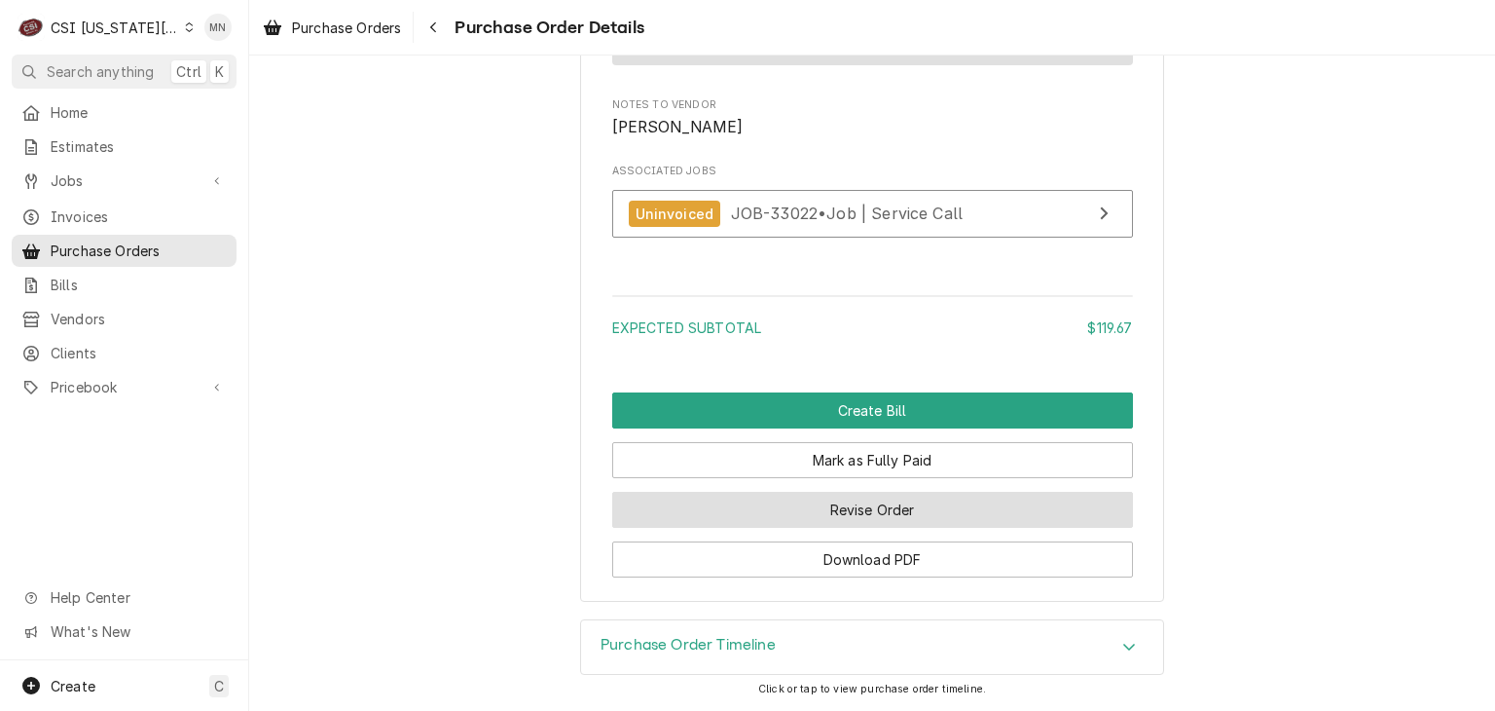
click at [884, 507] on button "Revise Order" at bounding box center [872, 510] width 521 height 36
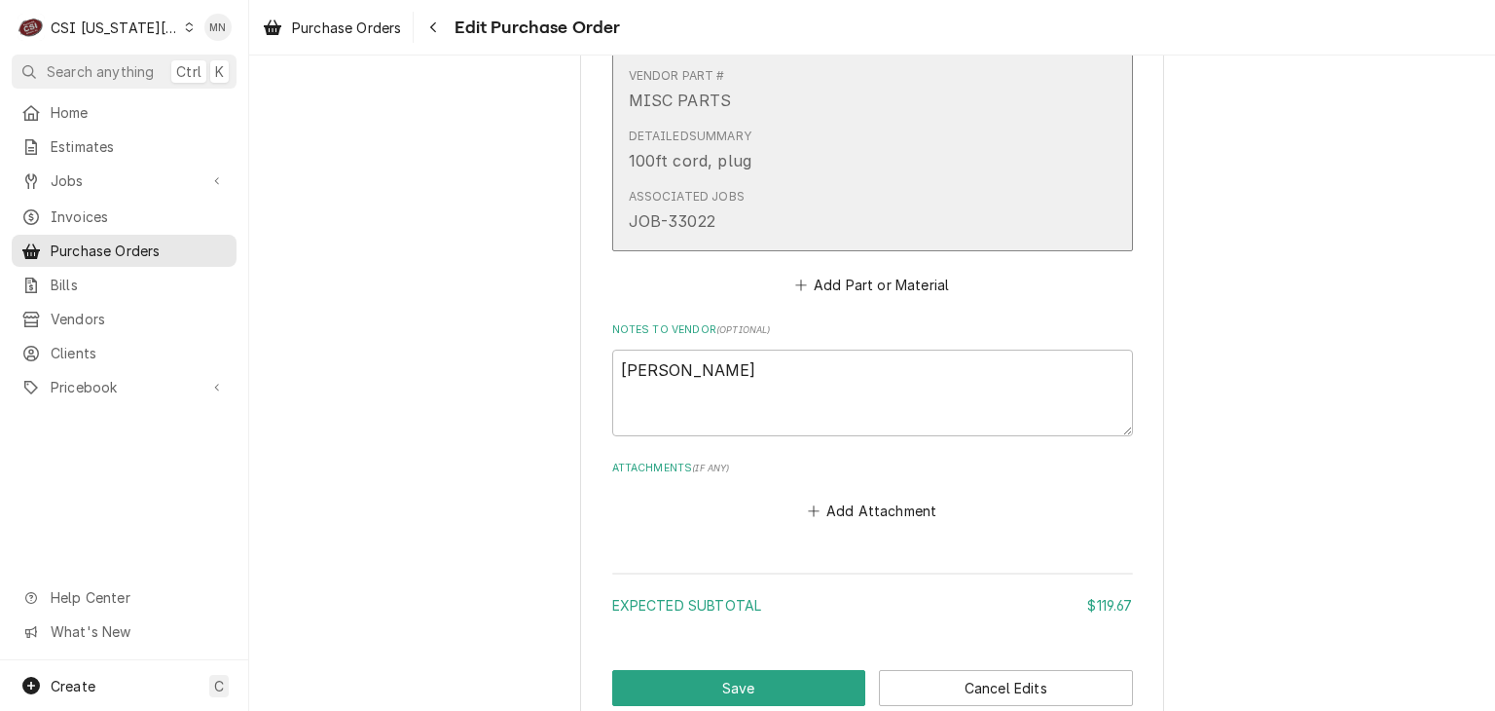
scroll to position [1290, 0]
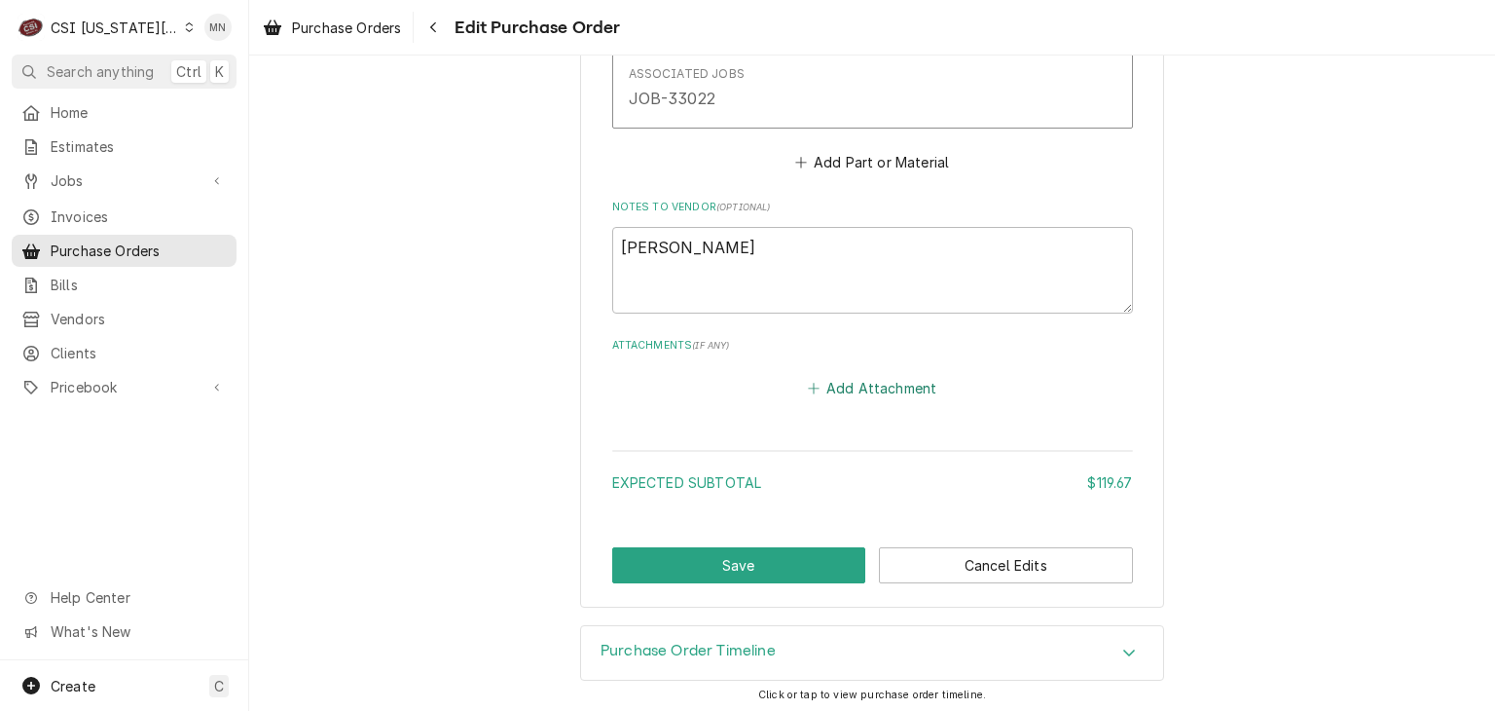
click at [884, 381] on button "Add Attachment" at bounding box center [872, 388] width 136 height 27
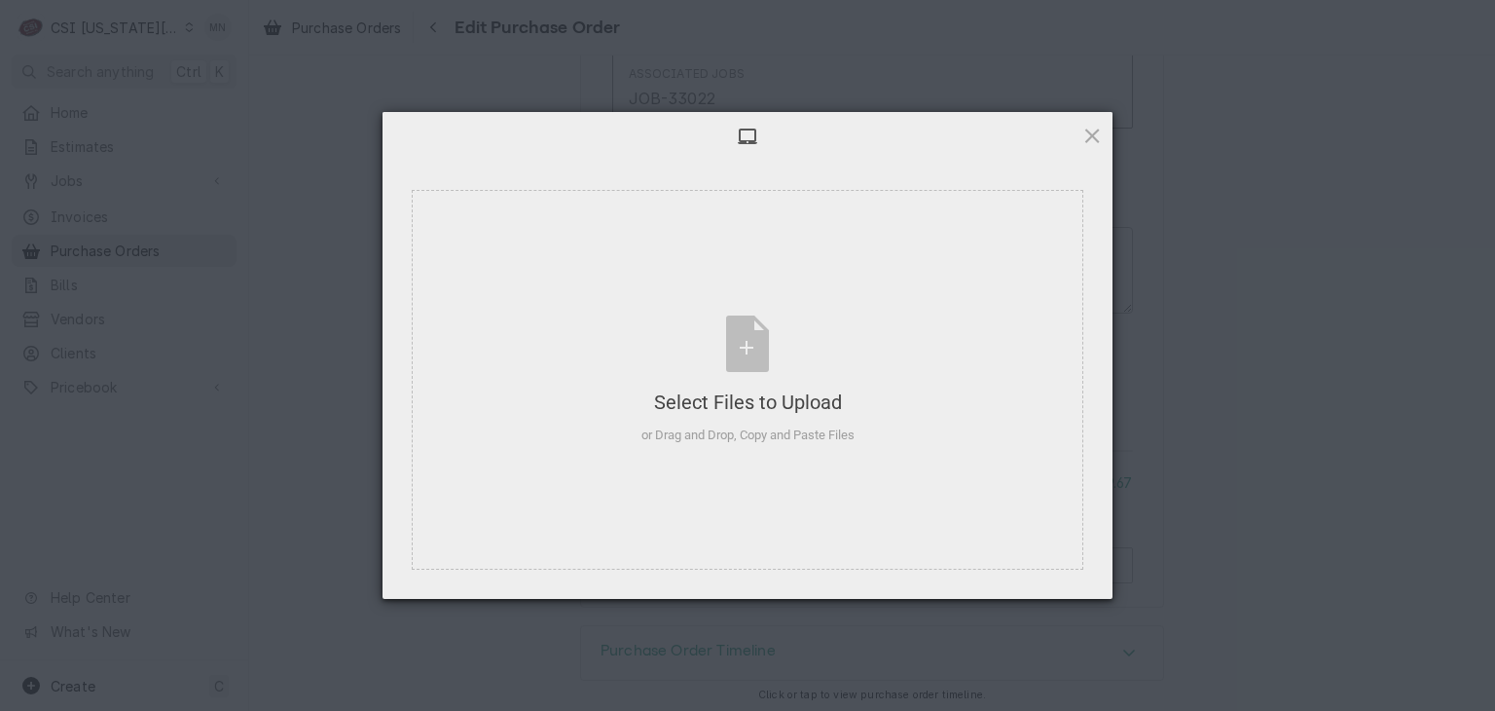
type textarea "x"
click at [757, 357] on div "Select Files to Upload or Drag and Drop, Copy and Paste Files" at bounding box center [747, 379] width 213 height 129
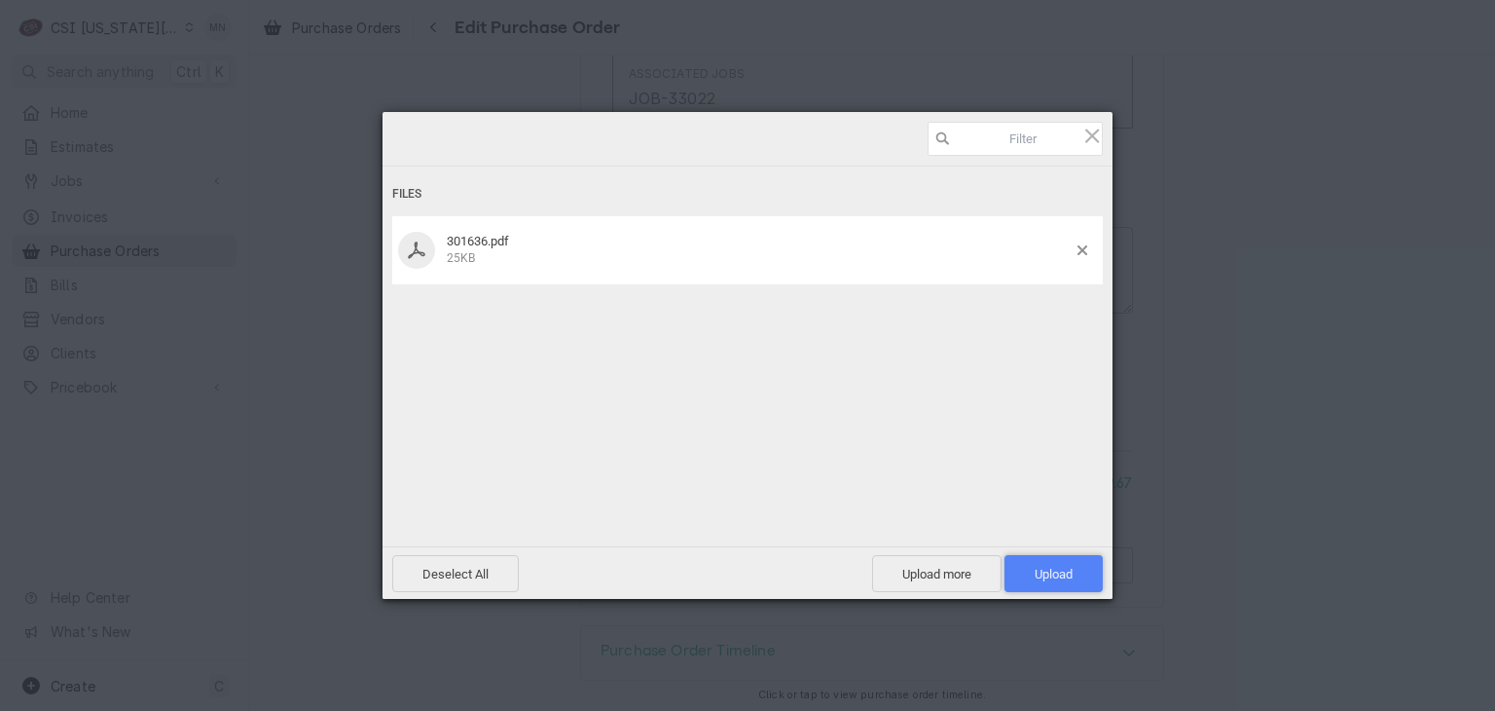
click at [1051, 569] on span "Upload 1" at bounding box center [1054, 573] width 38 height 15
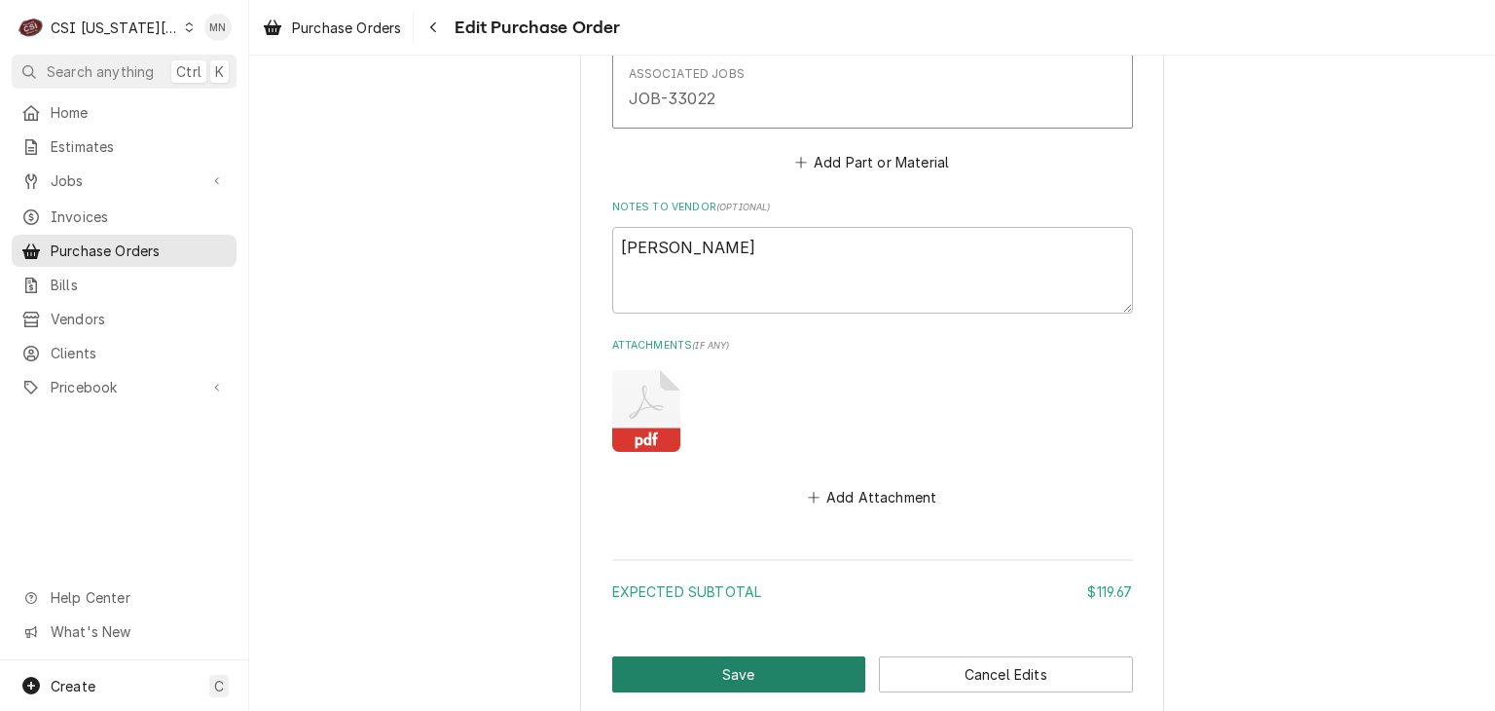
click at [779, 662] on button "Save" at bounding box center [739, 674] width 254 height 36
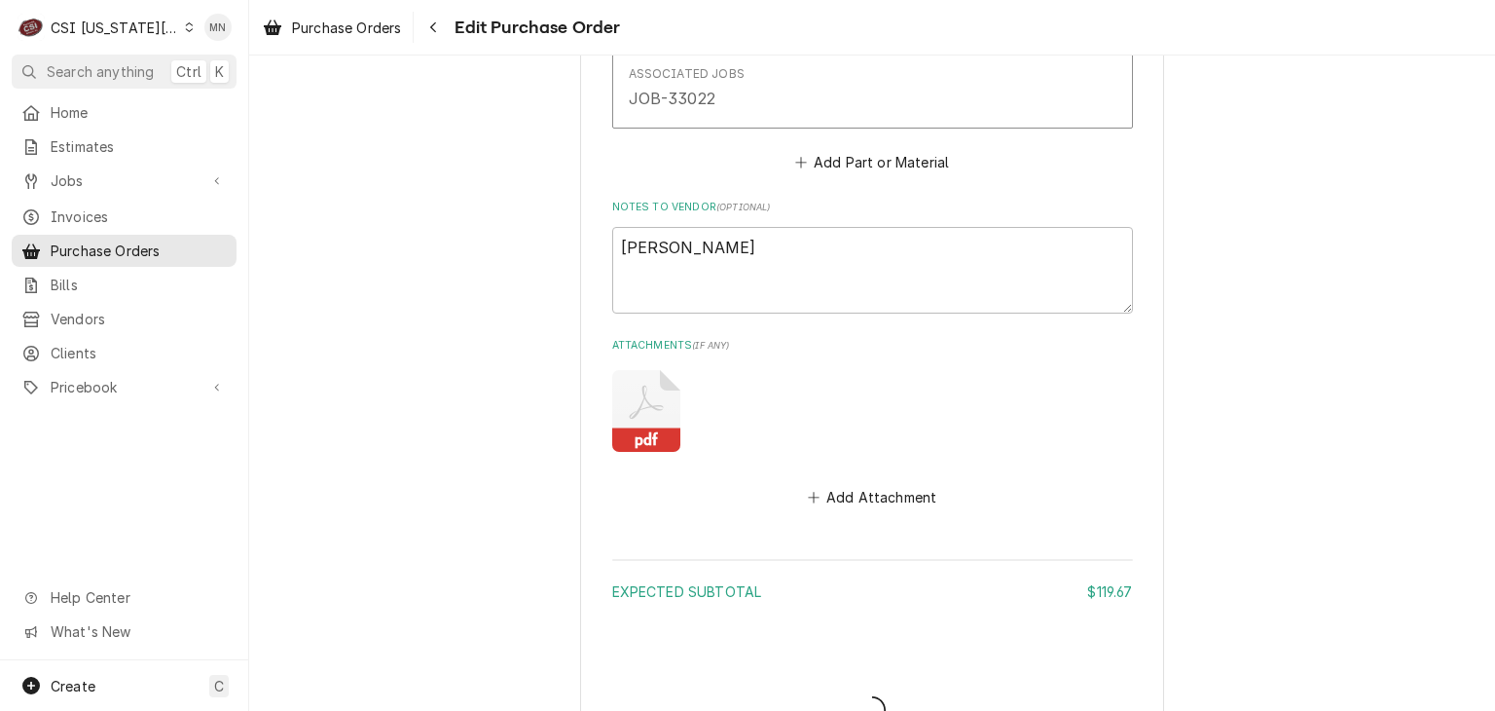
type textarea "x"
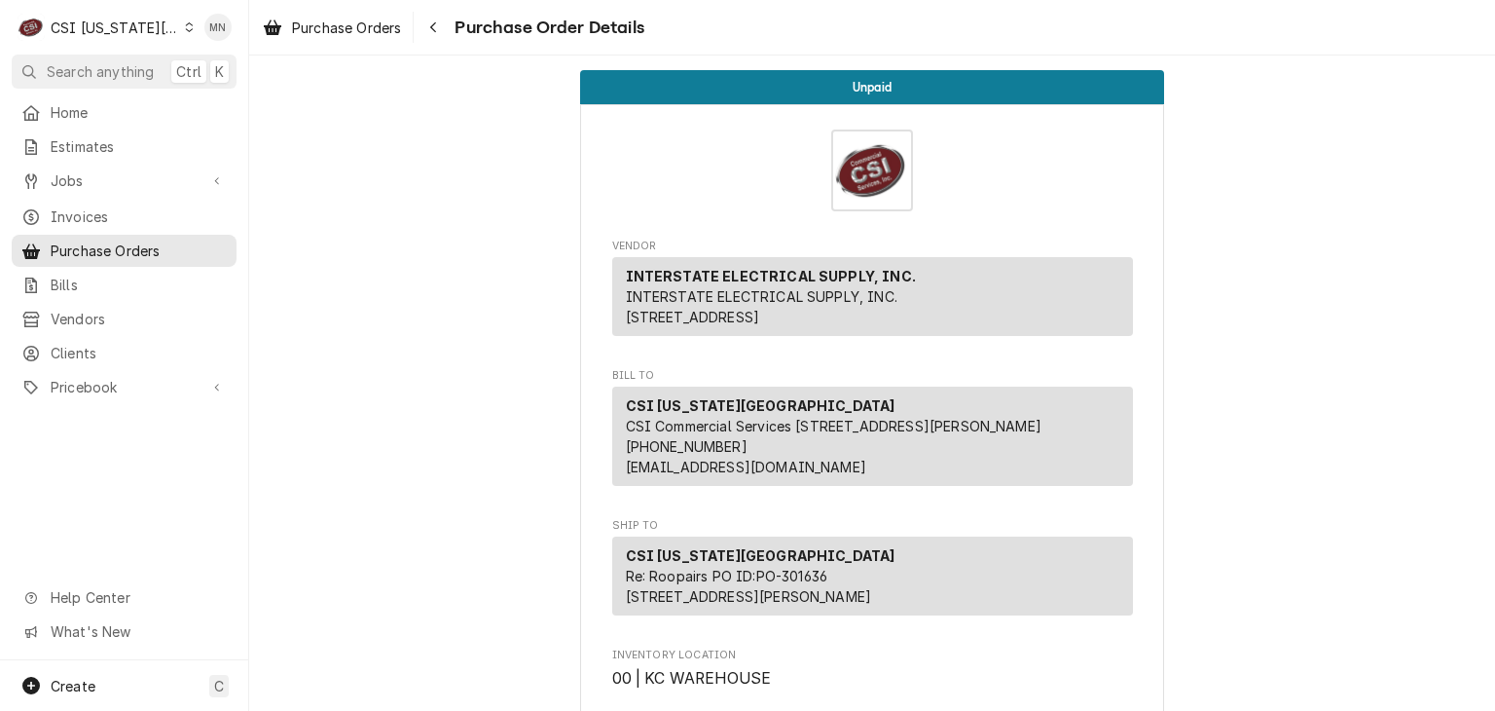
click at [122, 30] on div "CSI [US_STATE][GEOGRAPHIC_DATA]" at bounding box center [115, 28] width 128 height 20
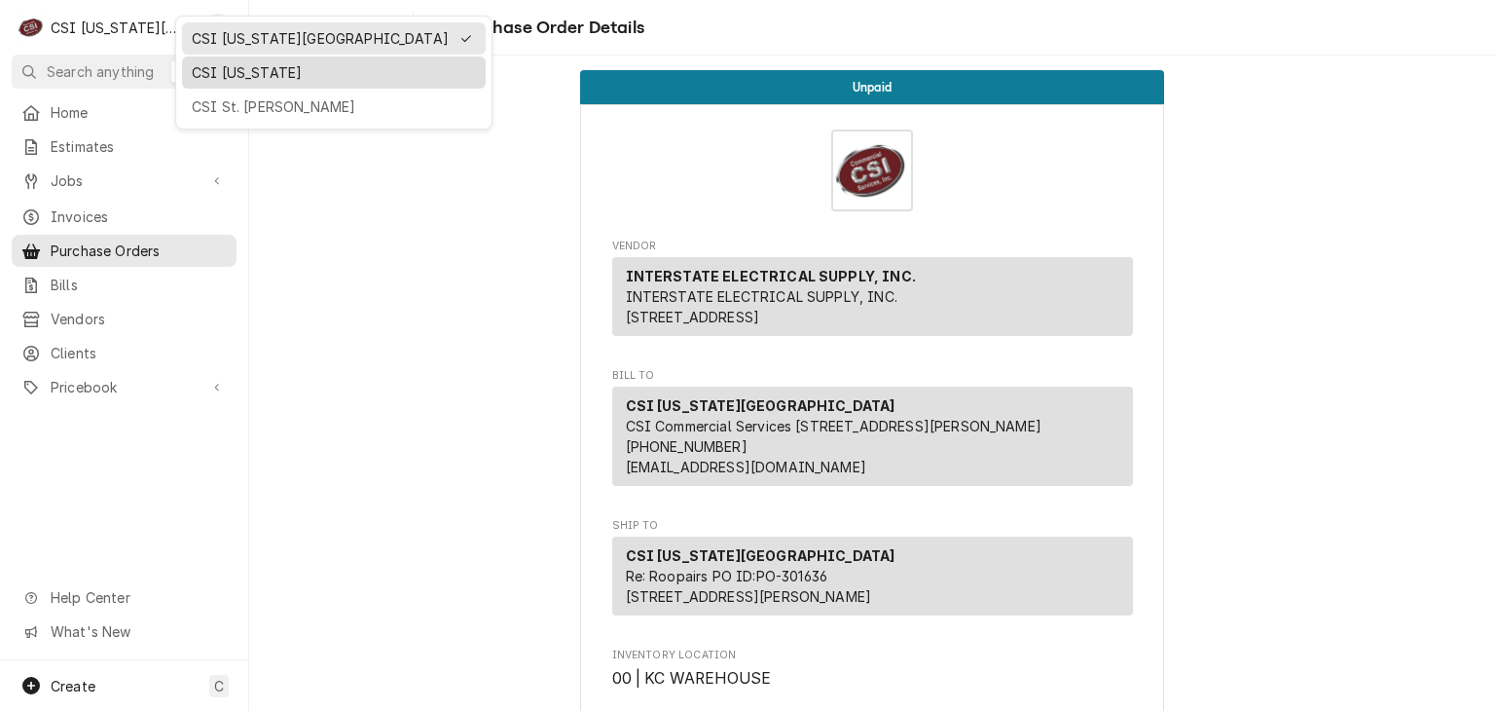
click at [241, 75] on div "CSI Kentucky" at bounding box center [334, 72] width 284 height 20
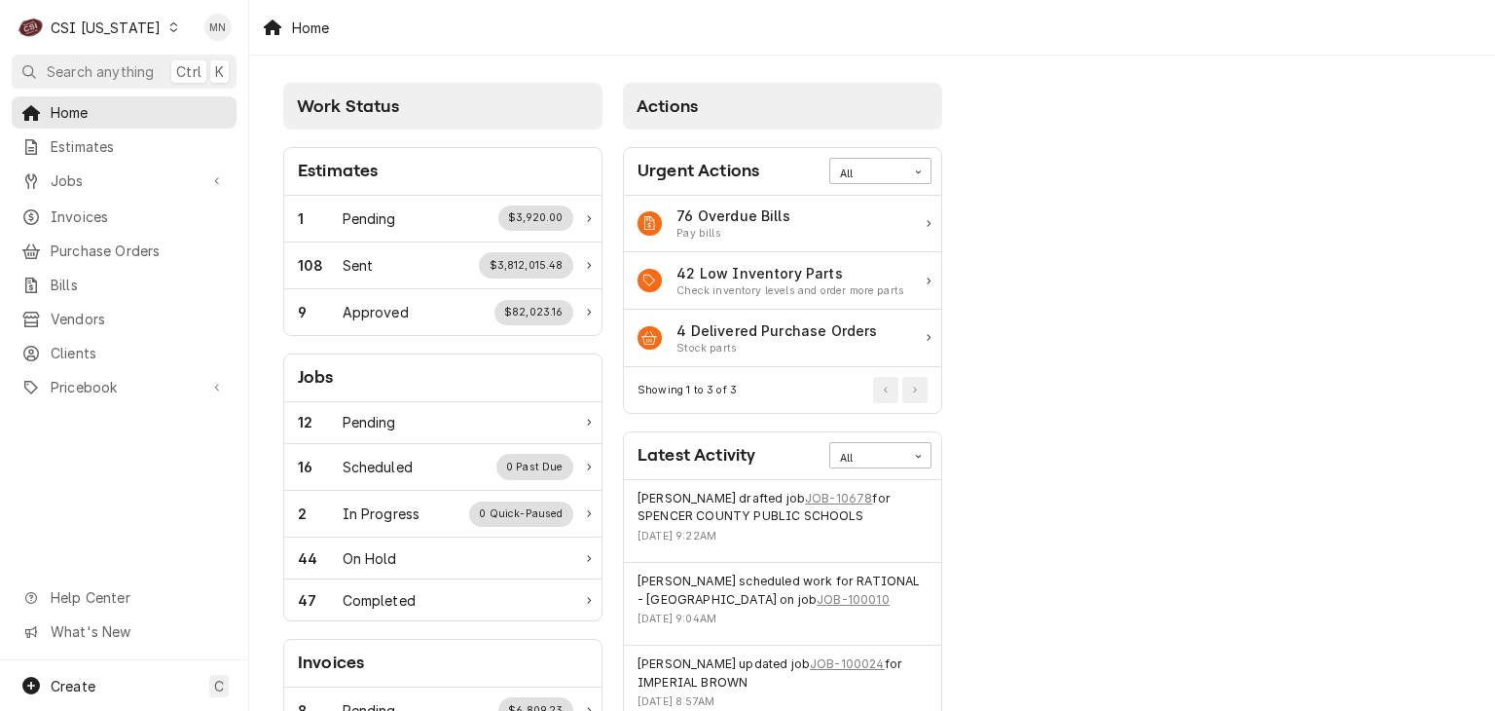
click at [119, 31] on div "CSI [US_STATE]" at bounding box center [106, 28] width 110 height 20
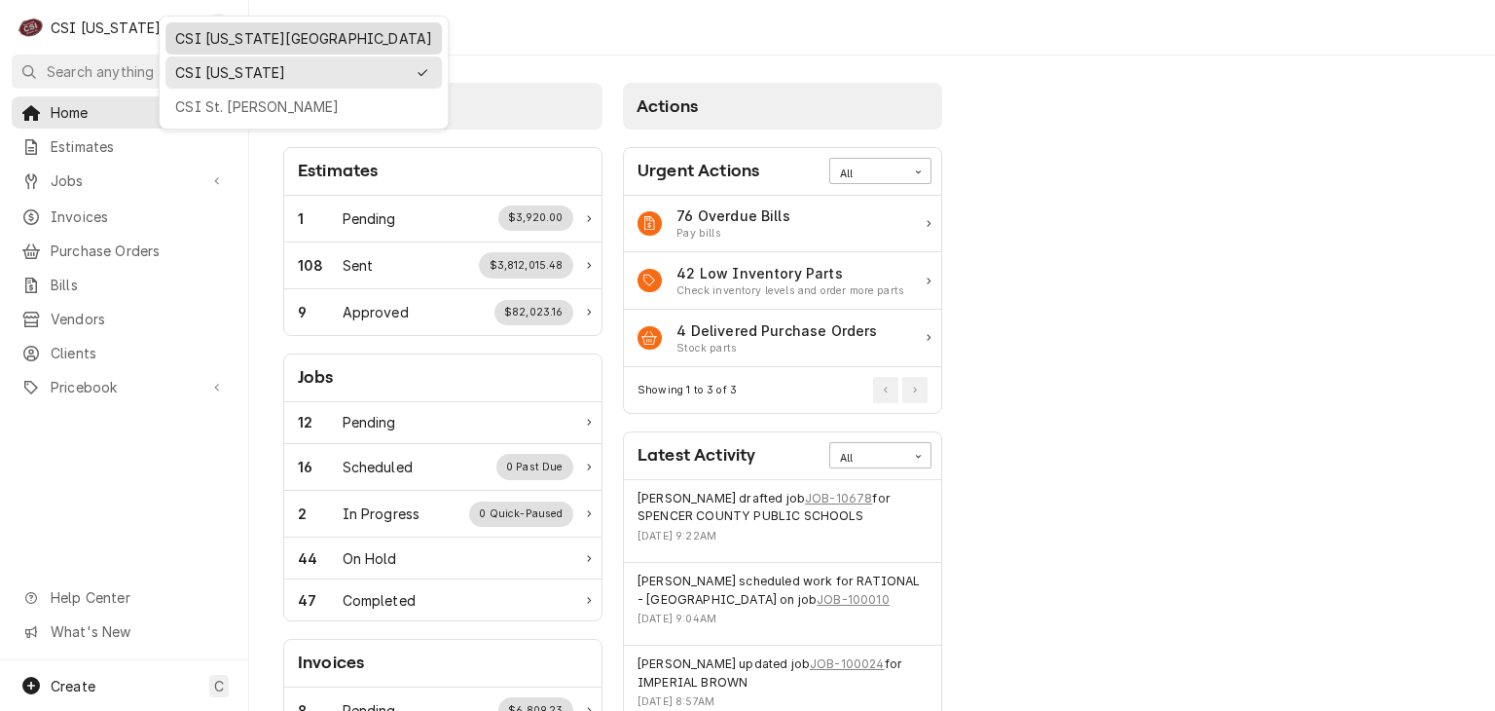
click at [191, 31] on div "CSI [US_STATE][GEOGRAPHIC_DATA]" at bounding box center [303, 38] width 257 height 20
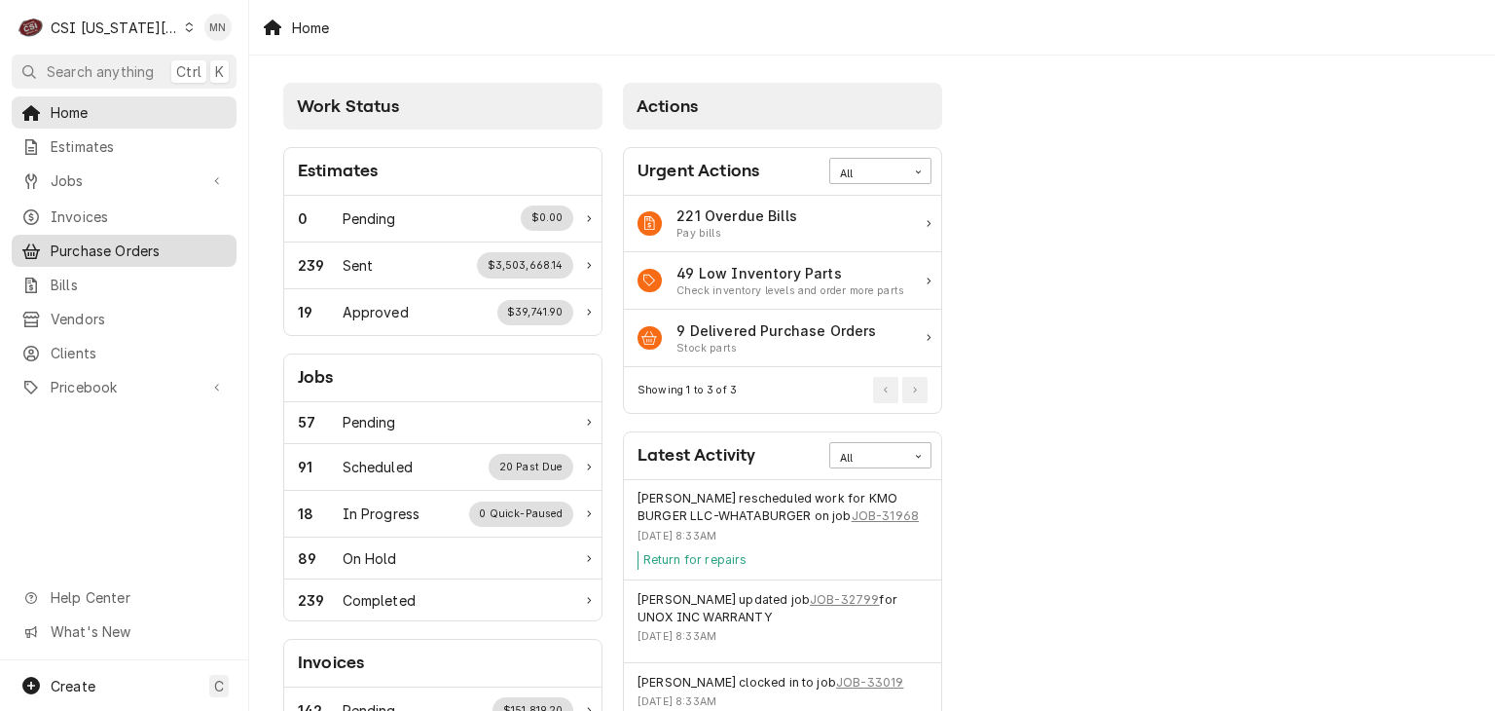
click at [98, 242] on span "Purchase Orders" at bounding box center [139, 250] width 176 height 20
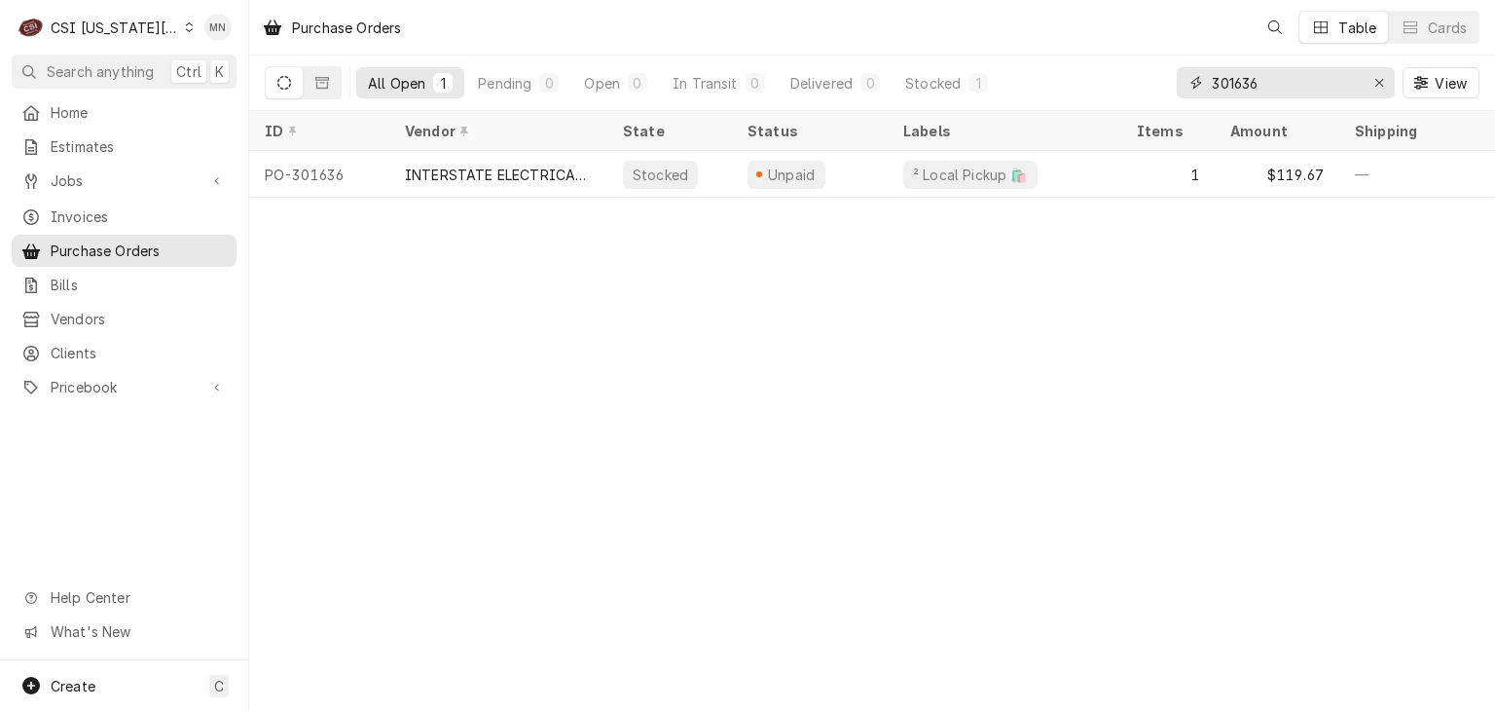
click at [1281, 83] on input "301636" at bounding box center [1285, 82] width 146 height 31
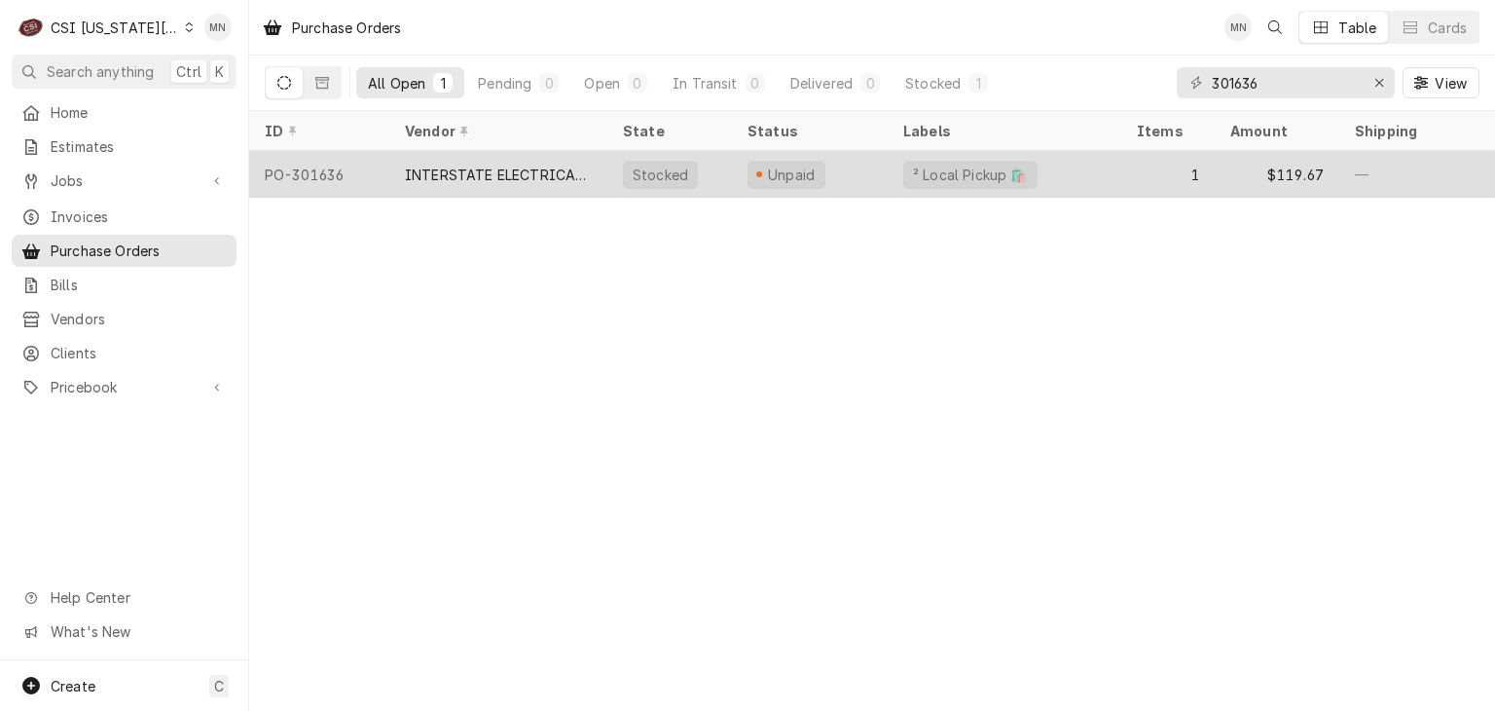
click at [574, 169] on div "INTERSTATE ELECTRICAL SUPPLY, INC." at bounding box center [498, 174] width 187 height 20
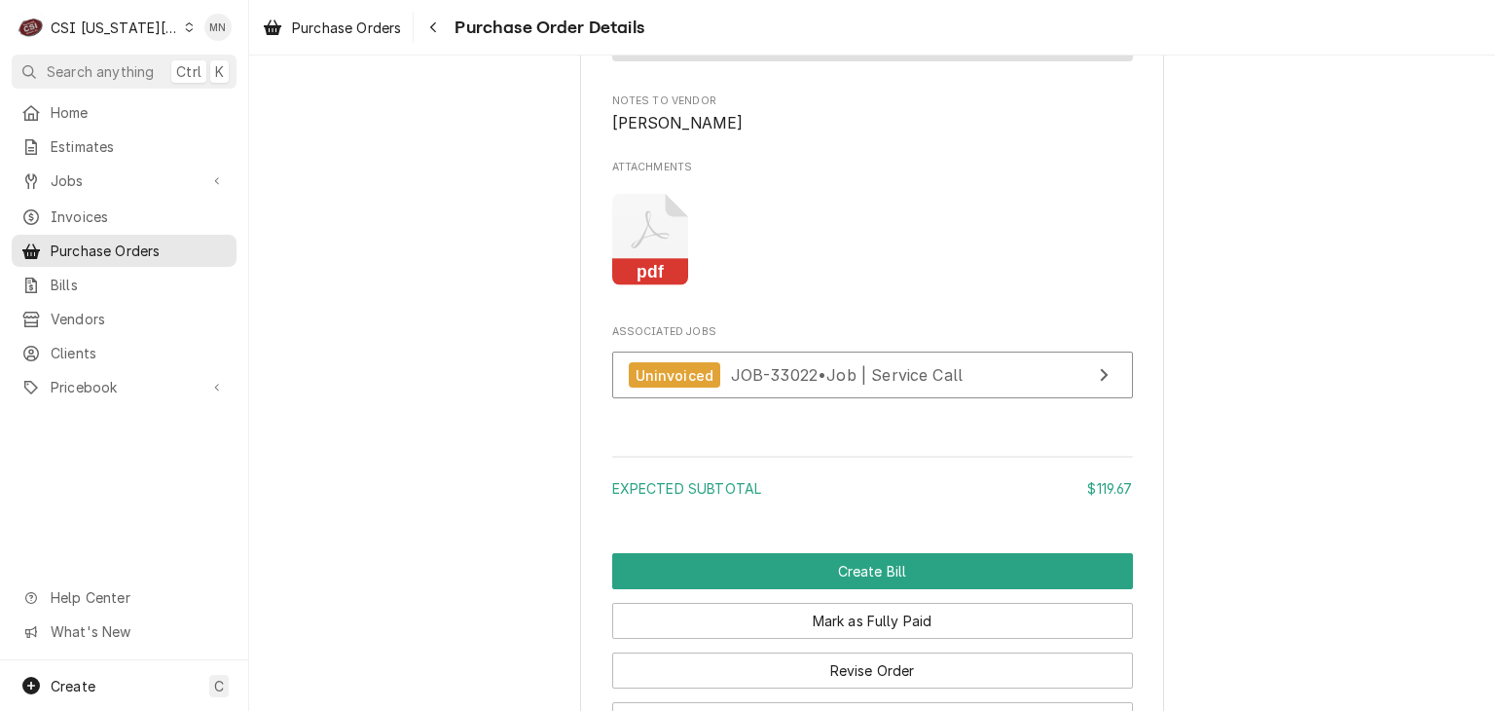
scroll to position [1991, 0]
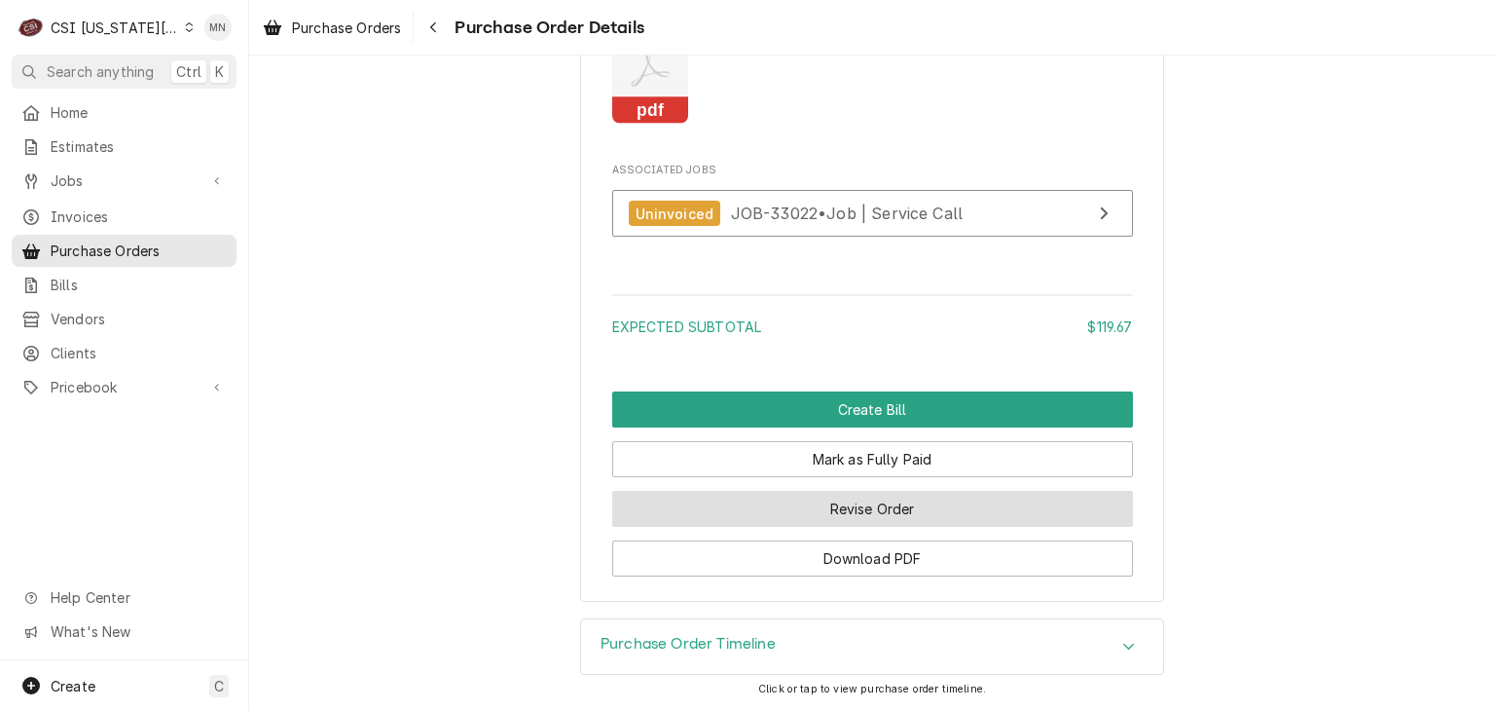
click at [878, 519] on button "Revise Order" at bounding box center [872, 509] width 521 height 36
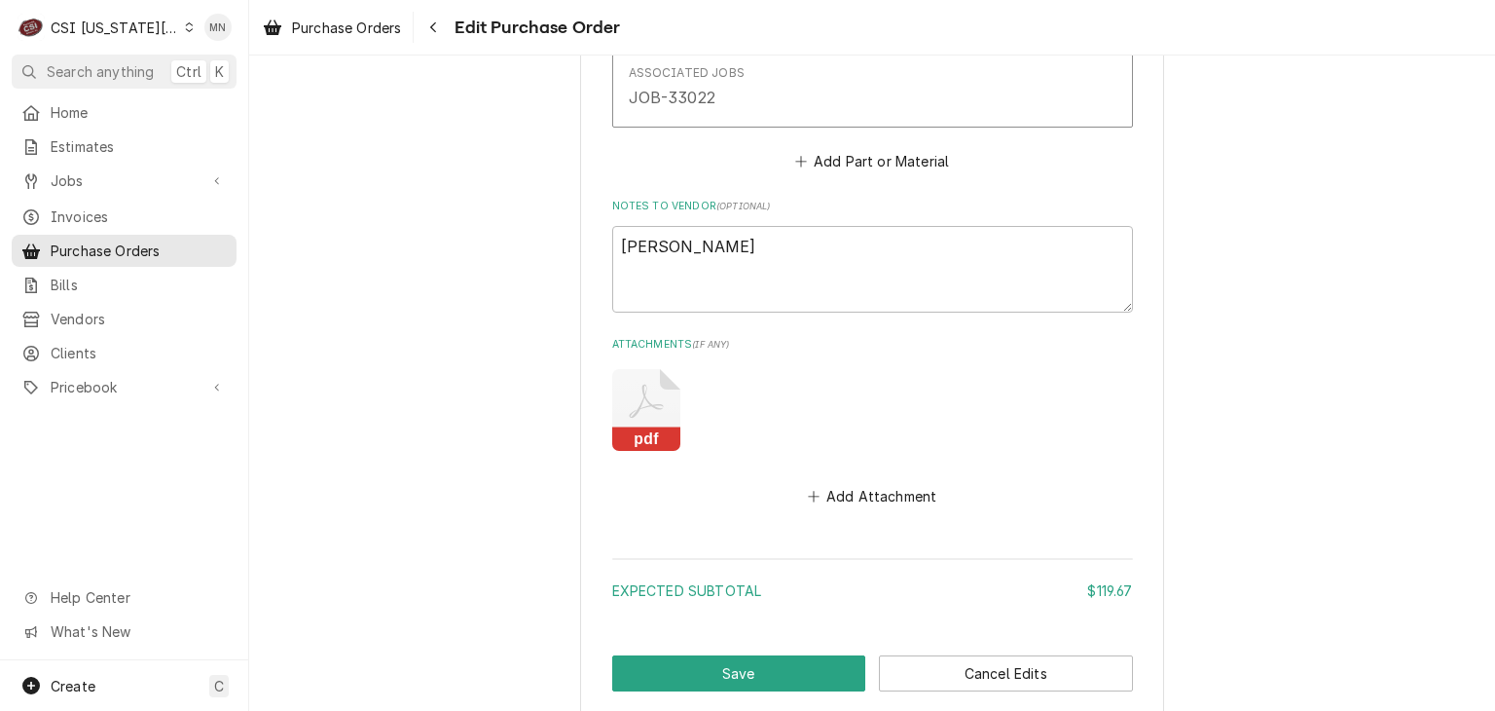
scroll to position [1399, 0]
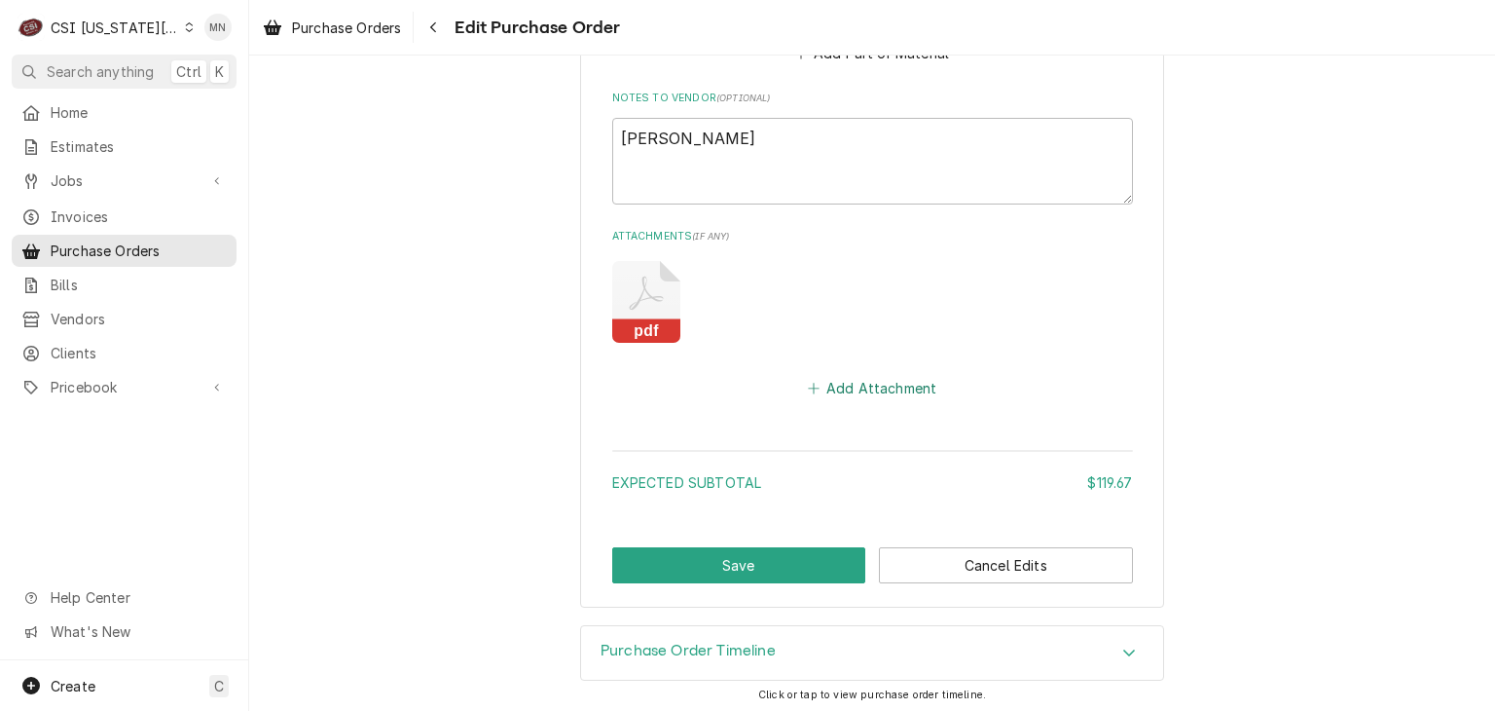
click at [837, 386] on button "Add Attachment" at bounding box center [872, 388] width 136 height 27
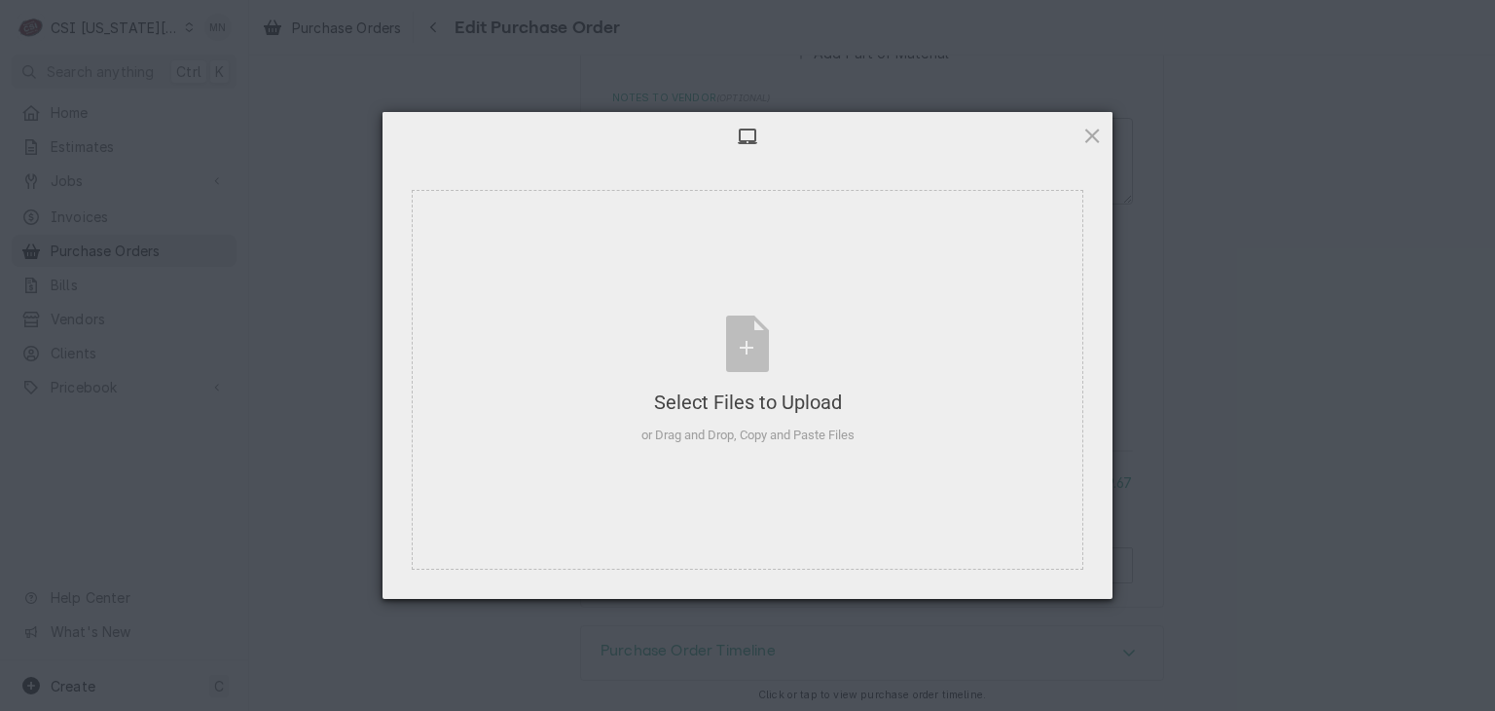
type textarea "x"
click at [783, 348] on div "Select Files to Upload or Drag and Drop, Copy and Paste Files" at bounding box center [747, 379] width 213 height 129
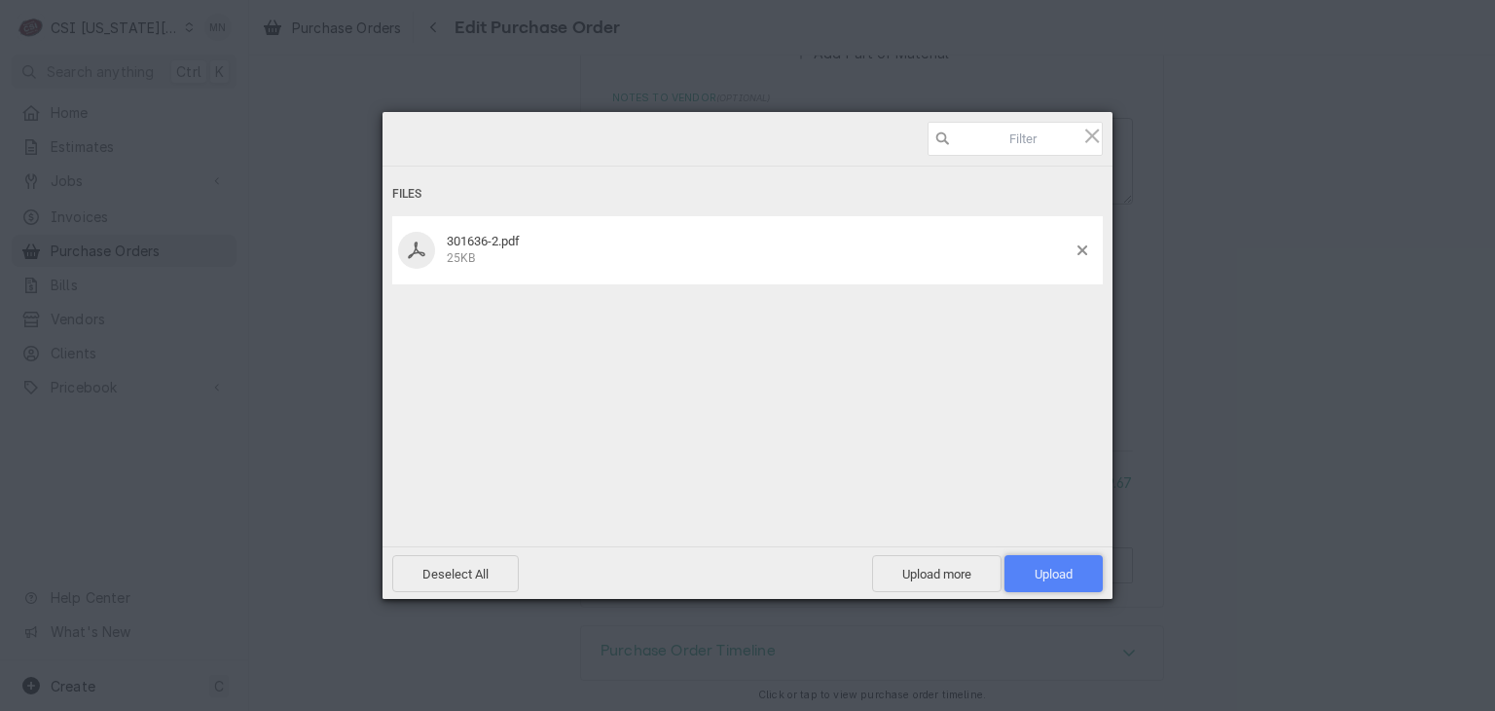
click at [1057, 584] on span "Upload 1" at bounding box center [1053, 573] width 98 height 37
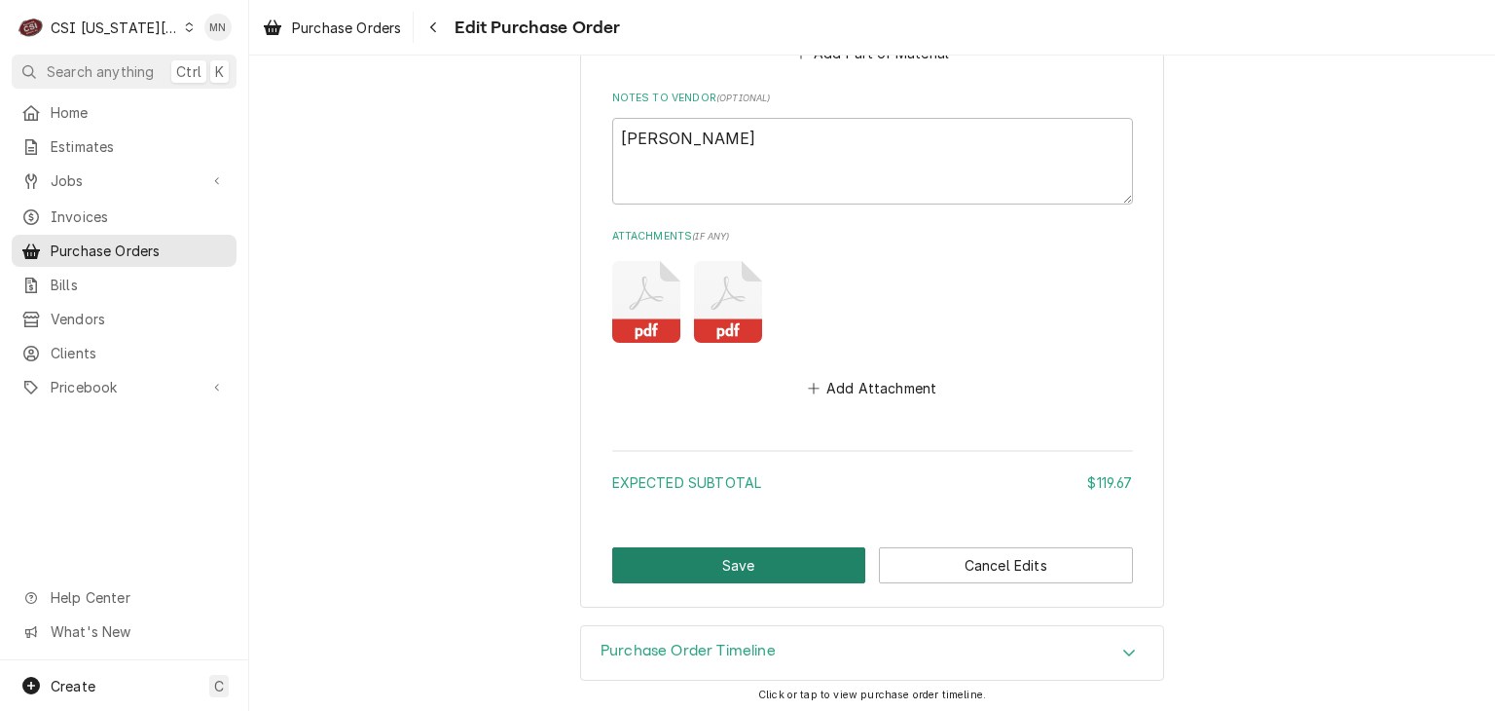
click at [763, 569] on button "Save" at bounding box center [739, 565] width 254 height 36
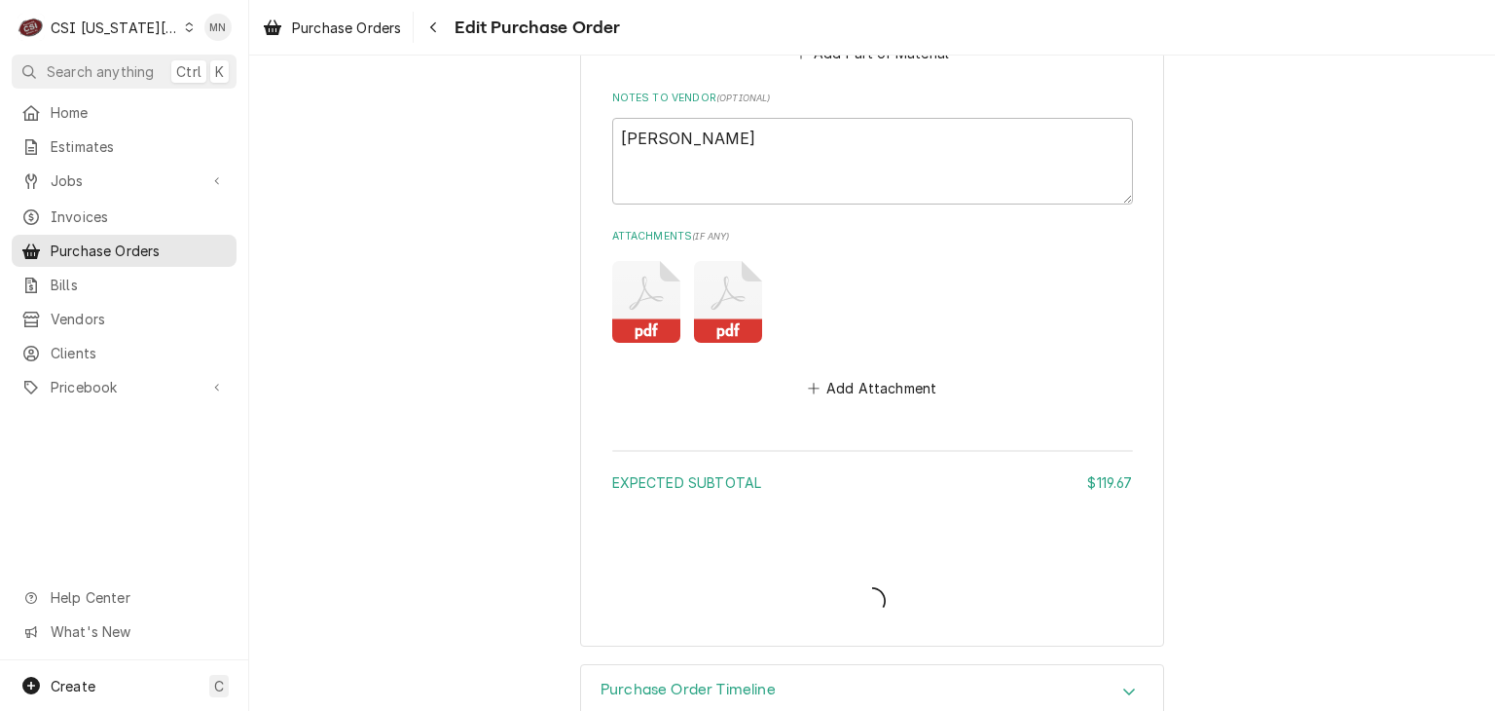
type textarea "x"
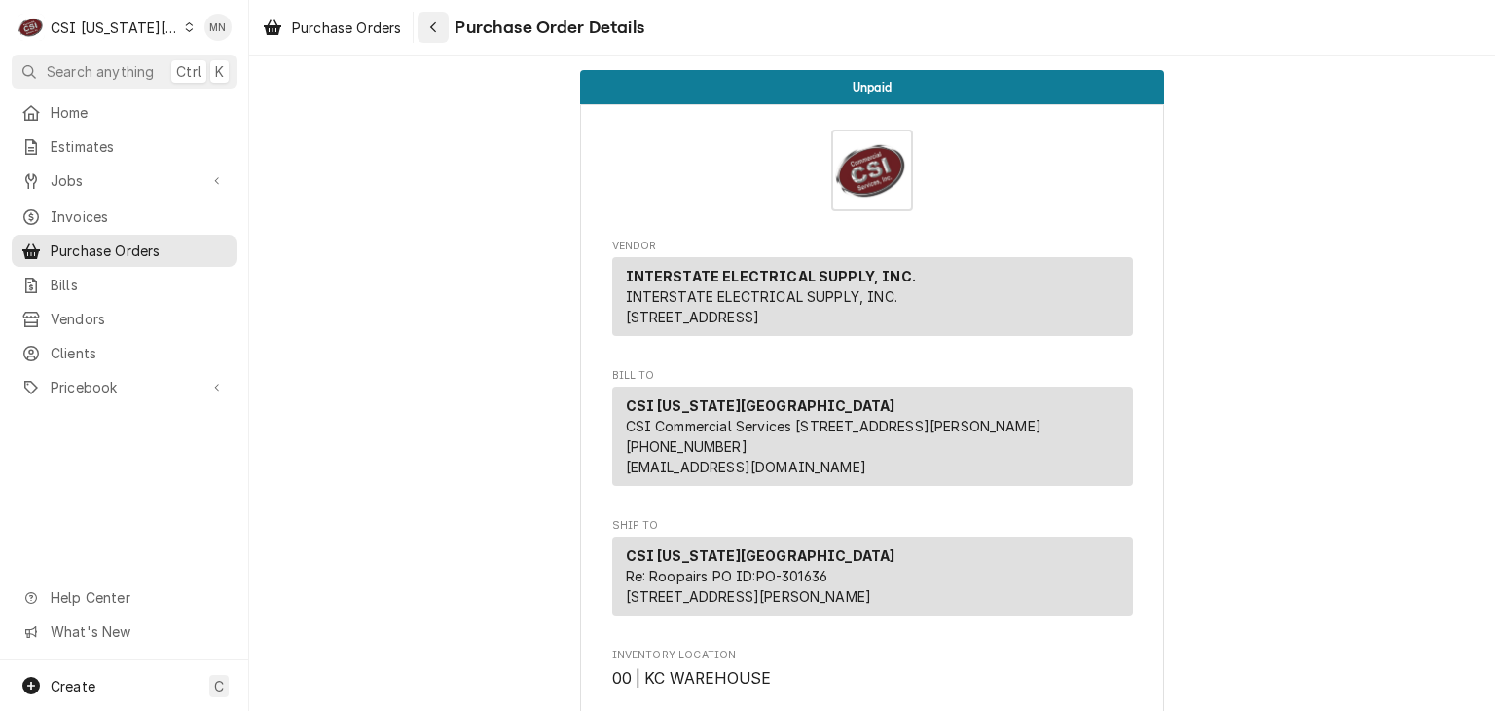
click at [441, 26] on div "Navigate back" at bounding box center [432, 27] width 19 height 19
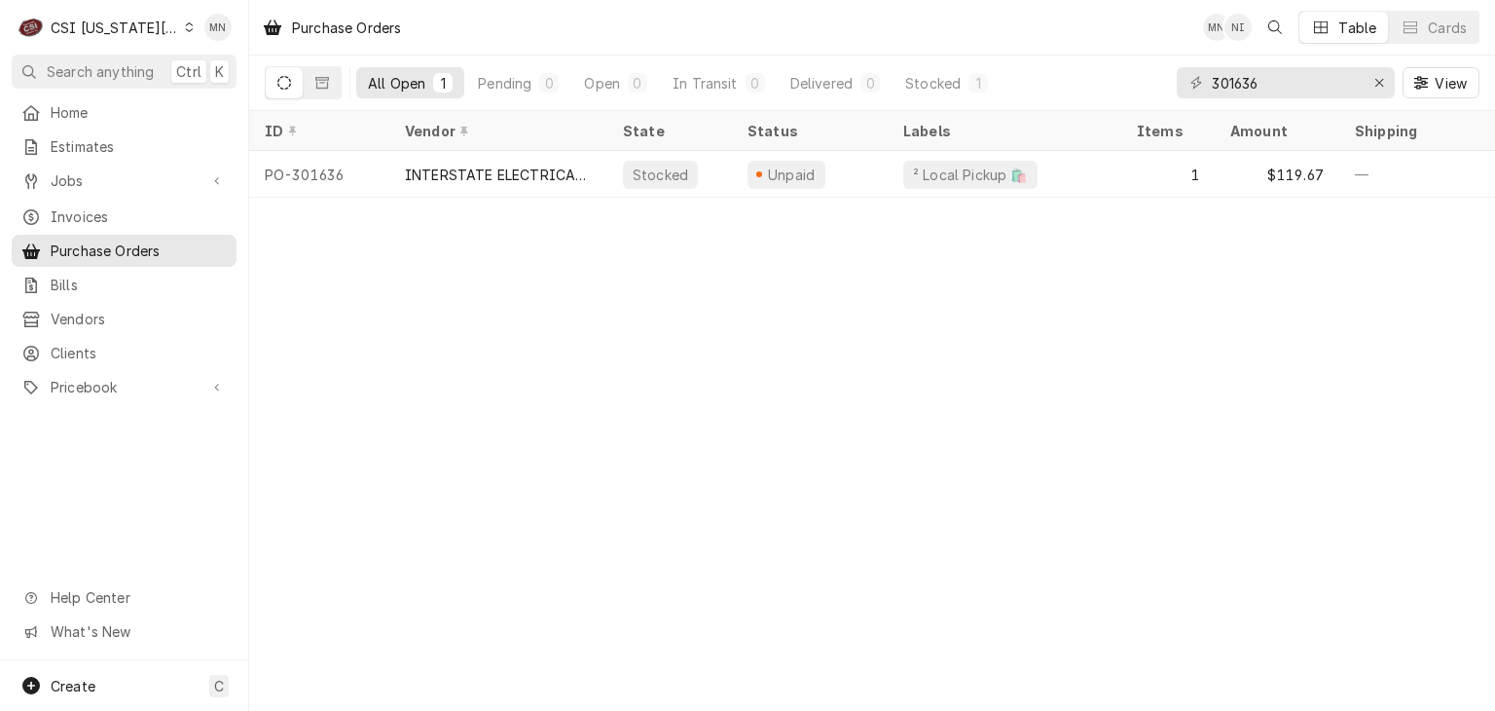
click at [128, 25] on div "CSI [US_STATE][GEOGRAPHIC_DATA]" at bounding box center [115, 28] width 128 height 20
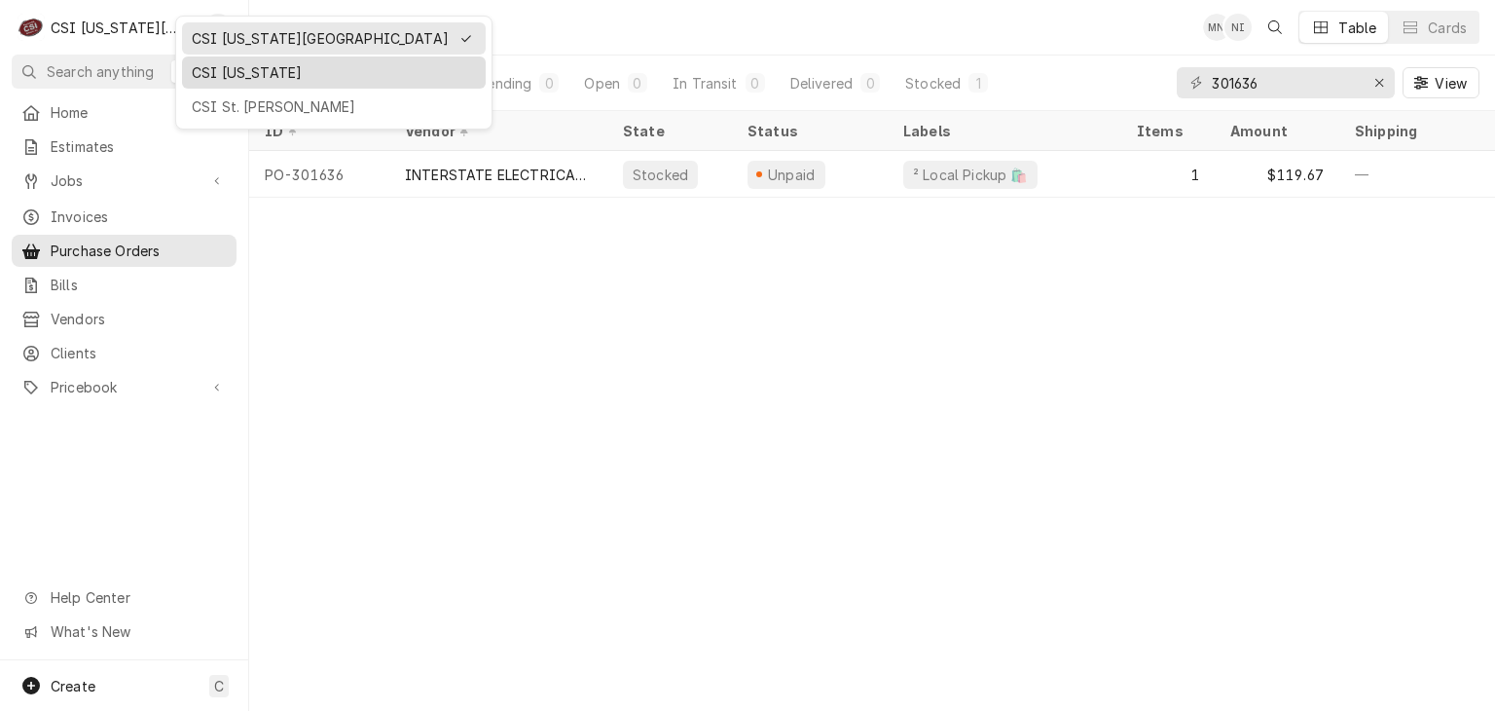
click at [212, 68] on div "CSI Kentucky" at bounding box center [334, 72] width 284 height 20
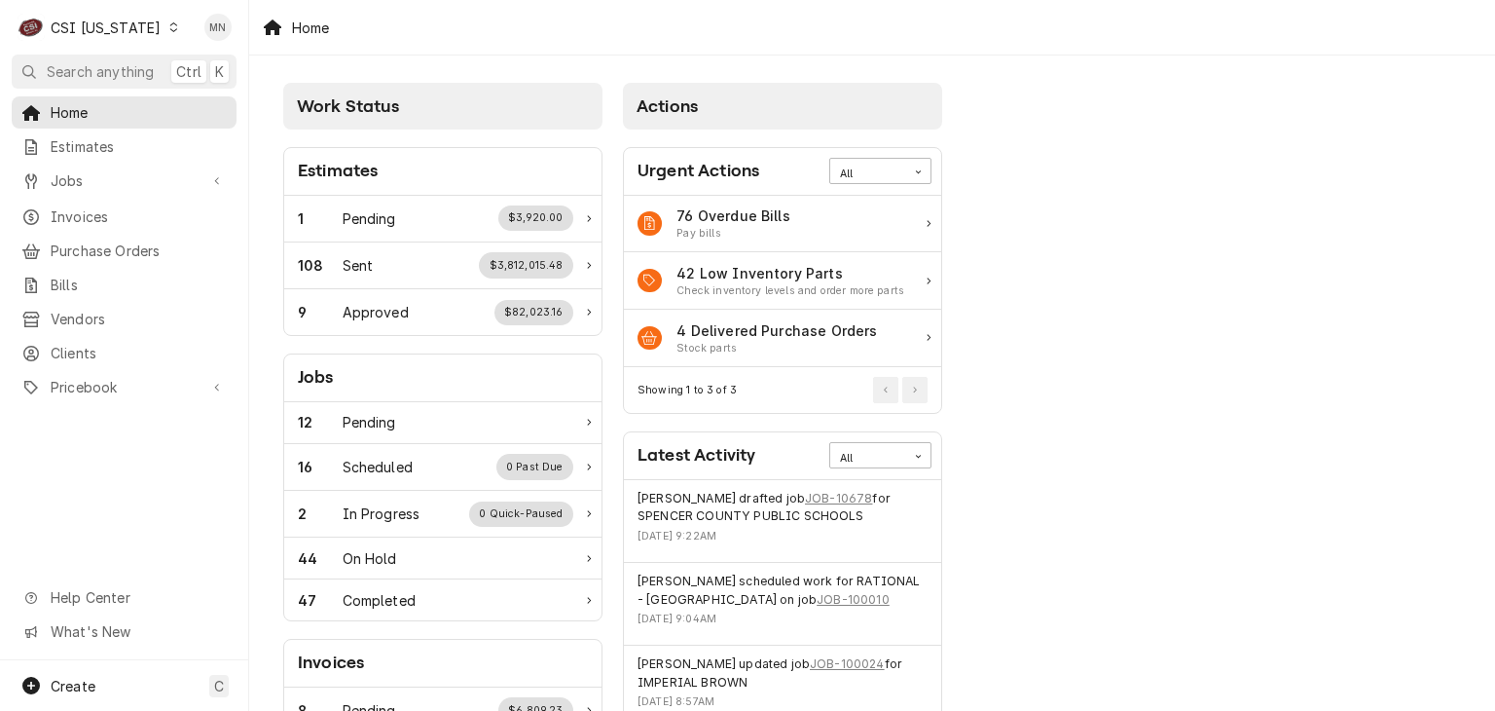
click at [93, 20] on div "CSI [US_STATE]" at bounding box center [106, 28] width 110 height 20
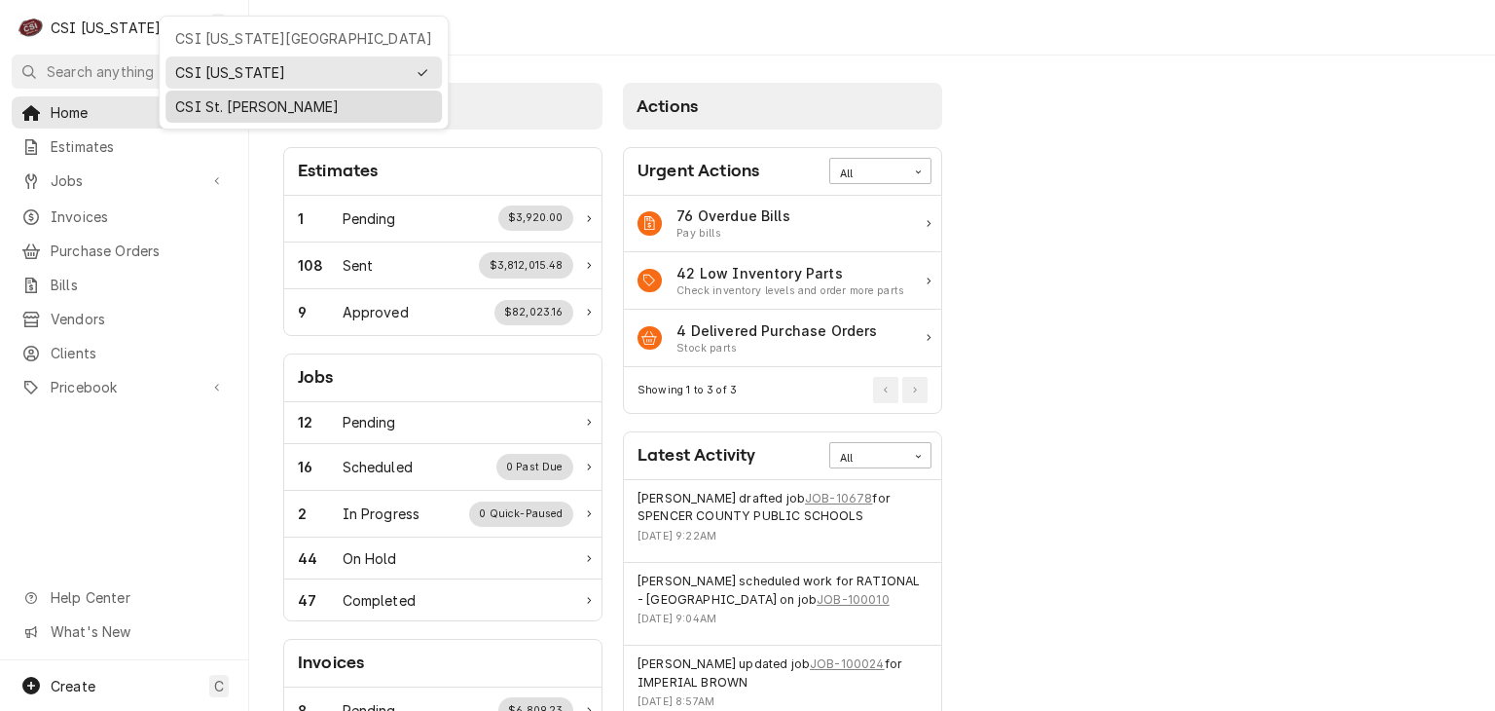
click at [219, 102] on div "CSI St. [PERSON_NAME]" at bounding box center [303, 106] width 257 height 20
